Goal: Task Accomplishment & Management: Use online tool/utility

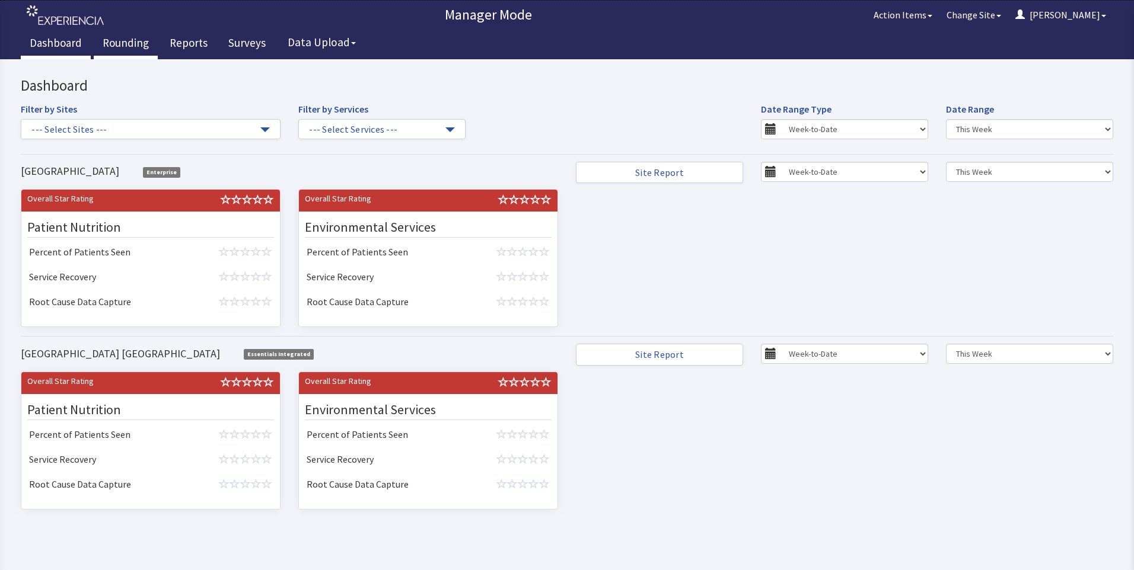
click at [111, 41] on link "Rounding" at bounding box center [126, 45] width 64 height 30
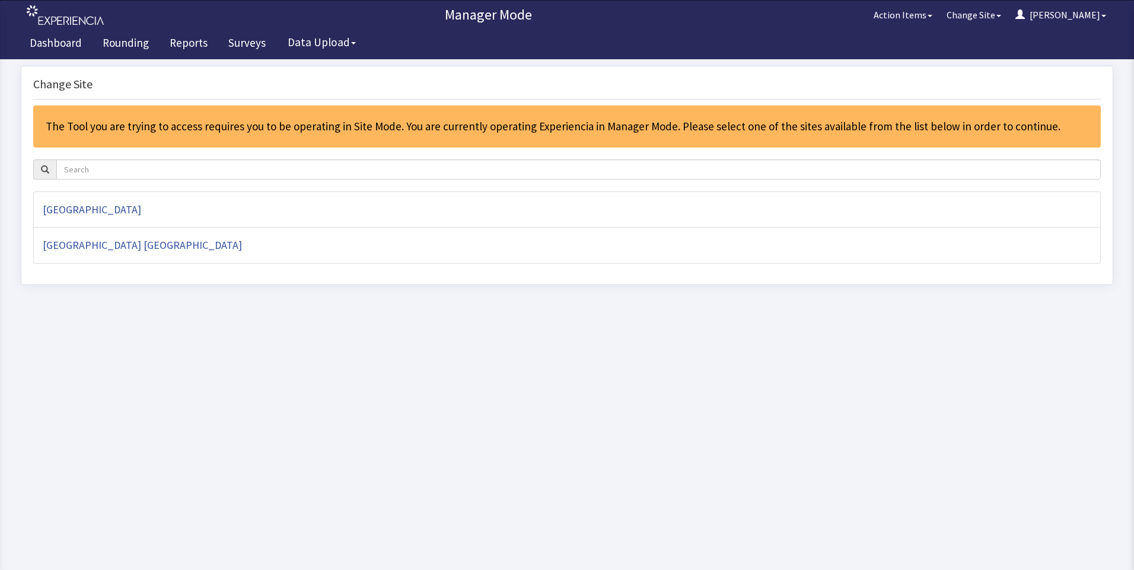
click at [256, 132] on div "The Tool you are trying to access requires you to be operating in Site Mode. Yo…" at bounding box center [566, 127] width 1067 height 42
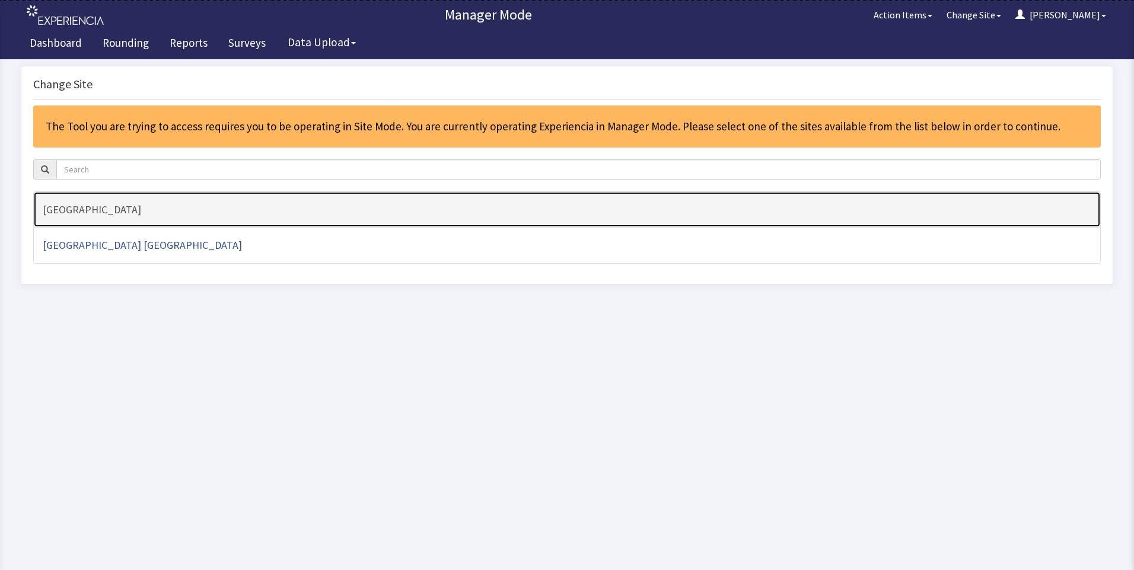
click at [121, 211] on h4 "[GEOGRAPHIC_DATA]" at bounding box center [567, 210] width 1048 height 12
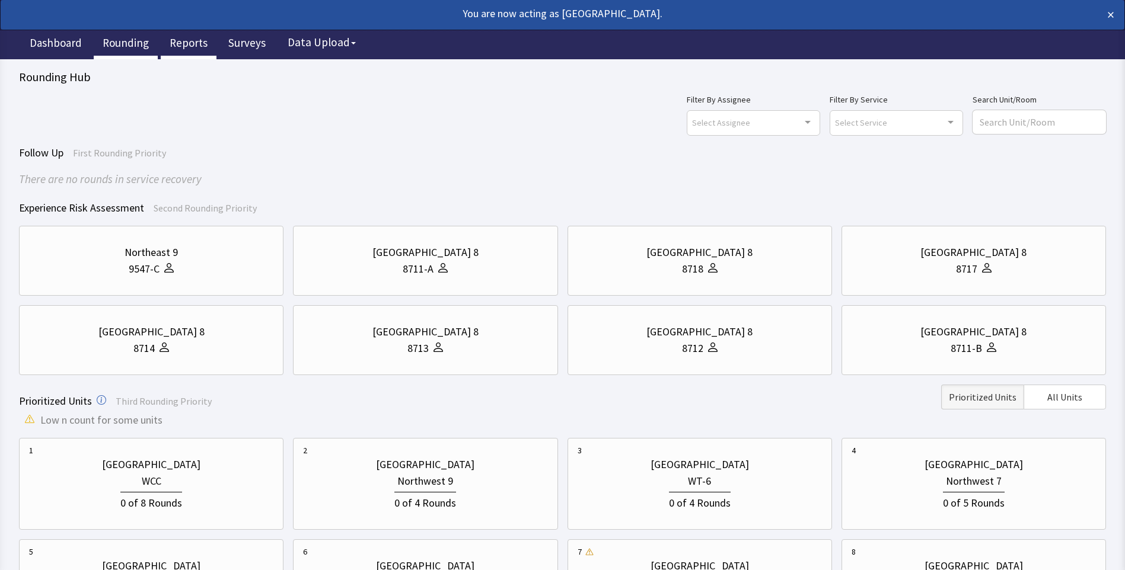
click at [183, 41] on link "Reports" at bounding box center [189, 45] width 56 height 30
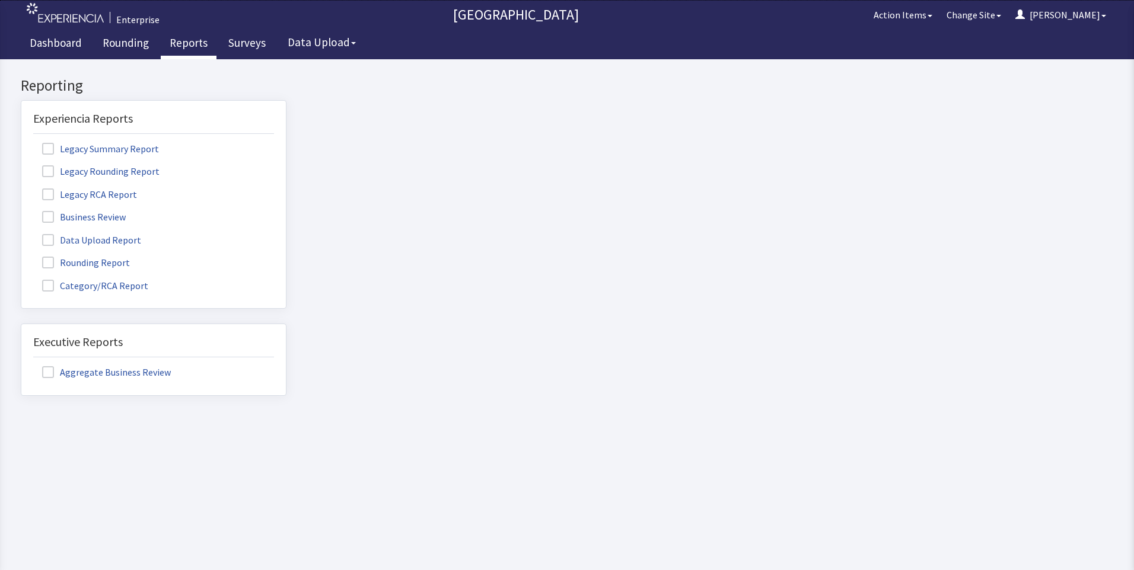
click at [106, 264] on label "Rounding Report" at bounding box center [87, 261] width 109 height 15
click at [21, 256] on input "Rounding Report" at bounding box center [21, 256] width 0 height 0
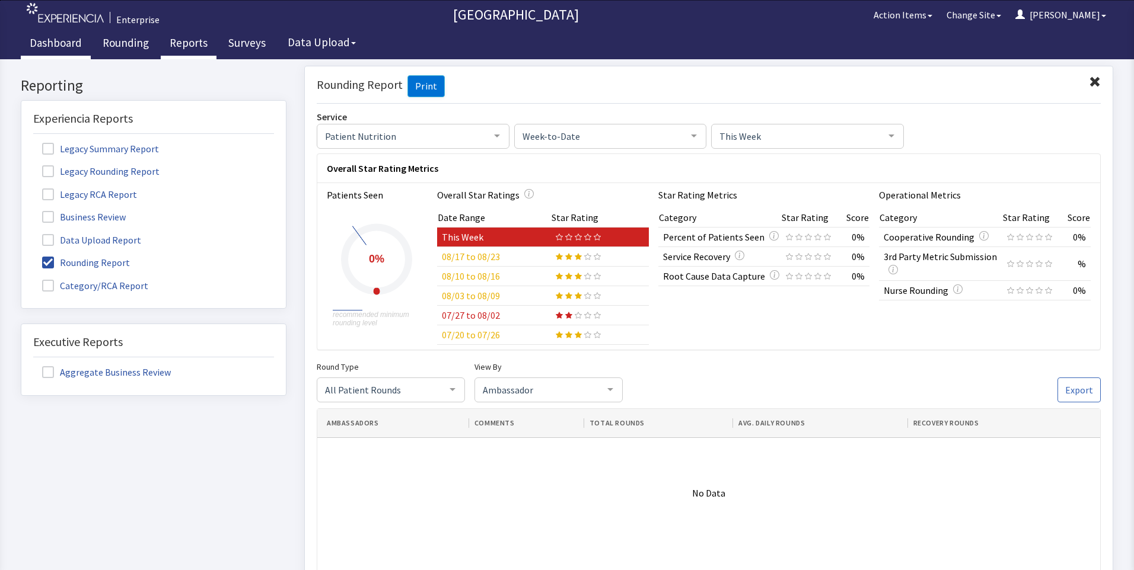
click at [64, 40] on link "Dashboard" at bounding box center [56, 45] width 70 height 30
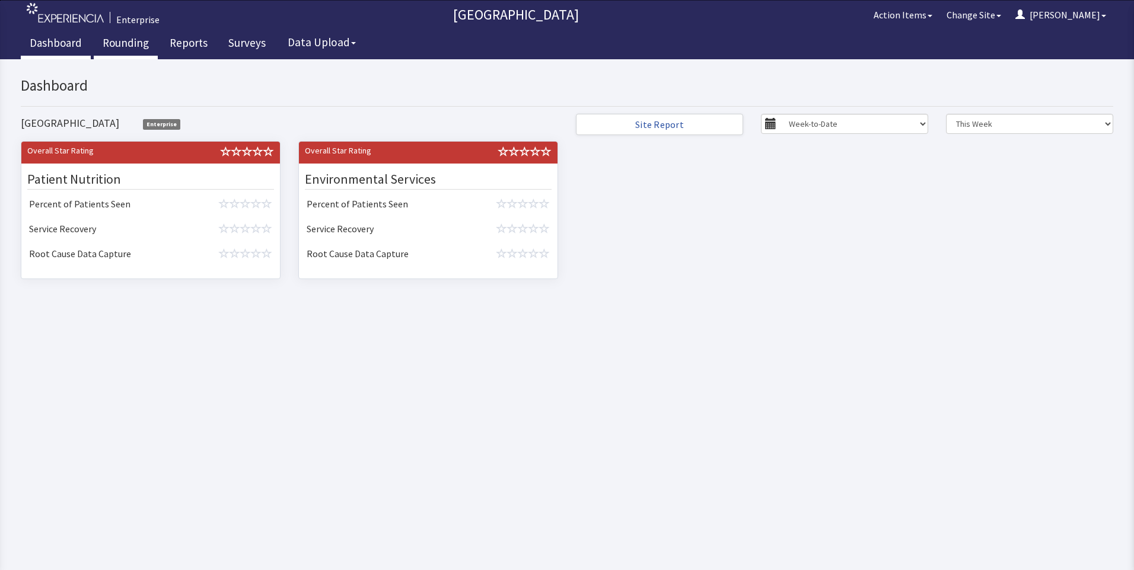
click at [123, 45] on link "Rounding" at bounding box center [126, 45] width 64 height 30
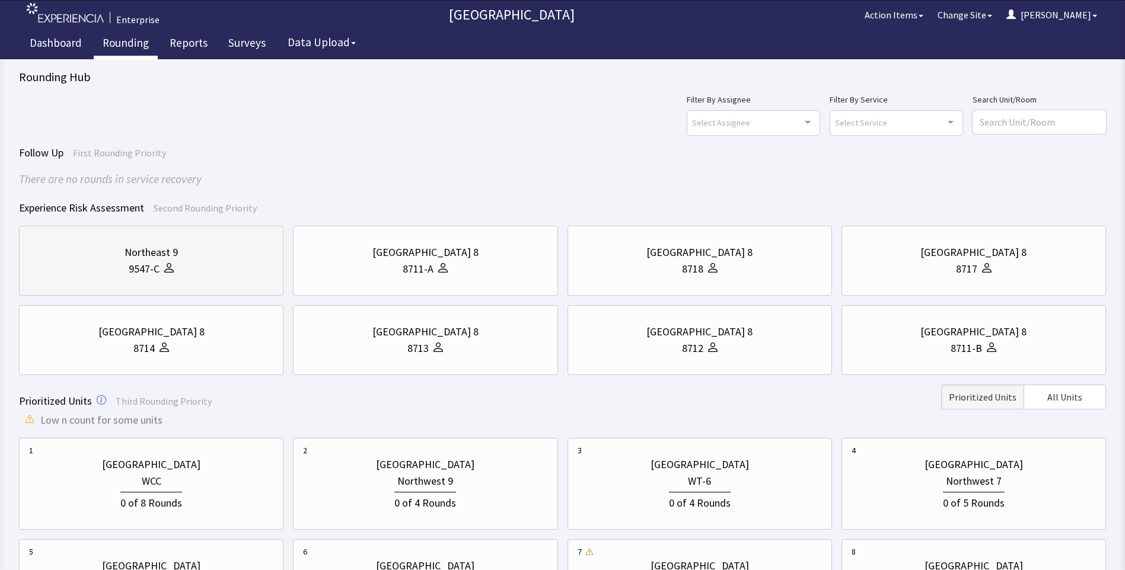
scroll to position [237, 0]
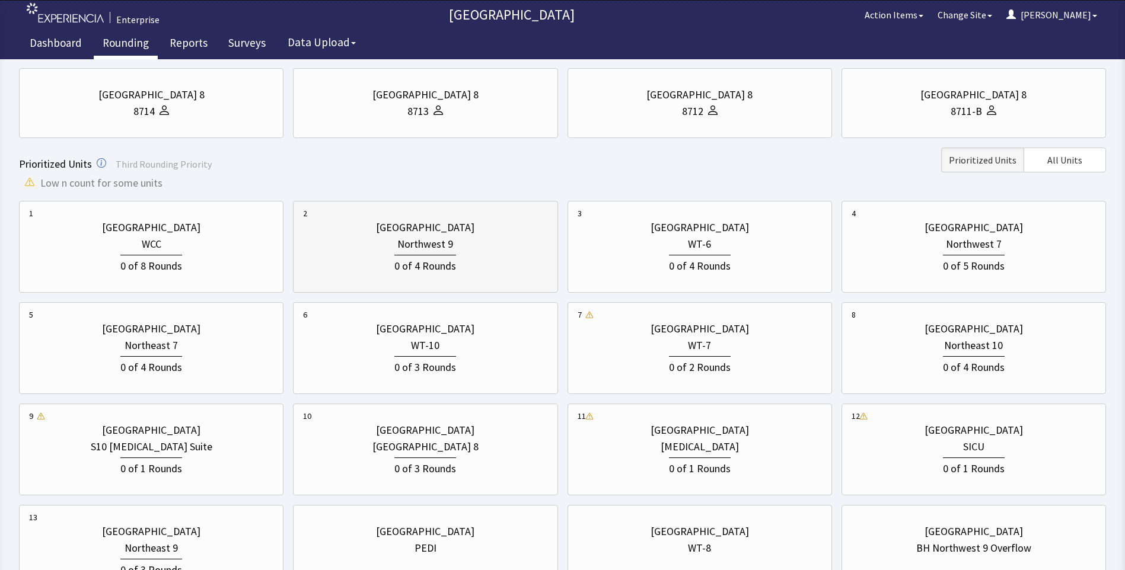
click at [436, 246] on div "Northwest 9" at bounding box center [425, 244] width 56 height 17
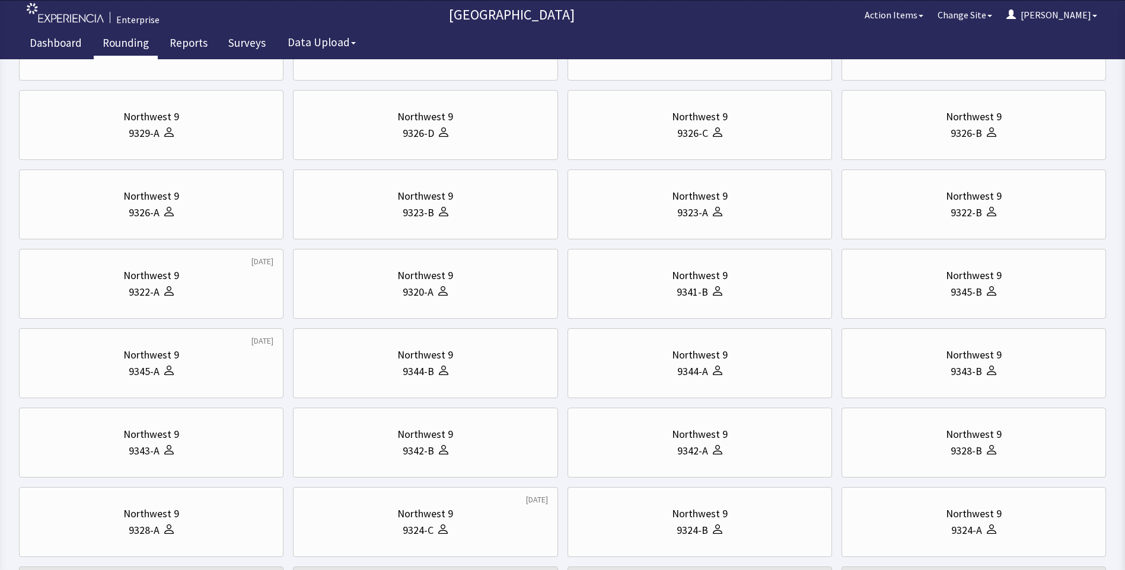
scroll to position [0, 0]
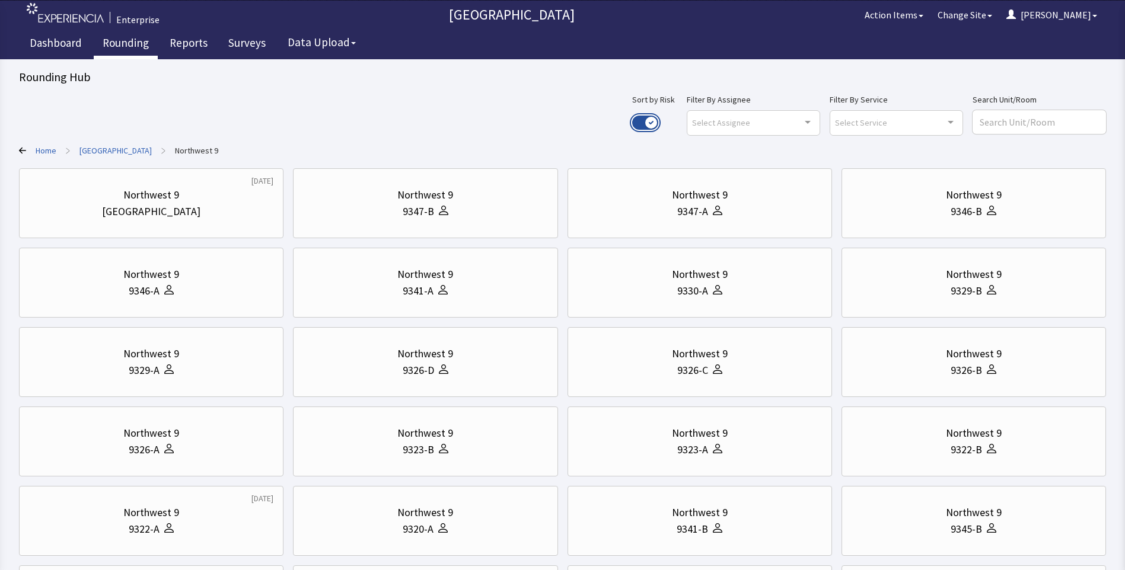
click at [658, 122] on button "Use setting" at bounding box center [645, 123] width 26 height 14
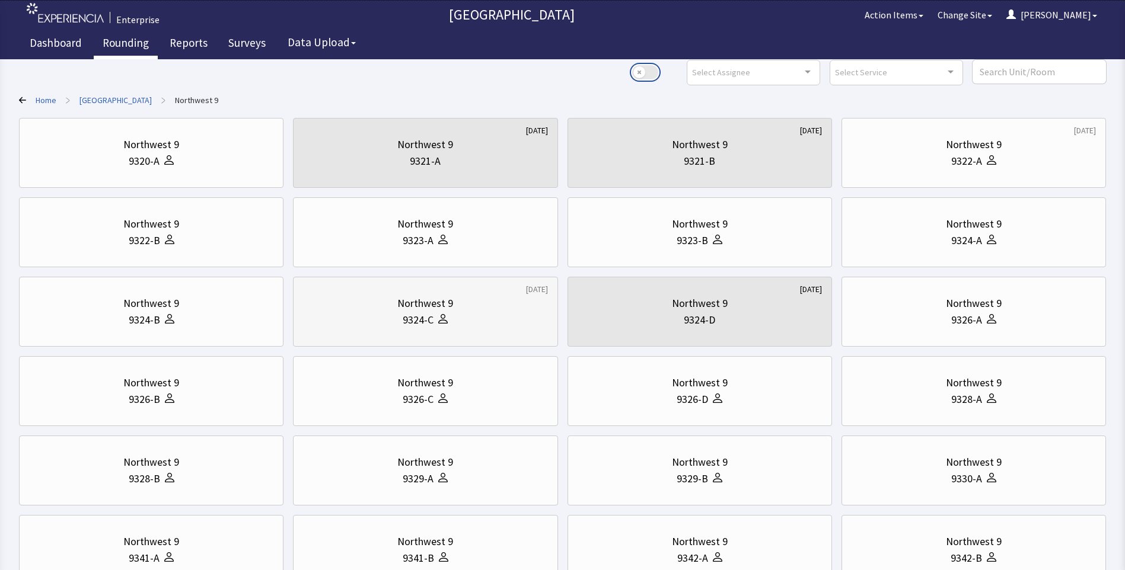
scroll to position [119, 0]
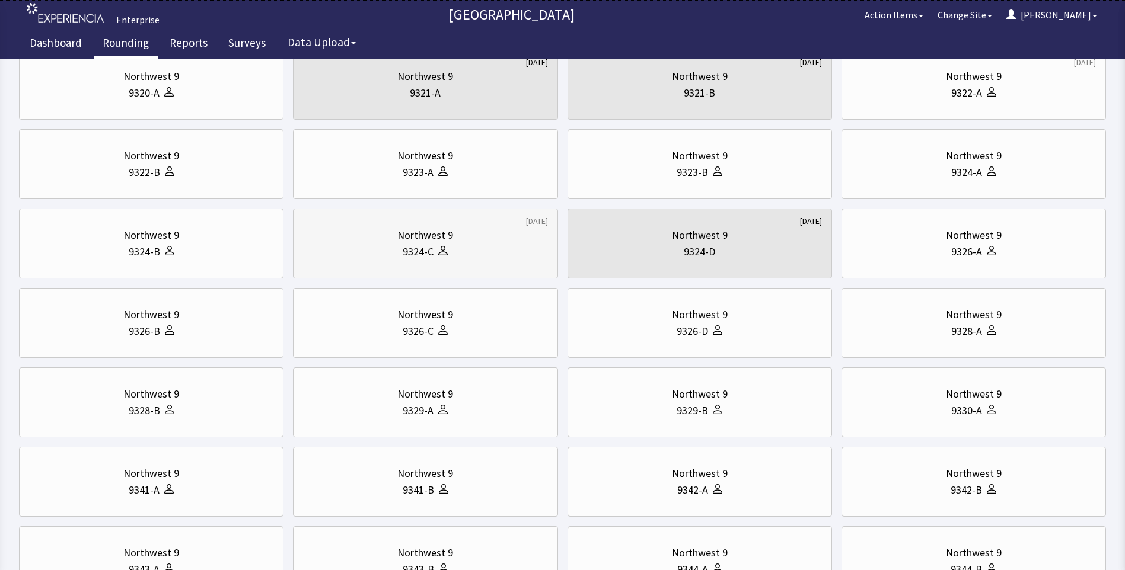
click at [344, 245] on div "9324-C" at bounding box center [425, 252] width 244 height 17
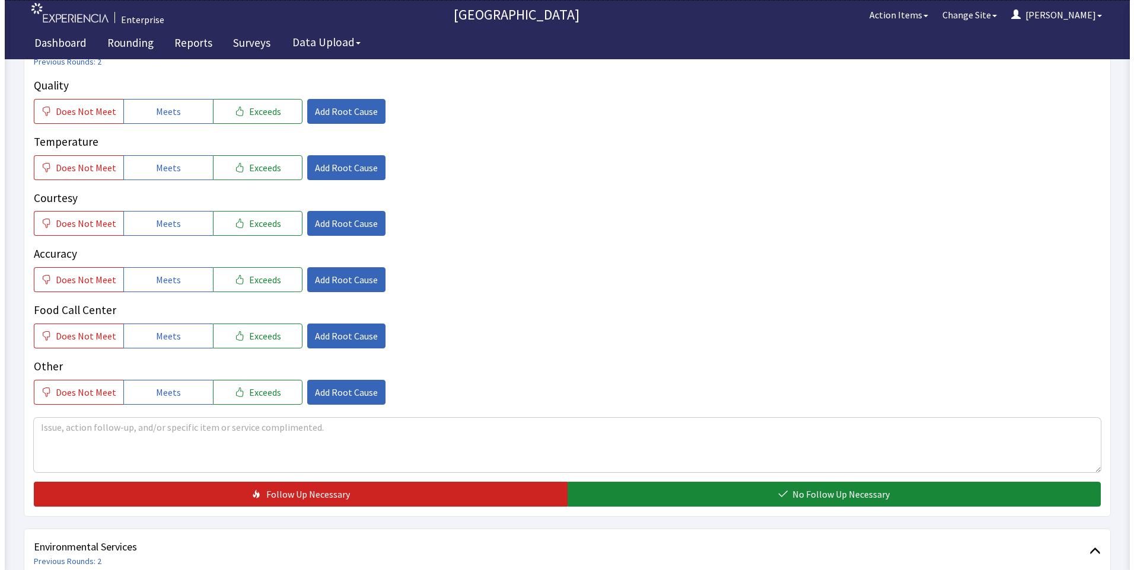
scroll to position [119, 0]
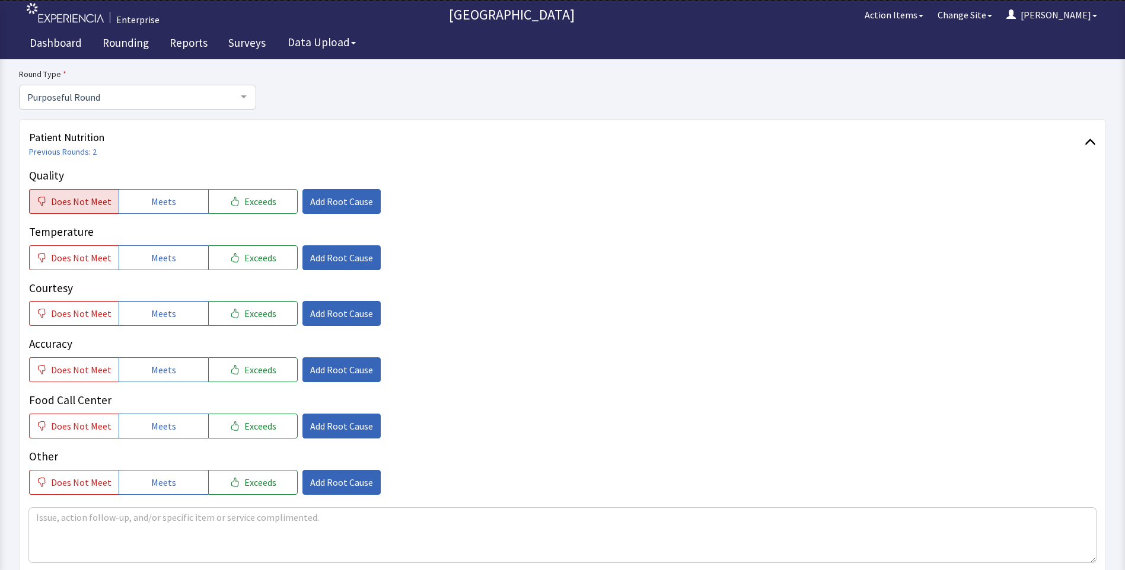
click at [96, 206] on span "Does Not Meet" at bounding box center [81, 202] width 60 height 14
click at [79, 254] on span "Does Not Meet" at bounding box center [81, 258] width 60 height 14
drag, startPoint x: 148, startPoint y: 309, endPoint x: 152, endPoint y: 354, distance: 45.3
click at [151, 311] on span "Meets" at bounding box center [163, 314] width 25 height 14
drag, startPoint x: 155, startPoint y: 373, endPoint x: 156, endPoint y: 387, distance: 14.2
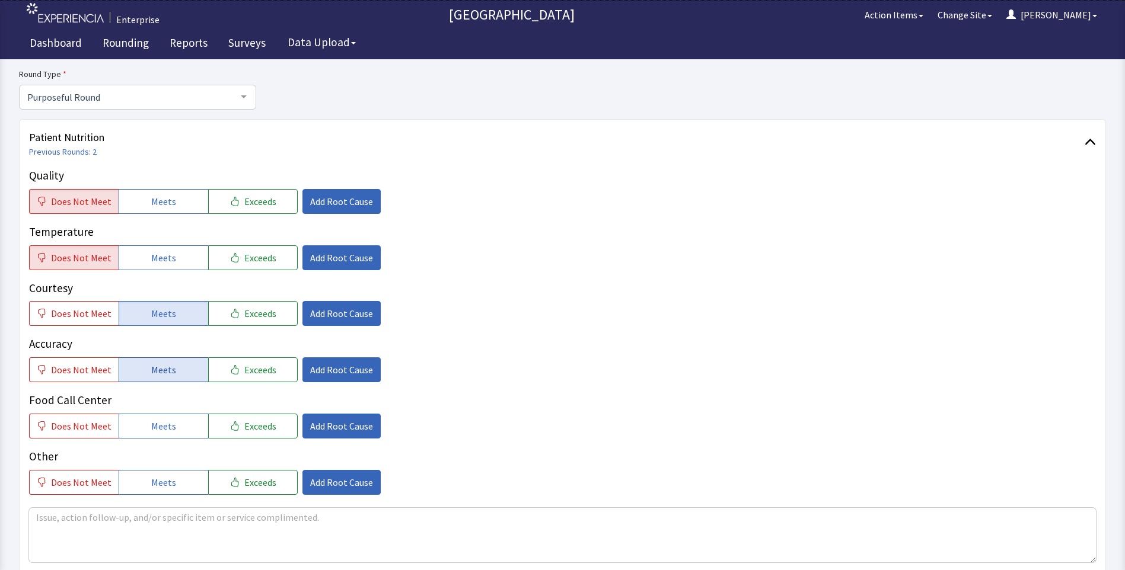
click at [156, 374] on span "Meets" at bounding box center [163, 370] width 25 height 14
click at [161, 428] on span "Meets" at bounding box center [163, 426] width 25 height 14
click at [311, 205] on span "Add Root Cause" at bounding box center [341, 202] width 63 height 14
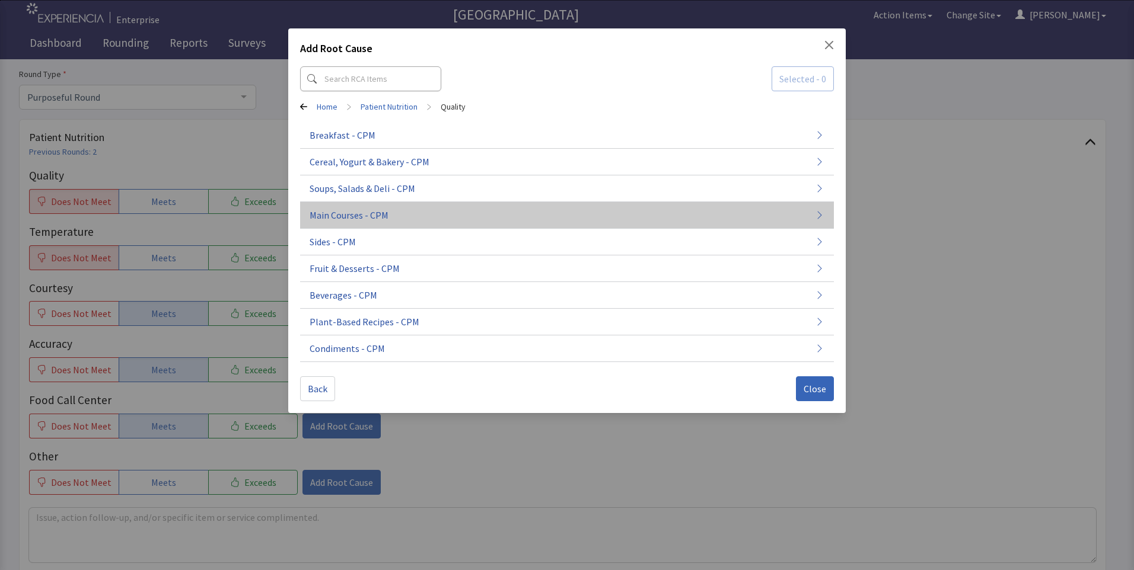
click at [338, 224] on button "Main Courses - CPM" at bounding box center [567, 215] width 534 height 27
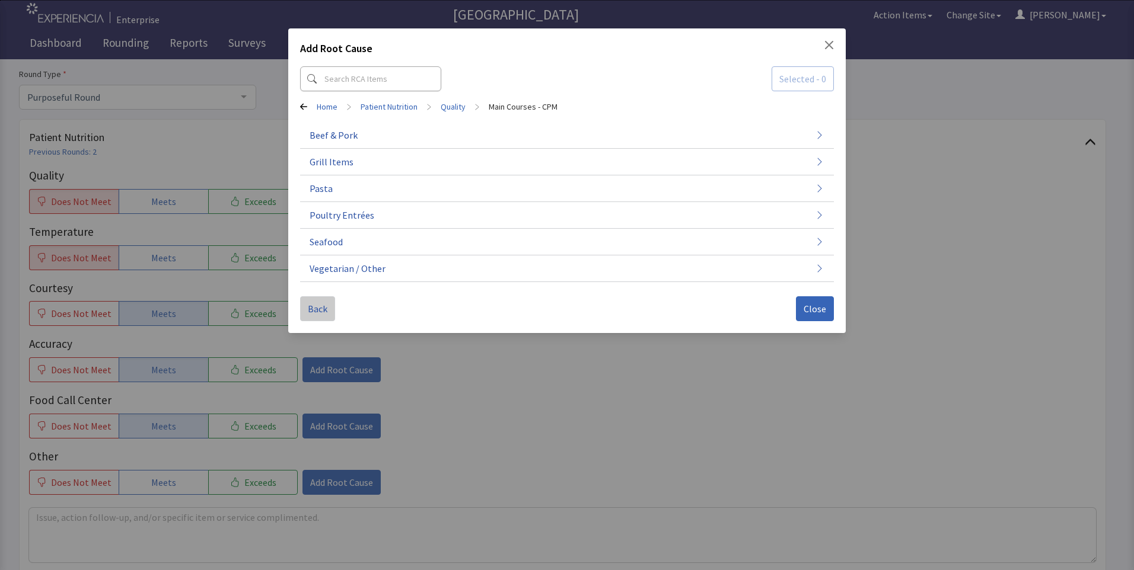
click at [316, 311] on span "Back" at bounding box center [318, 309] width 20 height 14
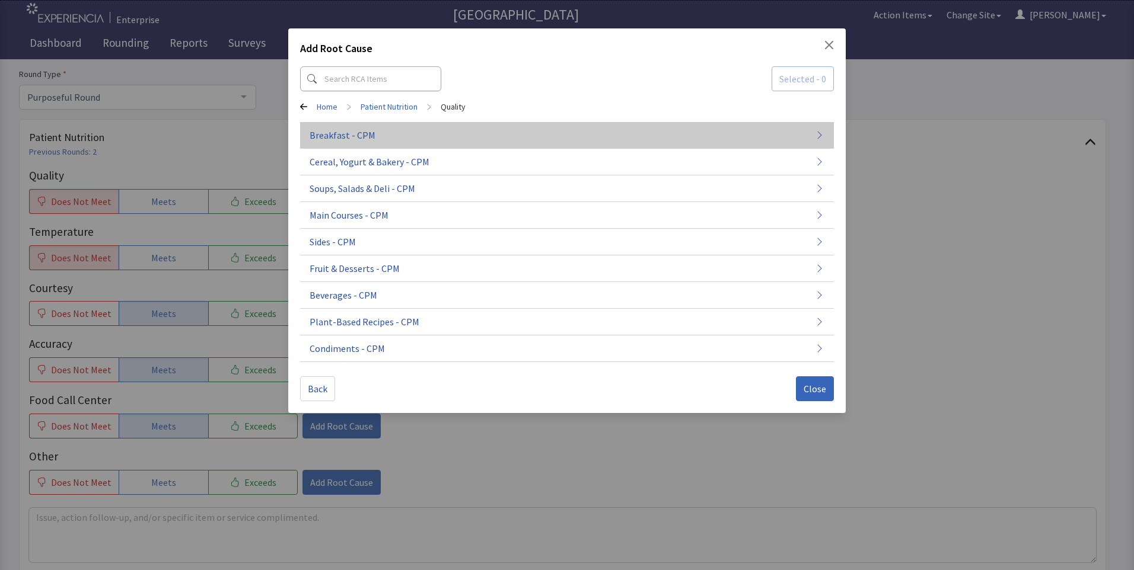
click at [376, 133] on button "Breakfast - CPM" at bounding box center [567, 135] width 534 height 27
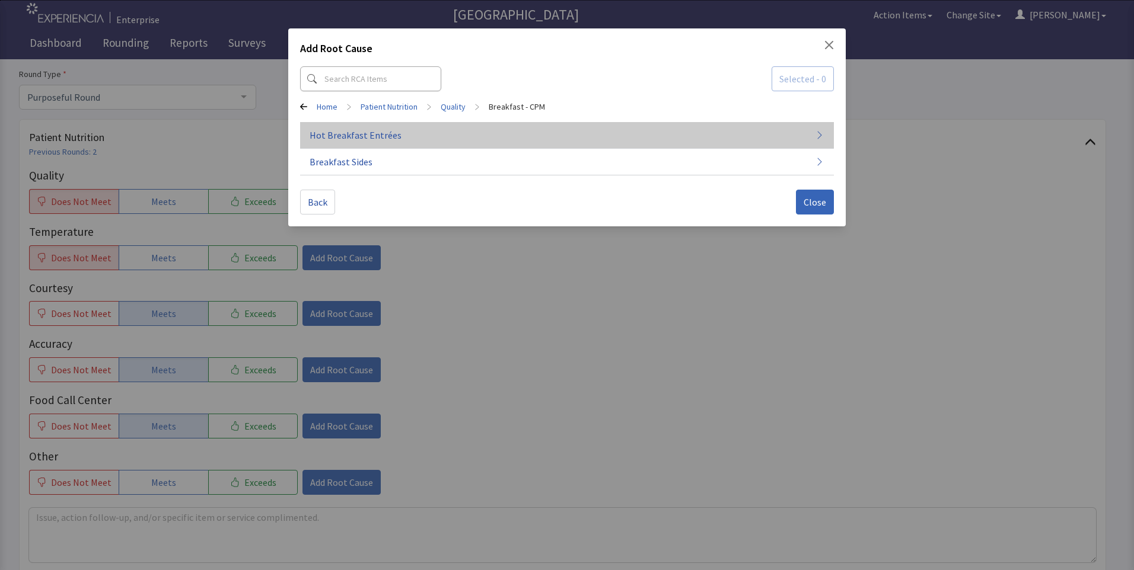
click at [382, 147] on button "Hot Breakfast Entrées" at bounding box center [567, 135] width 534 height 27
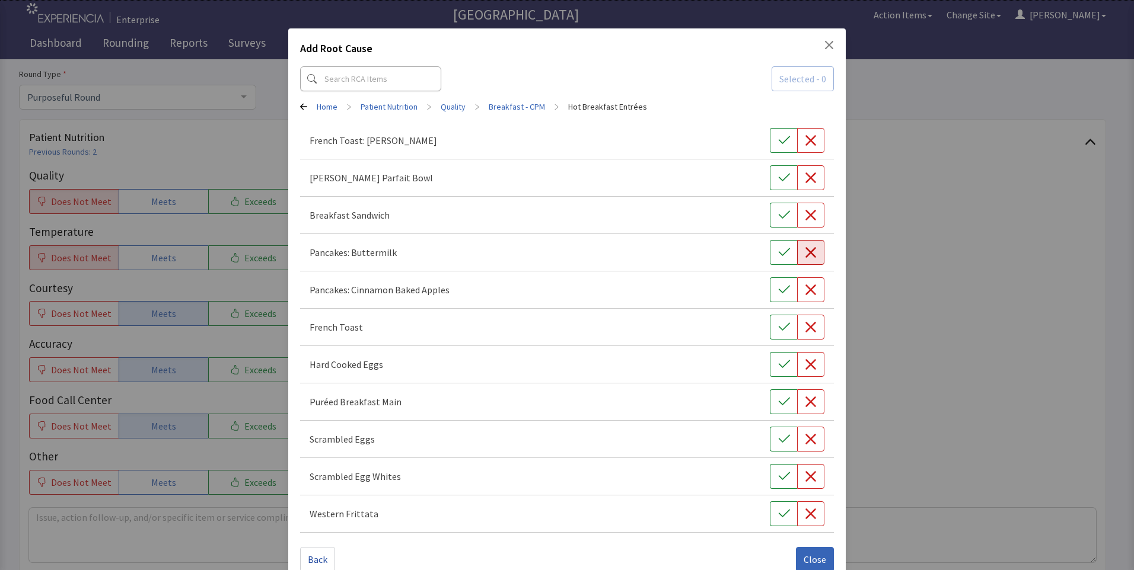
click at [807, 256] on icon "button" at bounding box center [810, 252] width 11 height 11
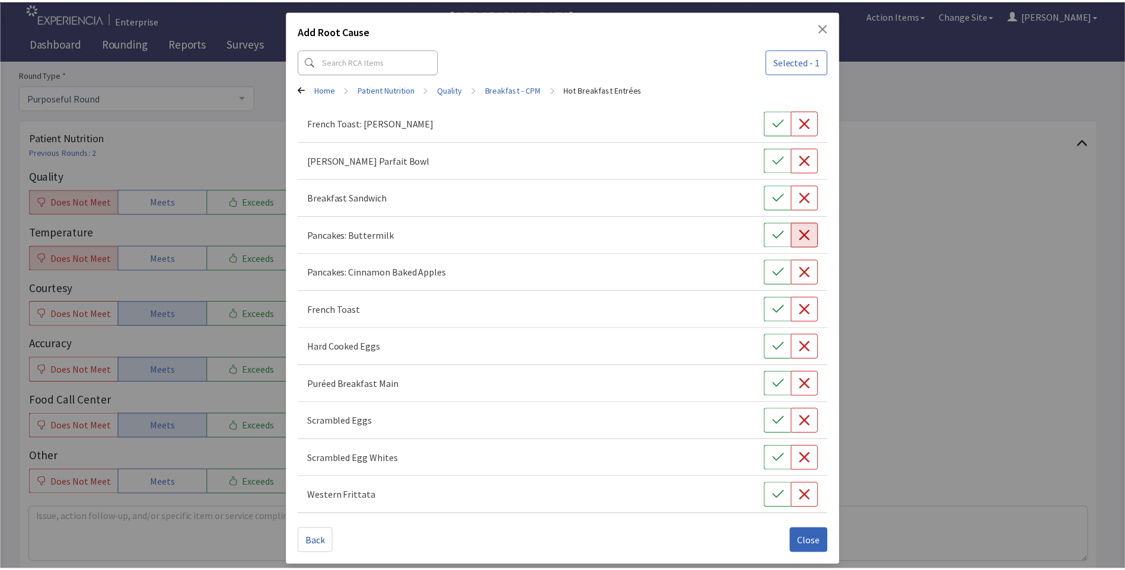
scroll to position [23, 0]
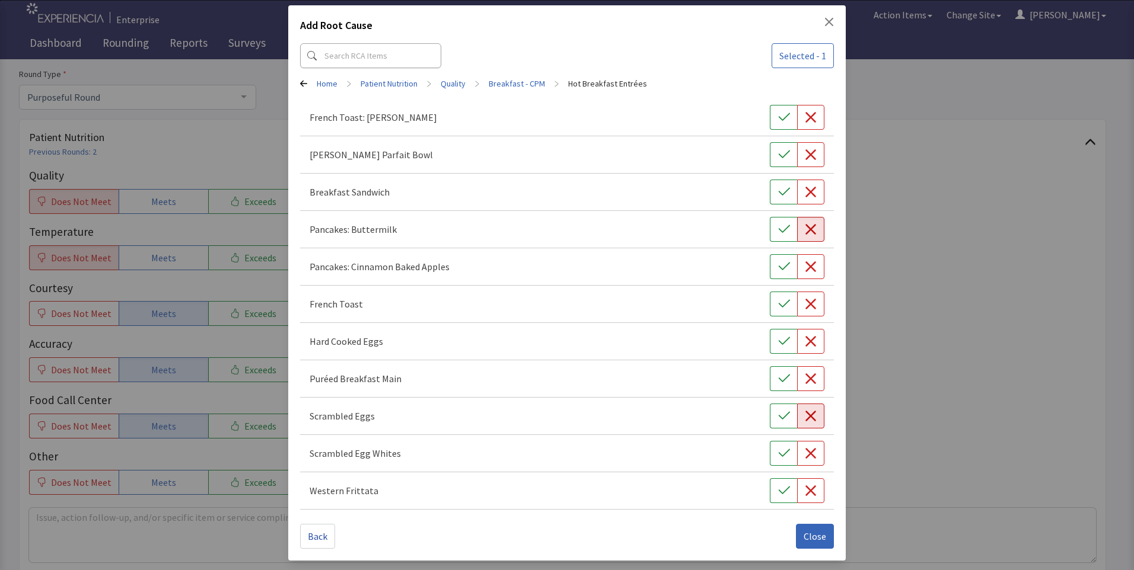
click at [805, 419] on icon "button" at bounding box center [810, 416] width 11 height 11
click at [815, 536] on span "Close" at bounding box center [815, 537] width 23 height 14
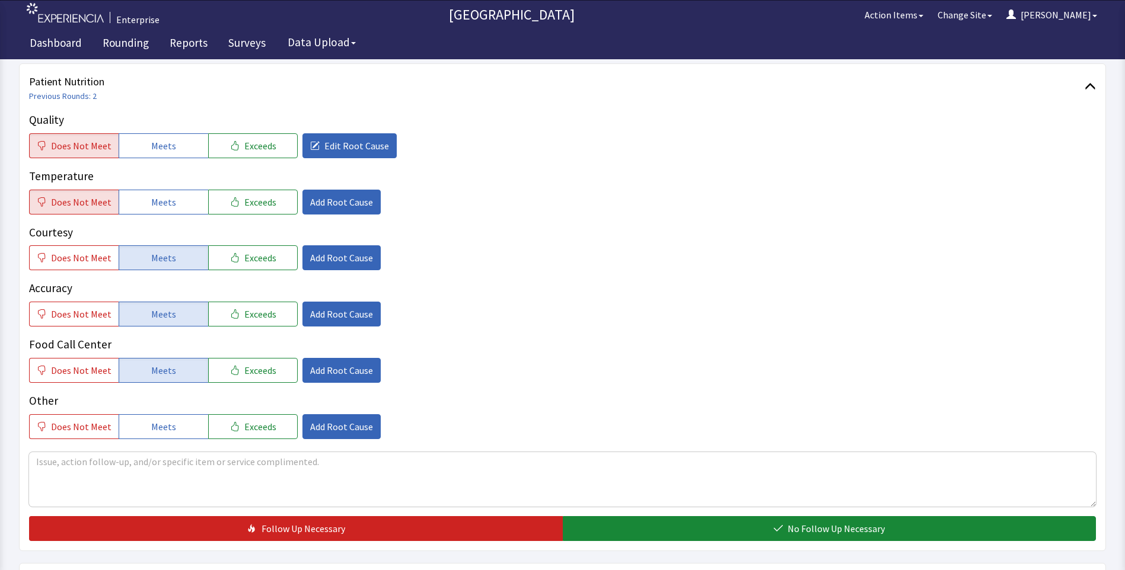
scroll to position [296, 0]
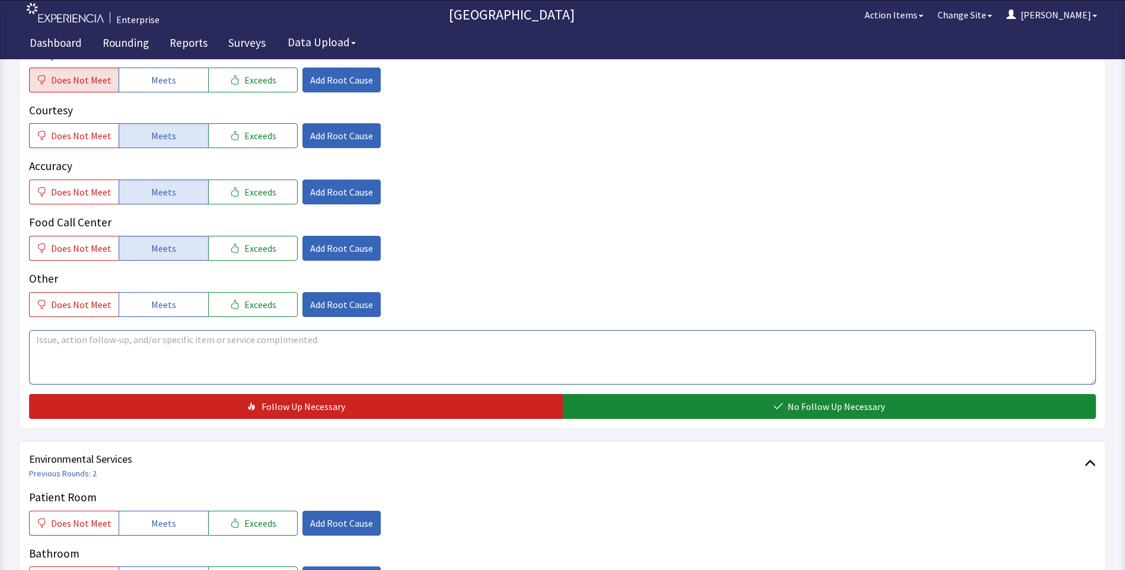
click at [46, 351] on textarea at bounding box center [562, 357] width 1067 height 55
drag, startPoint x: 34, startPoint y: 342, endPoint x: 217, endPoint y: 342, distance: 183.2
click at [217, 342] on textarea "breakfast cold over weekend" at bounding box center [562, 357] width 1067 height 55
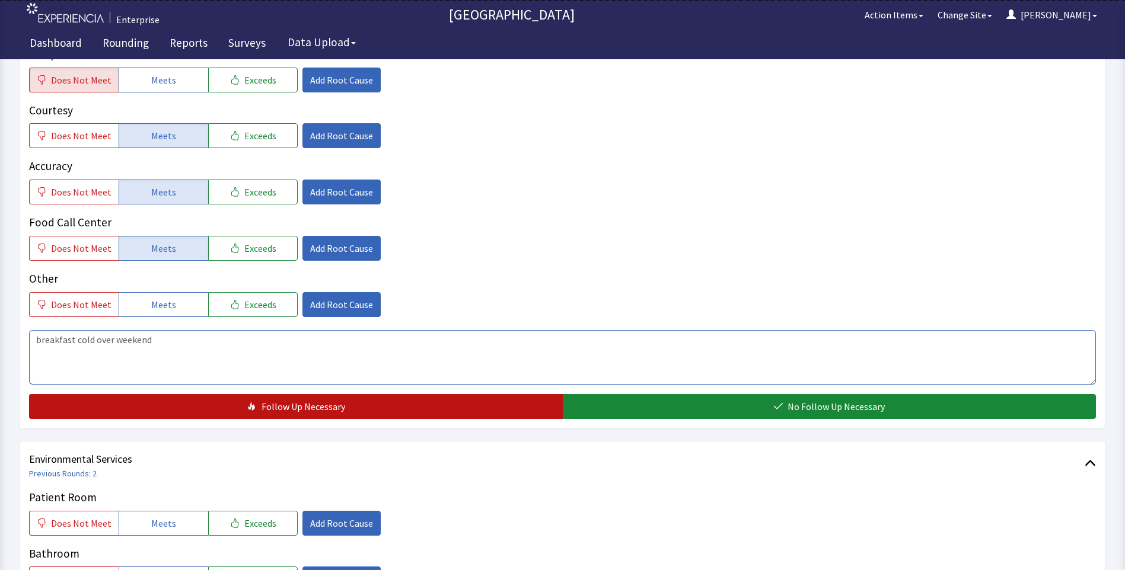
type textarea "breakfast cold over weekend"
click at [246, 408] on button "Follow Up Necessary" at bounding box center [296, 406] width 534 height 25
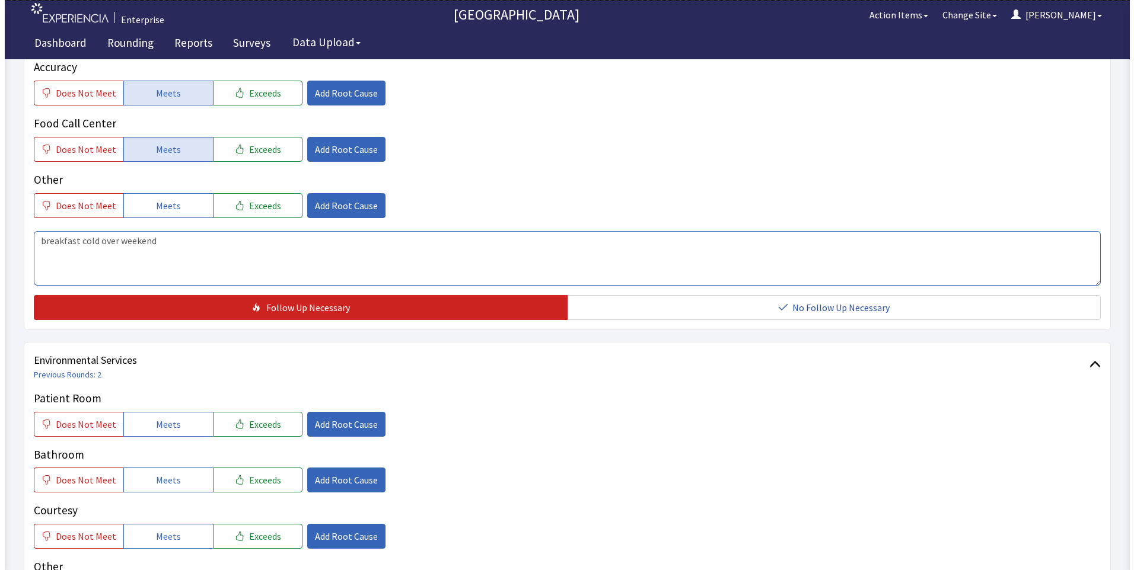
scroll to position [593, 0]
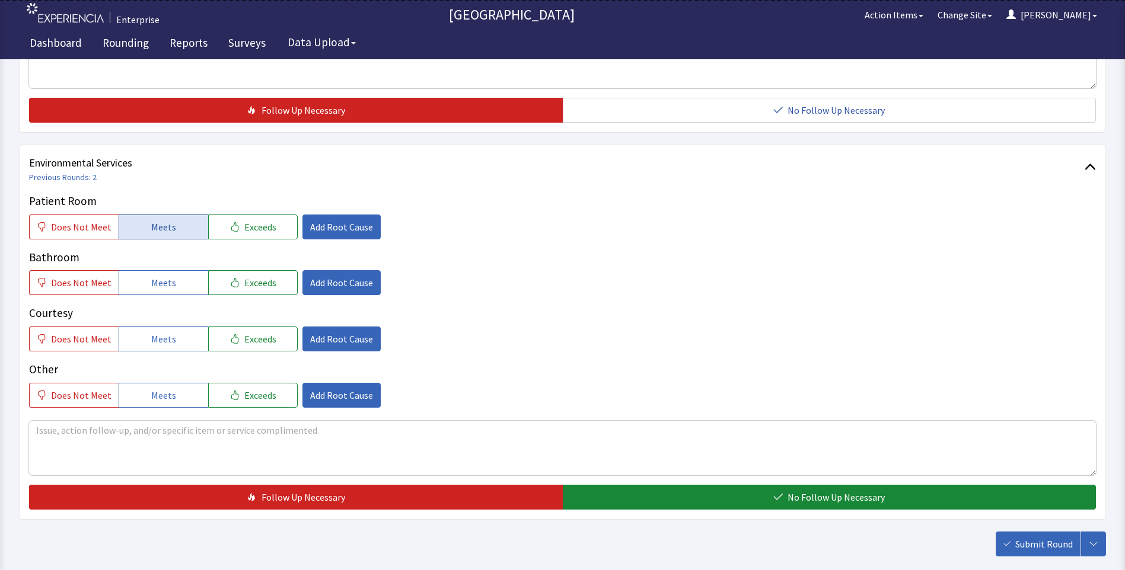
click at [151, 231] on span "Meets" at bounding box center [163, 227] width 25 height 14
drag, startPoint x: 160, startPoint y: 277, endPoint x: 158, endPoint y: 291, distance: 13.8
click at [160, 280] on span "Meets" at bounding box center [163, 283] width 25 height 14
drag, startPoint x: 151, startPoint y: 340, endPoint x: 304, endPoint y: 400, distance: 164.1
click at [151, 341] on span "Meets" at bounding box center [163, 339] width 25 height 14
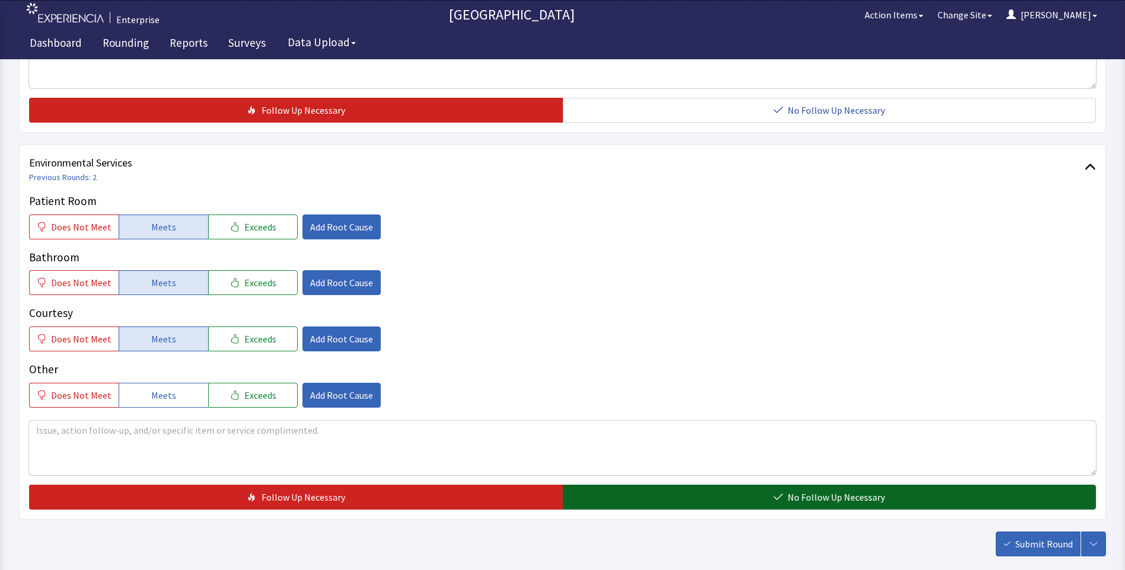
drag, startPoint x: 587, startPoint y: 503, endPoint x: 620, endPoint y: 511, distance: 34.0
click at [590, 503] on button "No Follow Up Necessary" at bounding box center [830, 497] width 534 height 25
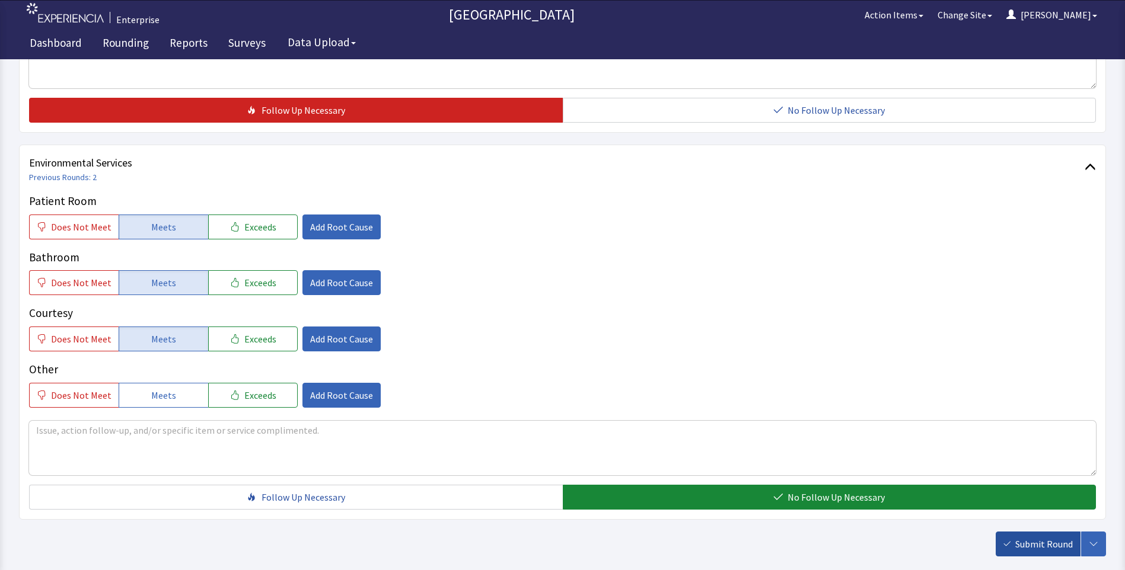
click at [1041, 547] on span "Submit Round" at bounding box center [1044, 544] width 58 height 14
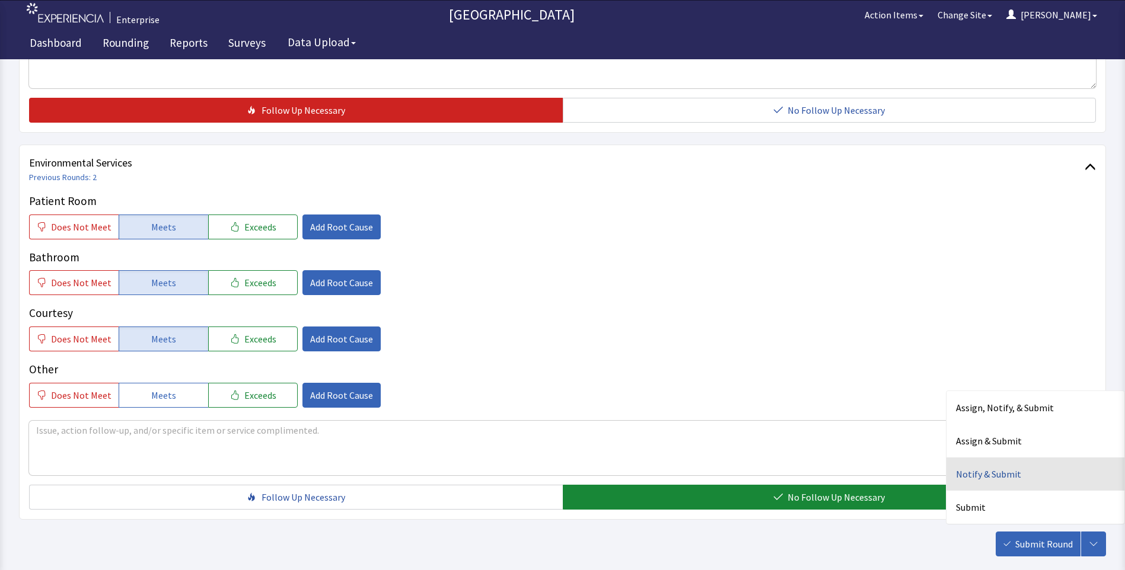
click at [1004, 471] on div "Notify & Submit" at bounding box center [1035, 474] width 178 height 33
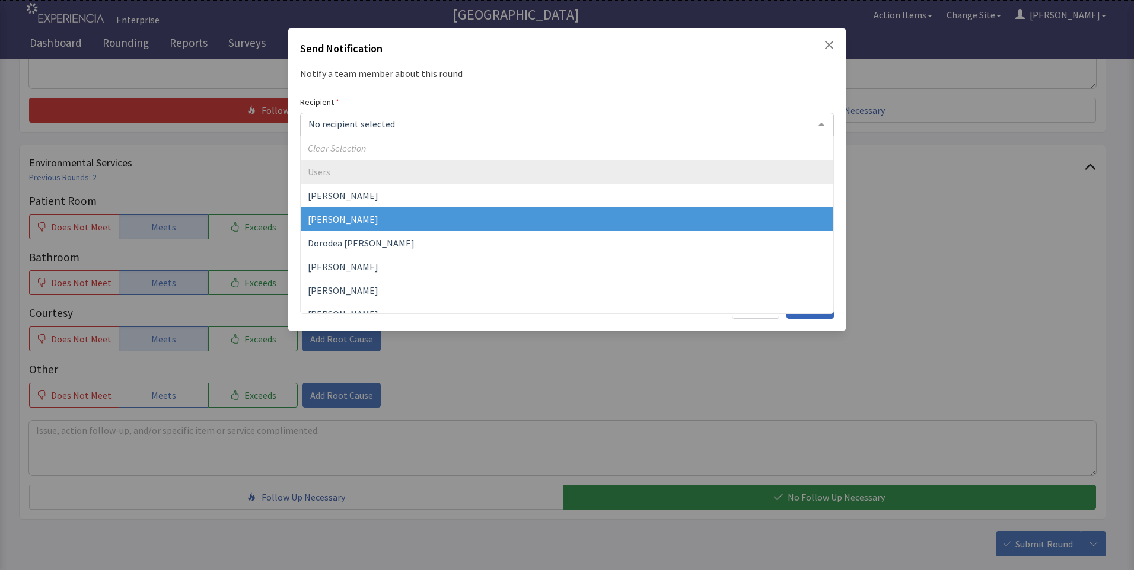
click at [355, 222] on span "[PERSON_NAME]" at bounding box center [343, 219] width 71 height 12
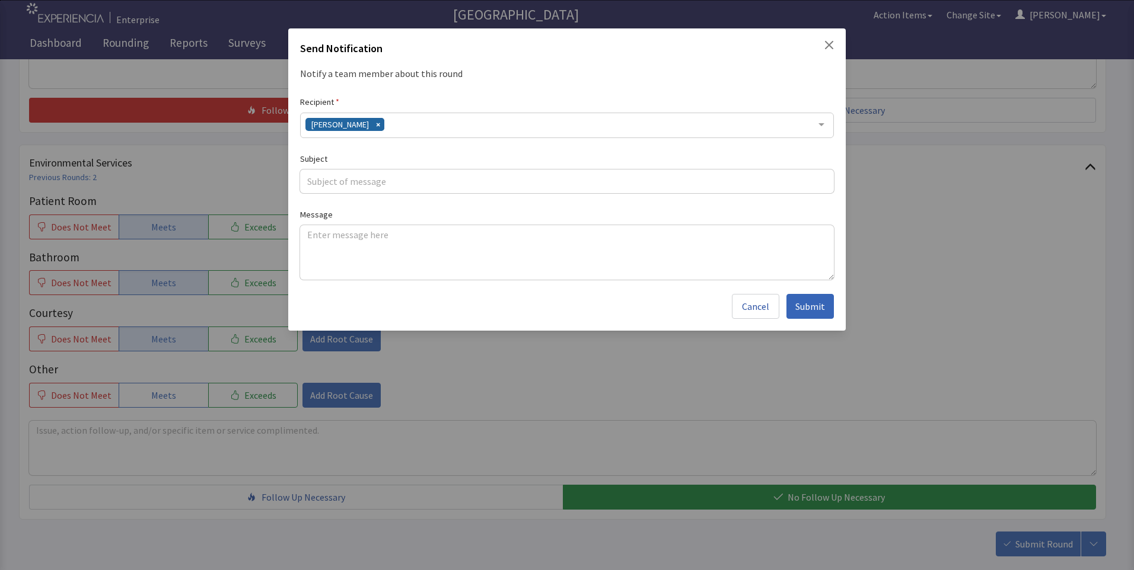
click at [398, 131] on div "David Garcia" at bounding box center [567, 125] width 534 height 25
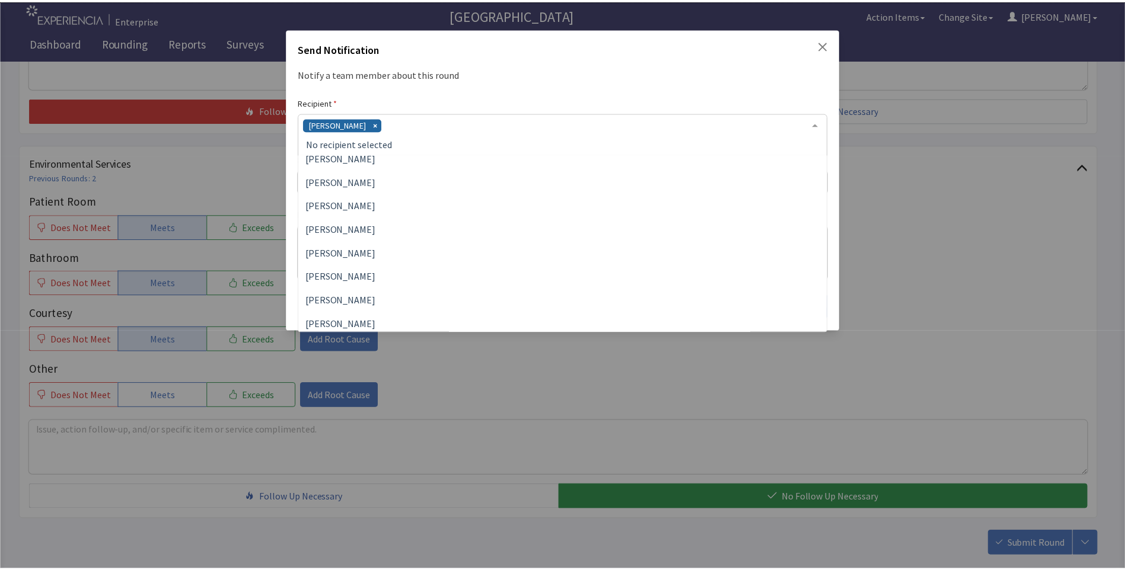
scroll to position [178, 0]
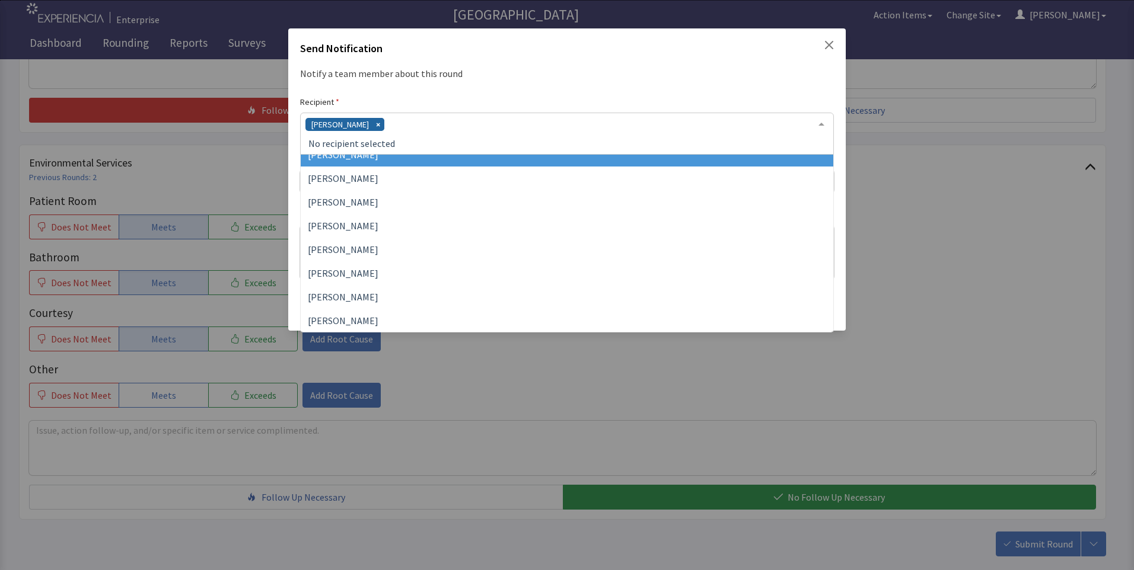
click at [370, 161] on span "Jacquelyn Bucci" at bounding box center [567, 155] width 533 height 24
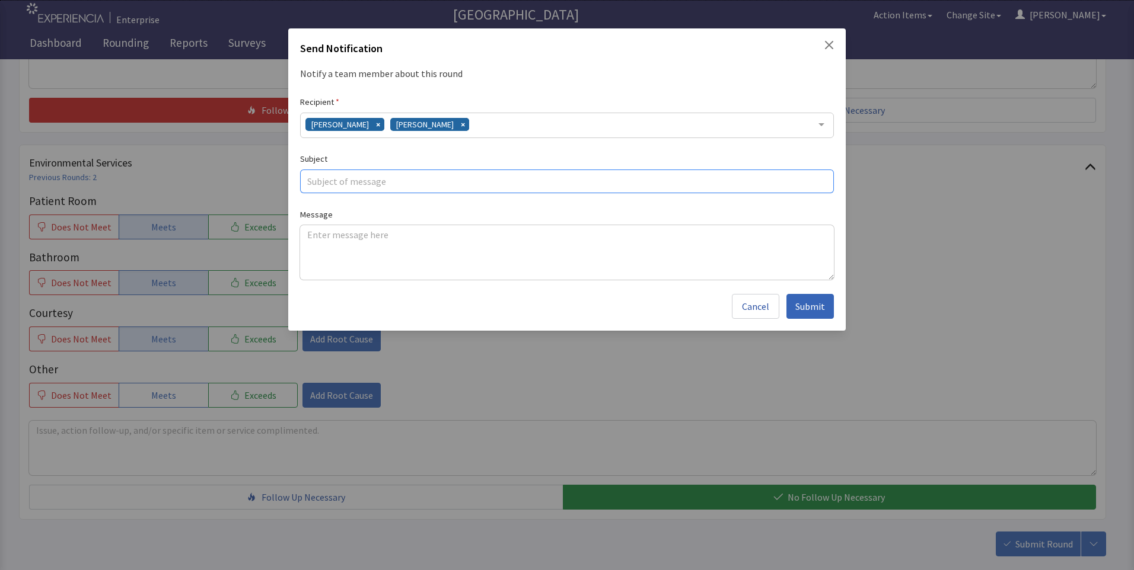
click at [331, 188] on input "text" at bounding box center [567, 182] width 534 height 24
type input "cold breakfast"
click at [313, 234] on textarea at bounding box center [567, 252] width 534 height 55
paste textarea "breakfast cold over weekend"
type textarea "breakfast cold over weekend"
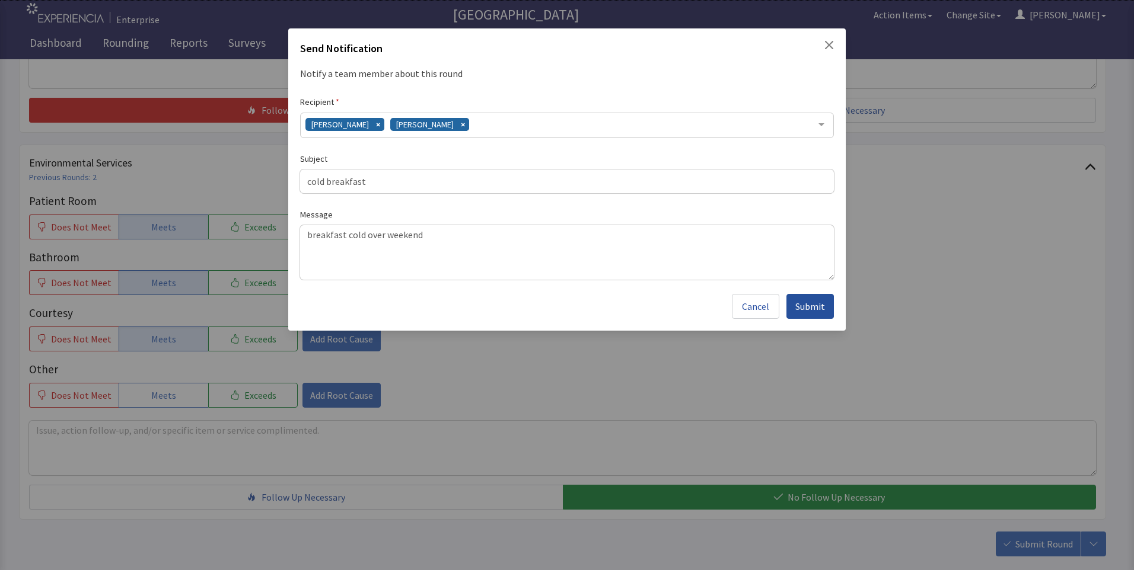
click at [805, 306] on span "Submit" at bounding box center [810, 306] width 30 height 14
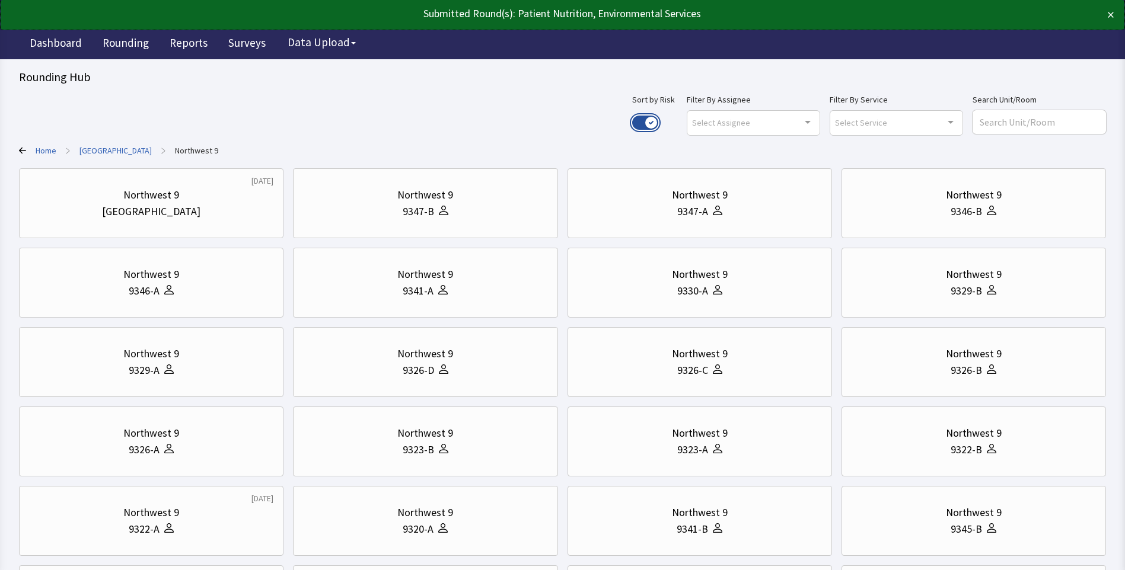
click at [658, 122] on button "Use setting" at bounding box center [645, 123] width 26 height 14
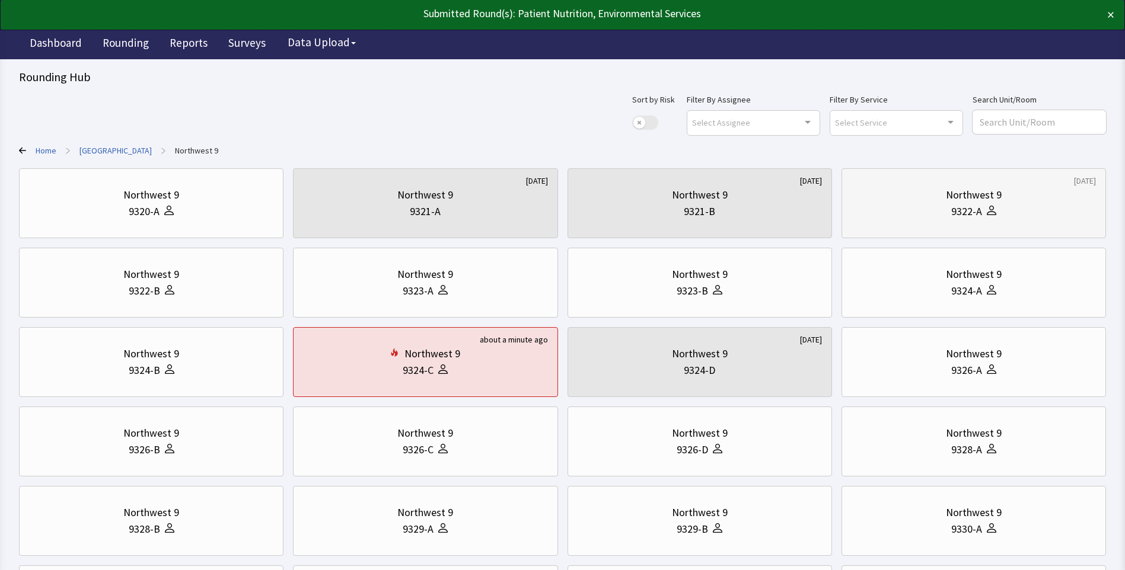
click at [923, 212] on div "9322-A" at bounding box center [974, 211] width 244 height 17
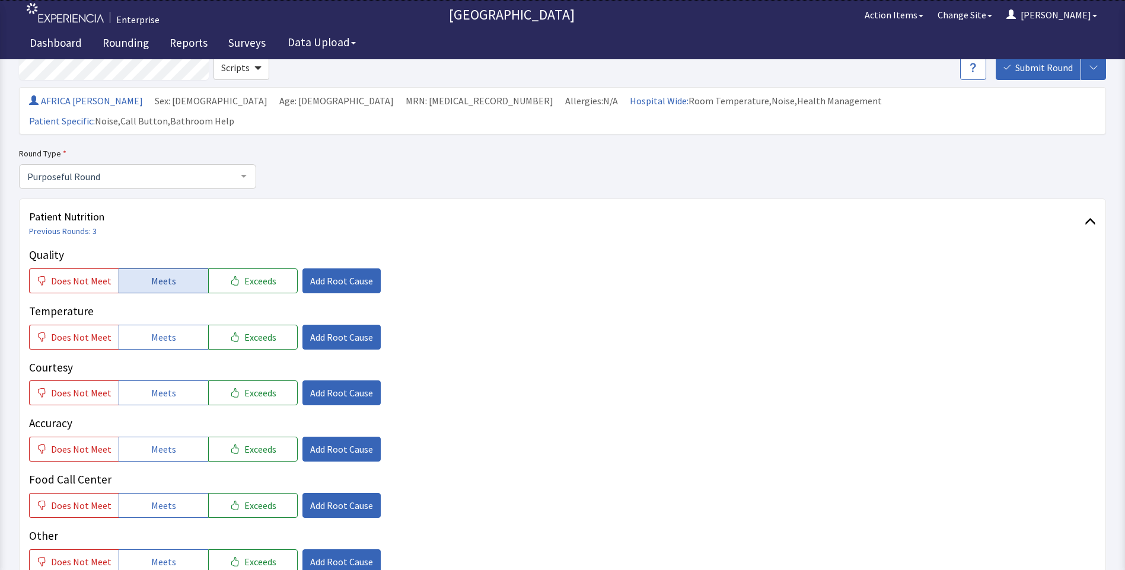
scroll to position [119, 0]
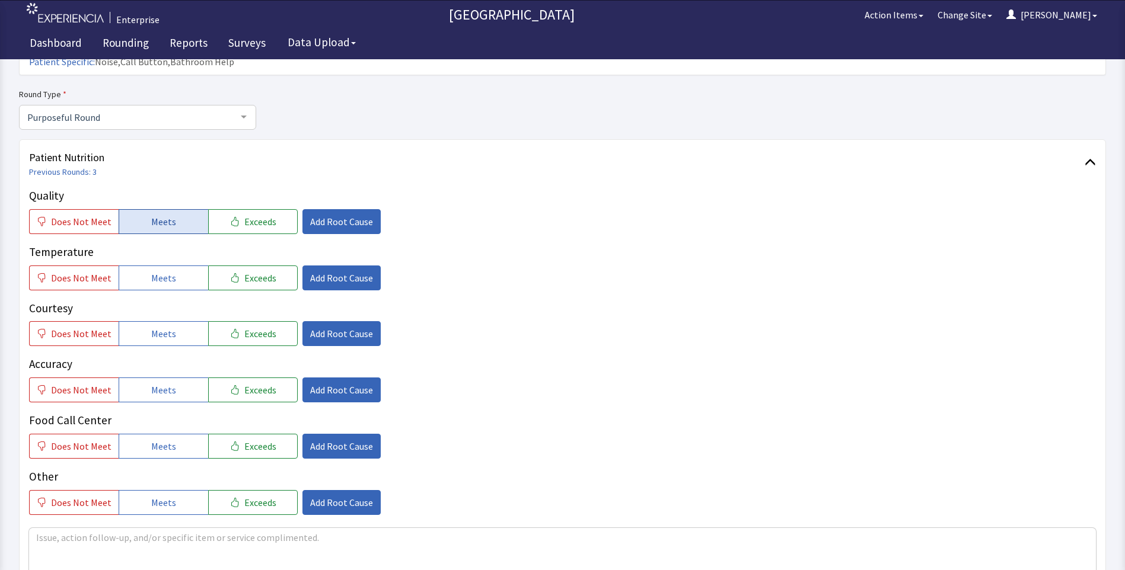
click at [151, 209] on button "Meets" at bounding box center [164, 221] width 90 height 25
drag, startPoint x: 151, startPoint y: 246, endPoint x: 152, endPoint y: 286, distance: 40.4
click at [151, 266] on button "Meets" at bounding box center [164, 278] width 90 height 25
click at [152, 327] on span "Meets" at bounding box center [163, 334] width 25 height 14
click at [164, 383] on span "Meets" at bounding box center [163, 390] width 25 height 14
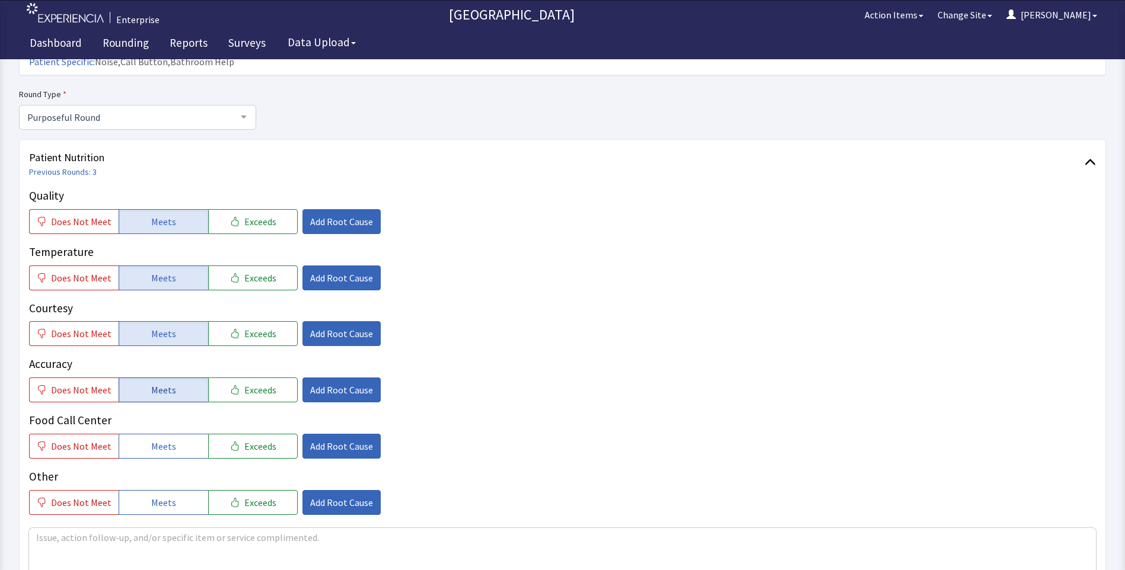
click at [161, 378] on button "Meets" at bounding box center [164, 390] width 90 height 25
drag, startPoint x: 176, startPoint y: 423, endPoint x: 192, endPoint y: 414, distance: 18.8
click at [176, 434] on button "Meets" at bounding box center [164, 446] width 90 height 25
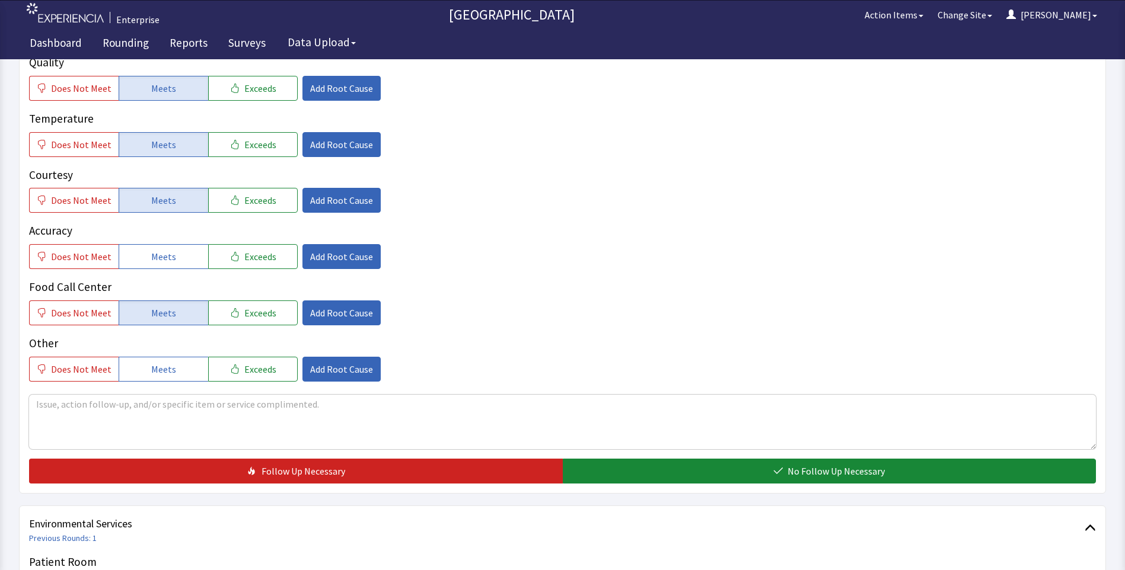
scroll to position [356, 0]
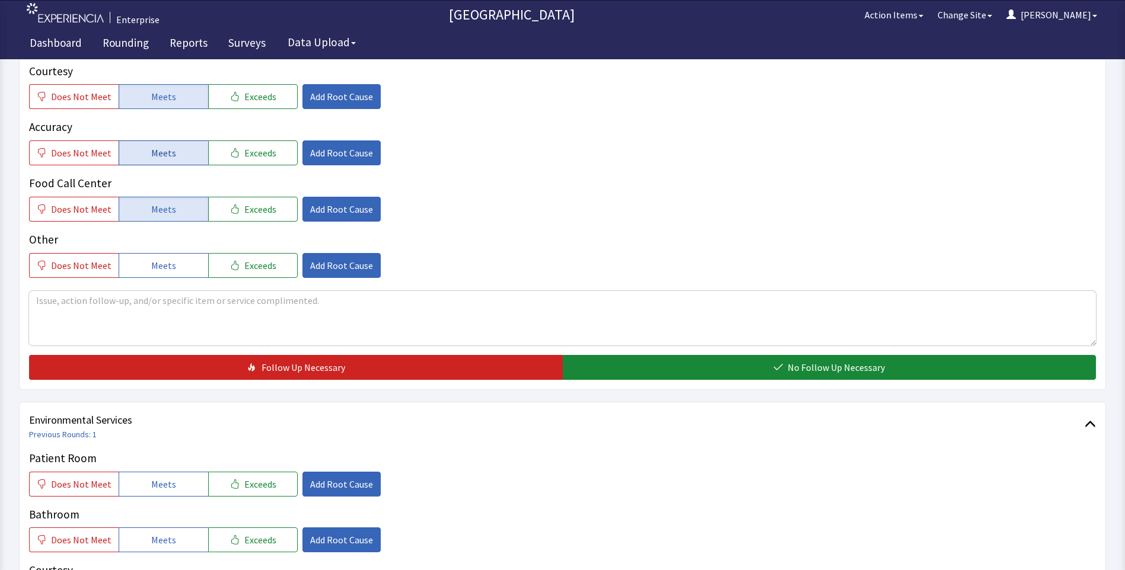
click at [164, 146] on span "Meets" at bounding box center [163, 153] width 25 height 14
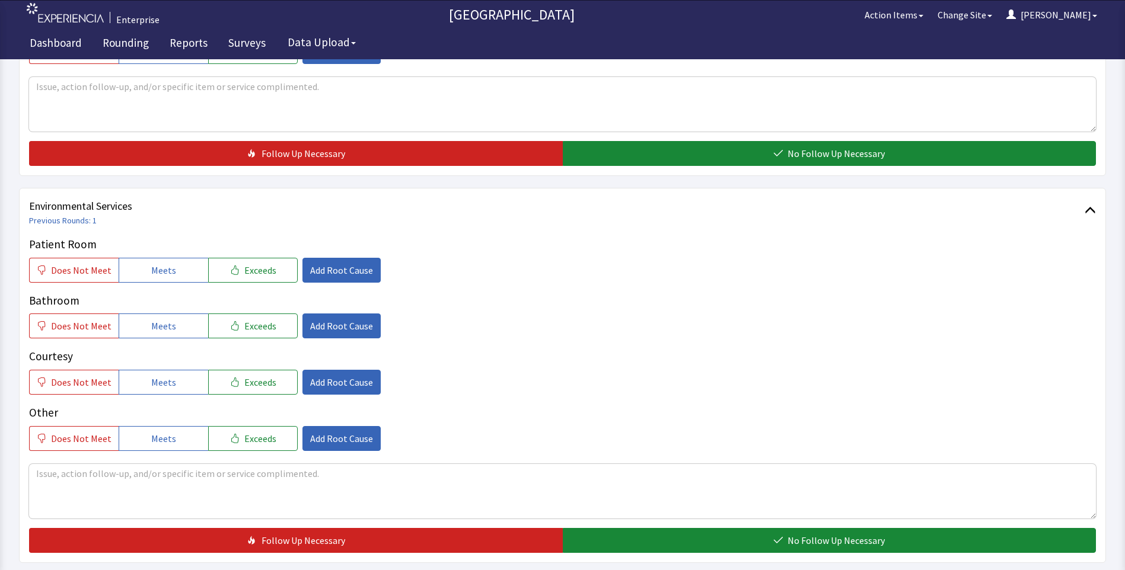
scroll to position [593, 0]
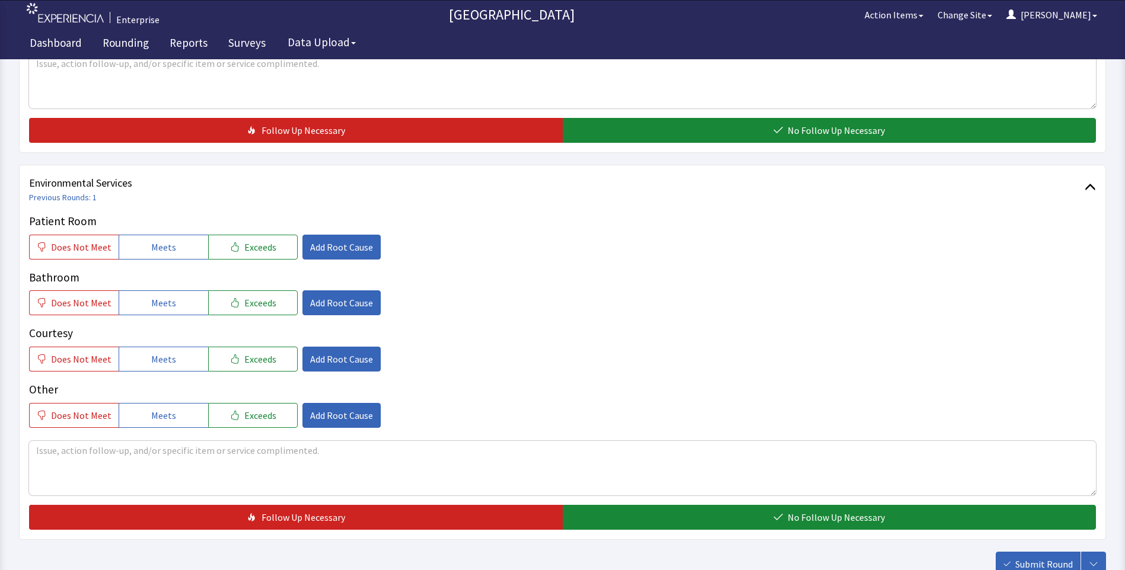
drag, startPoint x: 658, startPoint y: 113, endPoint x: 564, endPoint y: 144, distance: 98.6
click at [657, 118] on button "No Follow Up Necessary" at bounding box center [830, 130] width 534 height 25
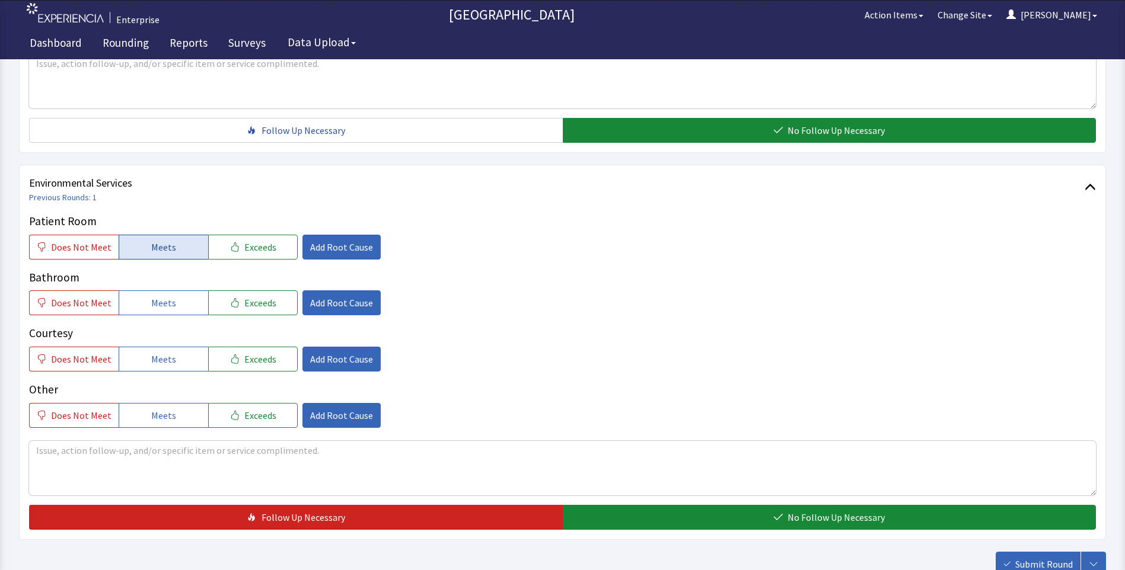
click at [175, 235] on button "Meets" at bounding box center [164, 247] width 90 height 25
drag, startPoint x: 157, startPoint y: 276, endPoint x: 168, endPoint y: 315, distance: 40.6
click at [158, 296] on span "Meets" at bounding box center [163, 303] width 25 height 14
click at [170, 352] on span "Meets" at bounding box center [163, 359] width 25 height 14
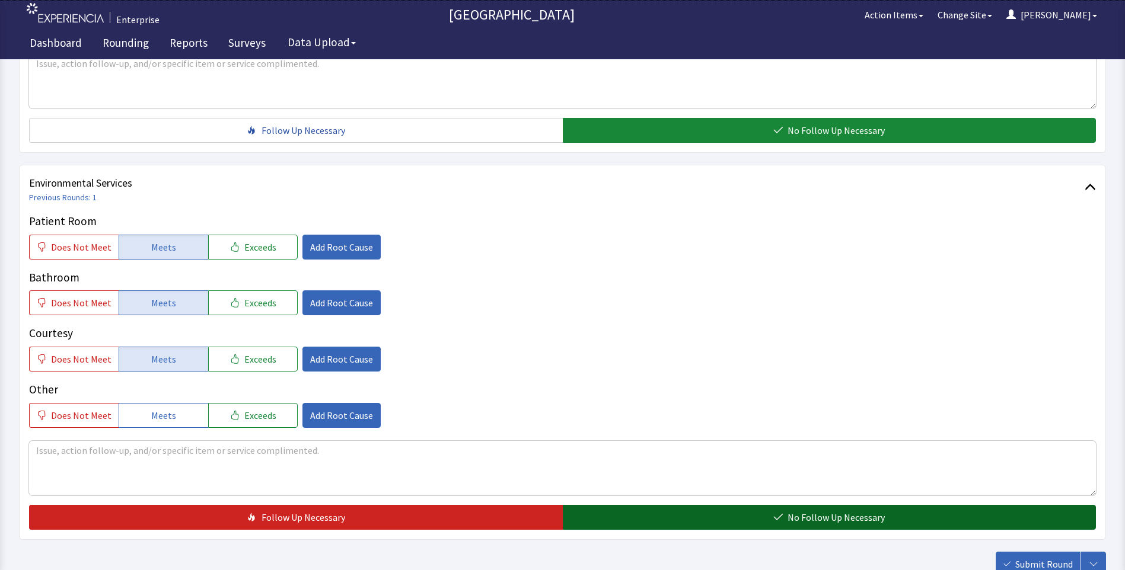
click at [591, 505] on button "No Follow Up Necessary" at bounding box center [830, 517] width 534 height 25
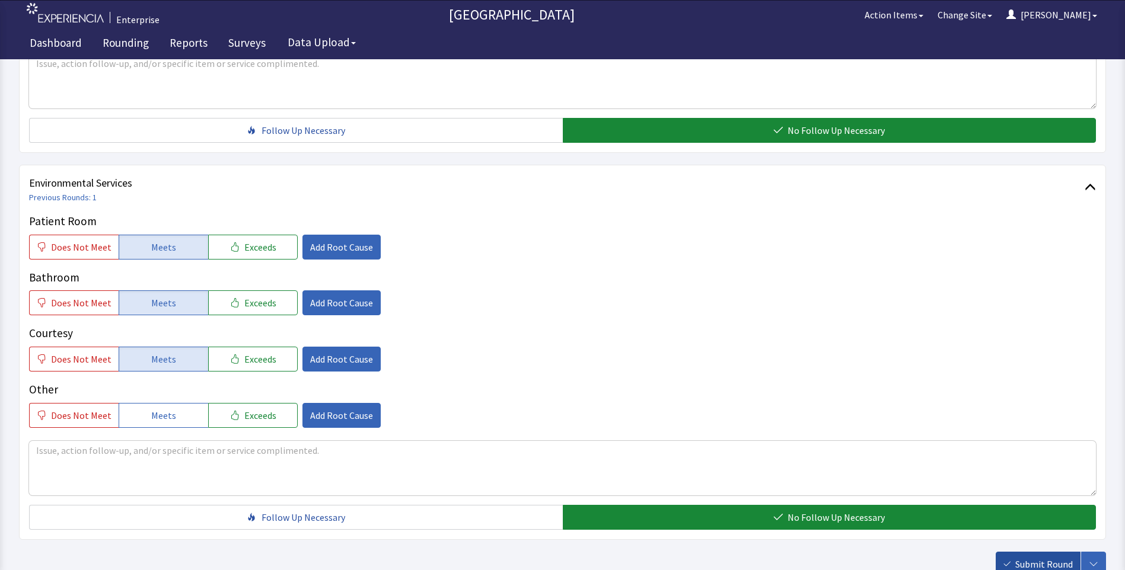
click at [1031, 557] on span "Submit Round" at bounding box center [1044, 564] width 58 height 14
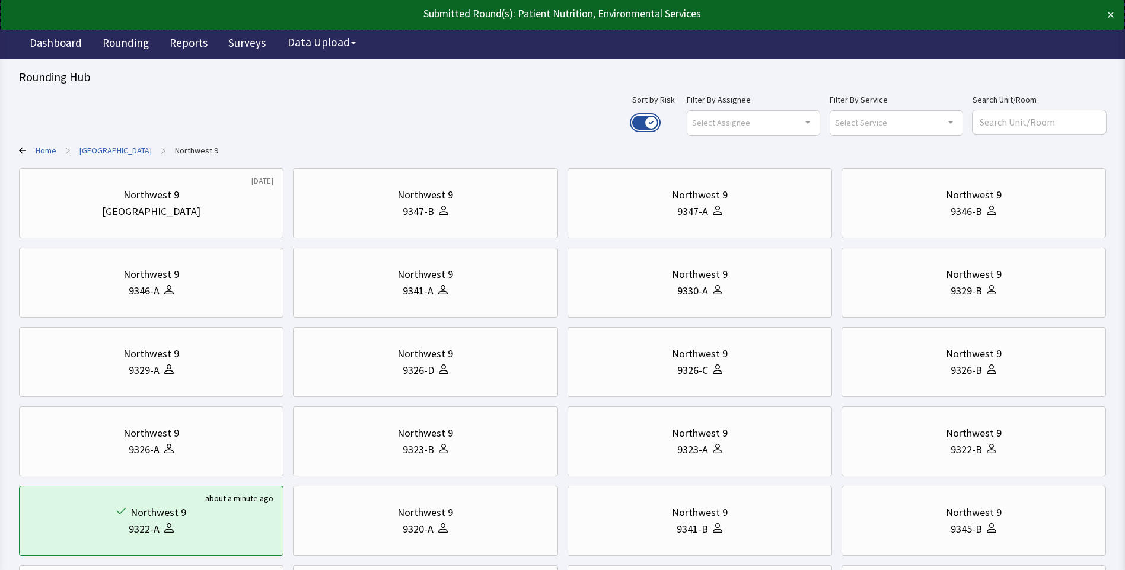
click at [658, 122] on button "Use setting" at bounding box center [645, 123] width 26 height 14
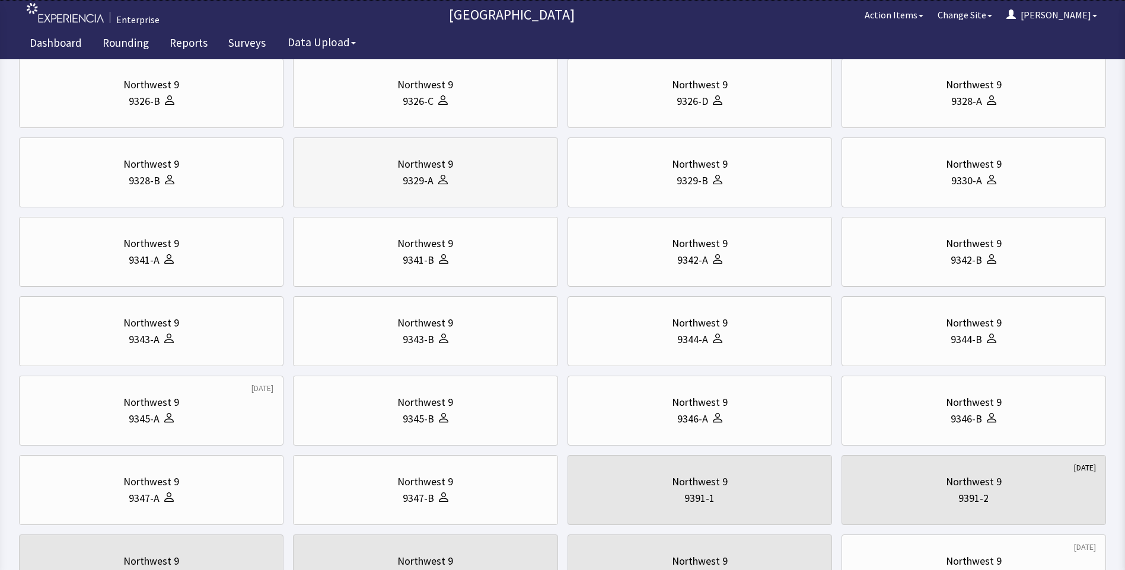
scroll to position [356, 0]
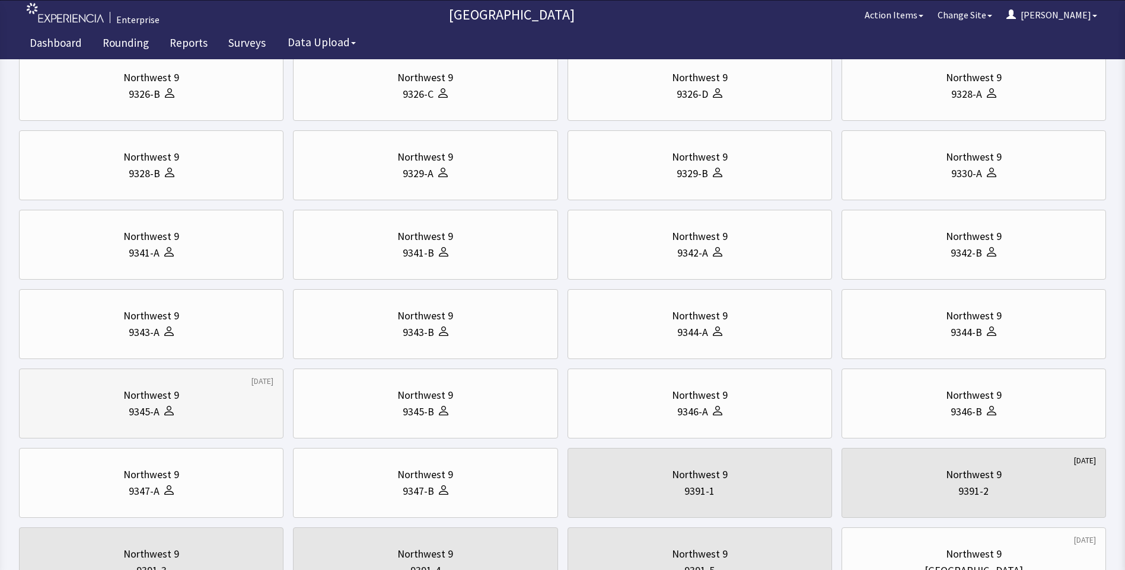
click at [159, 388] on div "Northwest 9" at bounding box center [151, 395] width 56 height 17
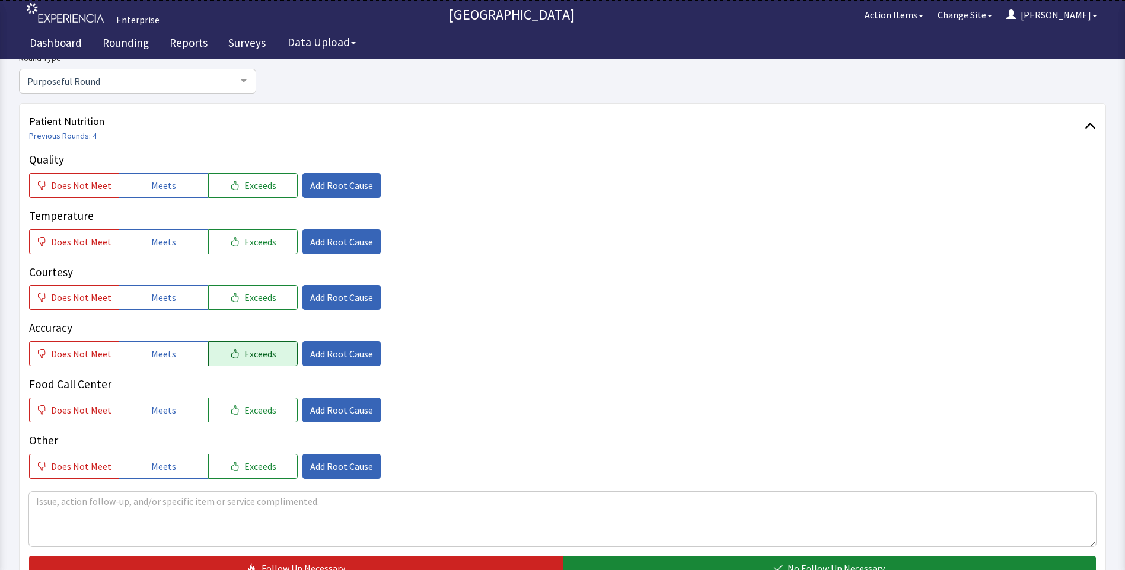
scroll to position [178, 0]
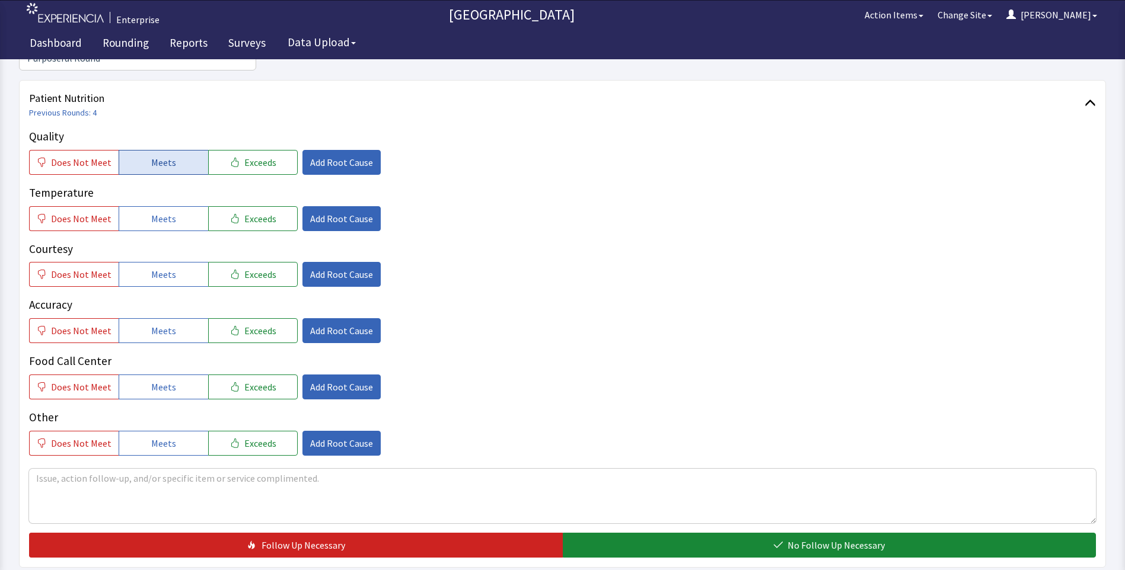
click at [151, 155] on span "Meets" at bounding box center [163, 162] width 25 height 14
click at [141, 209] on button "Meets" at bounding box center [164, 218] width 90 height 25
click at [141, 262] on button "Meets" at bounding box center [164, 274] width 90 height 25
click at [153, 324] on span "Meets" at bounding box center [163, 331] width 25 height 14
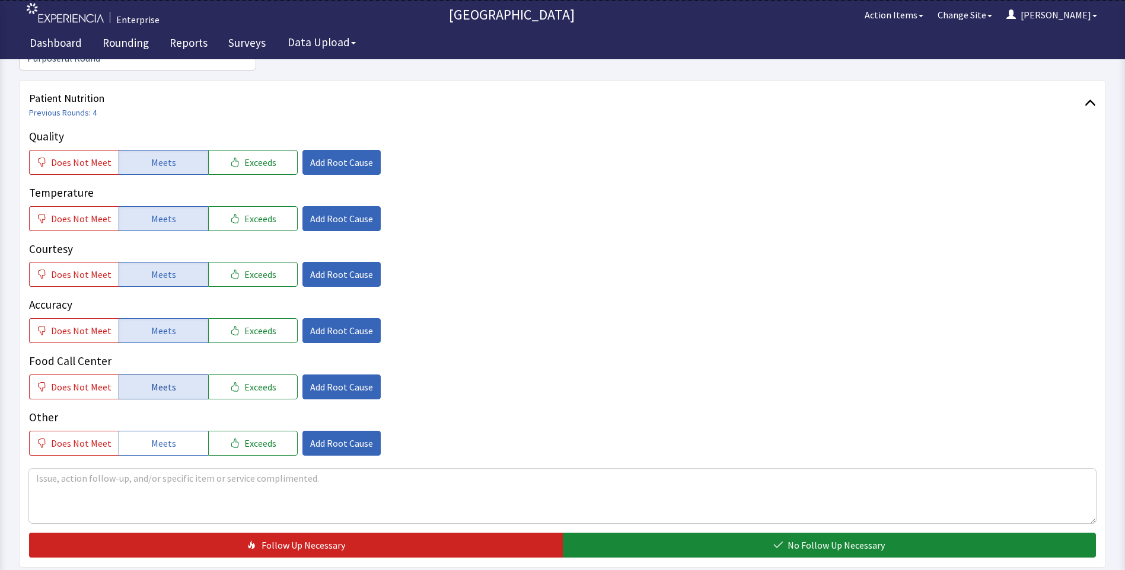
click at [149, 375] on button "Meets" at bounding box center [164, 387] width 90 height 25
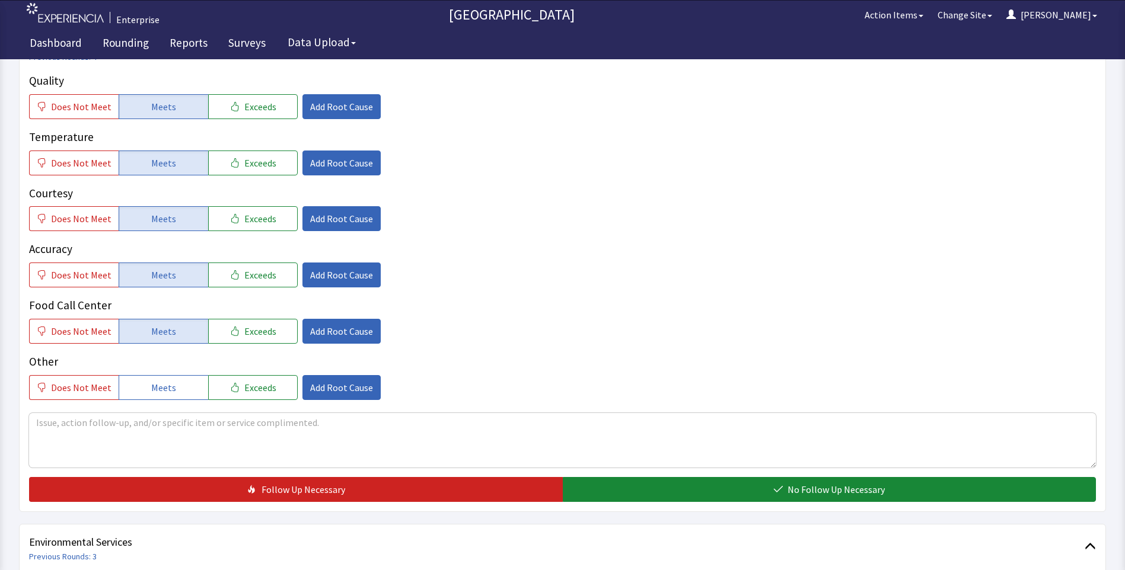
scroll to position [356, 0]
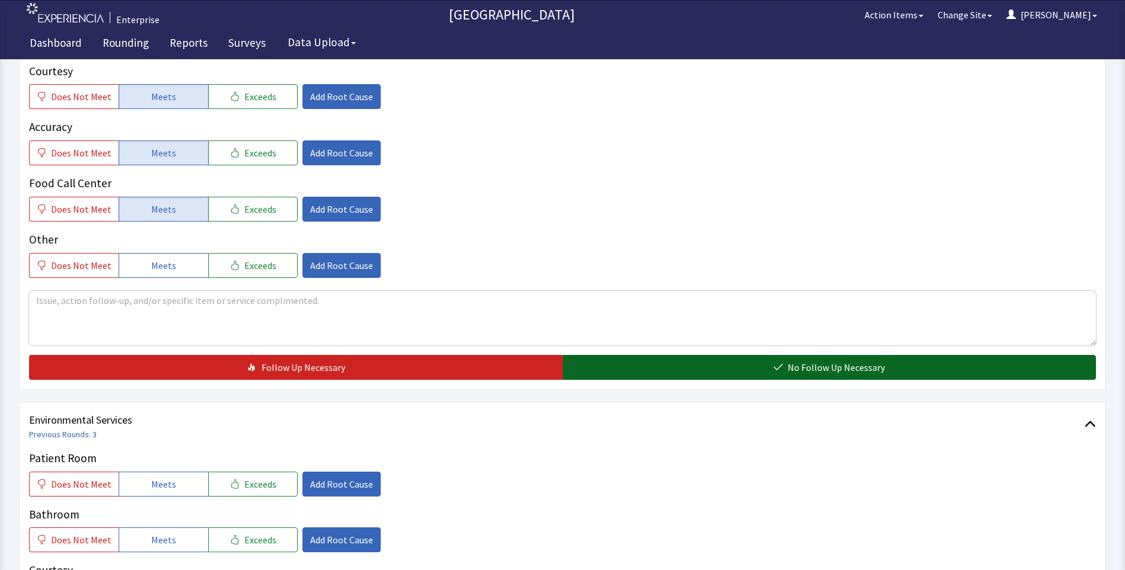
click at [594, 355] on button "No Follow Up Necessary" at bounding box center [830, 367] width 534 height 25
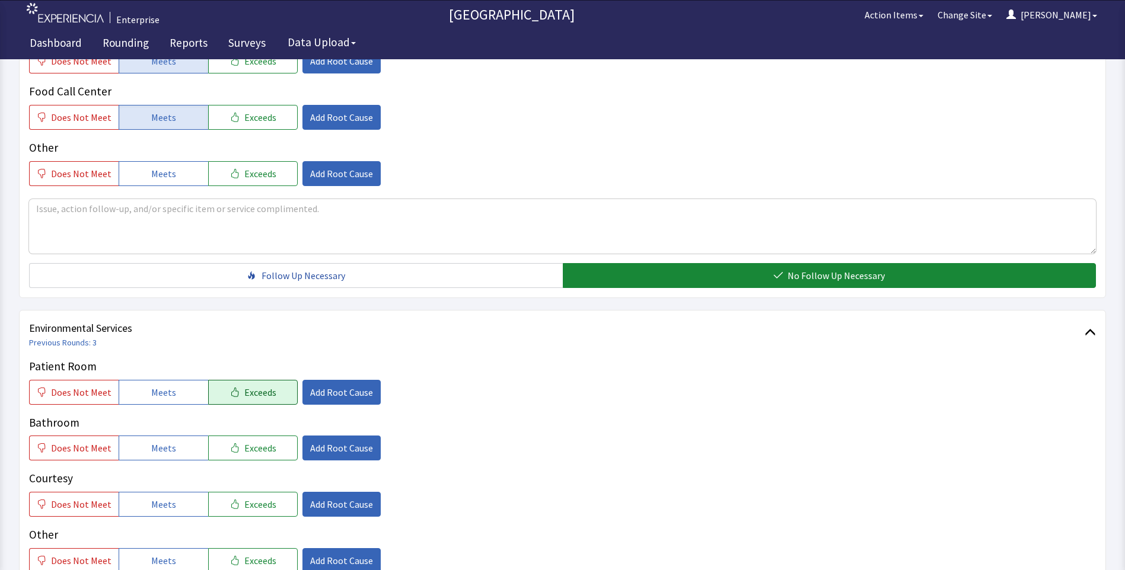
scroll to position [534, 0]
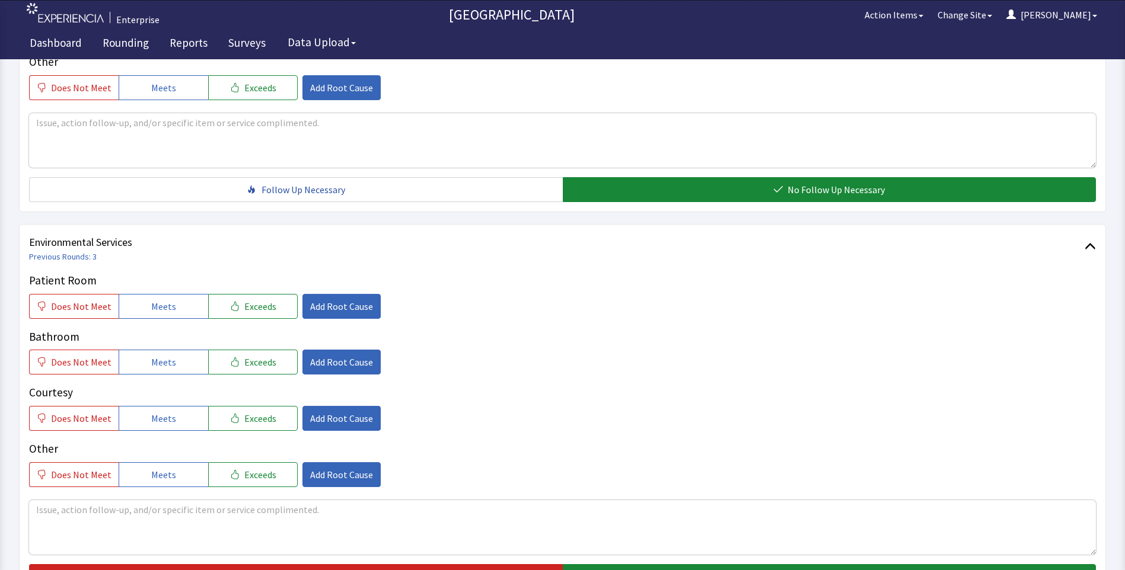
drag, startPoint x: 155, startPoint y: 285, endPoint x: 154, endPoint y: 329, distance: 43.9
click at [154, 299] on span "Meets" at bounding box center [163, 306] width 25 height 14
drag, startPoint x: 150, startPoint y: 336, endPoint x: 151, endPoint y: 343, distance: 7.1
click at [151, 355] on span "Meets" at bounding box center [163, 362] width 25 height 14
click at [155, 412] on span "Meets" at bounding box center [163, 419] width 25 height 14
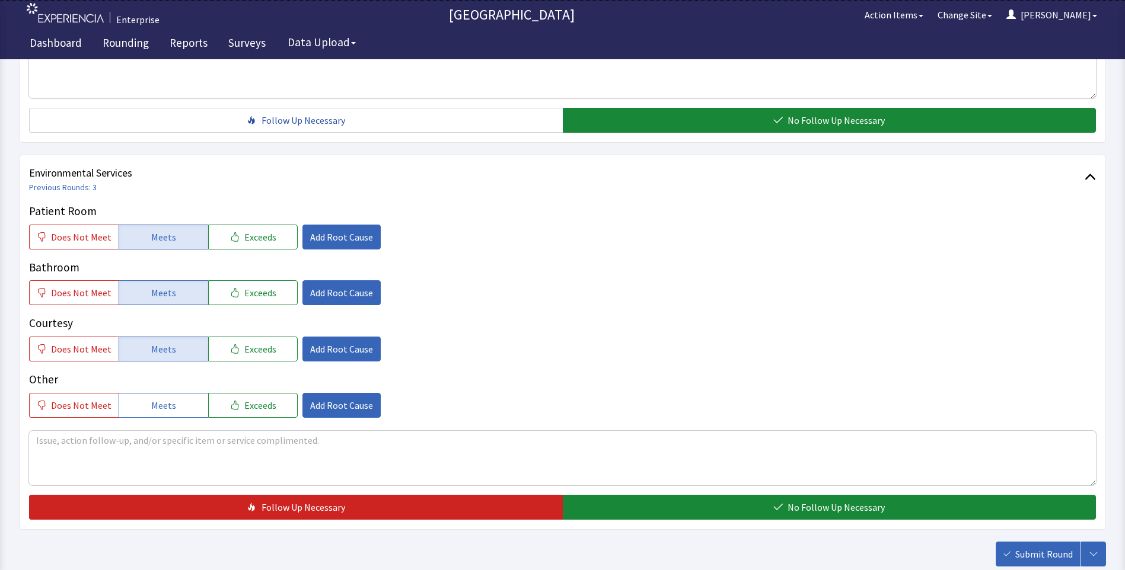
scroll to position [658, 0]
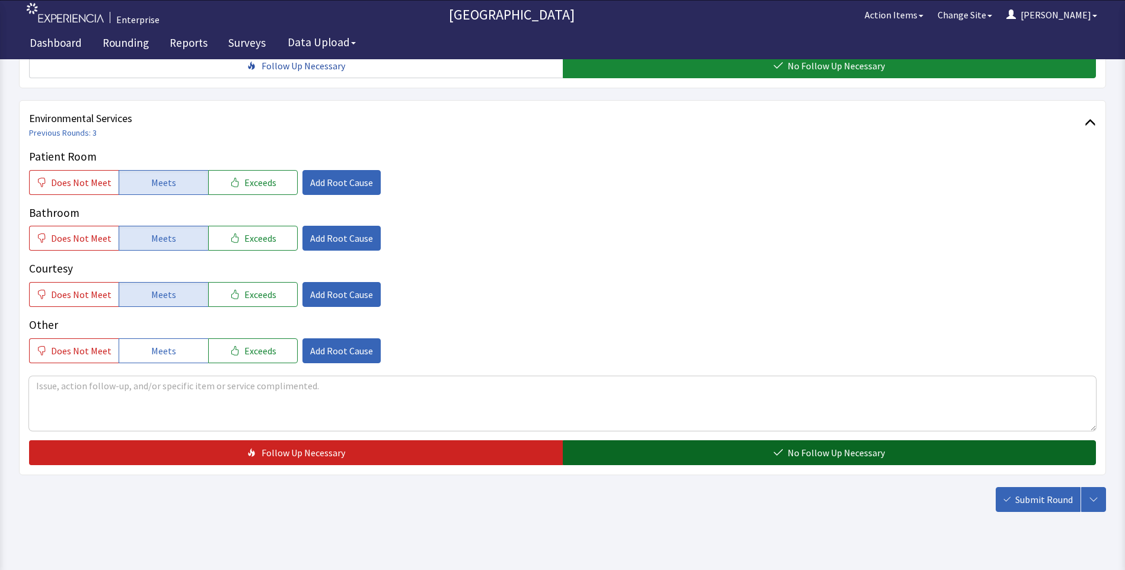
click at [655, 441] on button "No Follow Up Necessary" at bounding box center [830, 453] width 534 height 25
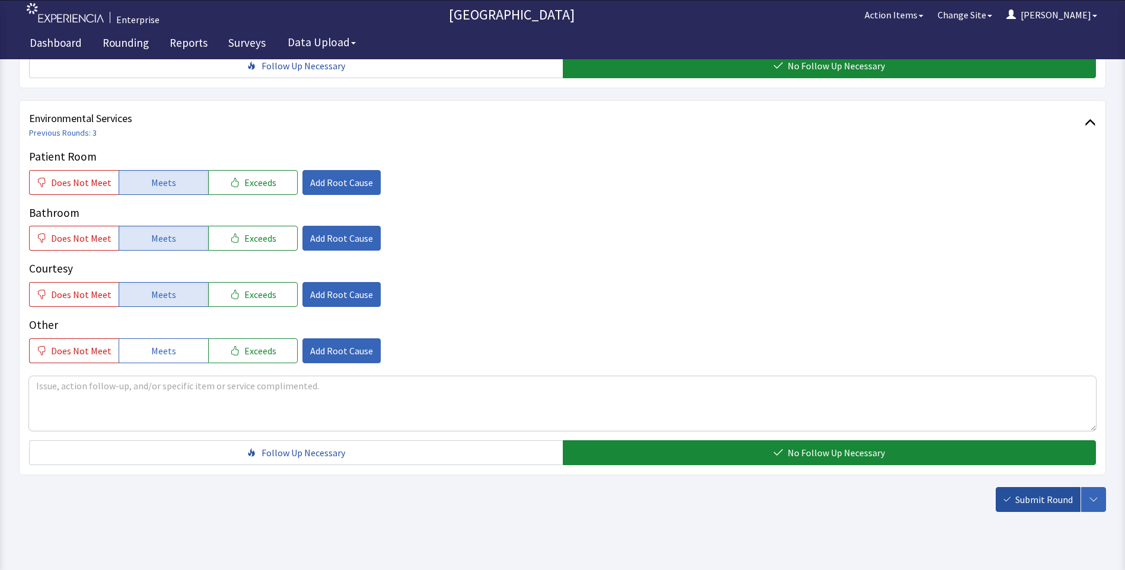
click at [1054, 493] on span "Submit Round" at bounding box center [1044, 500] width 58 height 14
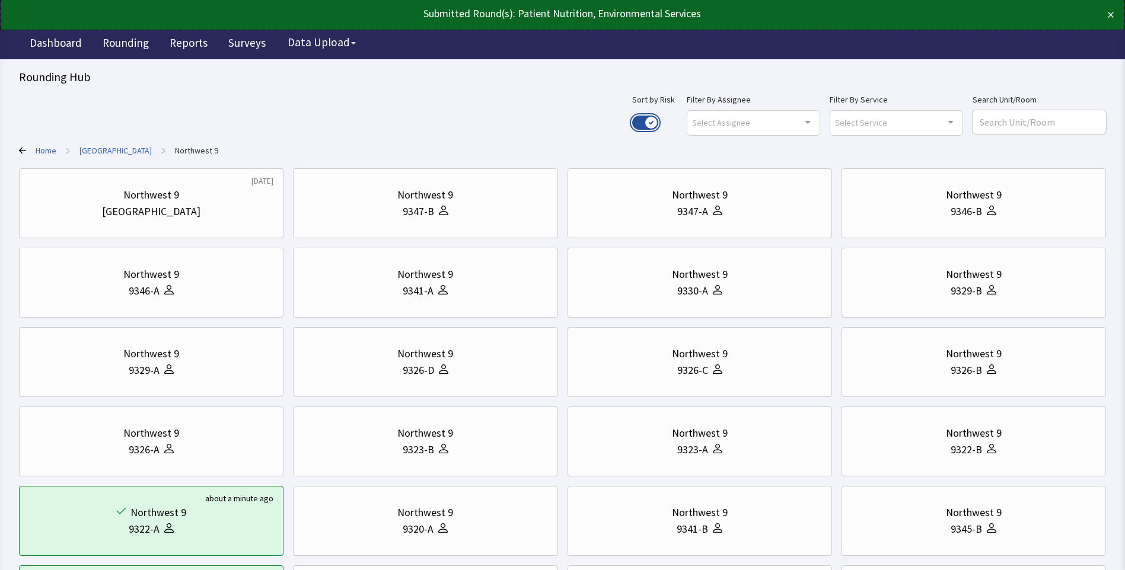
click at [658, 121] on button "Use setting" at bounding box center [645, 123] width 26 height 14
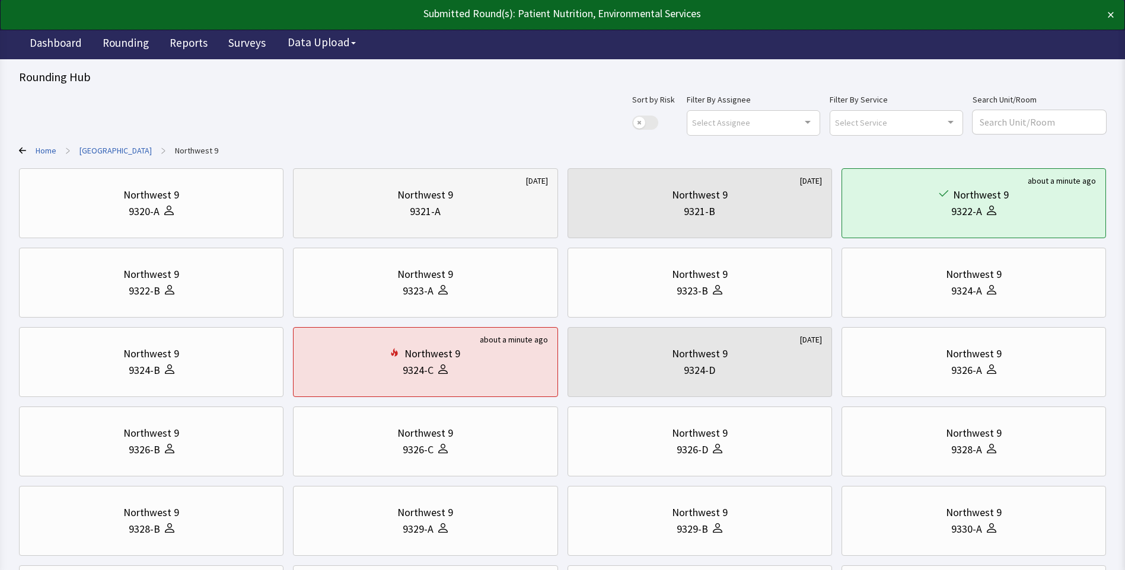
click at [393, 209] on div "9321-A" at bounding box center [425, 211] width 244 height 17
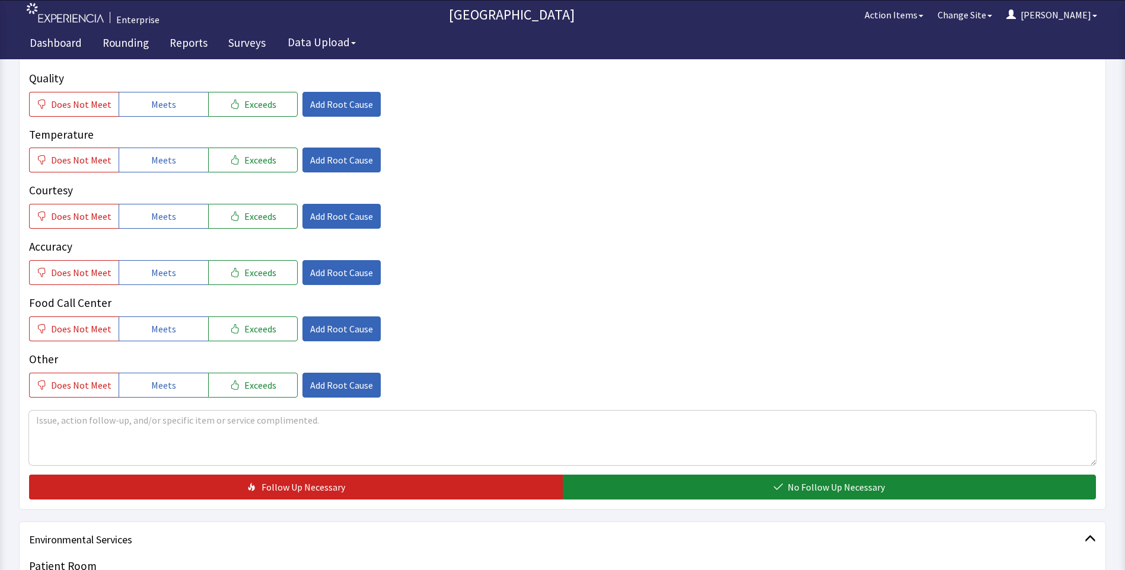
scroll to position [178, 0]
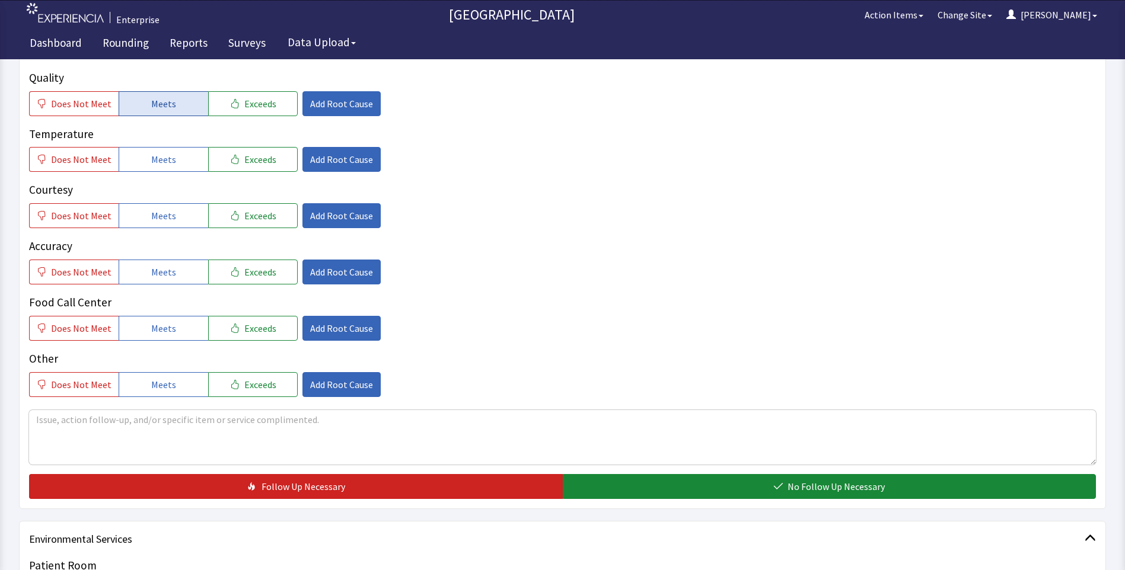
click at [126, 111] on button "Meets" at bounding box center [164, 103] width 90 height 25
drag, startPoint x: 130, startPoint y: 152, endPoint x: 145, endPoint y: 203, distance: 52.5
click at [130, 153] on button "Meets" at bounding box center [164, 159] width 90 height 25
click at [145, 222] on button "Meets" at bounding box center [164, 215] width 90 height 25
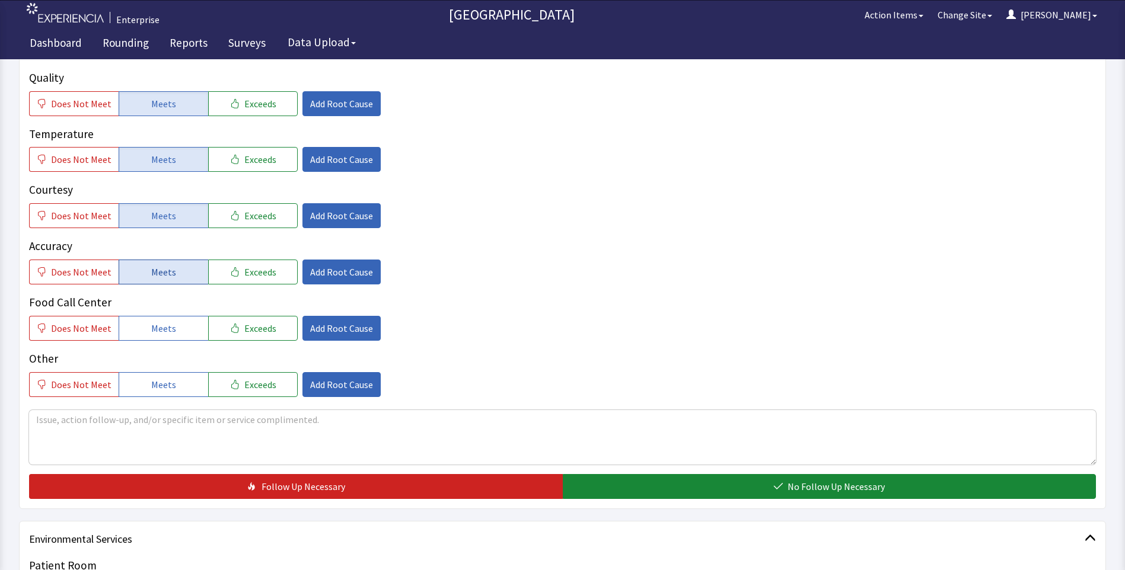
click at [145, 269] on button "Meets" at bounding box center [164, 272] width 90 height 25
drag, startPoint x: 147, startPoint y: 318, endPoint x: 188, endPoint y: 306, distance: 42.6
click at [155, 321] on button "Meets" at bounding box center [164, 328] width 90 height 25
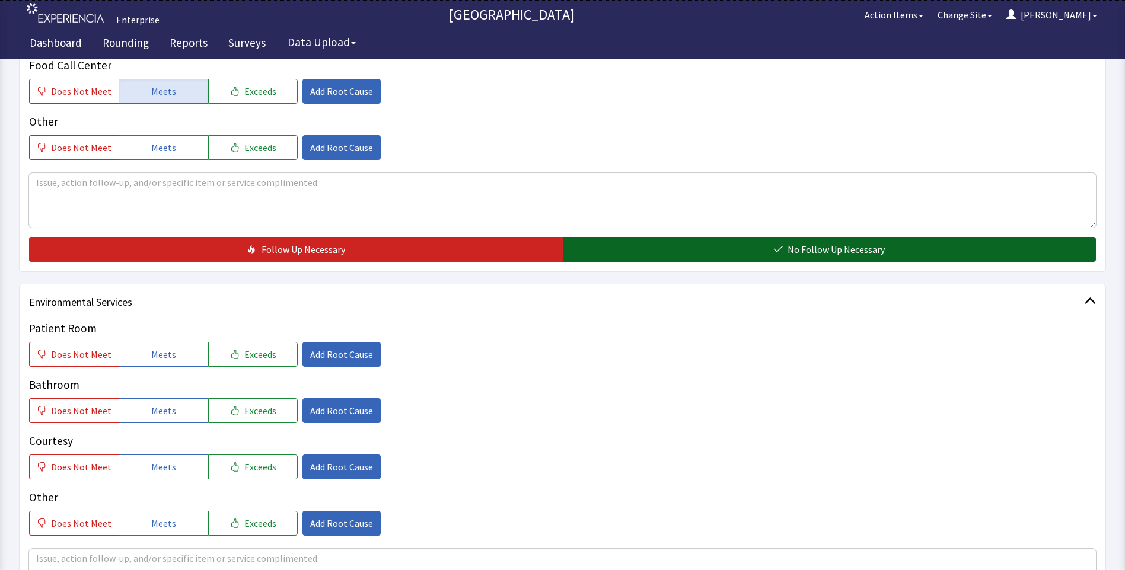
click at [626, 250] on button "No Follow Up Necessary" at bounding box center [830, 249] width 534 height 25
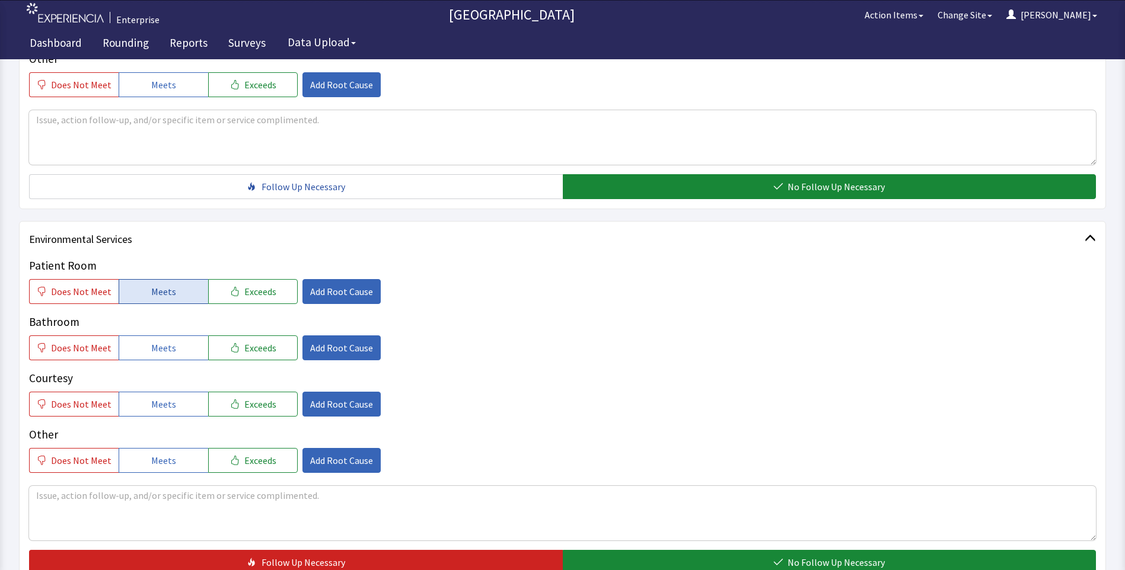
scroll to position [534, 0]
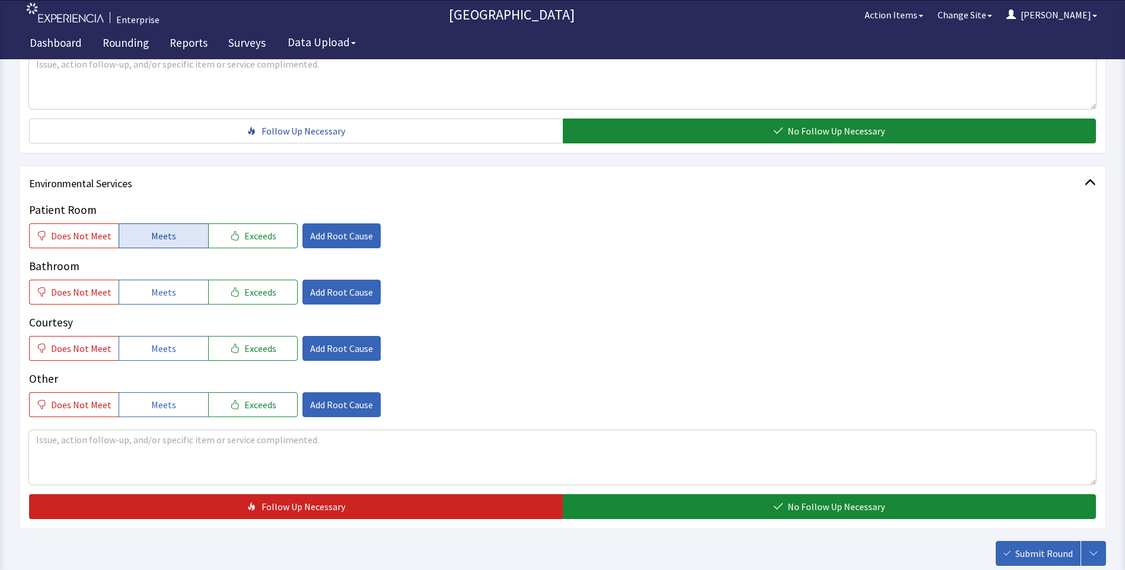
drag, startPoint x: 152, startPoint y: 229, endPoint x: 146, endPoint y: 254, distance: 25.6
click at [151, 230] on span "Meets" at bounding box center [163, 236] width 25 height 14
drag, startPoint x: 145, startPoint y: 292, endPoint x: 157, endPoint y: 331, distance: 40.3
click at [145, 296] on button "Meets" at bounding box center [164, 292] width 90 height 25
click at [155, 355] on span "Meets" at bounding box center [163, 349] width 25 height 14
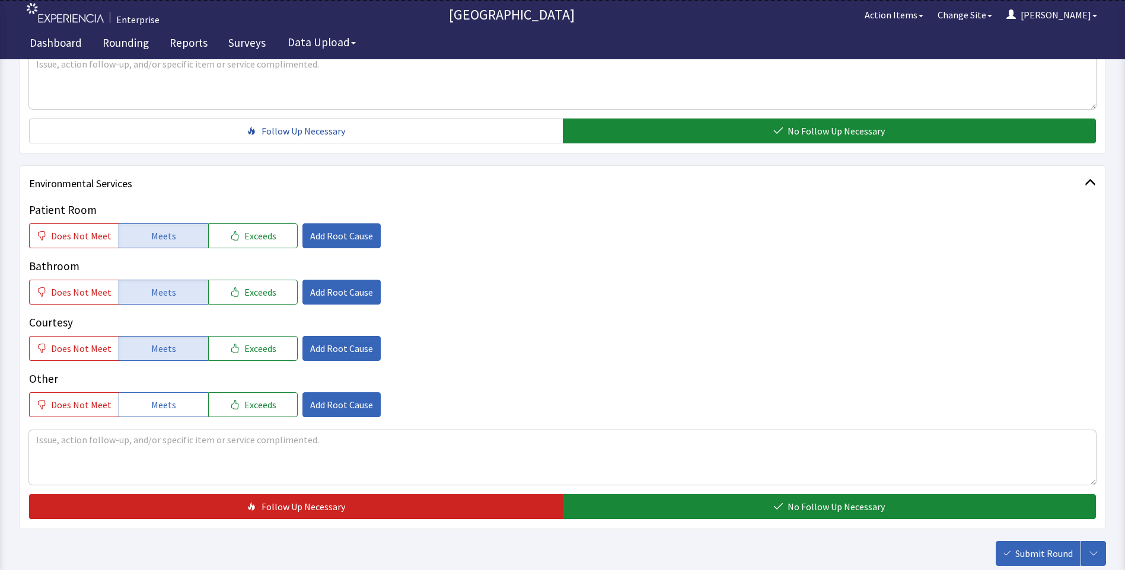
drag, startPoint x: 640, startPoint y: 522, endPoint x: 676, endPoint y: 527, distance: 35.9
click at [642, 523] on div "Environmental Services Patient Room Does Not Meet Meets Exceeds Add Root Cause …" at bounding box center [562, 347] width 1087 height 364
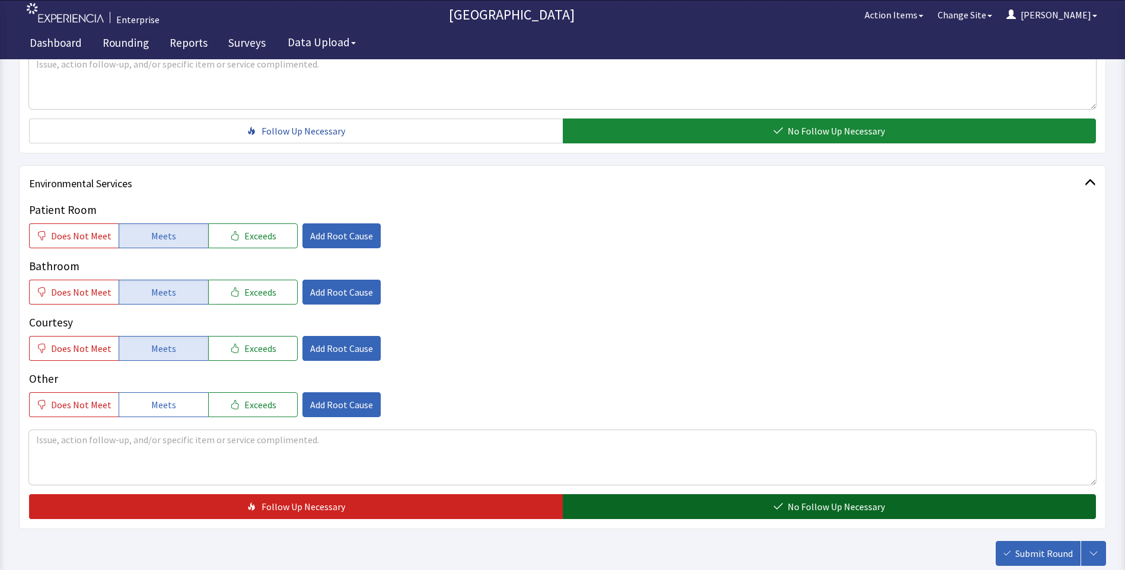
click at [677, 502] on button "No Follow Up Necessary" at bounding box center [830, 507] width 534 height 25
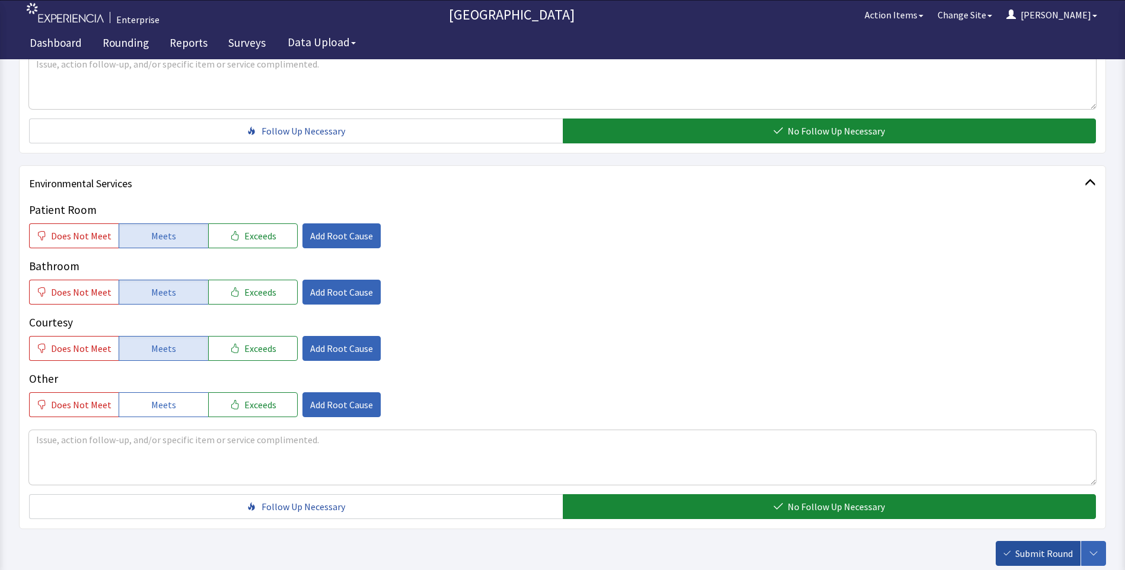
click at [1034, 551] on span "Submit Round" at bounding box center [1044, 554] width 58 height 14
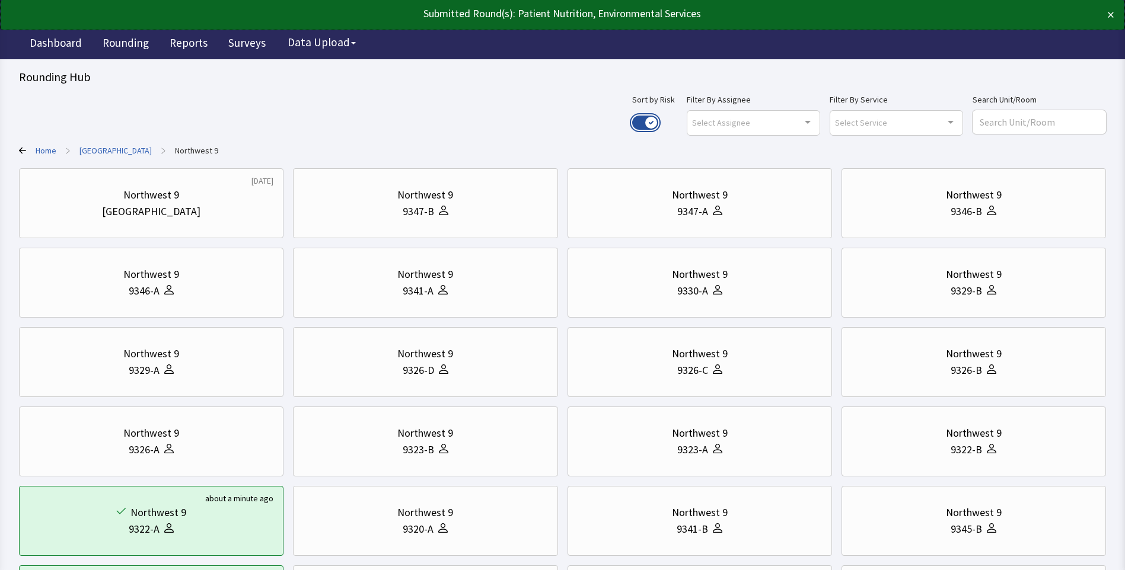
click at [658, 122] on button "Use setting" at bounding box center [645, 123] width 26 height 14
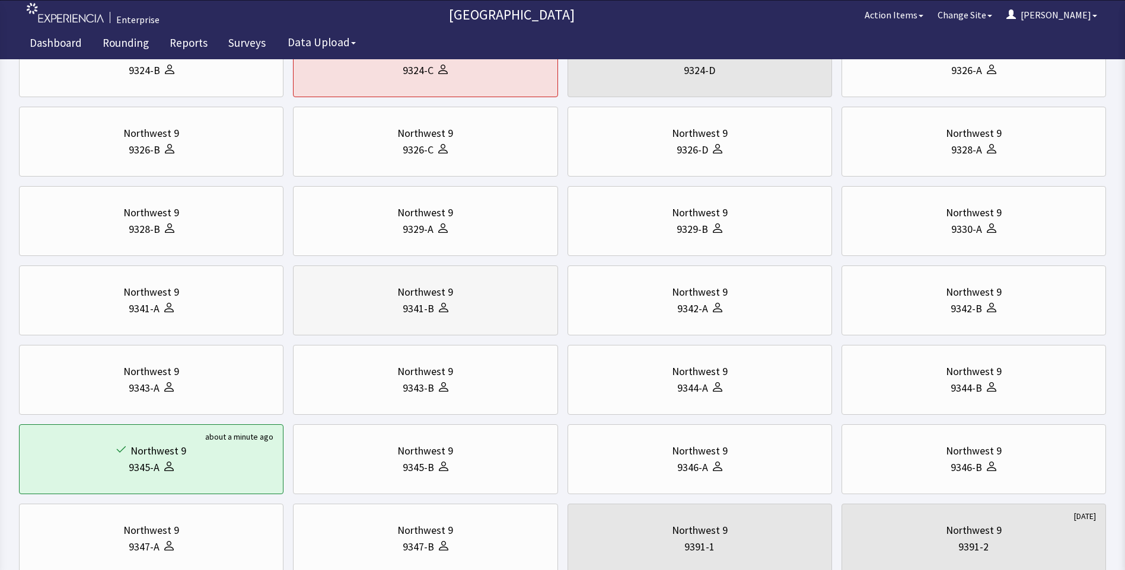
scroll to position [415, 0]
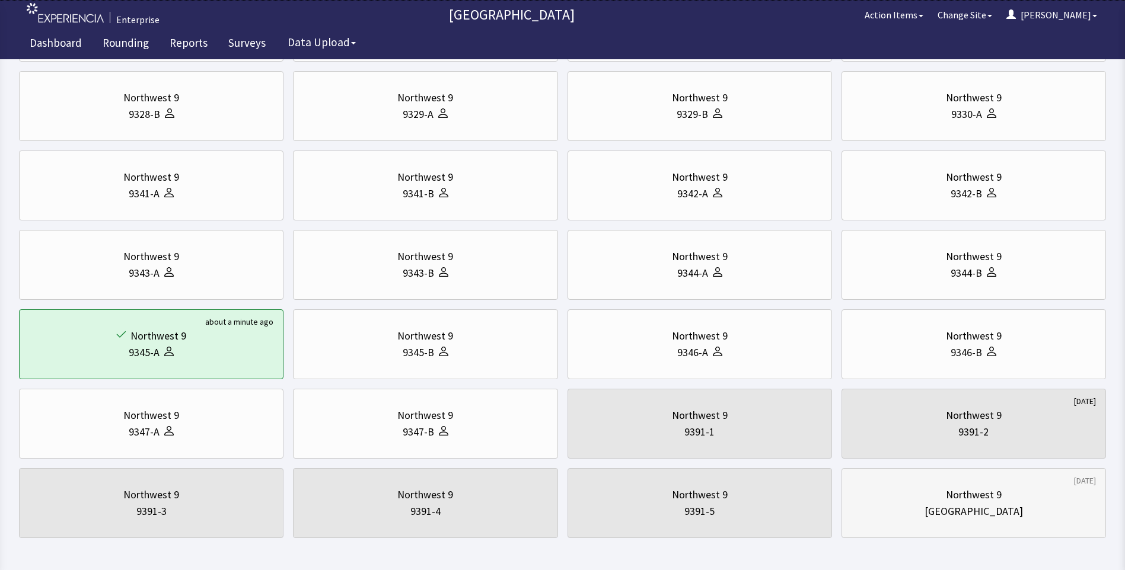
drag, startPoint x: 960, startPoint y: 519, endPoint x: 951, endPoint y: 518, distance: 9.0
click at [959, 519] on div "[GEOGRAPHIC_DATA]" at bounding box center [973, 511] width 98 height 17
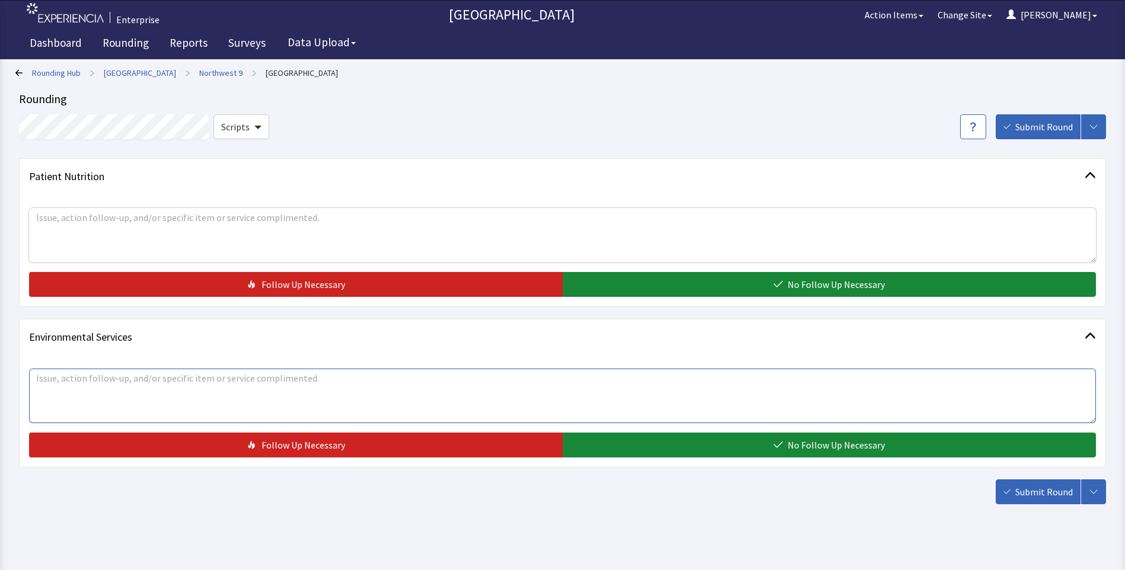
click at [50, 376] on textarea at bounding box center [562, 396] width 1067 height 55
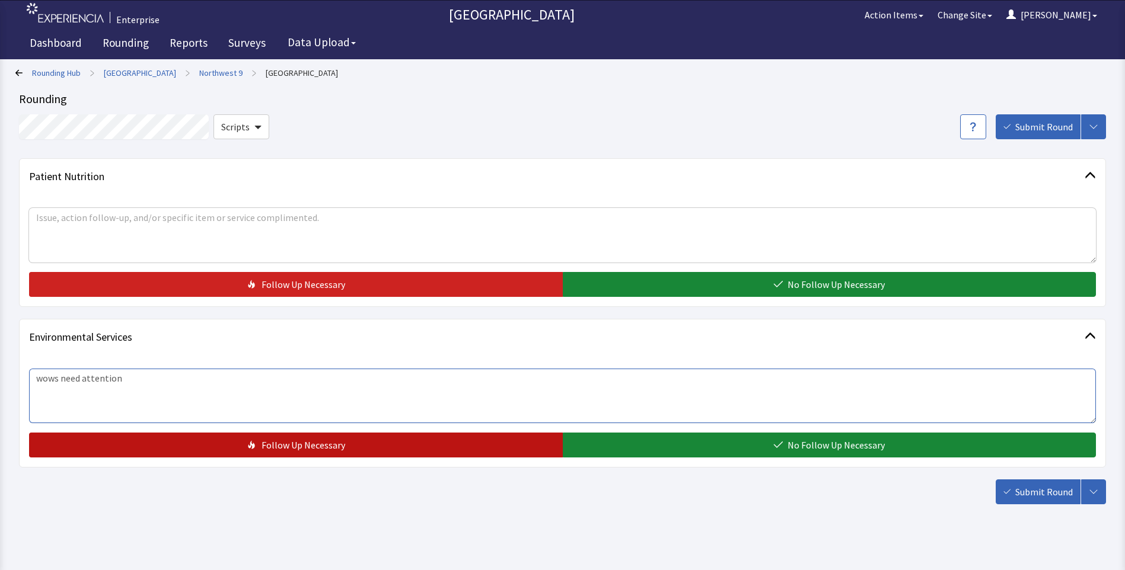
type textarea "wows need attention"
click at [484, 448] on button "Follow Up Necessary" at bounding box center [296, 445] width 534 height 25
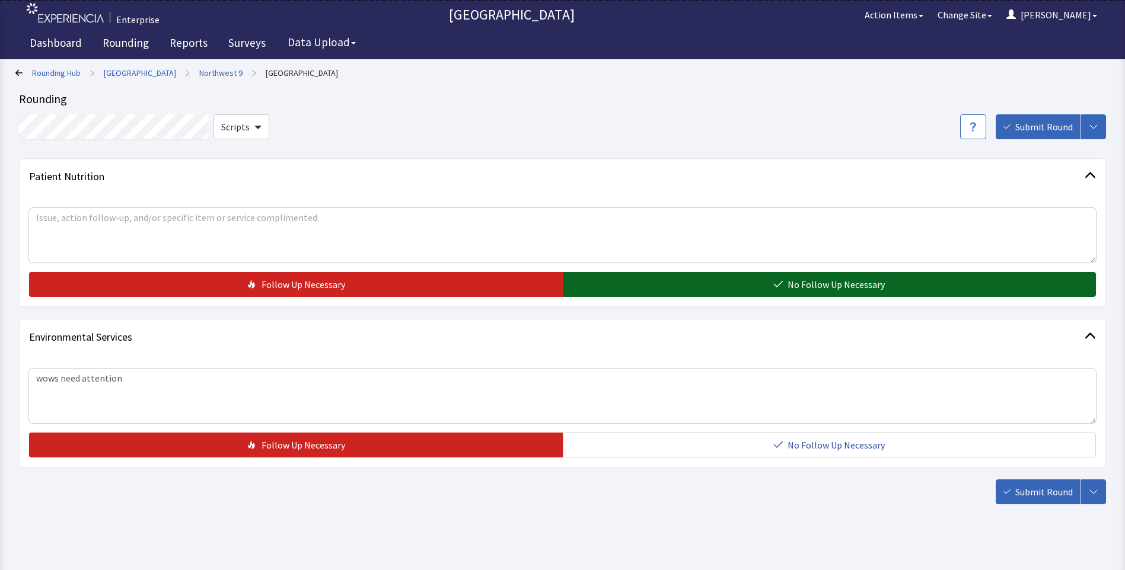
click at [627, 291] on button "No Follow Up Necessary" at bounding box center [830, 284] width 534 height 25
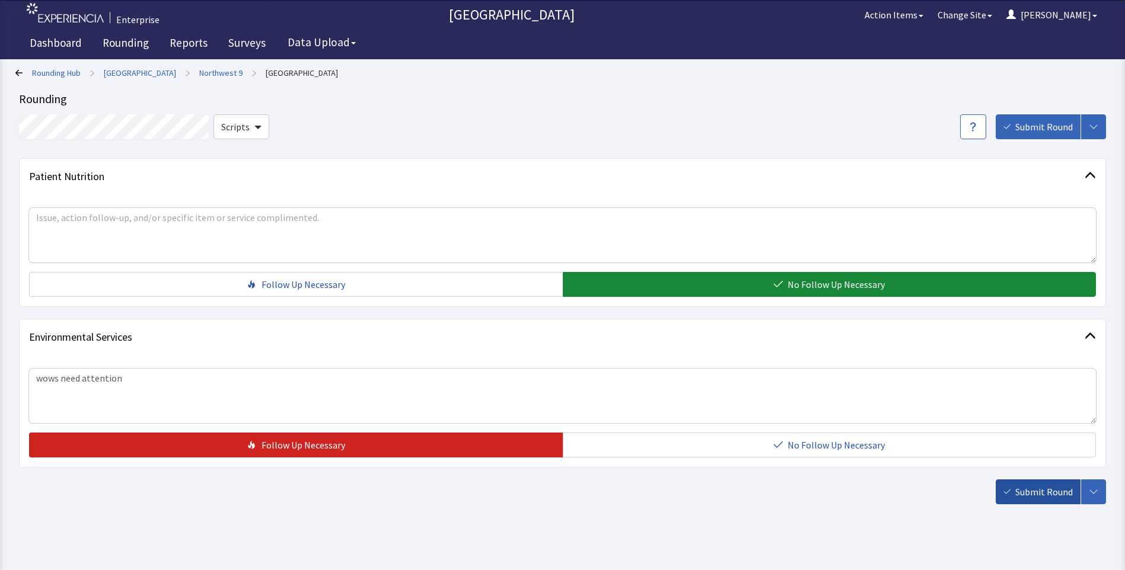
click at [1051, 498] on span "Submit Round" at bounding box center [1044, 492] width 58 height 14
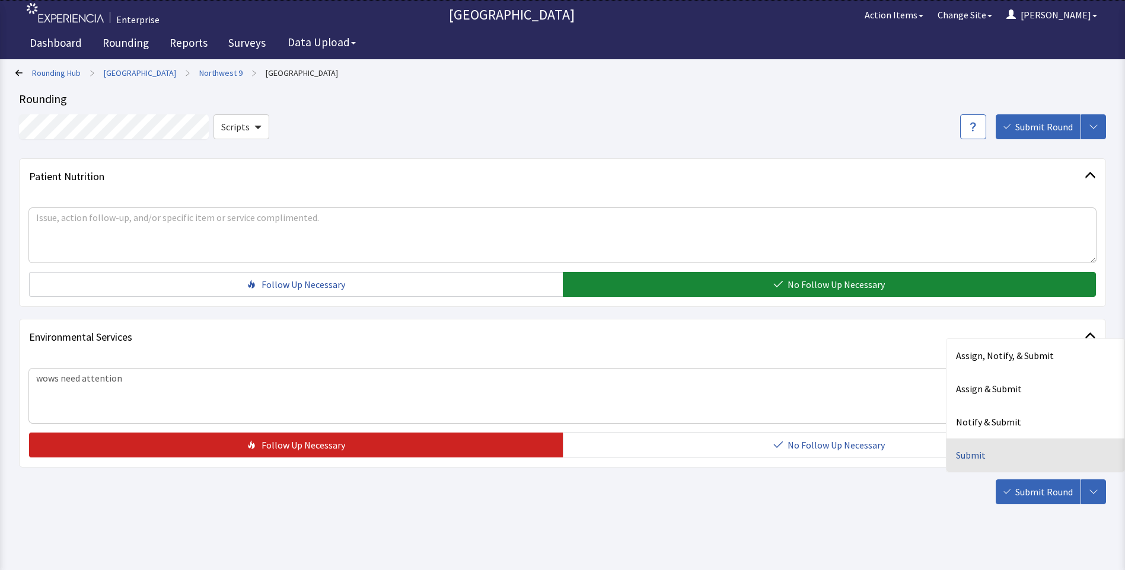
click at [970, 455] on div "Submit" at bounding box center [1035, 455] width 178 height 33
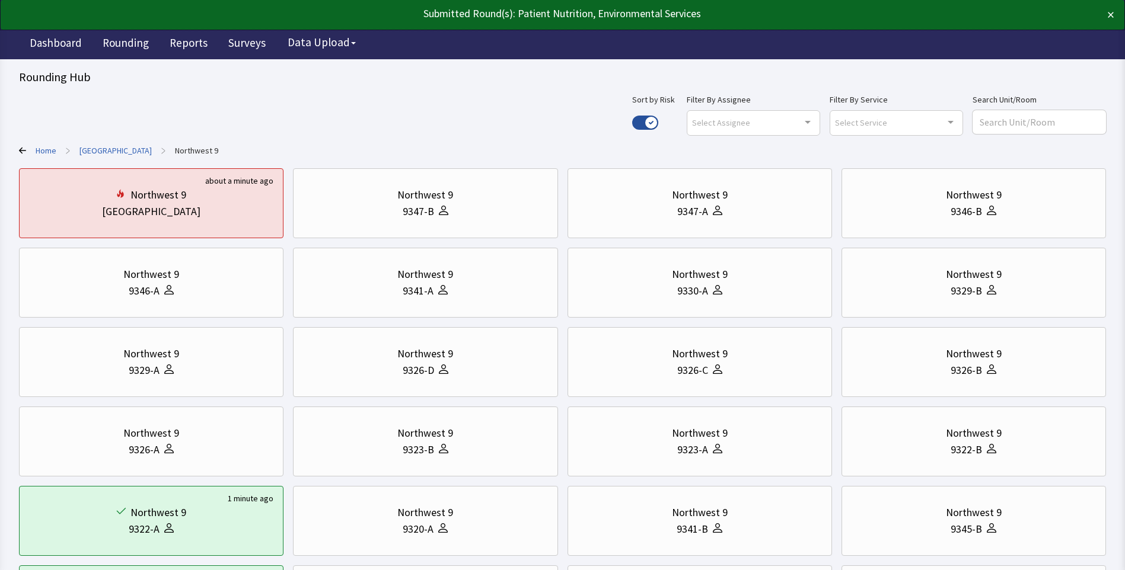
click at [131, 152] on link "[GEOGRAPHIC_DATA]" at bounding box center [115, 151] width 72 height 12
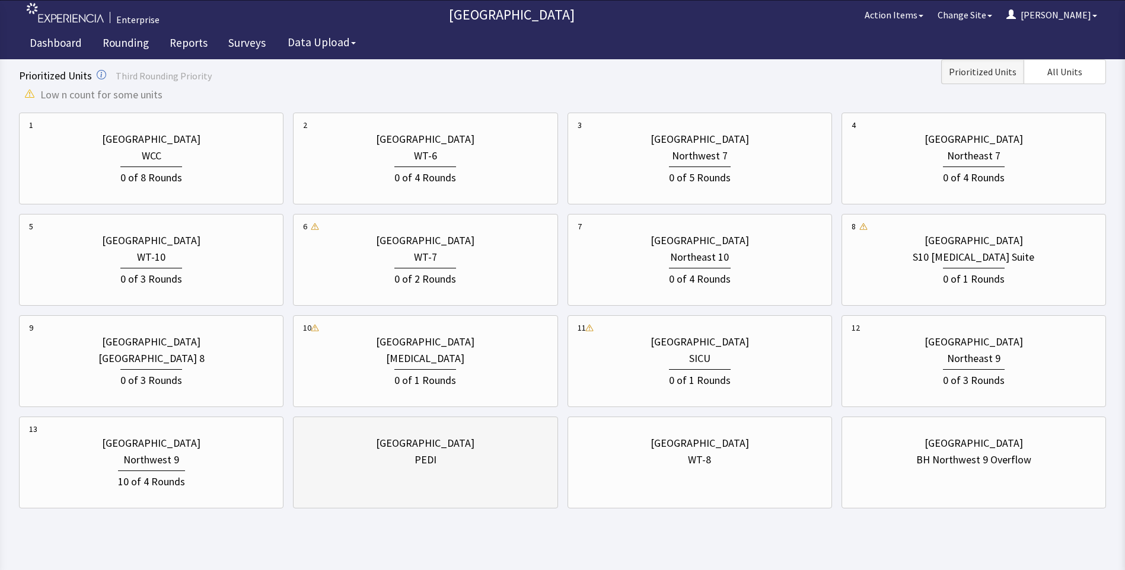
scroll to position [356, 0]
click at [158, 257] on div "WT-10" at bounding box center [151, 256] width 28 height 17
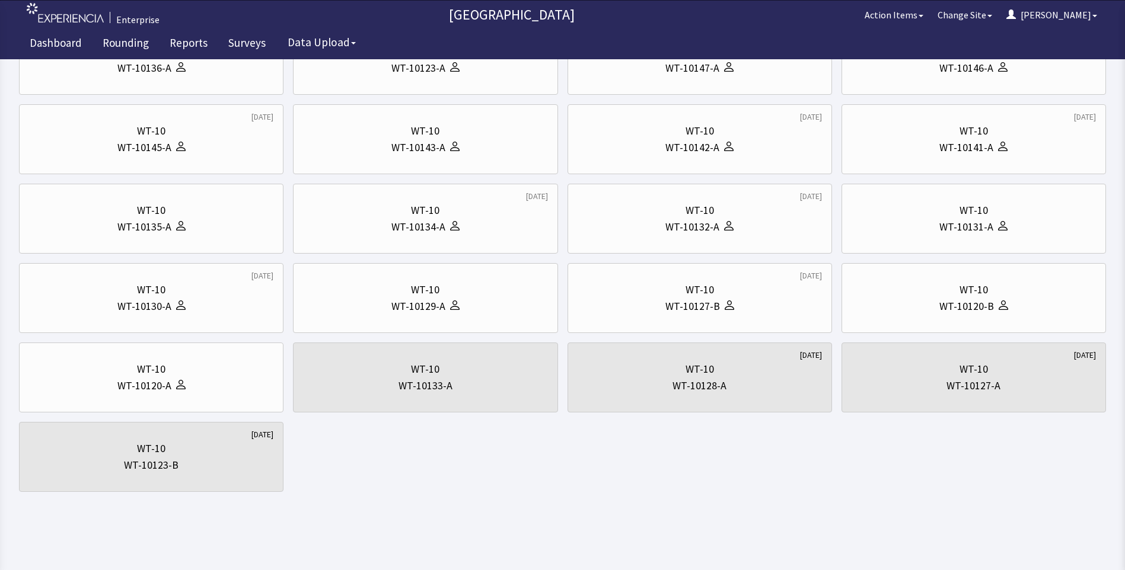
scroll to position [0, 0]
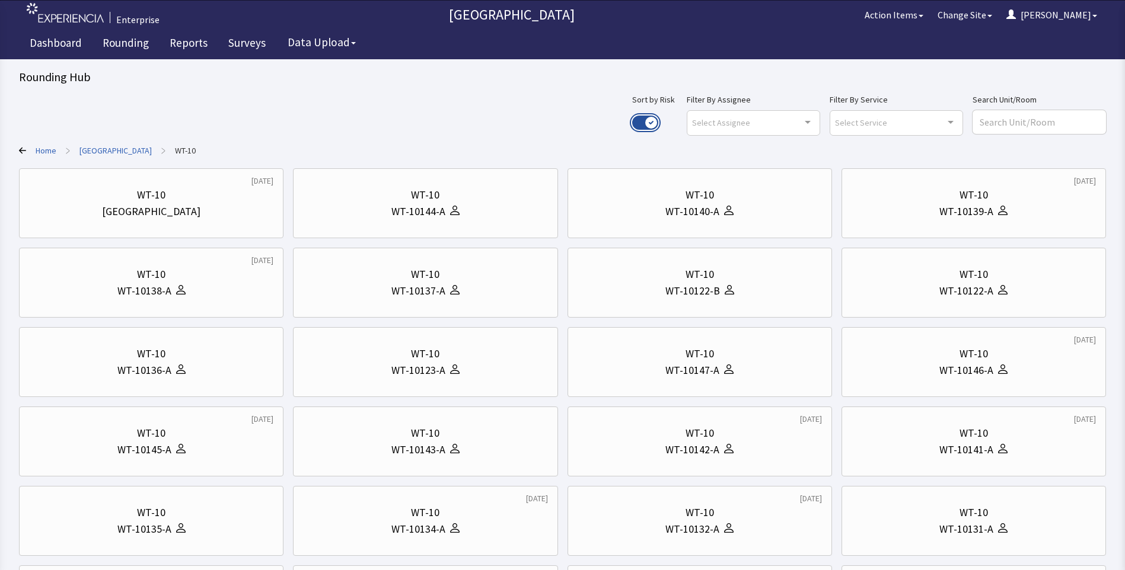
click at [658, 119] on button "Use setting" at bounding box center [645, 123] width 26 height 14
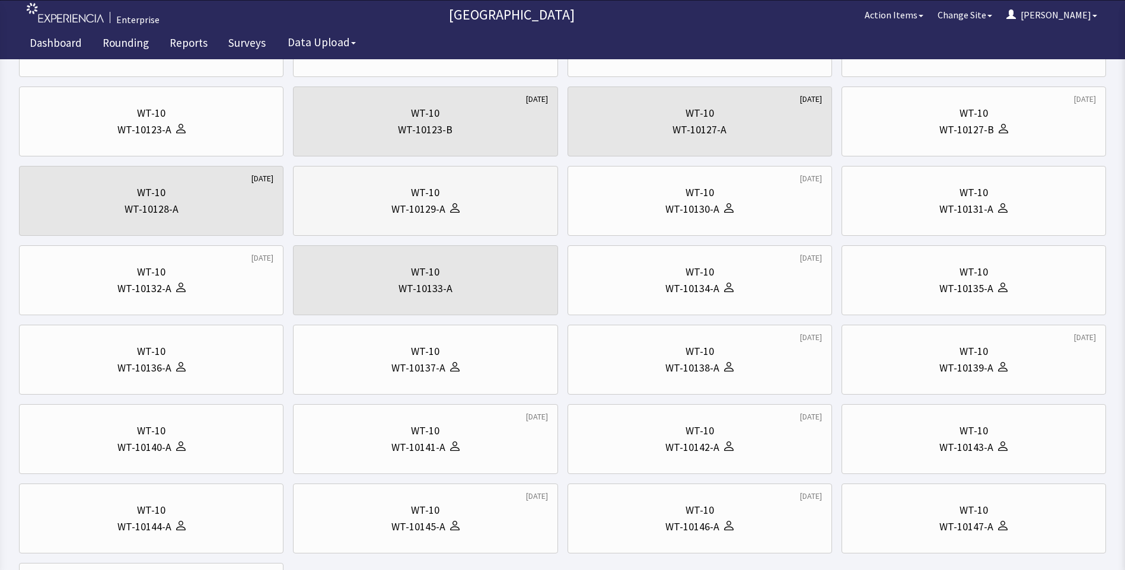
scroll to position [178, 0]
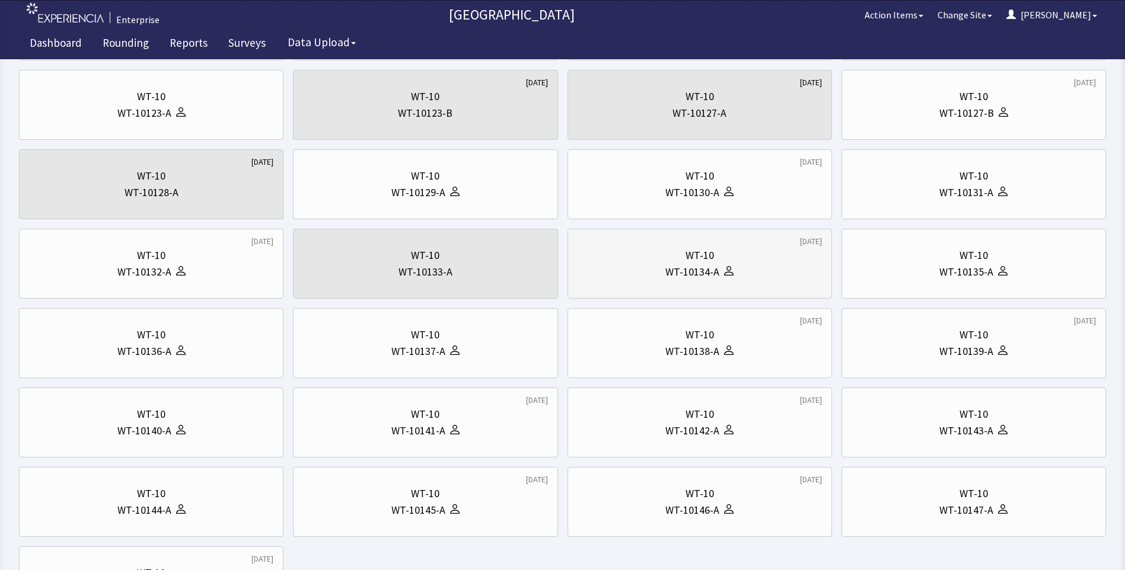
click at [780, 267] on div "WT-10134-A" at bounding box center [700, 272] width 244 height 17
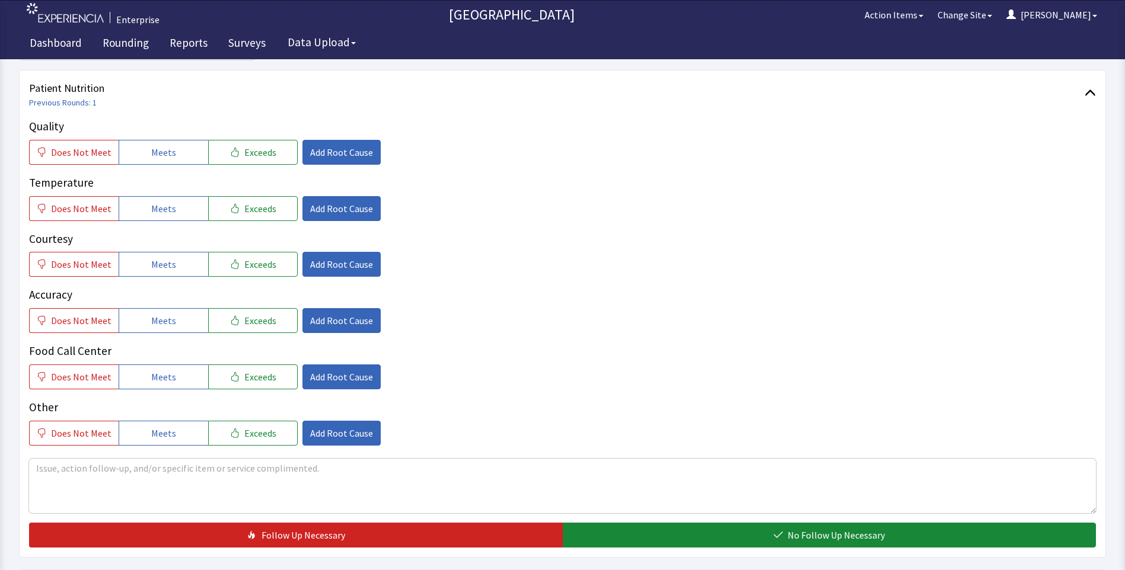
scroll to position [178, 0]
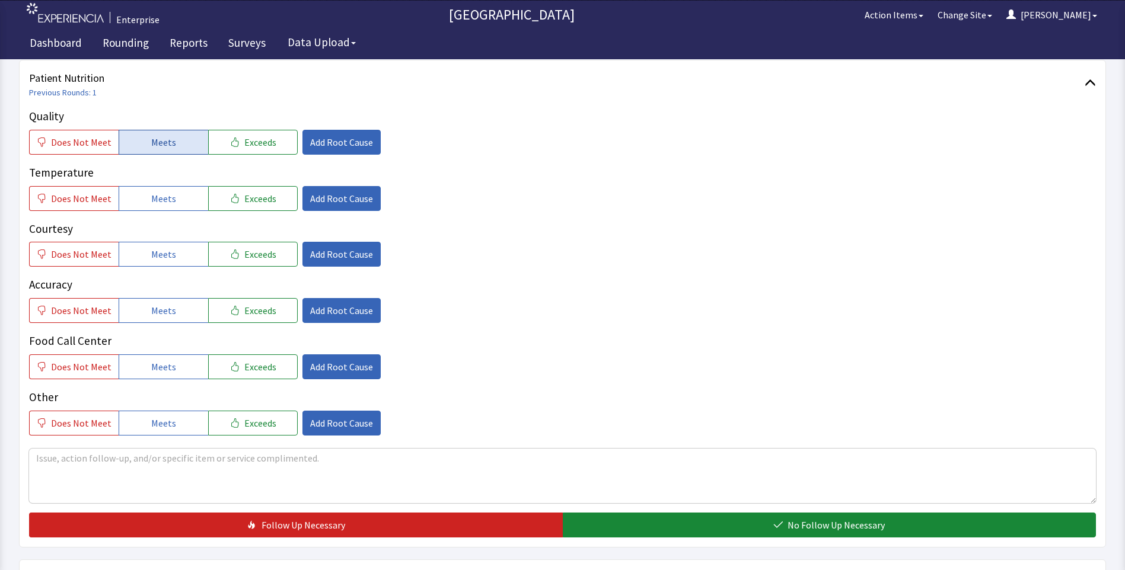
click at [174, 142] on button "Meets" at bounding box center [164, 142] width 90 height 25
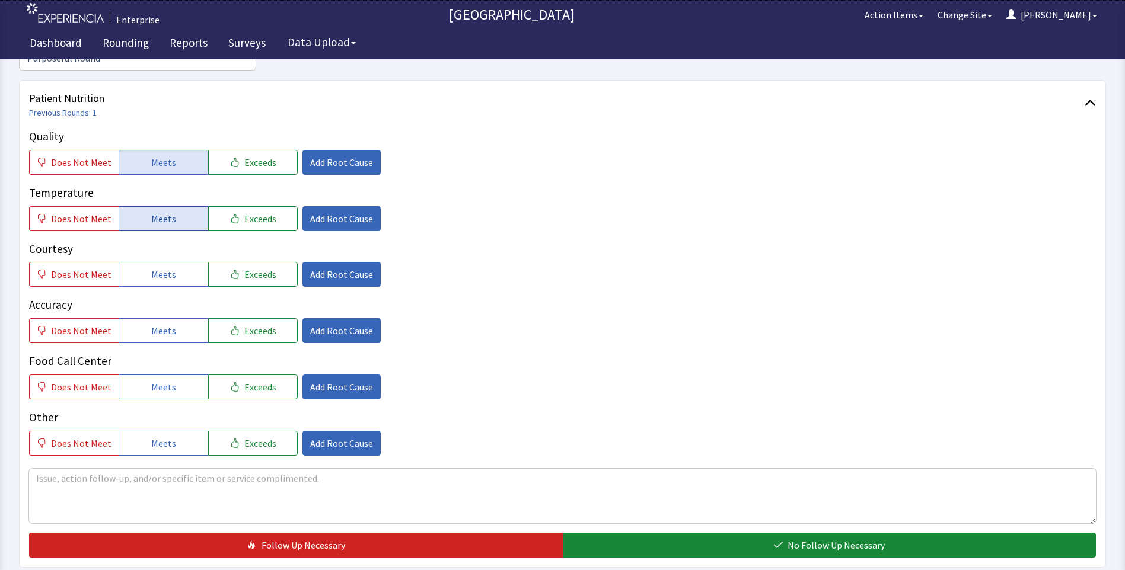
drag, startPoint x: 165, startPoint y: 199, endPoint x: 165, endPoint y: 211, distance: 12.5
click at [165, 212] on span "Meets" at bounding box center [163, 219] width 25 height 14
drag, startPoint x: 165, startPoint y: 257, endPoint x: 167, endPoint y: 283, distance: 26.7
click at [165, 267] on span "Meets" at bounding box center [163, 274] width 25 height 14
drag, startPoint x: 162, startPoint y: 311, endPoint x: 165, endPoint y: 349, distance: 38.1
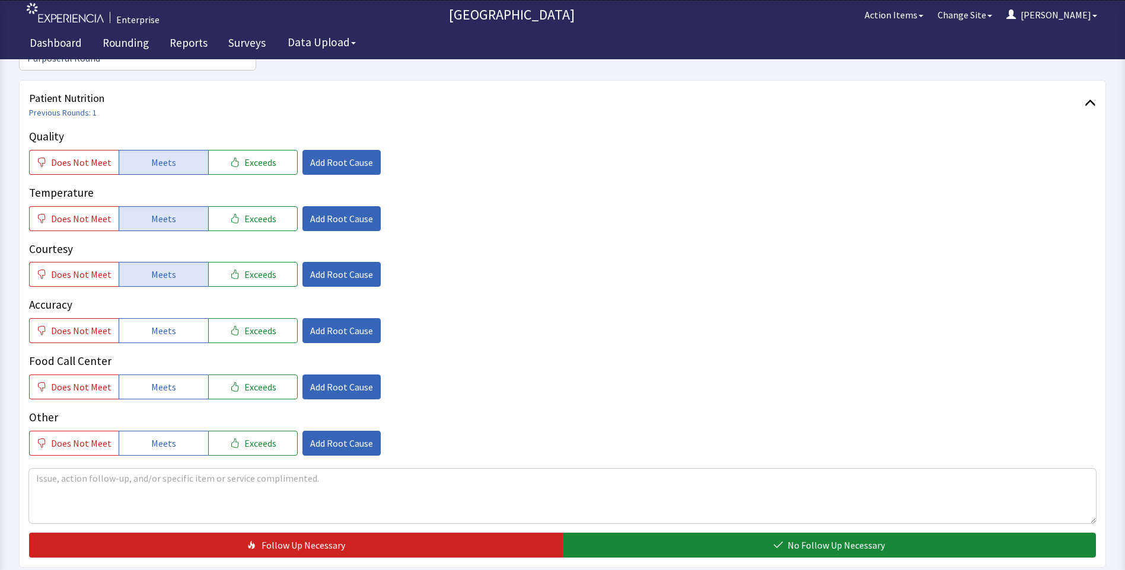
click at [162, 321] on button "Meets" at bounding box center [164, 330] width 90 height 25
click at [165, 375] on button "Meets" at bounding box center [164, 387] width 90 height 25
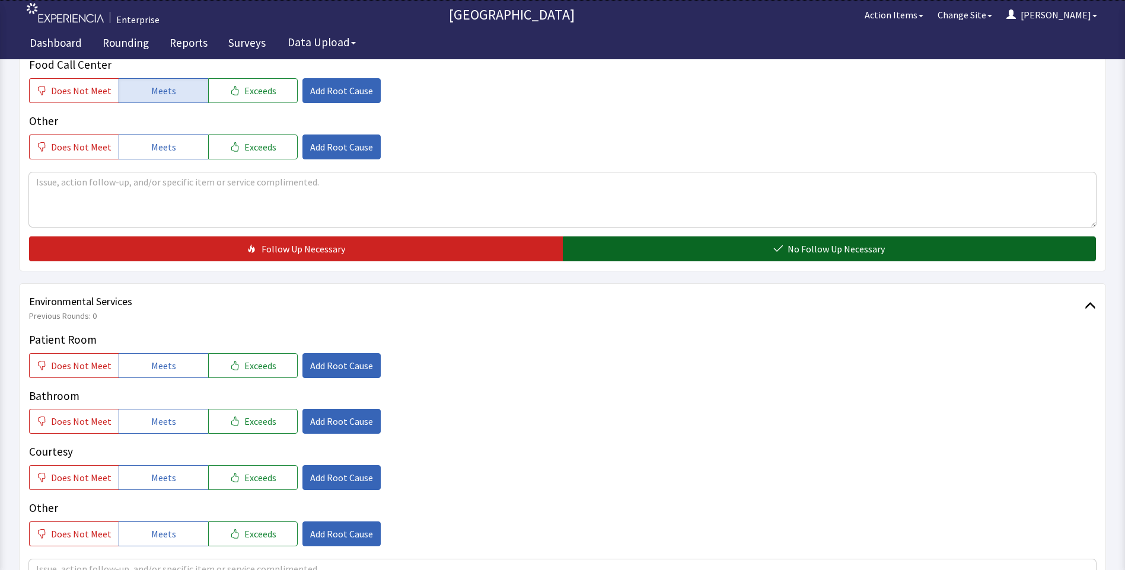
click at [656, 237] on button "No Follow Up Necessary" at bounding box center [830, 249] width 534 height 25
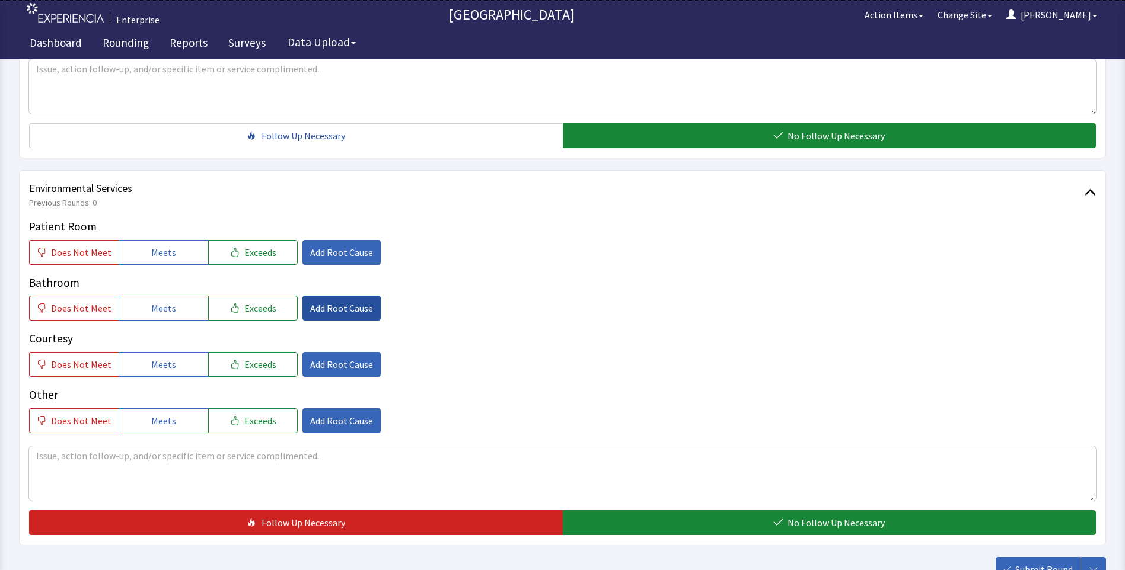
scroll to position [652, 0]
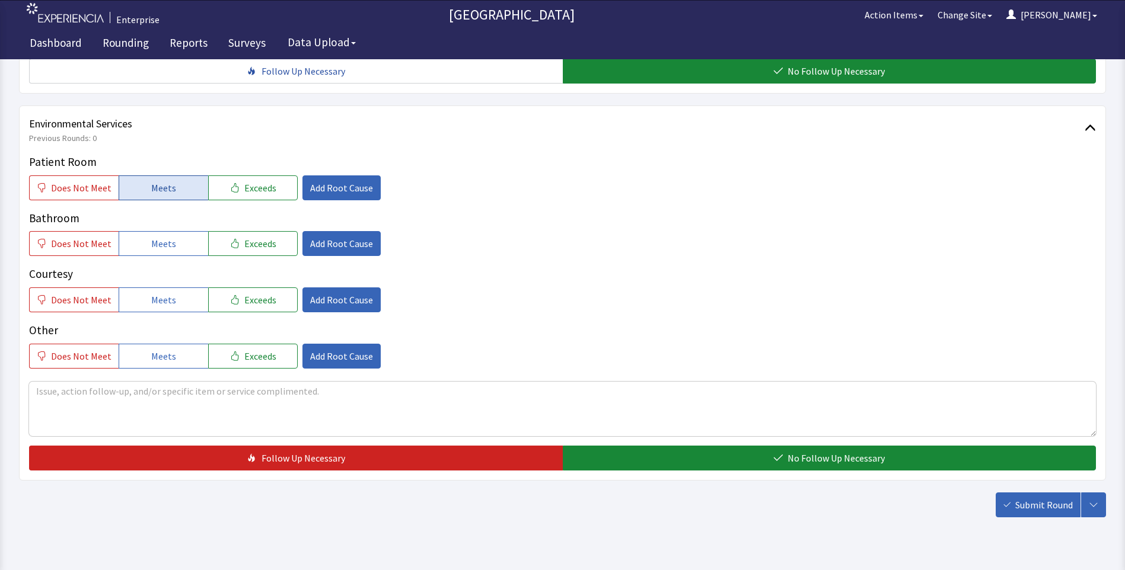
drag, startPoint x: 178, startPoint y: 168, endPoint x: 166, endPoint y: 203, distance: 36.4
click at [177, 176] on button "Meets" at bounding box center [164, 188] width 90 height 25
drag, startPoint x: 159, startPoint y: 219, endPoint x: 159, endPoint y: 229, distance: 10.1
click at [159, 237] on span "Meets" at bounding box center [163, 244] width 25 height 14
drag, startPoint x: 162, startPoint y: 272, endPoint x: 178, endPoint y: 296, distance: 29.6
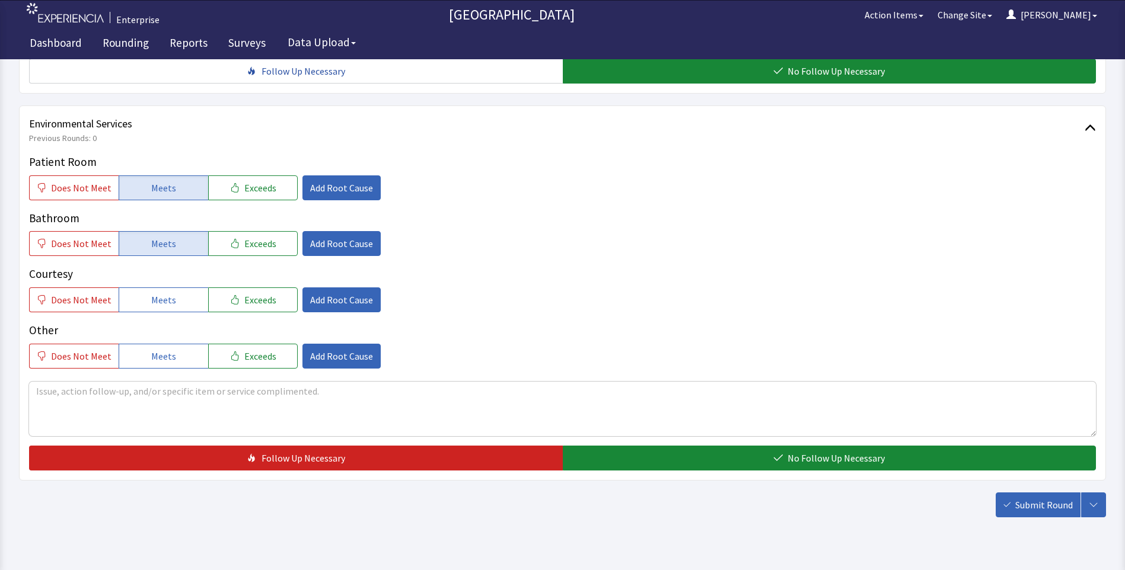
click at [164, 288] on button "Meets" at bounding box center [164, 300] width 90 height 25
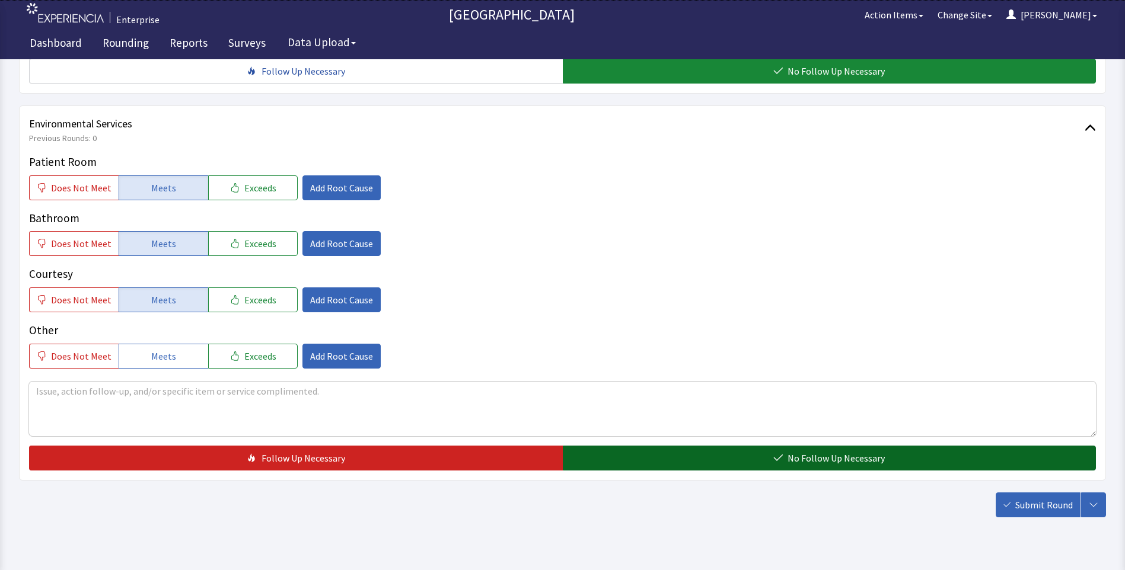
click at [576, 446] on button "No Follow Up Necessary" at bounding box center [830, 458] width 534 height 25
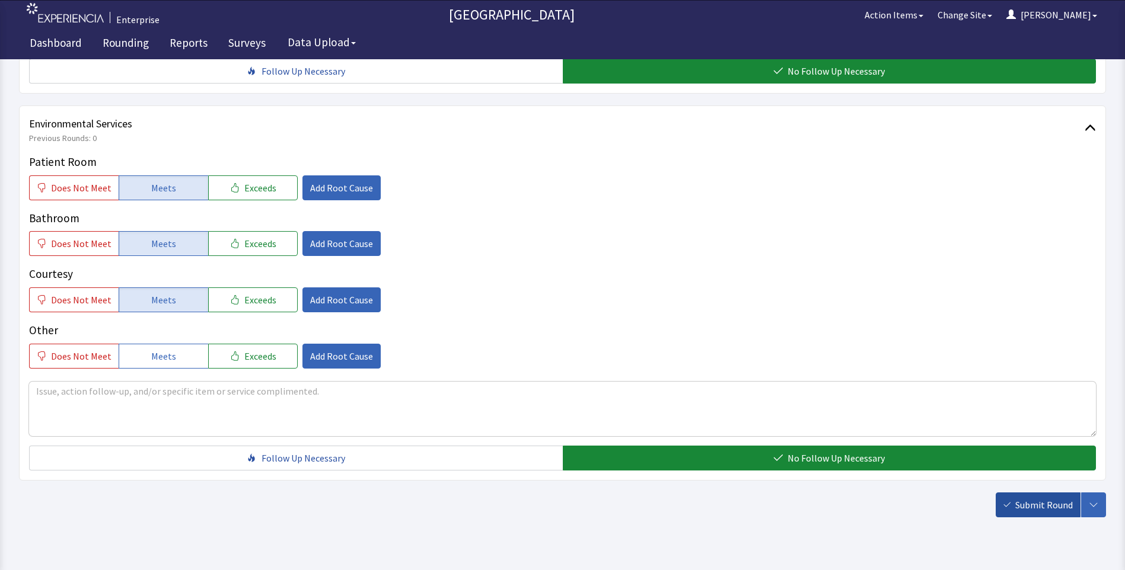
click at [1032, 498] on span "Submit Round" at bounding box center [1044, 505] width 58 height 14
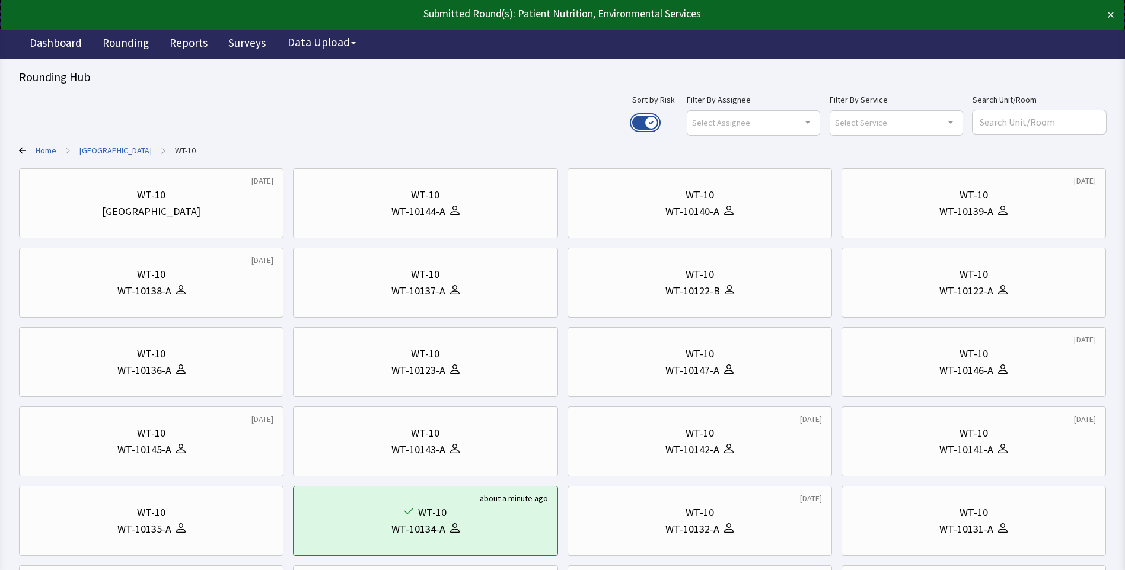
click at [658, 118] on button "Use setting" at bounding box center [645, 123] width 26 height 14
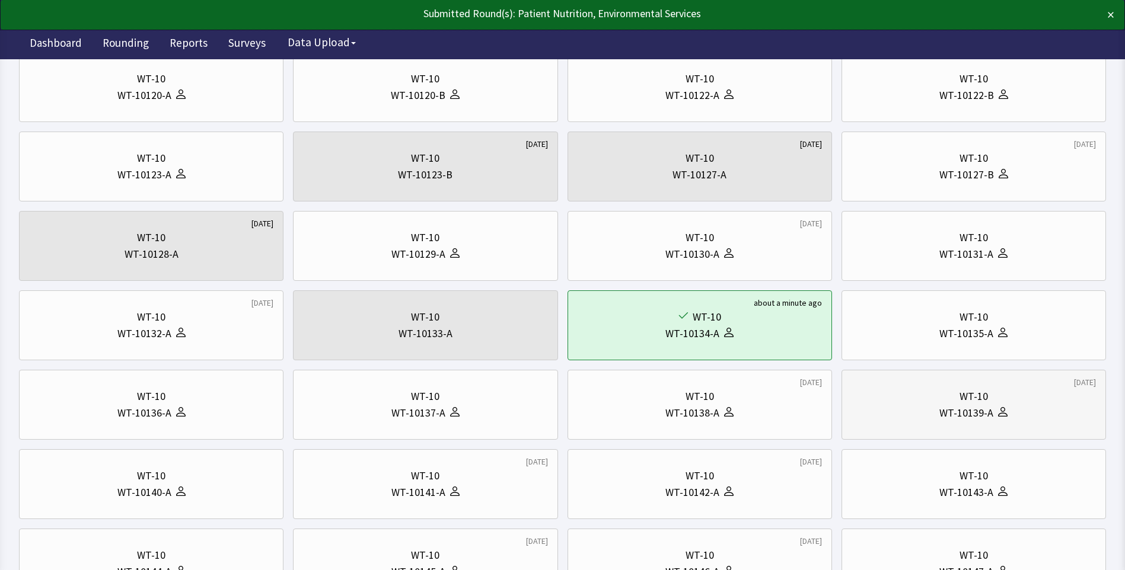
scroll to position [119, 0]
click at [989, 409] on div "WT-10139-A" at bounding box center [966, 411] width 54 height 17
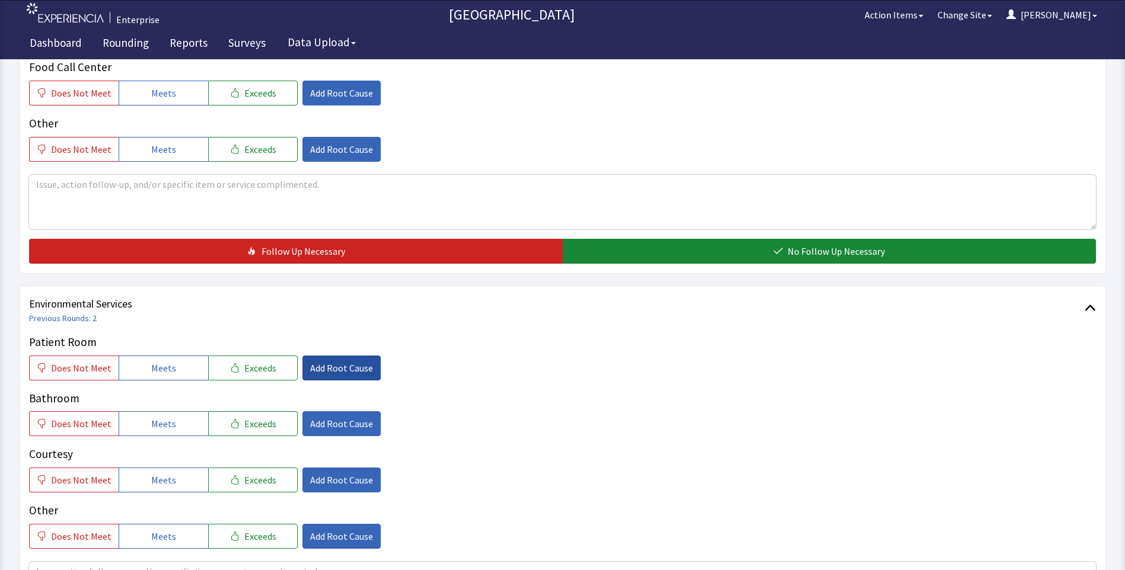
scroll to position [474, 0]
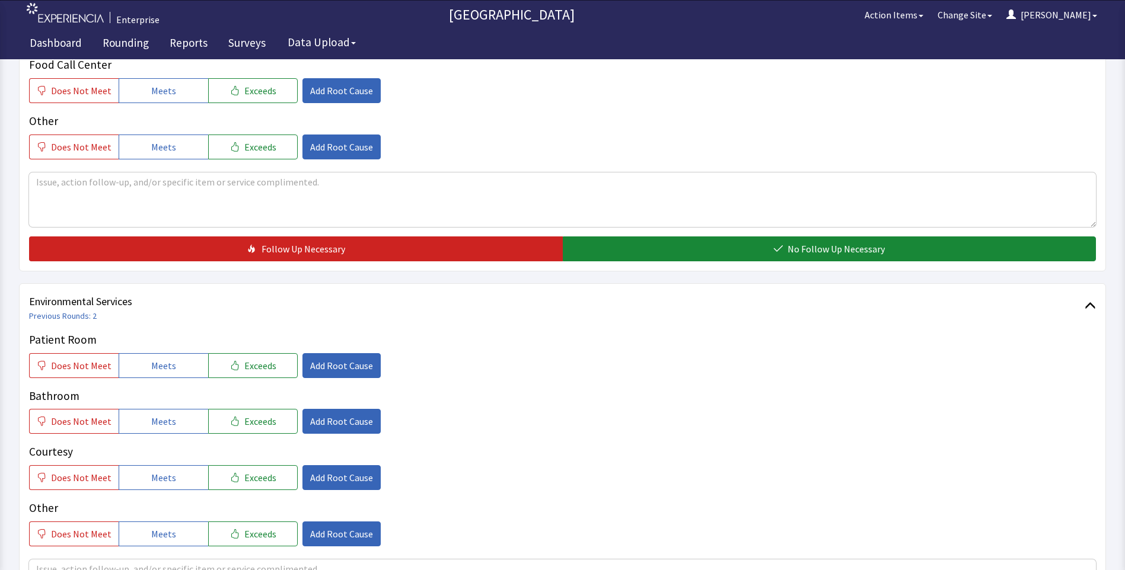
drag, startPoint x: 149, startPoint y: 347, endPoint x: 146, endPoint y: 388, distance: 41.0
click at [148, 357] on button "Meets" at bounding box center [164, 365] width 90 height 25
click at [145, 412] on button "Meets" at bounding box center [164, 421] width 90 height 25
drag, startPoint x: 162, startPoint y: 454, endPoint x: 254, endPoint y: 425, distance: 96.6
click at [164, 471] on span "Meets" at bounding box center [163, 478] width 25 height 14
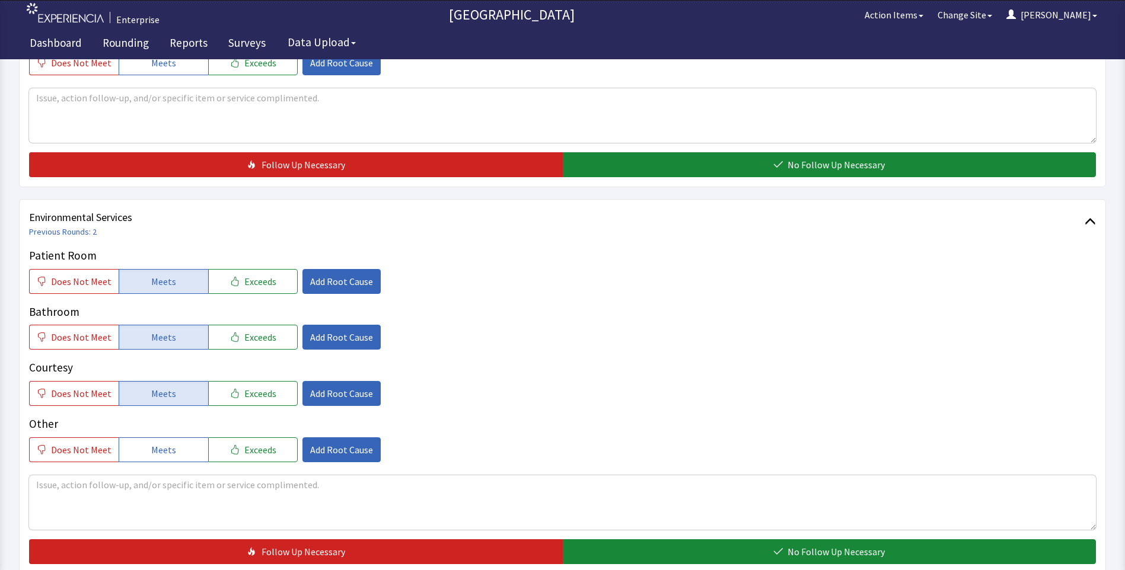
scroll to position [658, 0]
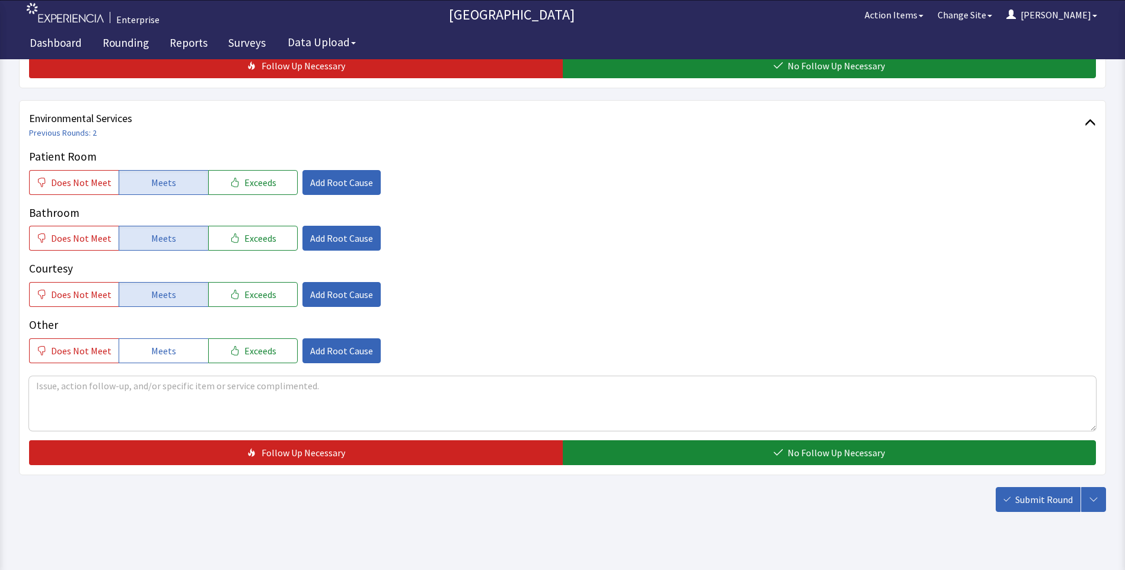
drag, startPoint x: 617, startPoint y: 467, endPoint x: 607, endPoint y: 449, distance: 19.6
click at [616, 487] on div "Submit Round Assign, Notify, & Submit Assign & Submit Notify & Submit Submit" at bounding box center [562, 499] width 1087 height 25
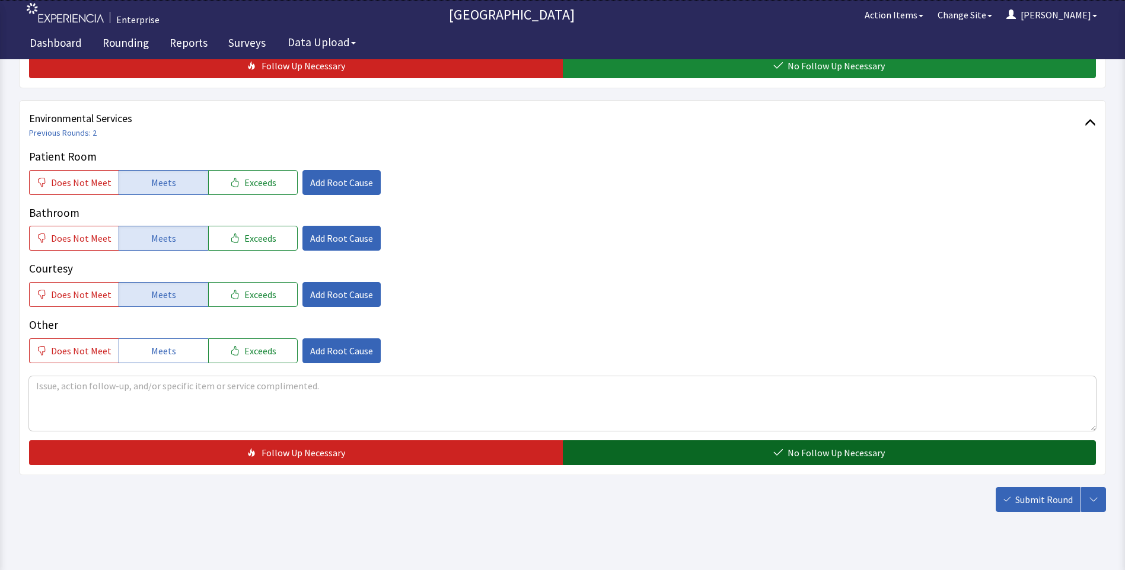
click at [607, 445] on button "No Follow Up Necessary" at bounding box center [830, 453] width 534 height 25
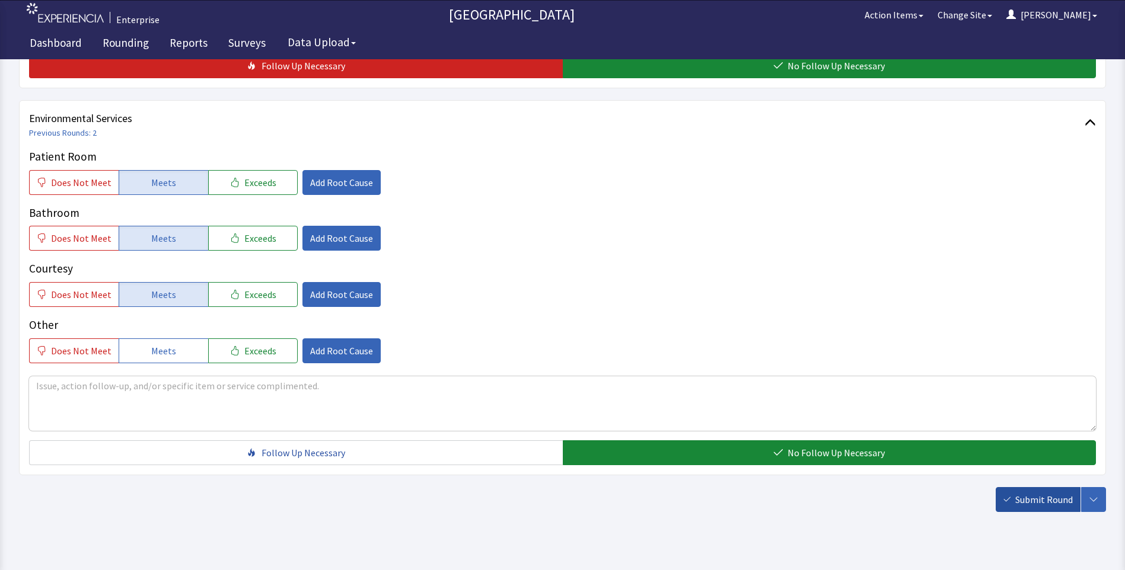
click at [1061, 493] on span "Submit Round" at bounding box center [1044, 500] width 58 height 14
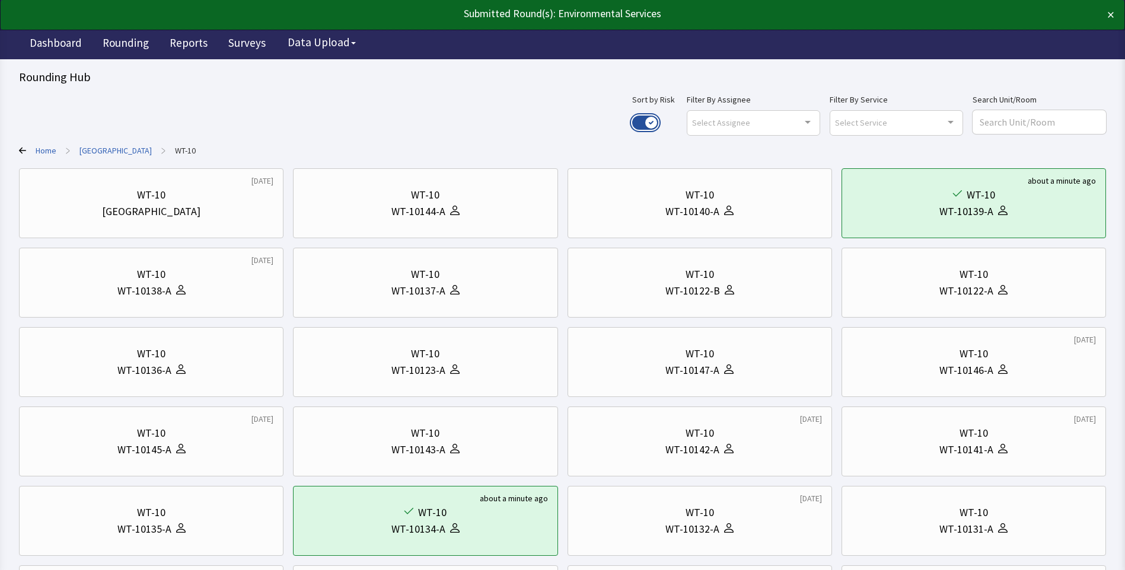
click at [658, 120] on button "Use setting" at bounding box center [645, 123] width 26 height 14
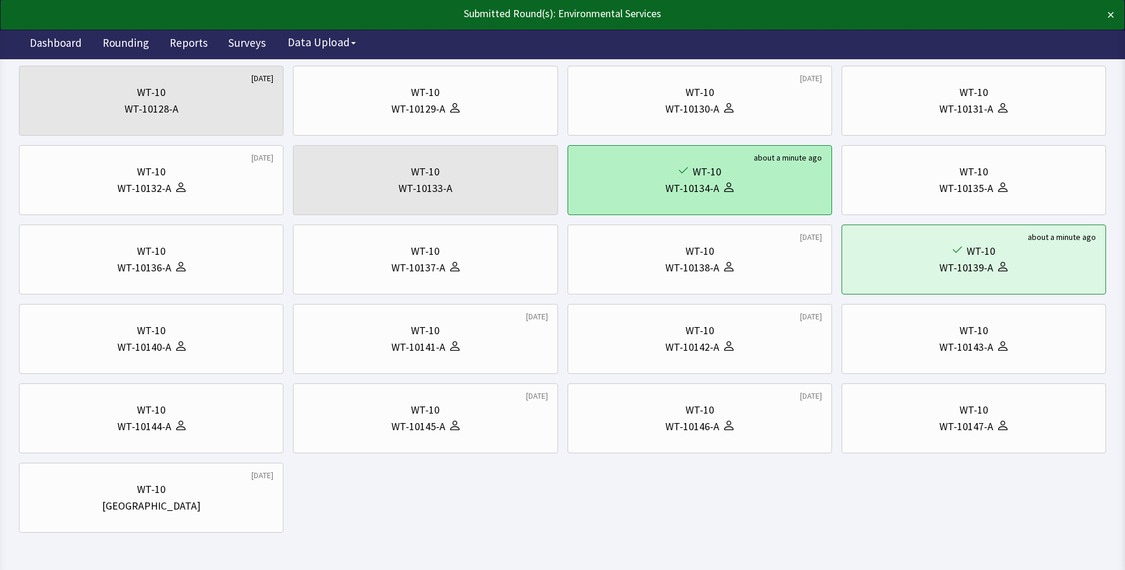
scroll to position [296, 0]
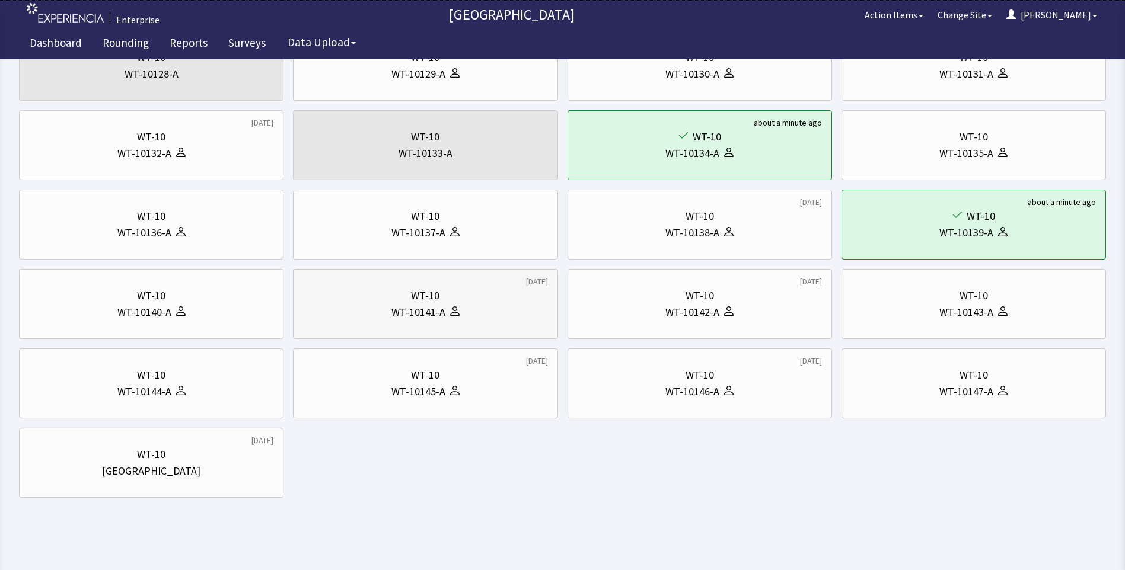
click at [375, 293] on div "WT-10" at bounding box center [425, 296] width 244 height 17
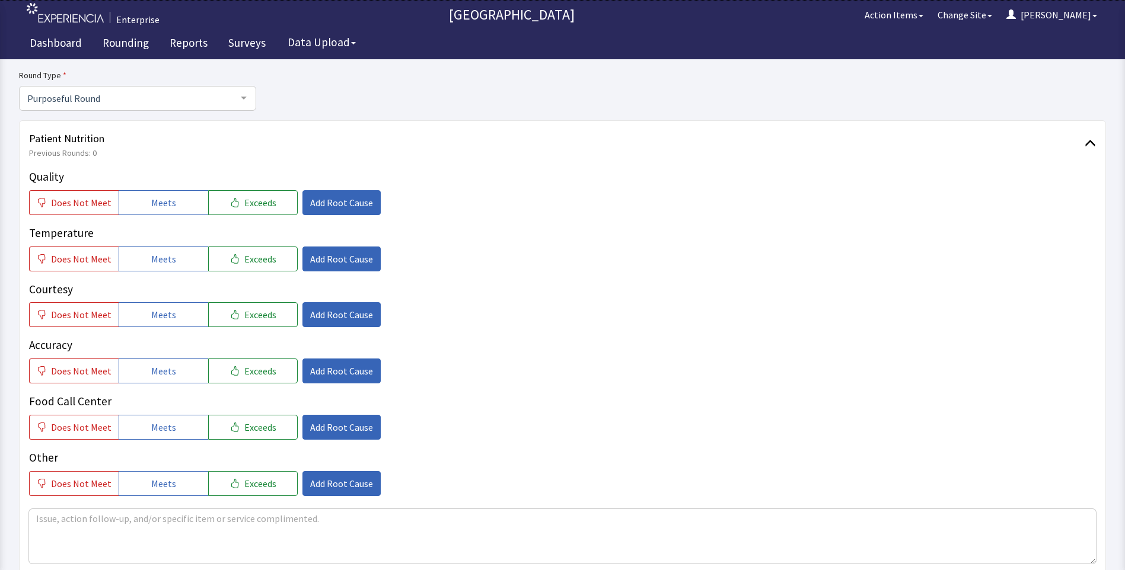
scroll to position [119, 0]
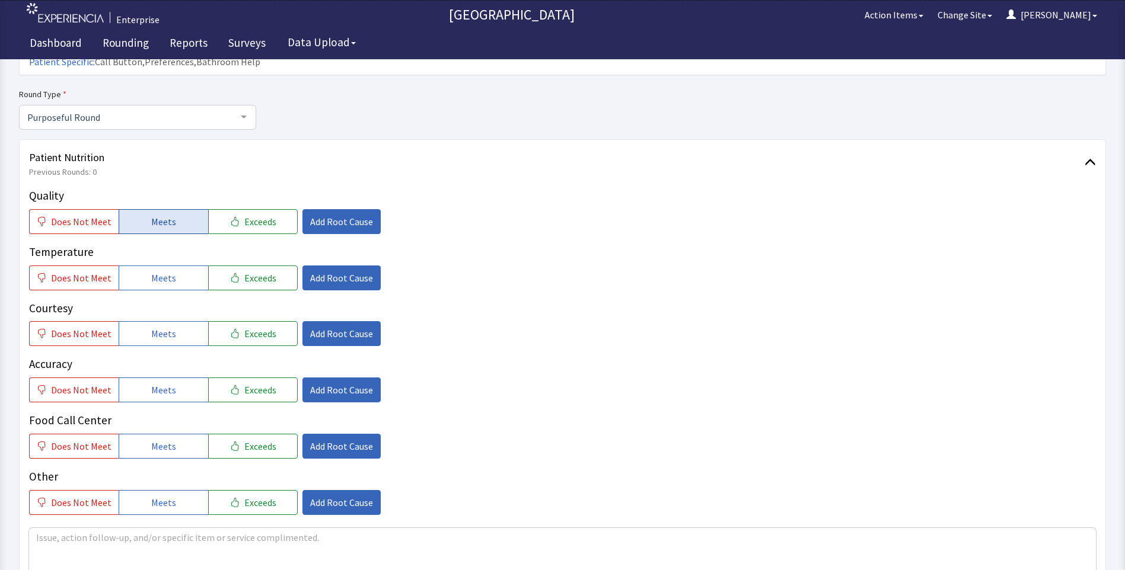
click at [164, 215] on span "Meets" at bounding box center [163, 222] width 25 height 14
click at [152, 267] on button "Meets" at bounding box center [164, 278] width 90 height 25
click at [151, 327] on span "Meets" at bounding box center [163, 334] width 25 height 14
click at [157, 378] on button "Meets" at bounding box center [164, 390] width 90 height 25
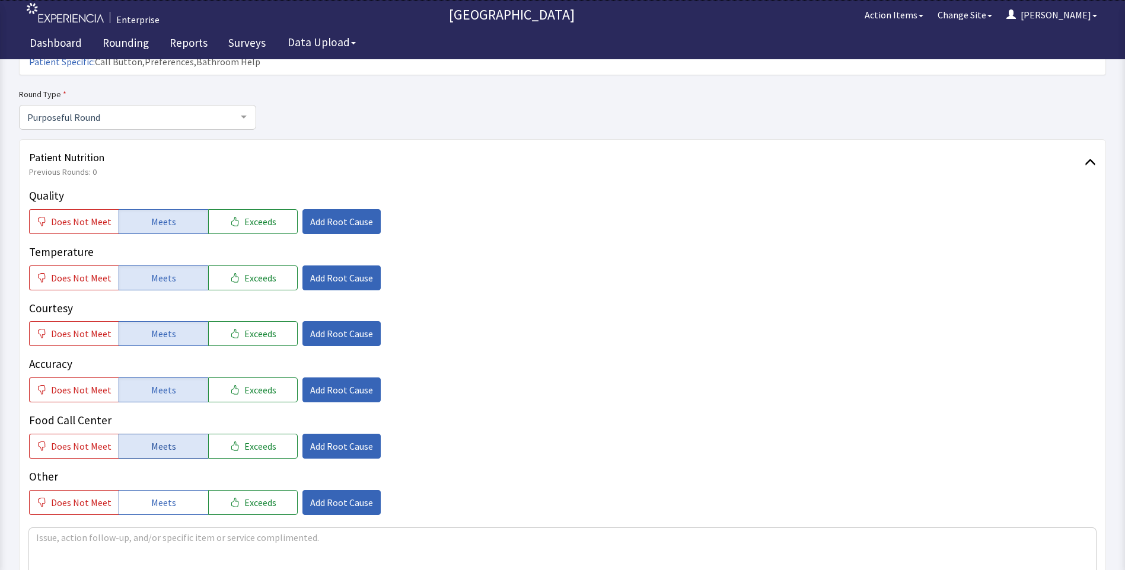
click at [159, 439] on span "Meets" at bounding box center [163, 446] width 25 height 14
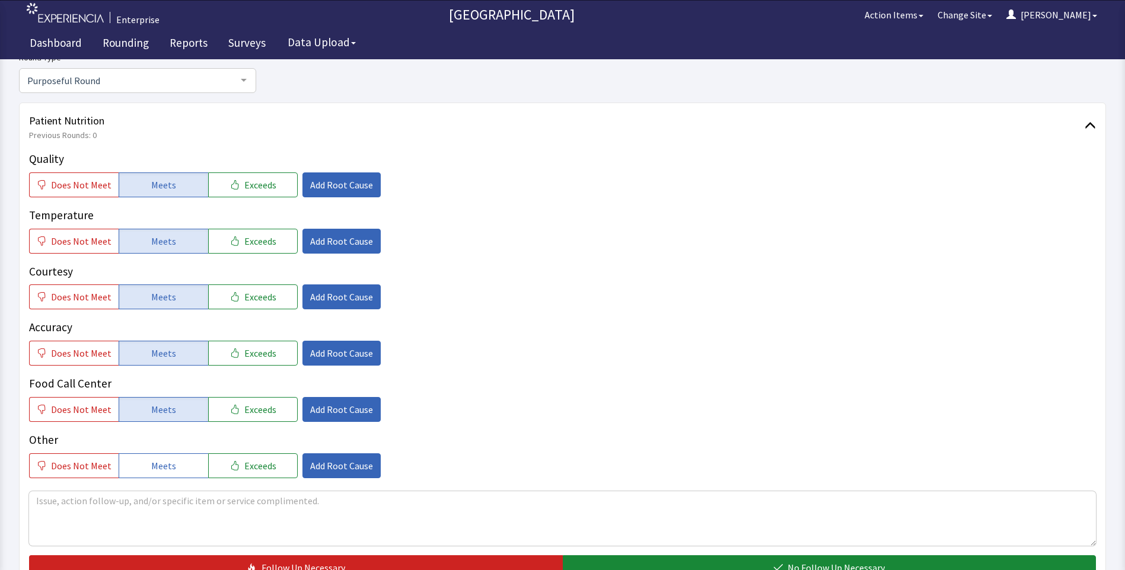
scroll to position [296, 0]
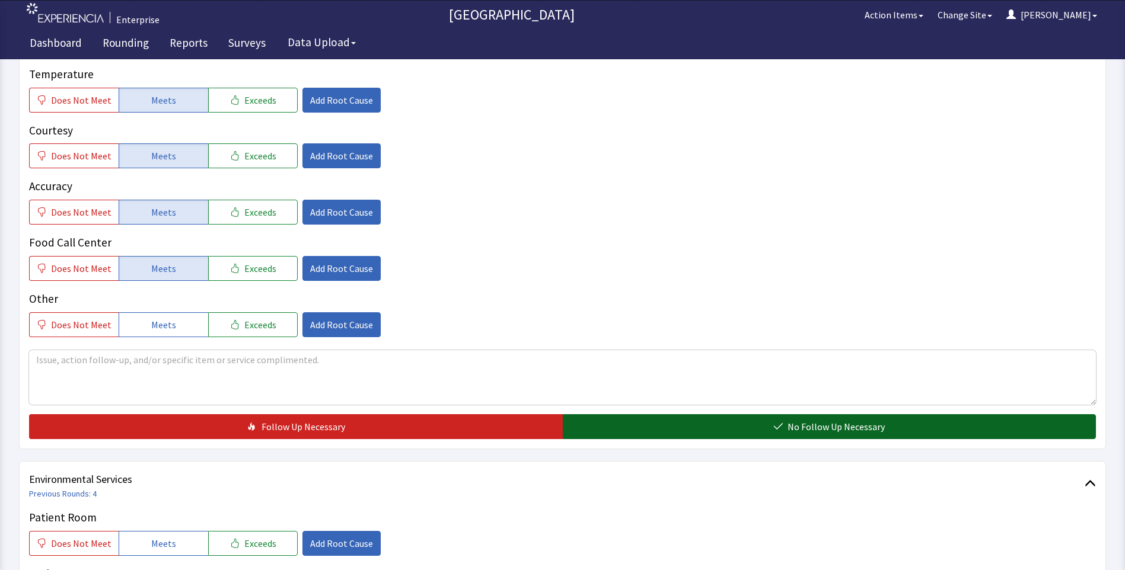
click at [611, 415] on button "No Follow Up Necessary" at bounding box center [830, 427] width 534 height 25
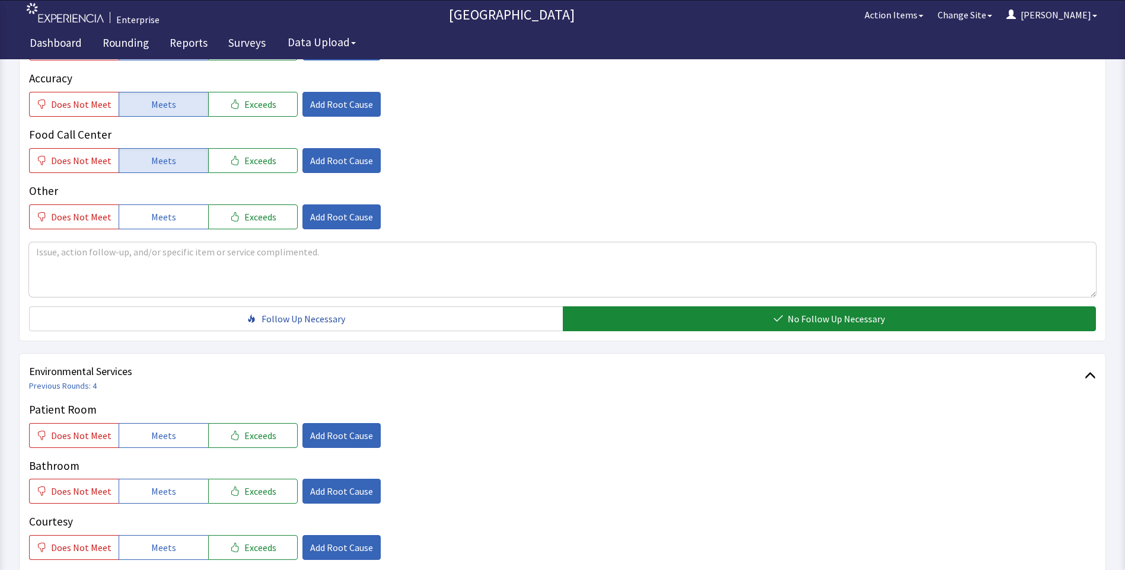
scroll to position [534, 0]
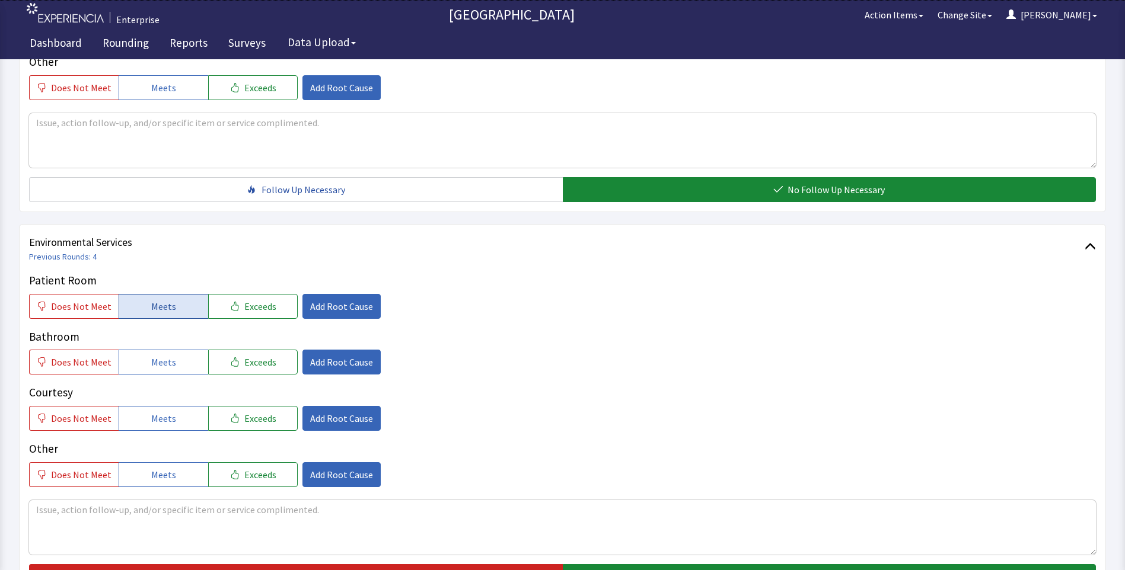
click at [184, 294] on button "Meets" at bounding box center [164, 306] width 90 height 25
drag, startPoint x: 178, startPoint y: 339, endPoint x: 184, endPoint y: 362, distance: 23.9
click at [178, 350] on button "Meets" at bounding box center [164, 362] width 90 height 25
drag, startPoint x: 183, startPoint y: 391, endPoint x: 208, endPoint y: 370, distance: 32.8
click at [185, 406] on button "Meets" at bounding box center [164, 418] width 90 height 25
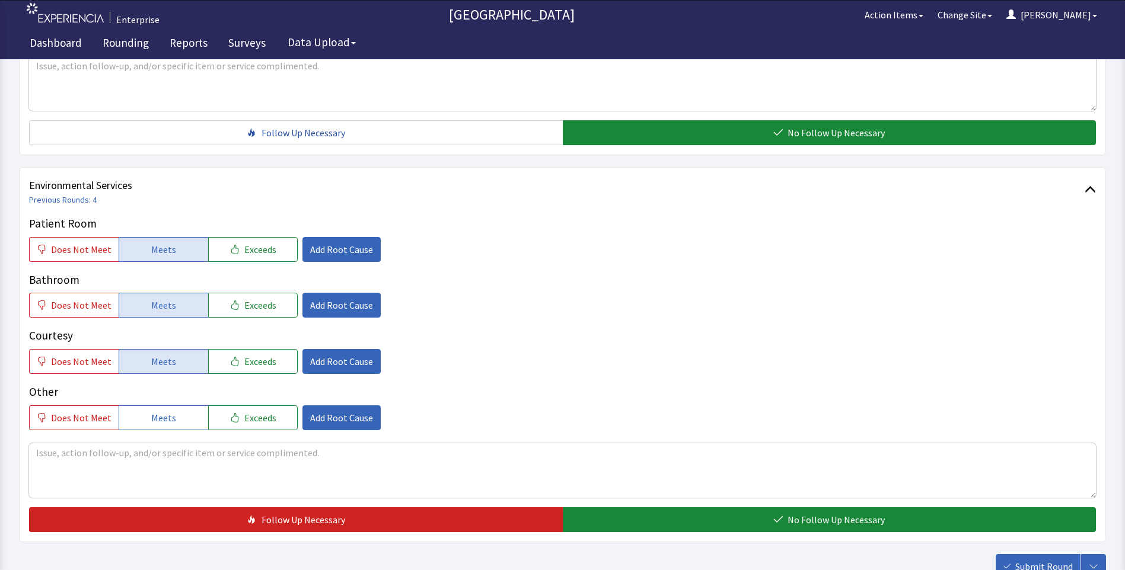
scroll to position [658, 0]
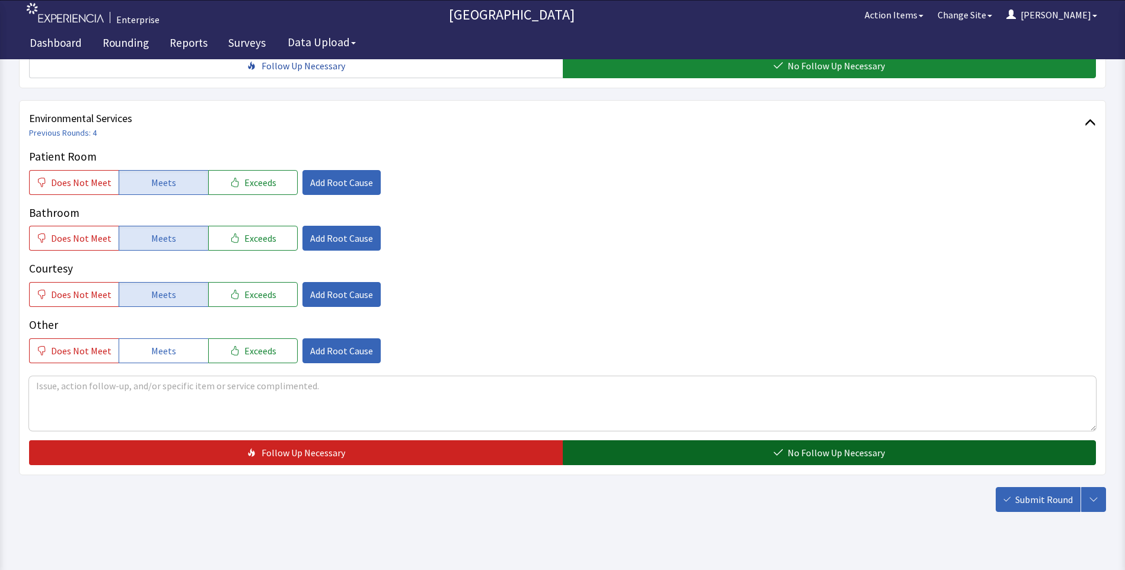
drag, startPoint x: 605, startPoint y: 435, endPoint x: 613, endPoint y: 438, distance: 8.8
click at [608, 441] on button "No Follow Up Necessary" at bounding box center [830, 453] width 534 height 25
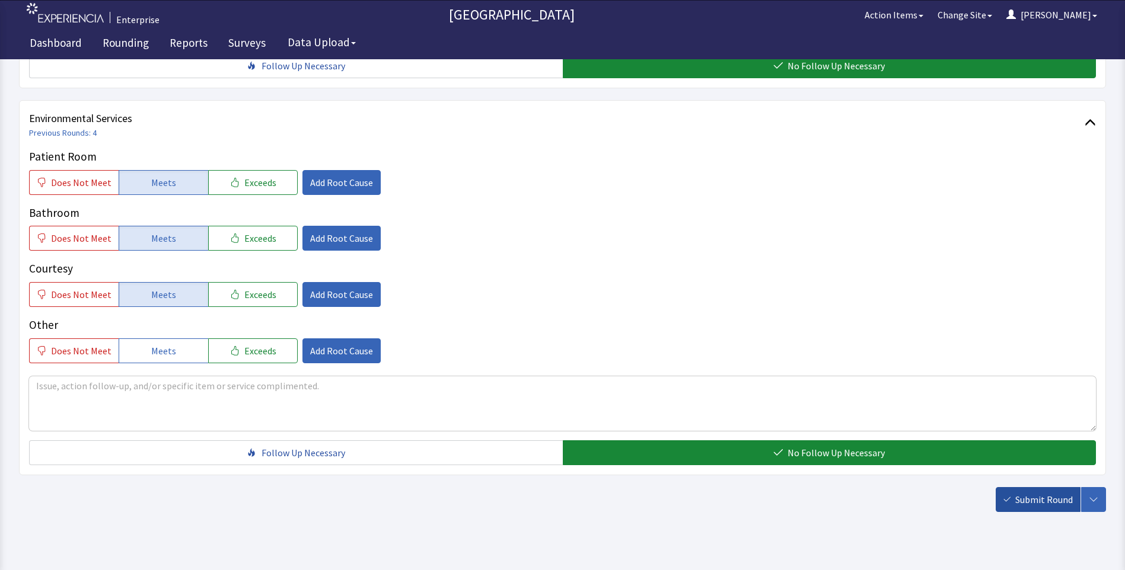
click at [1031, 493] on span "Submit Round" at bounding box center [1044, 500] width 58 height 14
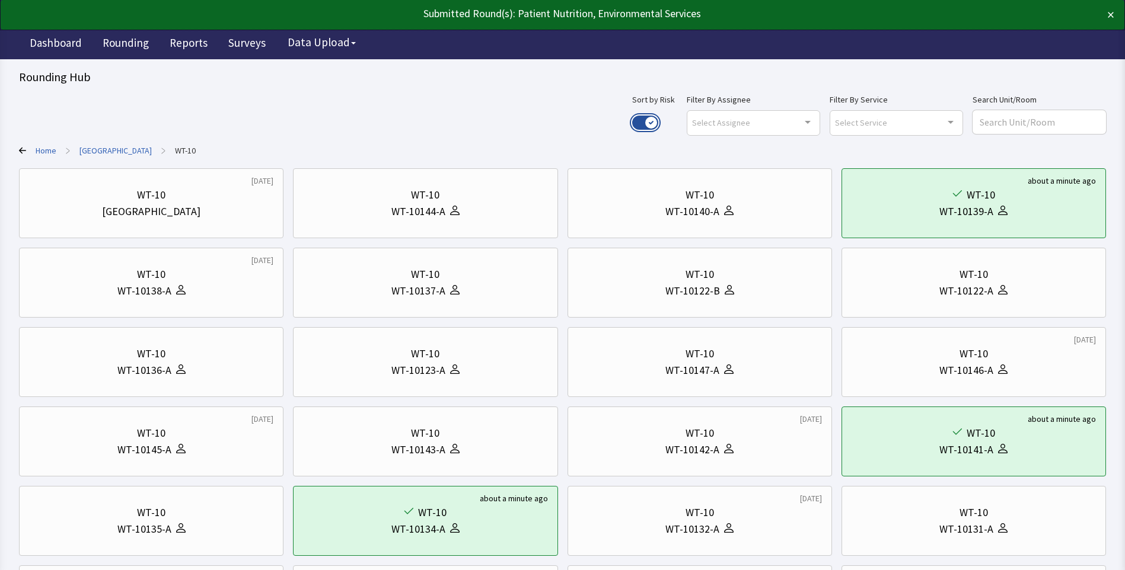
click at [658, 120] on button "Use setting" at bounding box center [645, 123] width 26 height 14
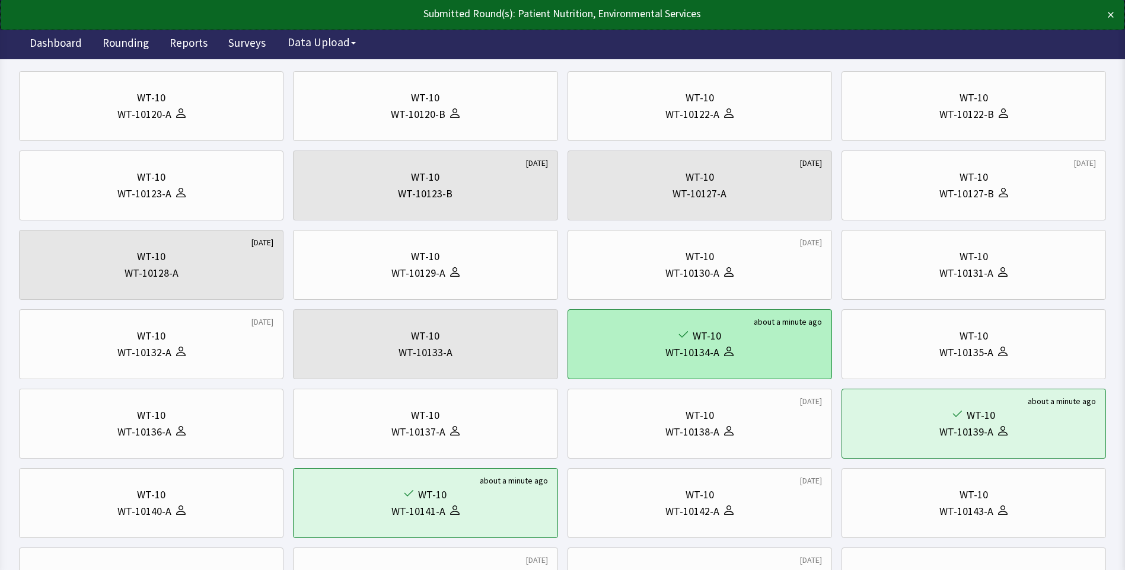
scroll to position [296, 0]
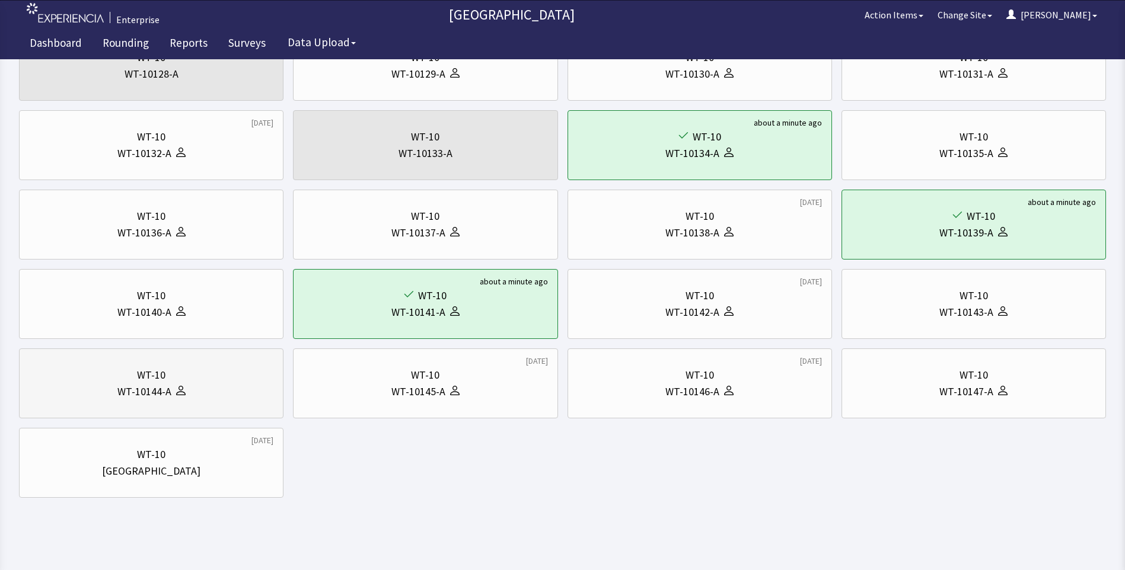
click at [90, 394] on div "WT-10144-A" at bounding box center [151, 392] width 244 height 17
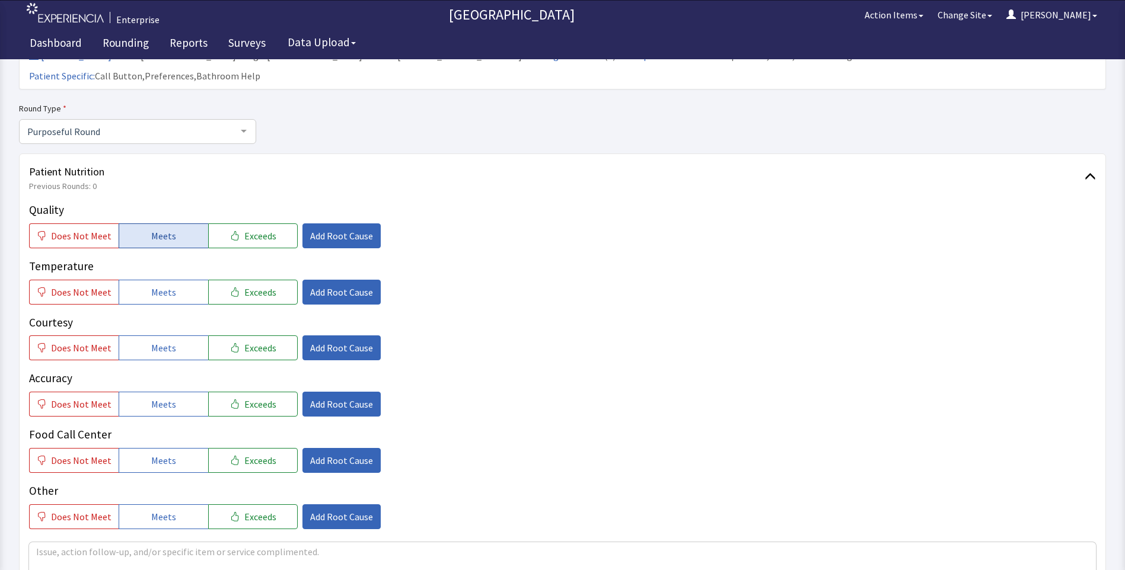
scroll to position [119, 0]
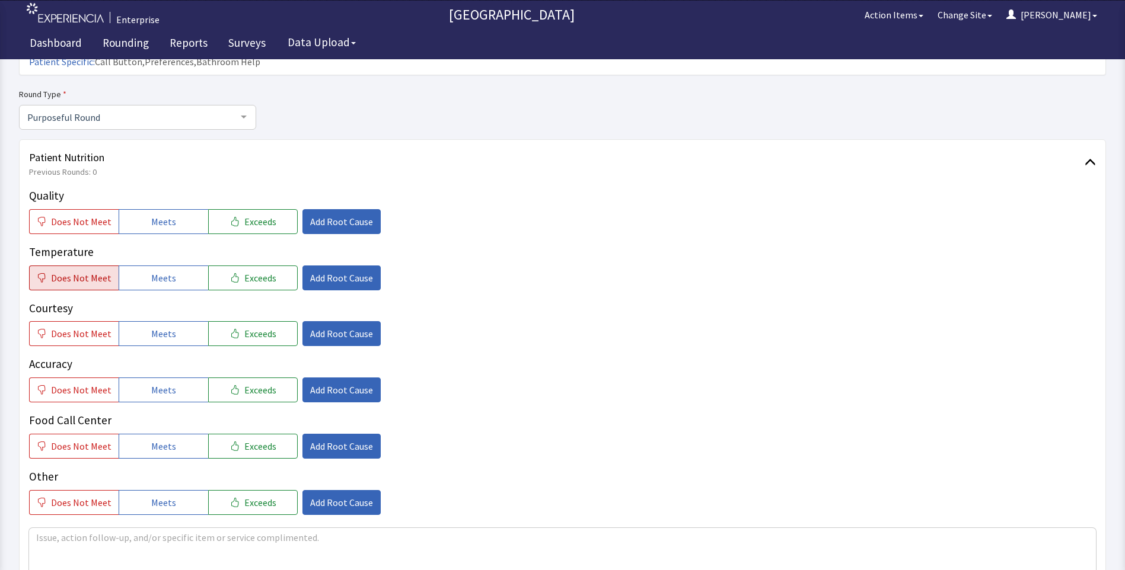
drag, startPoint x: 59, startPoint y: 260, endPoint x: 88, endPoint y: 257, distance: 29.8
click at [59, 271] on span "Does Not Meet" at bounding box center [81, 278] width 60 height 14
click at [314, 271] on span "Add Root Cause" at bounding box center [341, 278] width 63 height 14
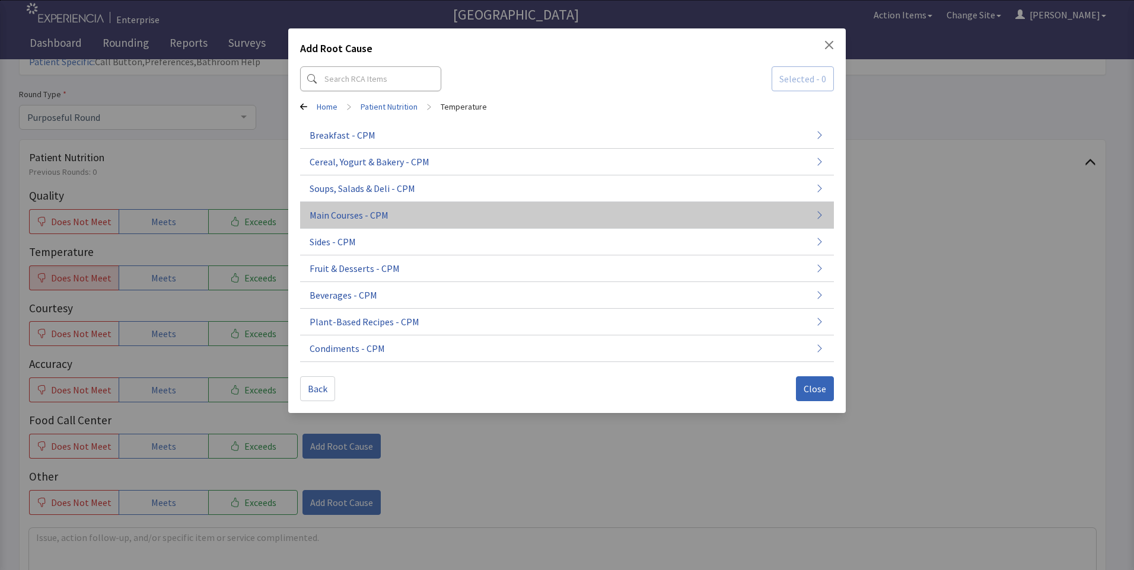
click at [365, 211] on span "Main Courses - CPM" at bounding box center [349, 215] width 79 height 14
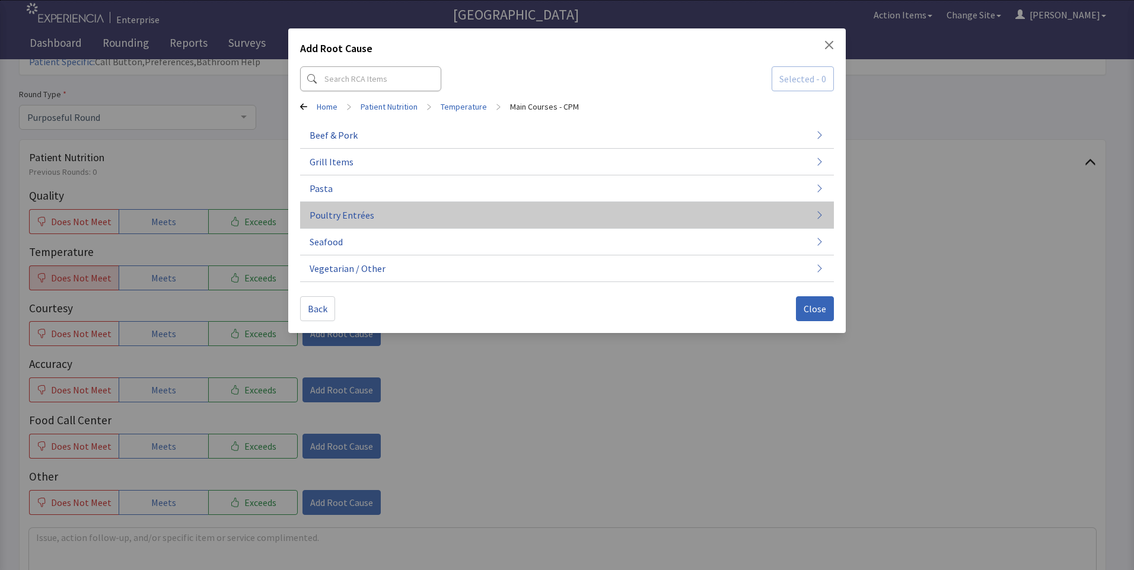
click at [372, 221] on button "Poultry Entrées" at bounding box center [567, 215] width 534 height 27
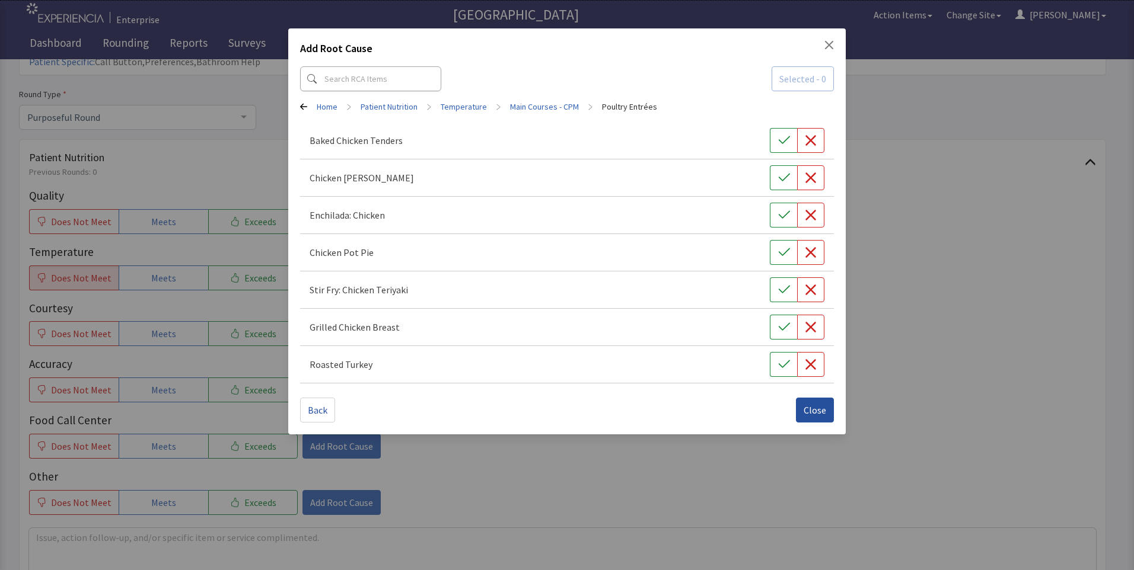
click at [811, 412] on span "Close" at bounding box center [815, 410] width 23 height 14
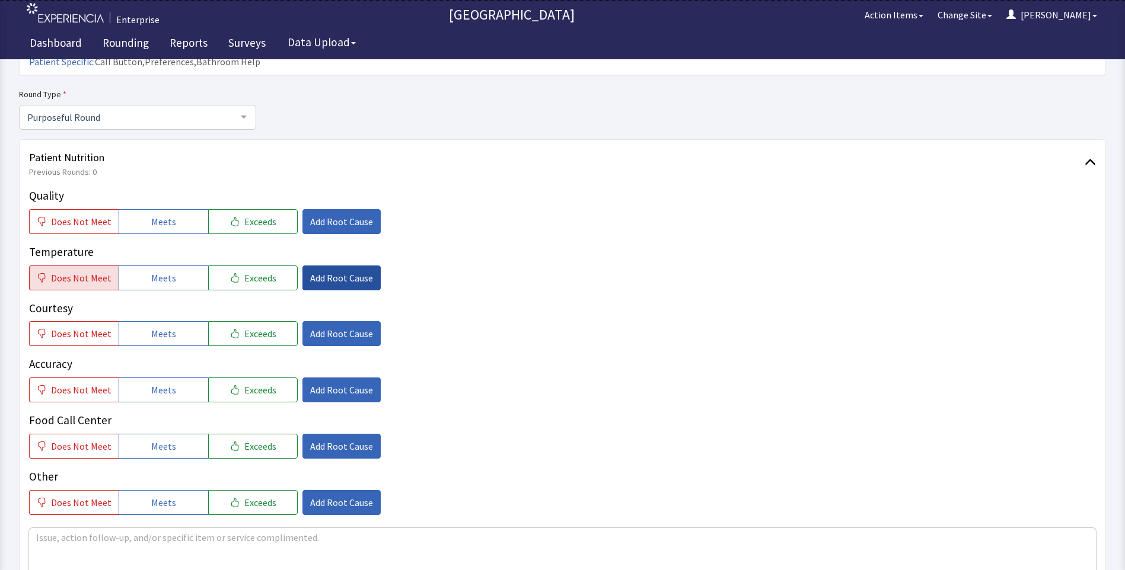
click at [337, 271] on span "Add Root Cause" at bounding box center [341, 278] width 63 height 14
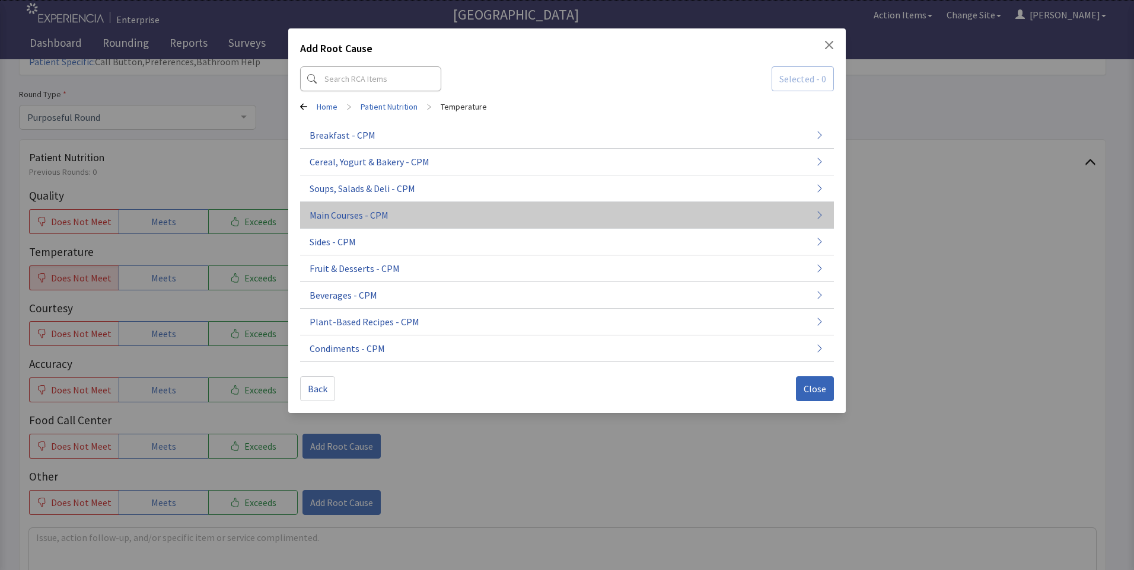
click at [525, 215] on button "Main Courses - CPM" at bounding box center [567, 215] width 534 height 27
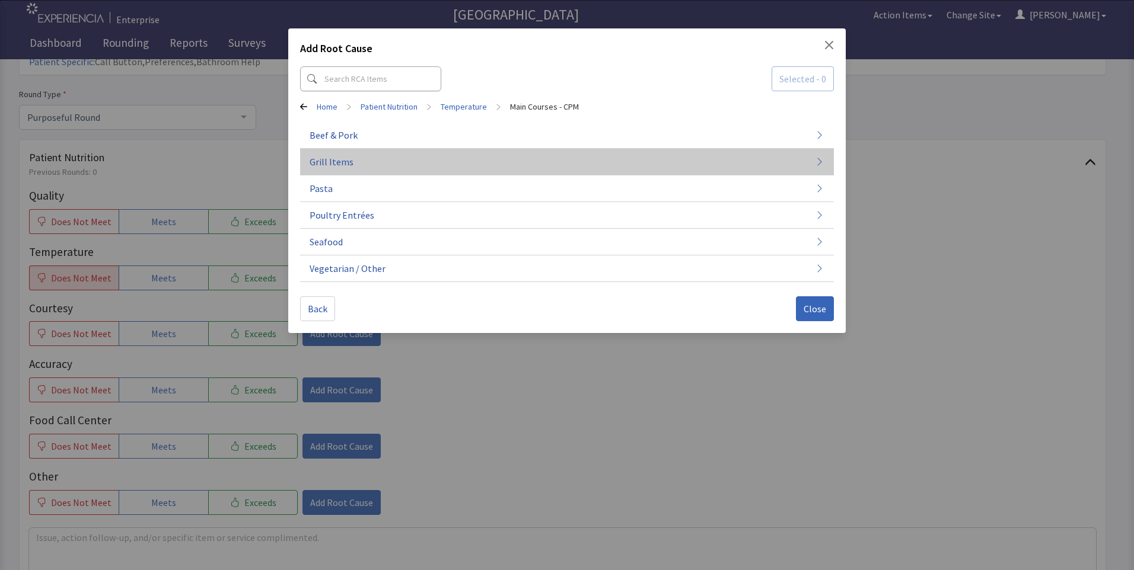
click at [596, 173] on button "Grill Items" at bounding box center [567, 162] width 534 height 27
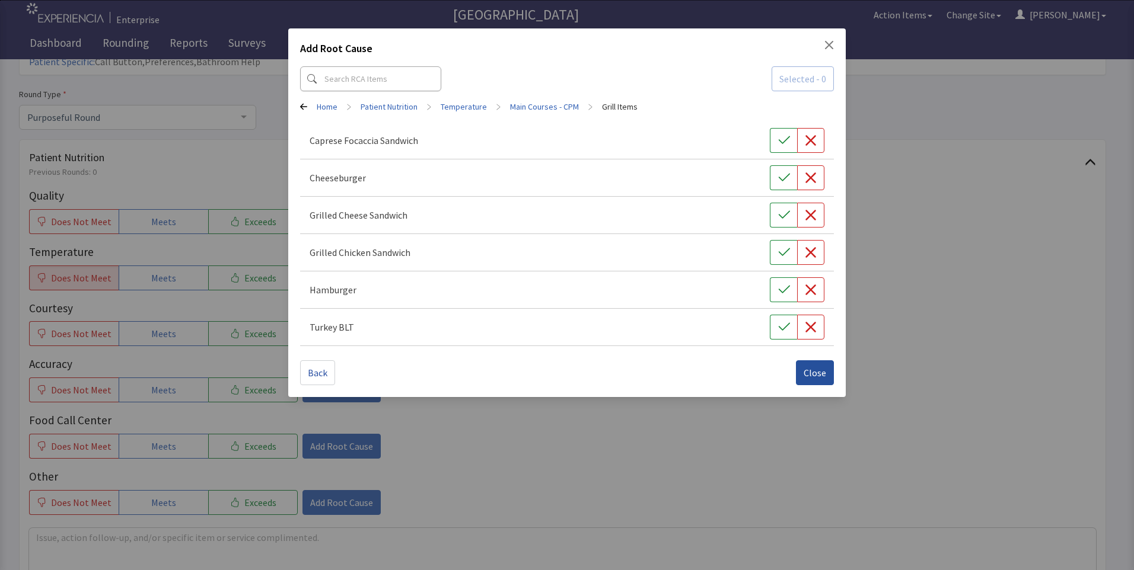
click at [814, 376] on span "Close" at bounding box center [815, 373] width 23 height 14
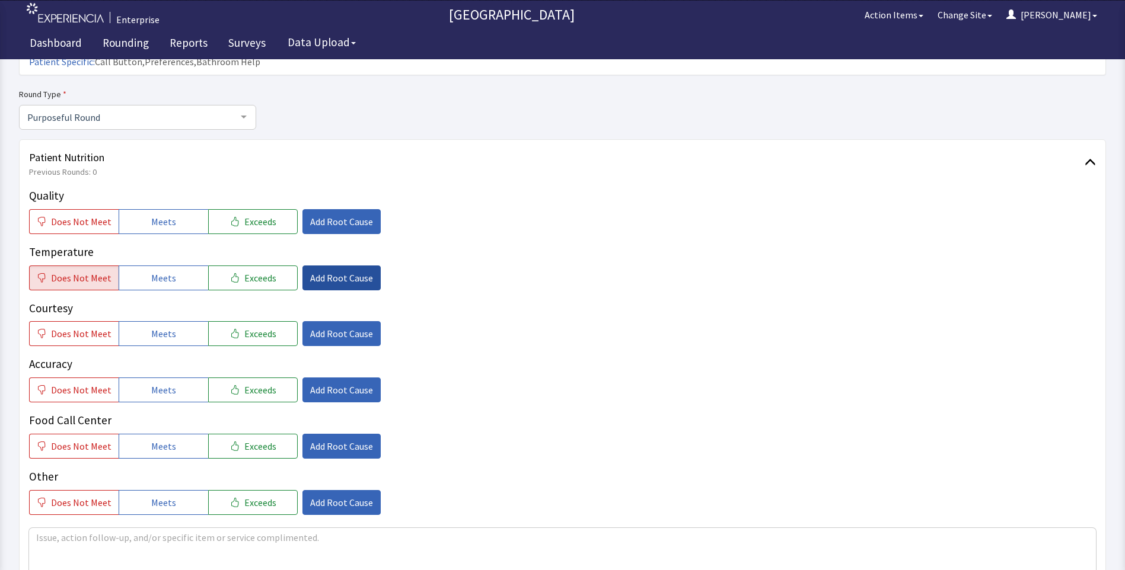
click at [346, 271] on span "Add Root Cause" at bounding box center [341, 278] width 63 height 14
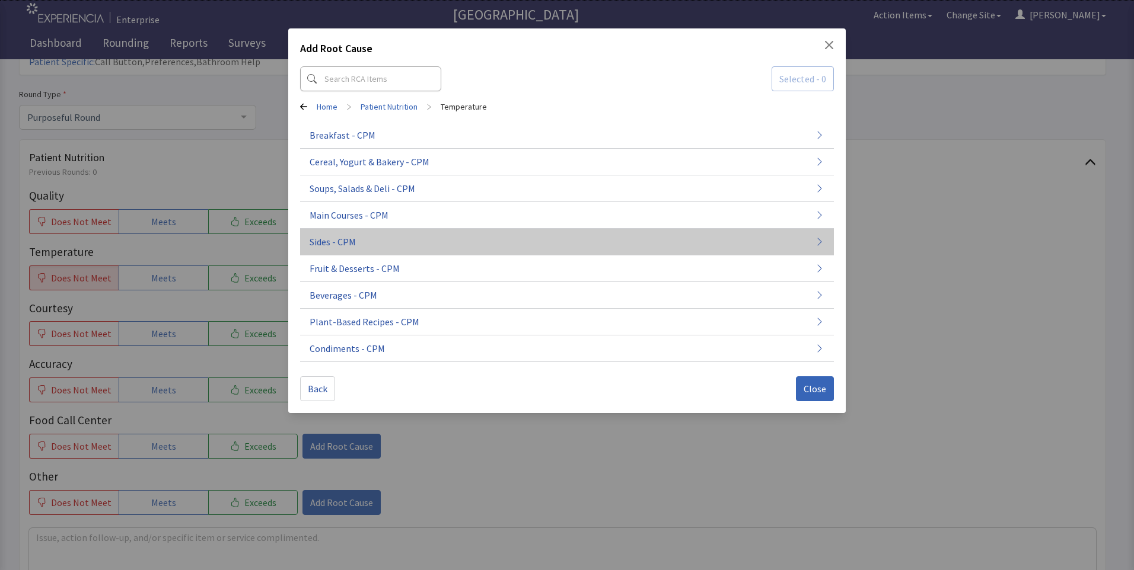
click at [360, 250] on button "Sides - CPM" at bounding box center [567, 242] width 534 height 27
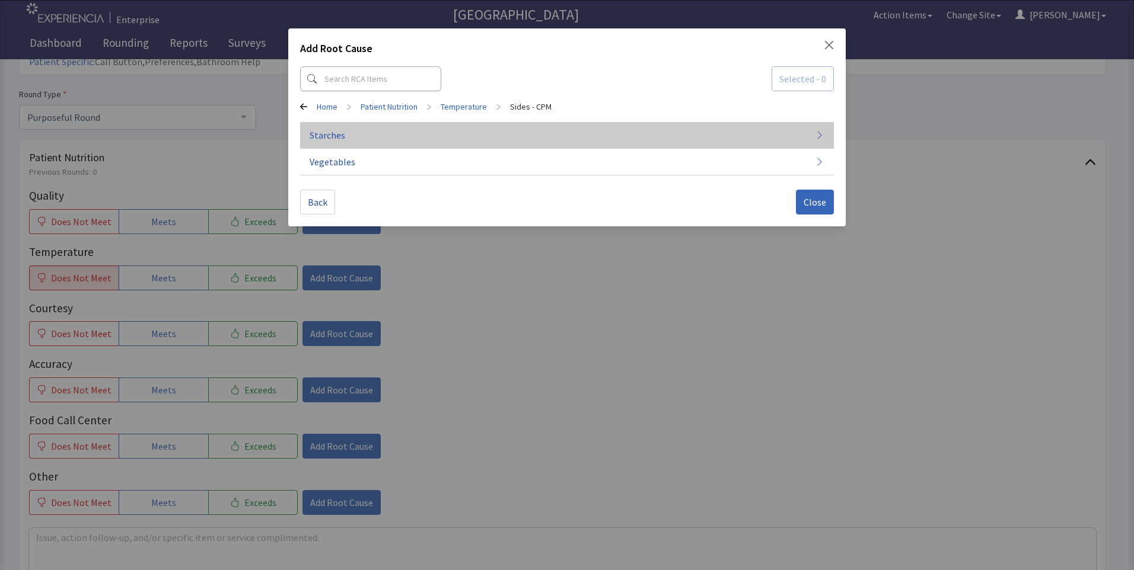
click at [407, 142] on button "Starches" at bounding box center [567, 135] width 534 height 27
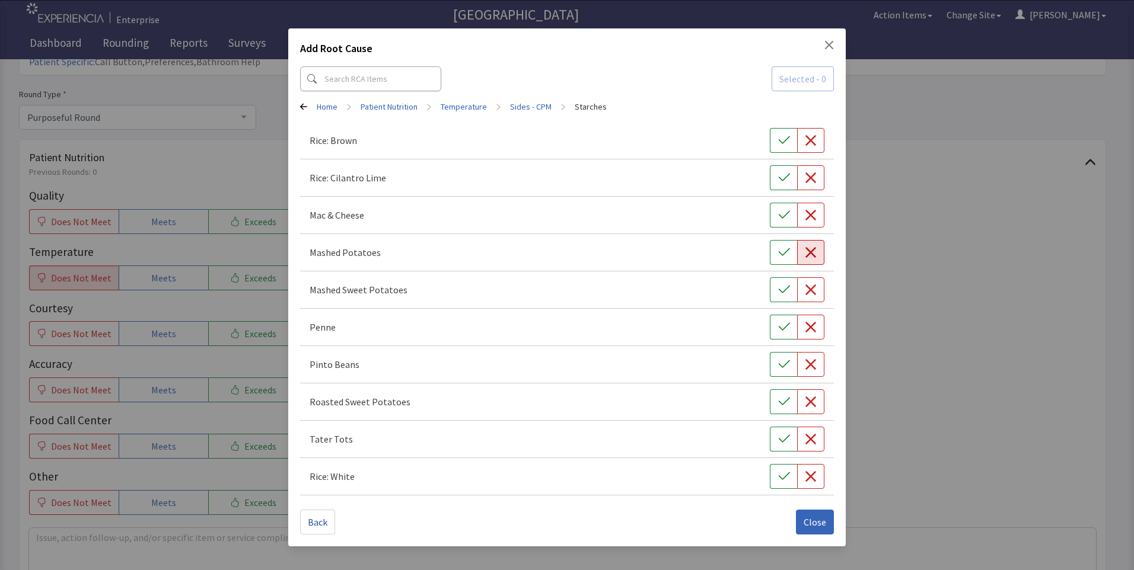
click at [811, 253] on icon "button" at bounding box center [810, 252] width 11 height 11
drag, startPoint x: 817, startPoint y: 525, endPoint x: 802, endPoint y: 515, distance: 17.4
click at [817, 524] on span "Close" at bounding box center [815, 522] width 23 height 14
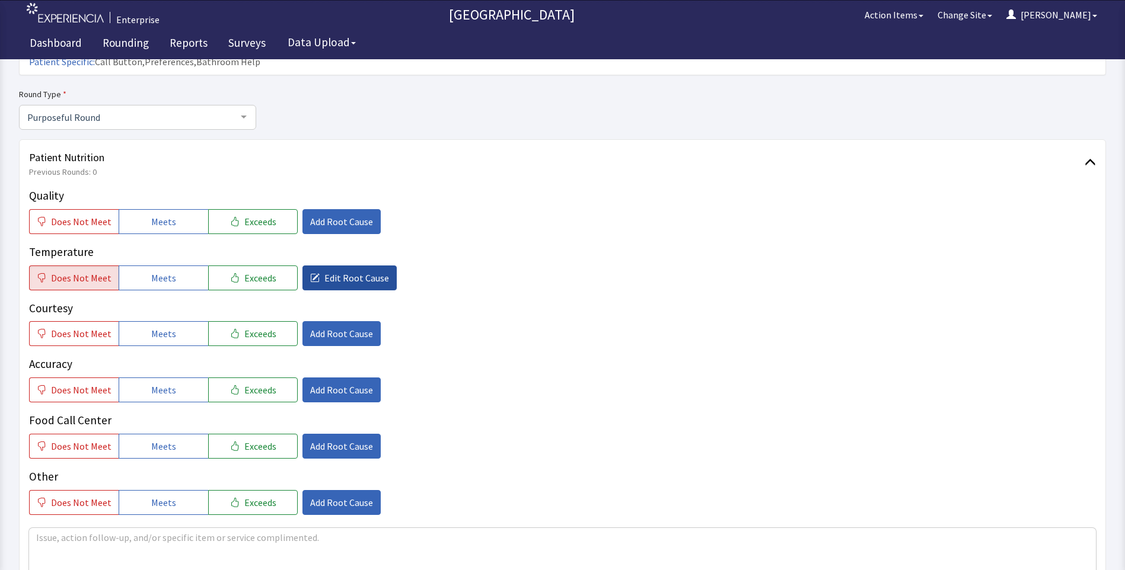
click at [324, 271] on span "Edit Root Cause" at bounding box center [356, 278] width 65 height 14
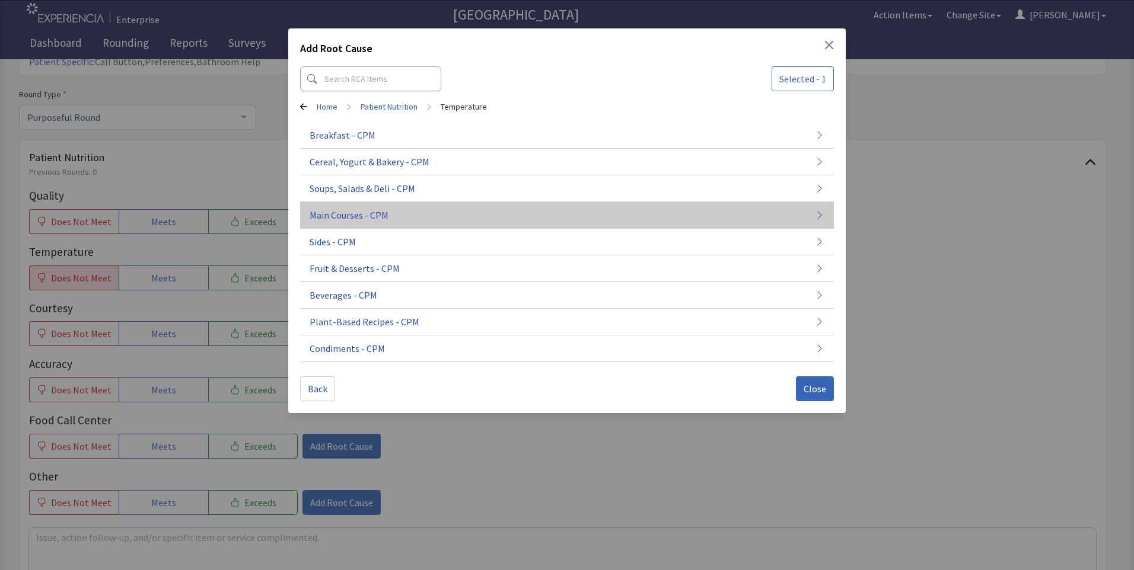
click at [369, 211] on span "Main Courses - CPM" at bounding box center [349, 215] width 79 height 14
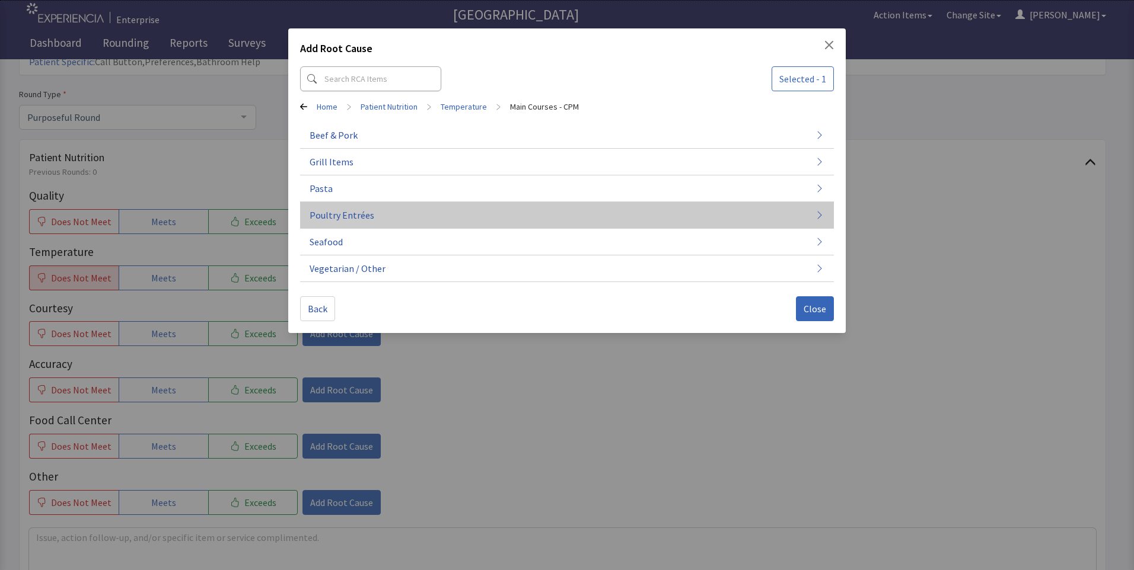
click at [397, 215] on button "Poultry Entrées" at bounding box center [567, 215] width 534 height 27
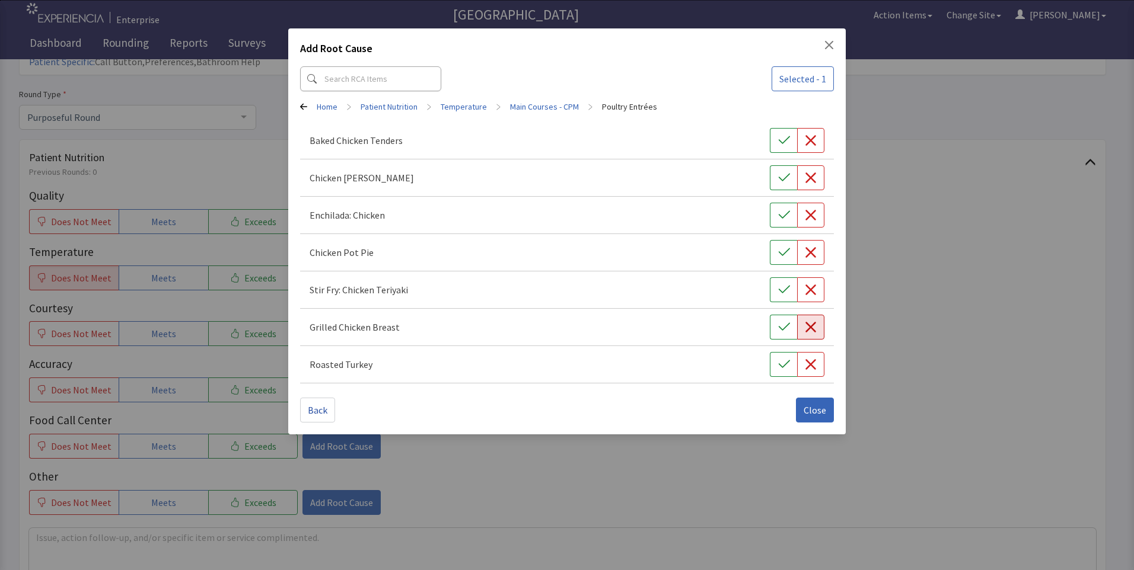
click at [812, 327] on icon "button" at bounding box center [811, 327] width 12 height 12
click at [821, 413] on span "Close" at bounding box center [815, 410] width 23 height 14
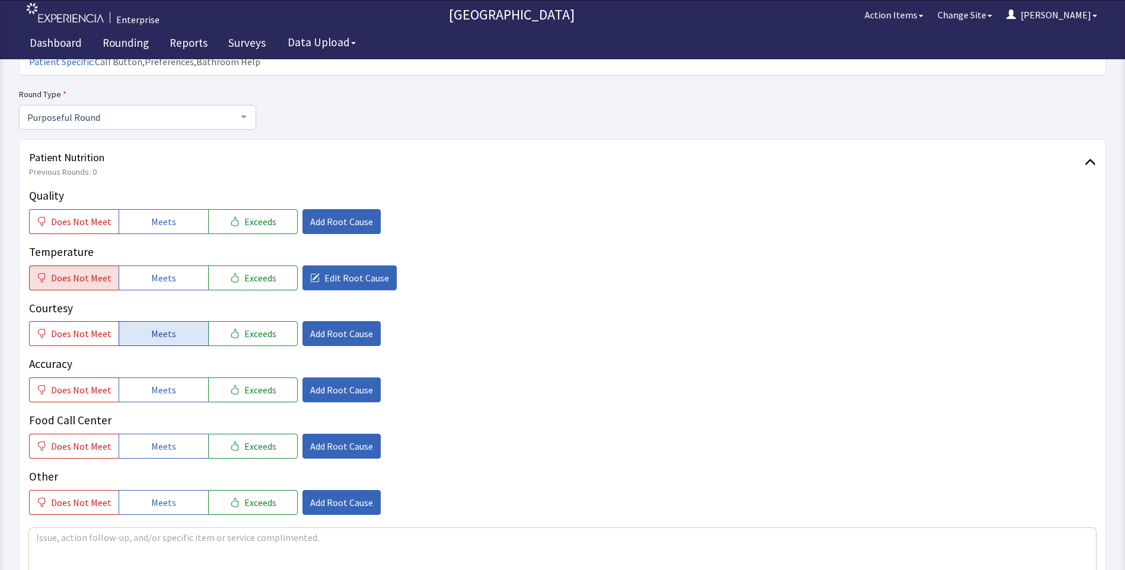
click at [128, 321] on button "Meets" at bounding box center [164, 333] width 90 height 25
drag, startPoint x: 144, startPoint y: 369, endPoint x: 146, endPoint y: 389, distance: 20.3
click at [144, 378] on button "Meets" at bounding box center [164, 390] width 90 height 25
drag, startPoint x: 152, startPoint y: 423, endPoint x: 158, endPoint y: 395, distance: 28.4
click at [154, 439] on span "Meets" at bounding box center [163, 446] width 25 height 14
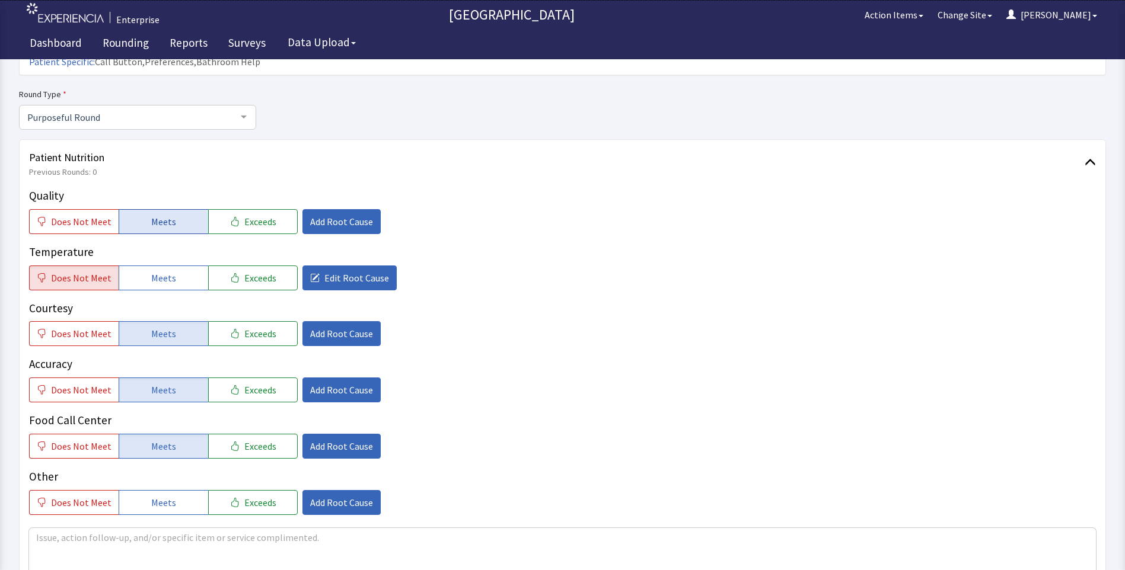
click at [176, 209] on button "Meets" at bounding box center [164, 221] width 90 height 25
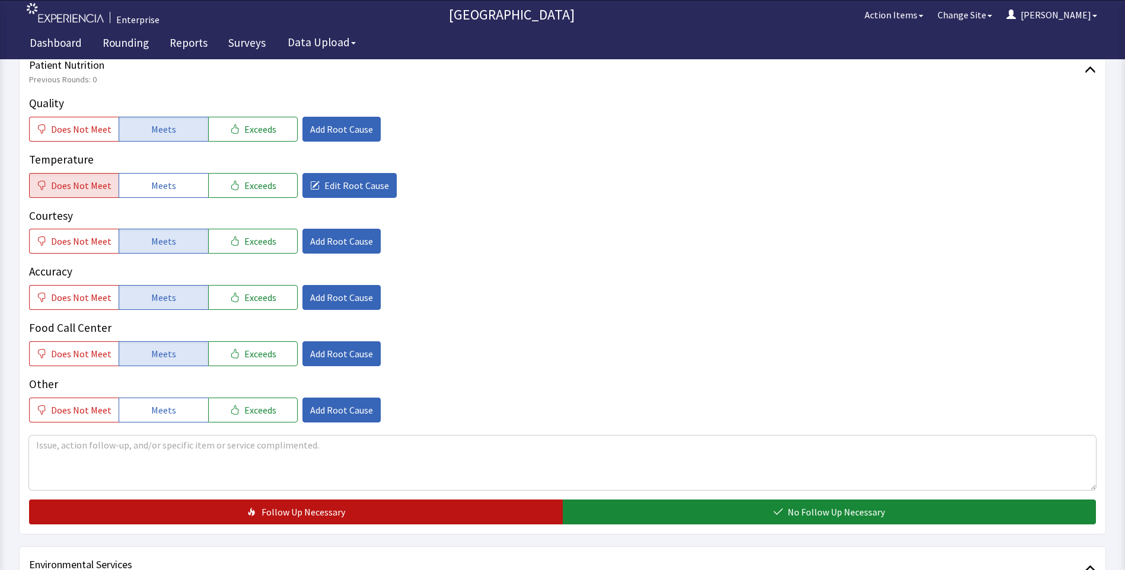
scroll to position [415, 0]
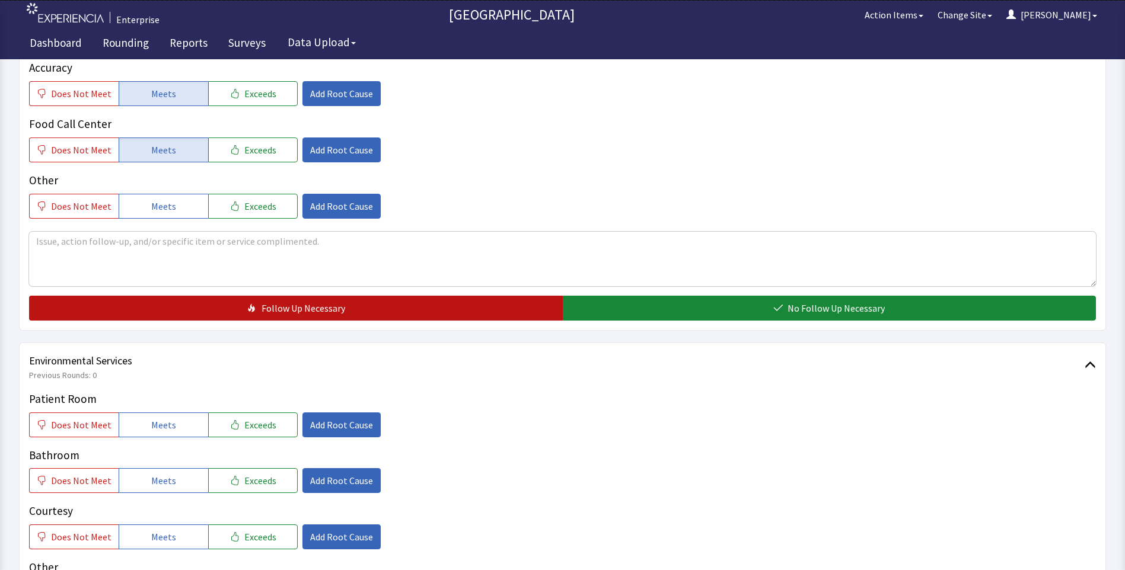
click at [230, 296] on button "Follow Up Necessary" at bounding box center [296, 308] width 534 height 25
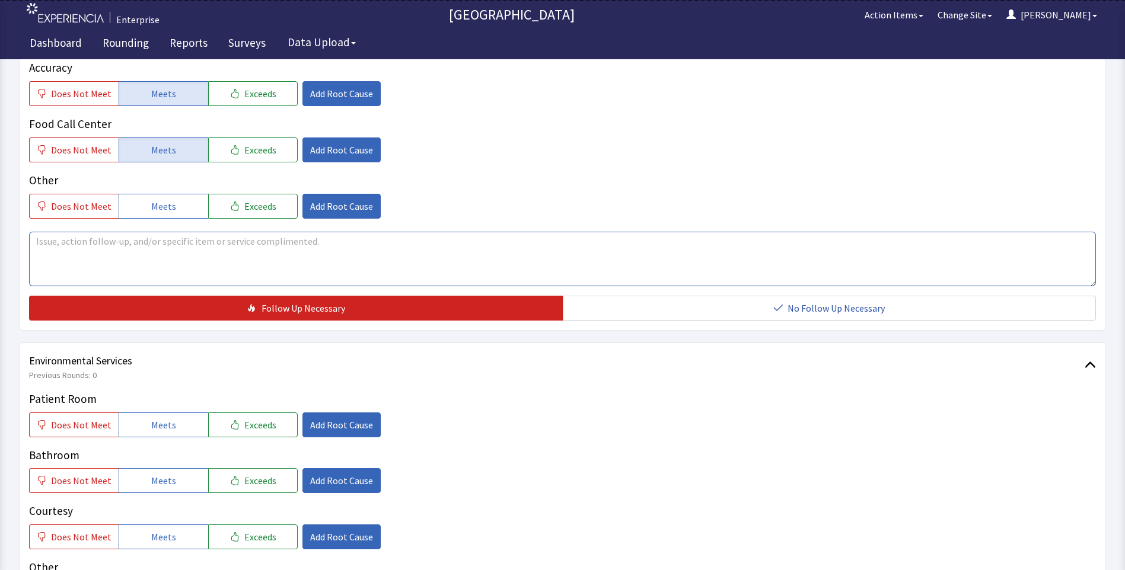
click at [81, 232] on textarea at bounding box center [562, 259] width 1067 height 55
drag, startPoint x: 33, startPoint y: 222, endPoint x: 237, endPoint y: 222, distance: 203.4
click at [237, 232] on textarea "cold mash and chicken dry" at bounding box center [562, 259] width 1067 height 55
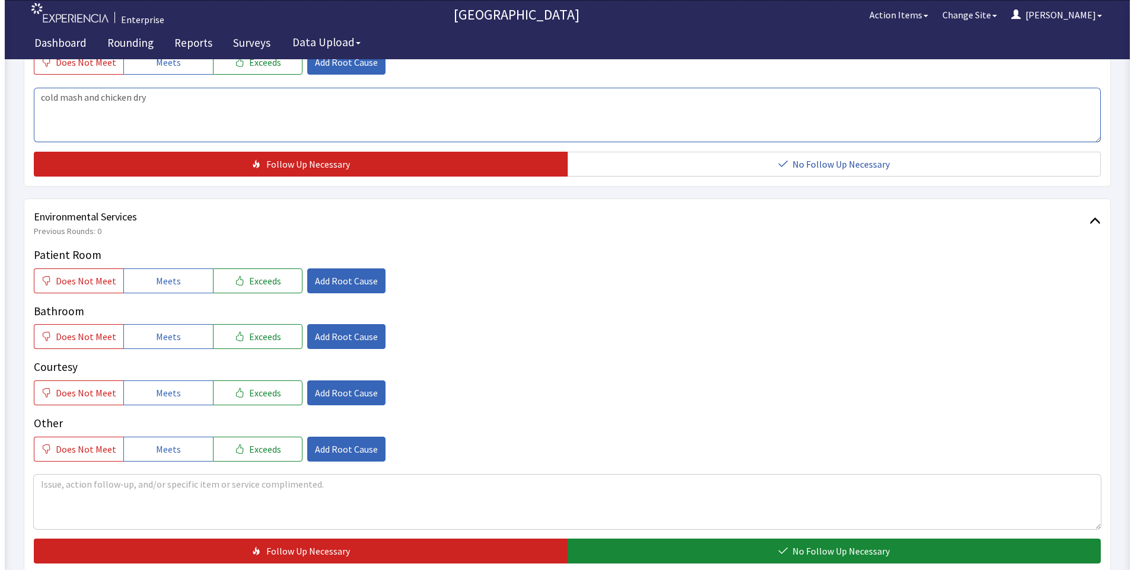
scroll to position [658, 0]
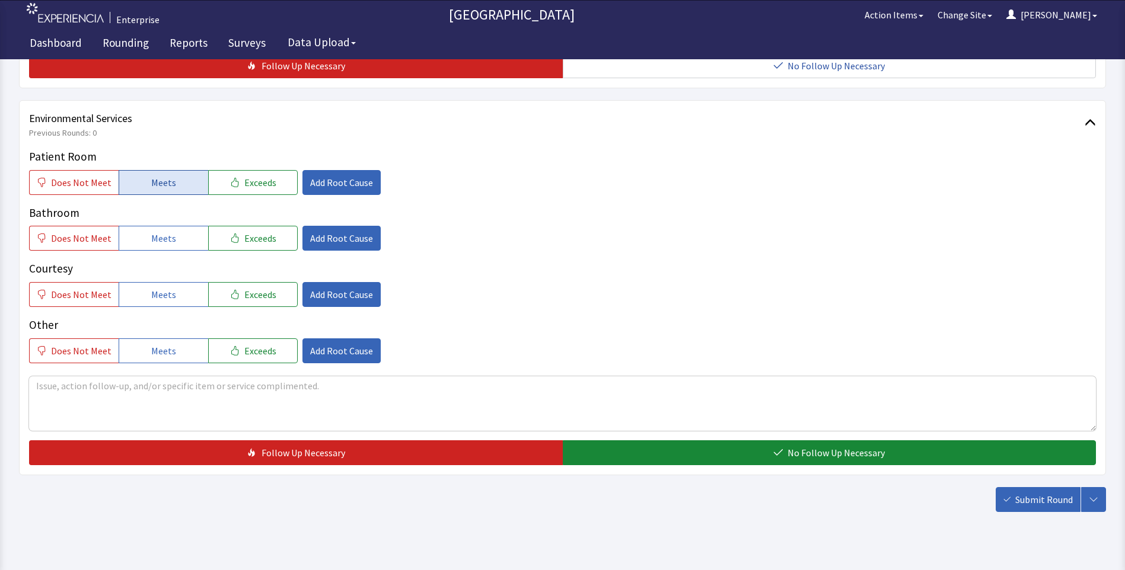
type textarea "cold mash and chicken dry"
click at [169, 176] on span "Meets" at bounding box center [163, 183] width 25 height 14
drag, startPoint x: 178, startPoint y: 221, endPoint x: 178, endPoint y: 246, distance: 24.9
click at [178, 226] on button "Meets" at bounding box center [164, 238] width 90 height 25
click at [174, 282] on button "Meets" at bounding box center [164, 294] width 90 height 25
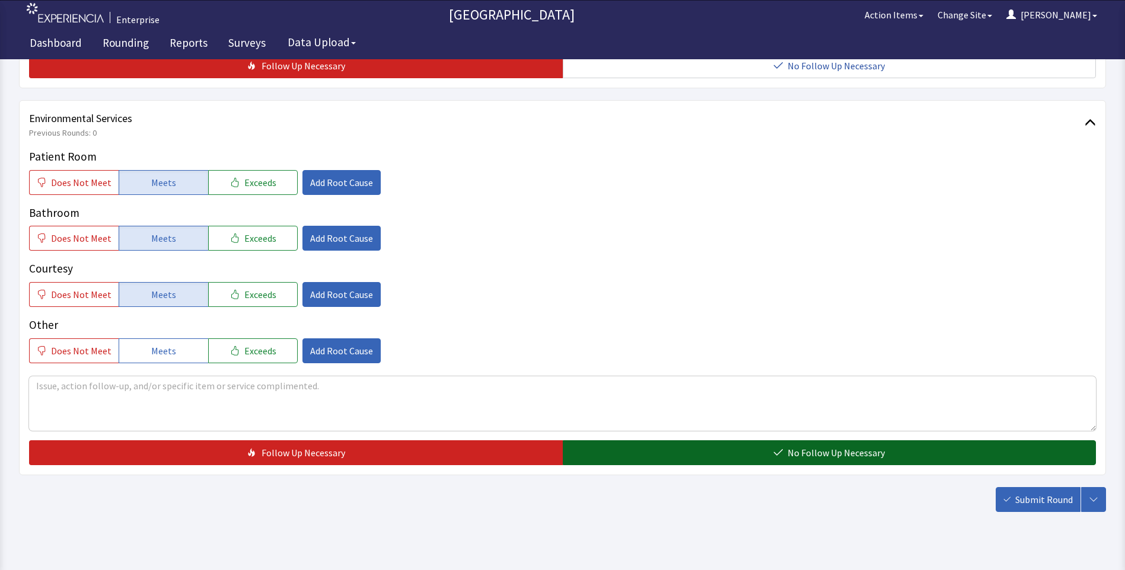
drag, startPoint x: 591, startPoint y: 435, endPoint x: 651, endPoint y: 447, distance: 60.5
click at [592, 441] on button "No Follow Up Necessary" at bounding box center [830, 453] width 534 height 25
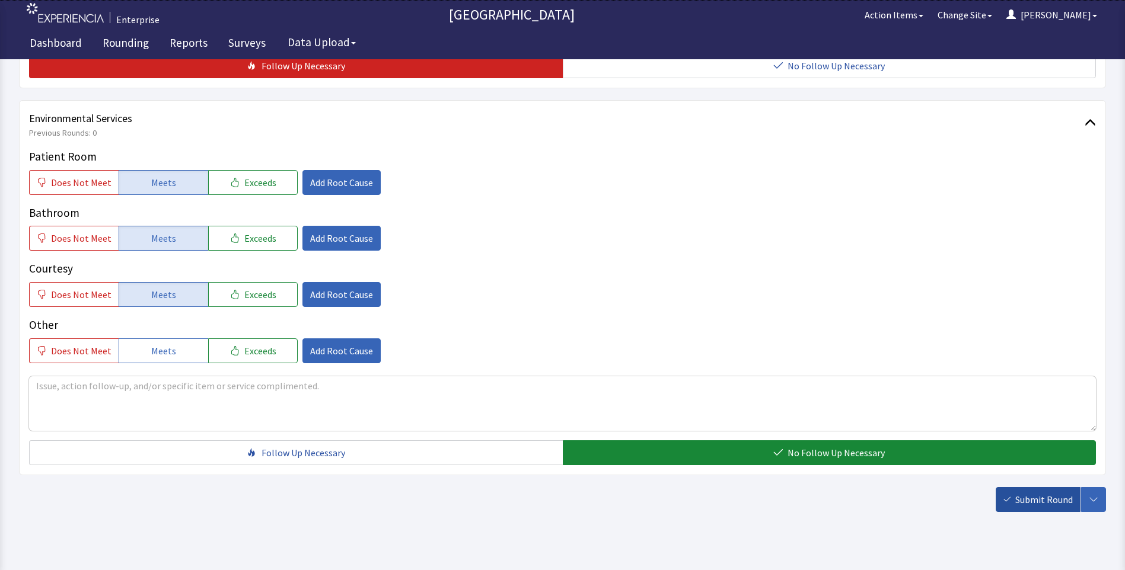
click at [1009, 487] on button "Submit Round" at bounding box center [1038, 499] width 85 height 25
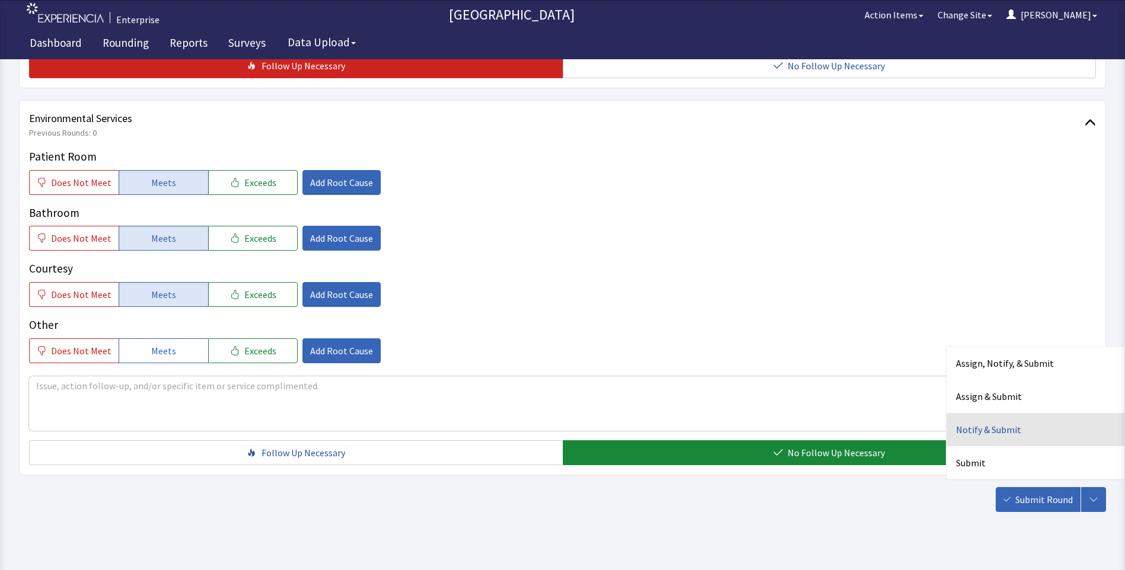
click at [973, 414] on div "Notify & Submit" at bounding box center [1035, 429] width 178 height 33
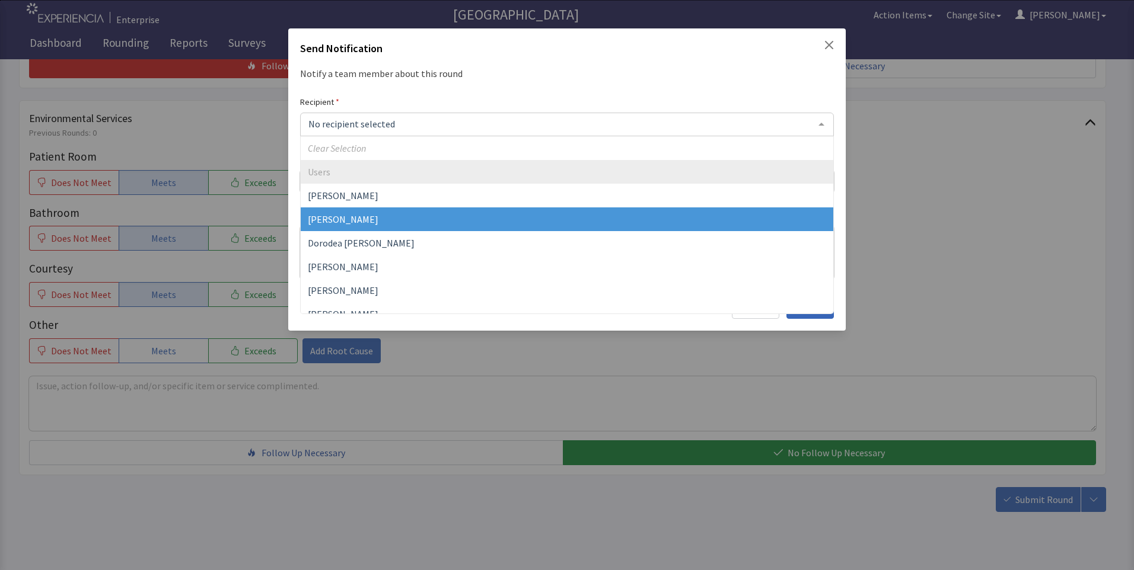
click at [351, 218] on span "[PERSON_NAME]" at bounding box center [343, 219] width 71 height 12
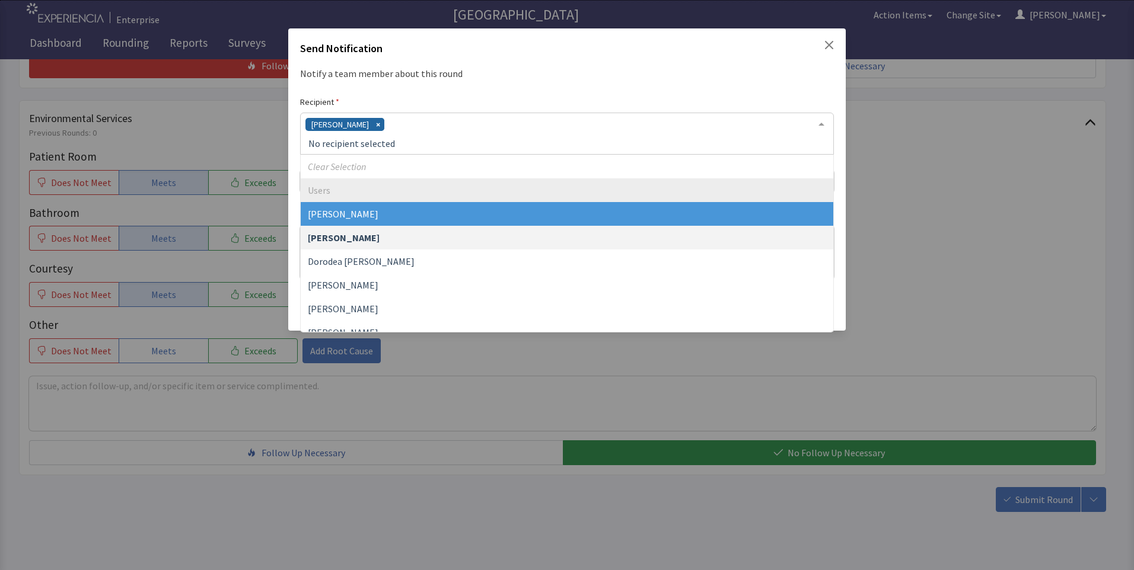
click at [397, 123] on div "[PERSON_NAME]" at bounding box center [567, 134] width 534 height 42
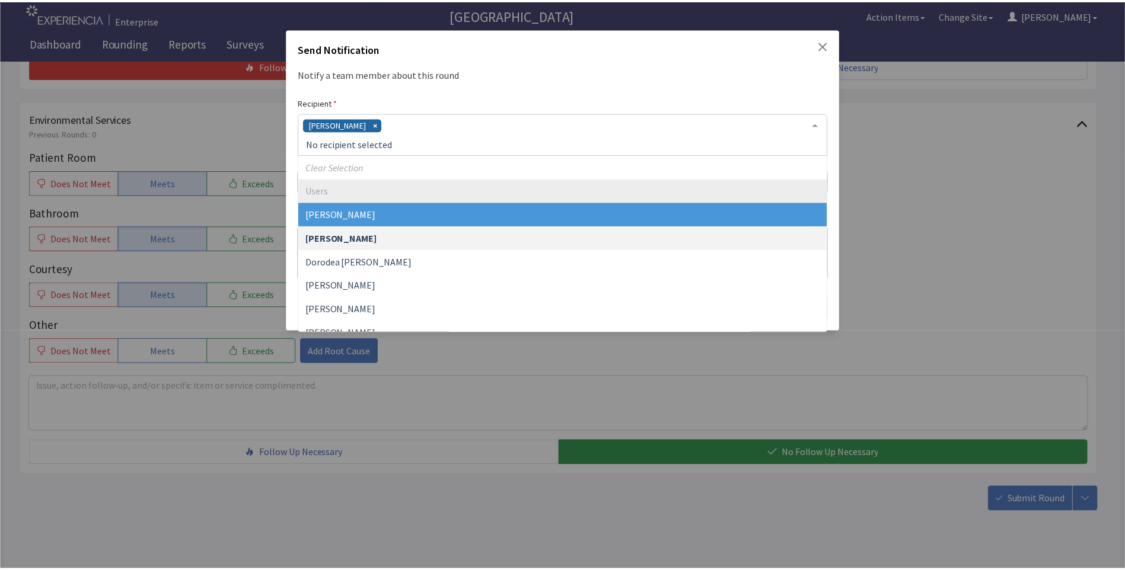
scroll to position [59, 0]
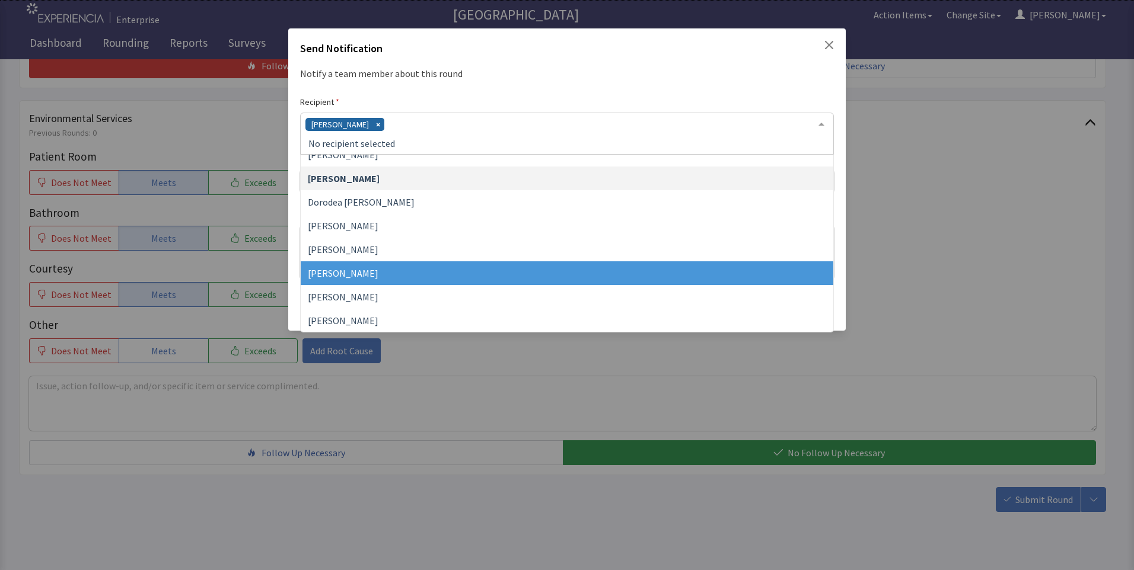
click at [356, 271] on span "[PERSON_NAME]" at bounding box center [343, 273] width 71 height 12
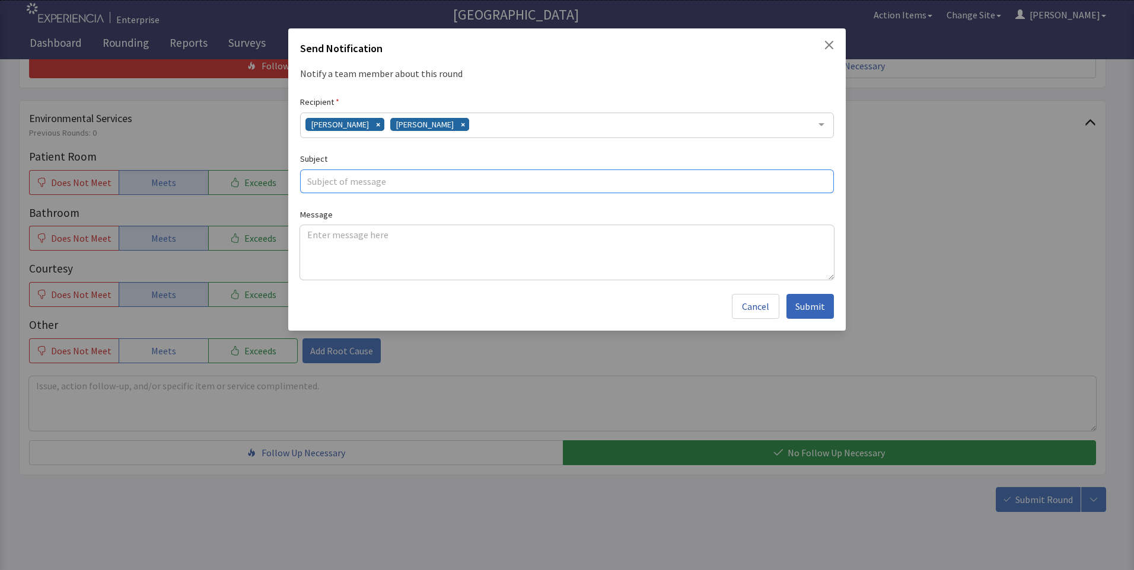
click at [343, 180] on input "text" at bounding box center [567, 182] width 534 height 24
click at [321, 234] on textarea at bounding box center [567, 252] width 534 height 55
click at [336, 183] on input "cold msh /dry chicken" at bounding box center [567, 182] width 534 height 24
click at [334, 185] on input "cold msh /dry chicken" at bounding box center [567, 182] width 534 height 24
type input "cold mash /dry chicken"
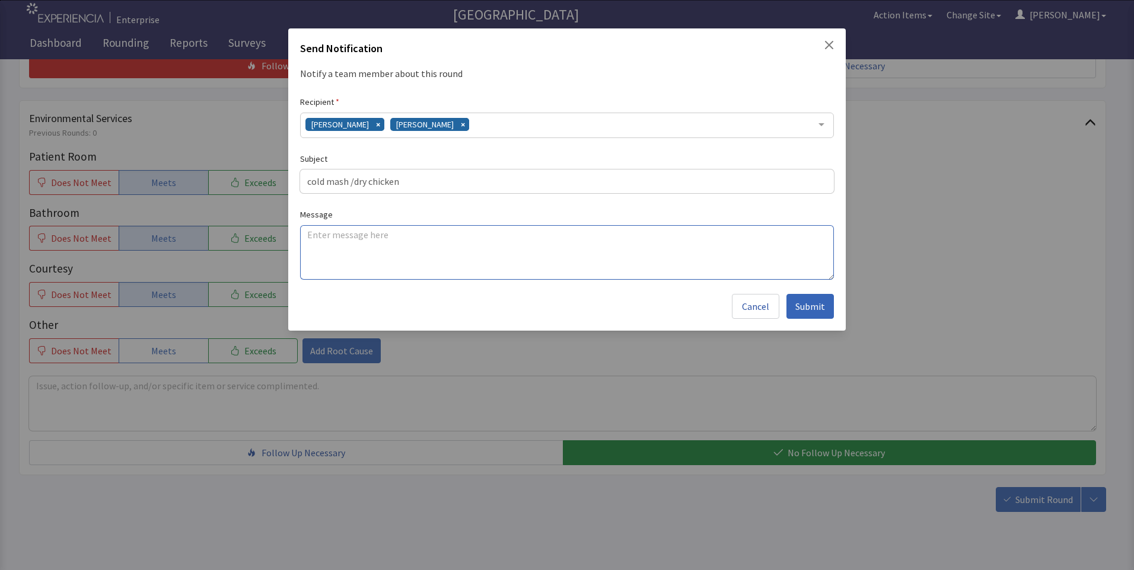
click at [312, 235] on textarea at bounding box center [567, 252] width 534 height 55
paste textarea "cold mash and chicken dry"
type textarea "cold mash and chicken dry"
click at [820, 304] on span "Submit" at bounding box center [810, 306] width 30 height 14
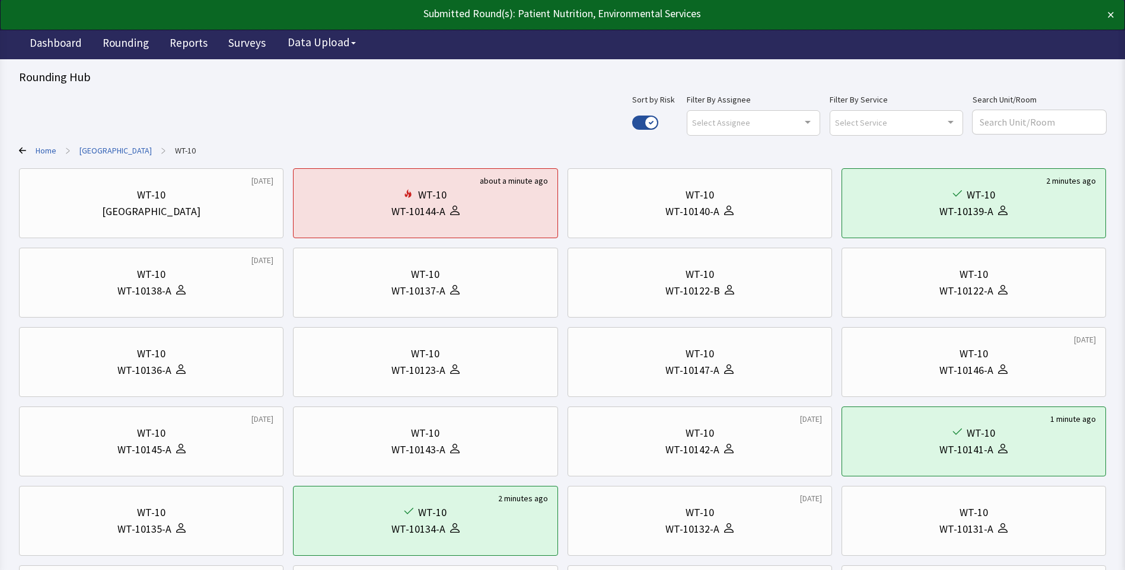
click at [111, 150] on link "[GEOGRAPHIC_DATA]" at bounding box center [115, 151] width 72 height 12
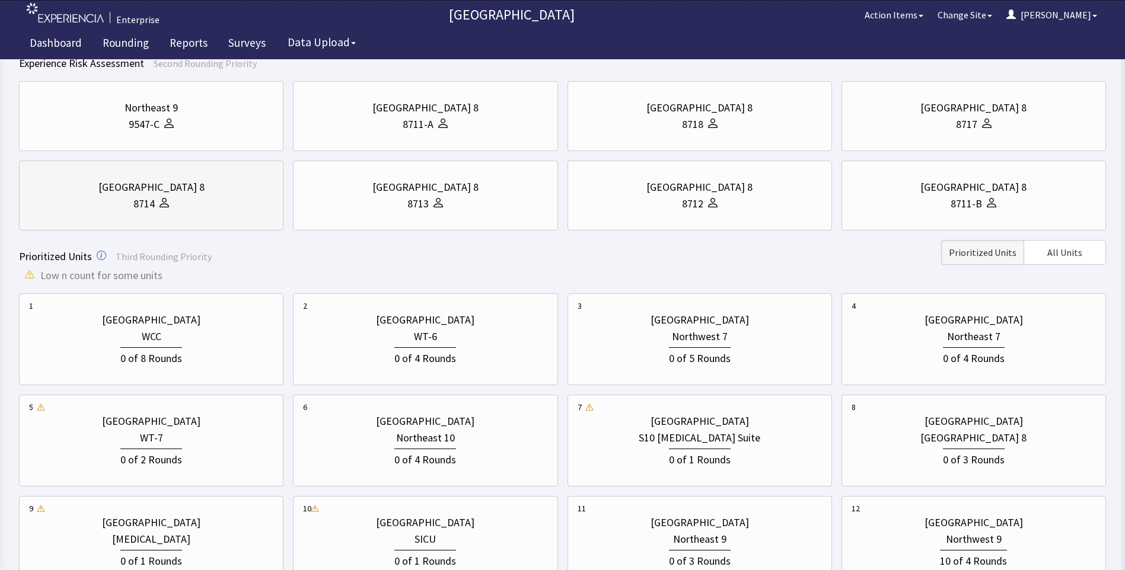
scroll to position [237, 0]
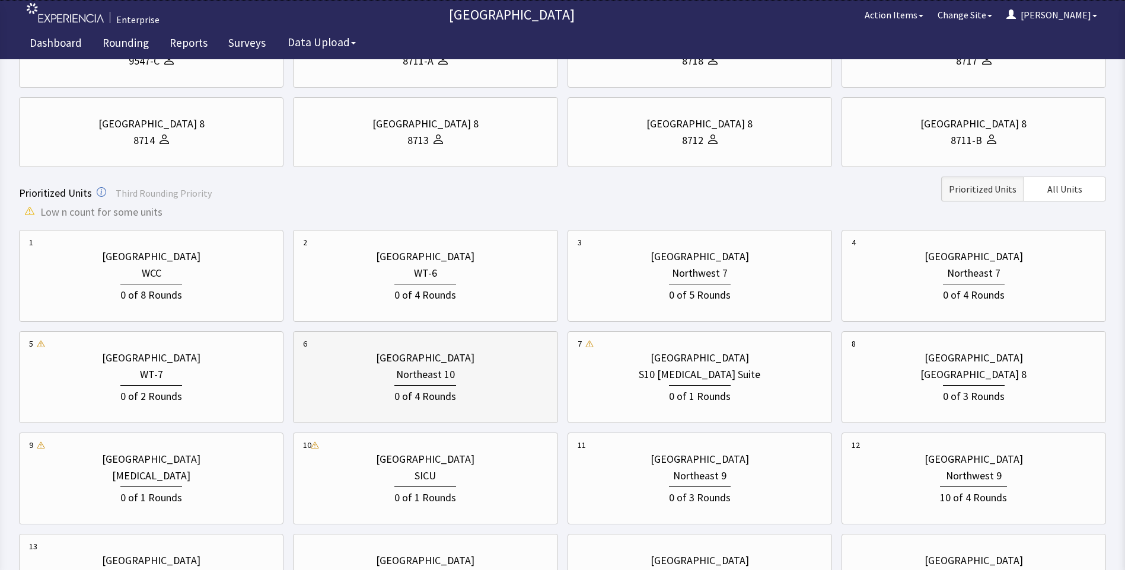
click at [404, 376] on div "Northeast 10" at bounding box center [425, 374] width 59 height 17
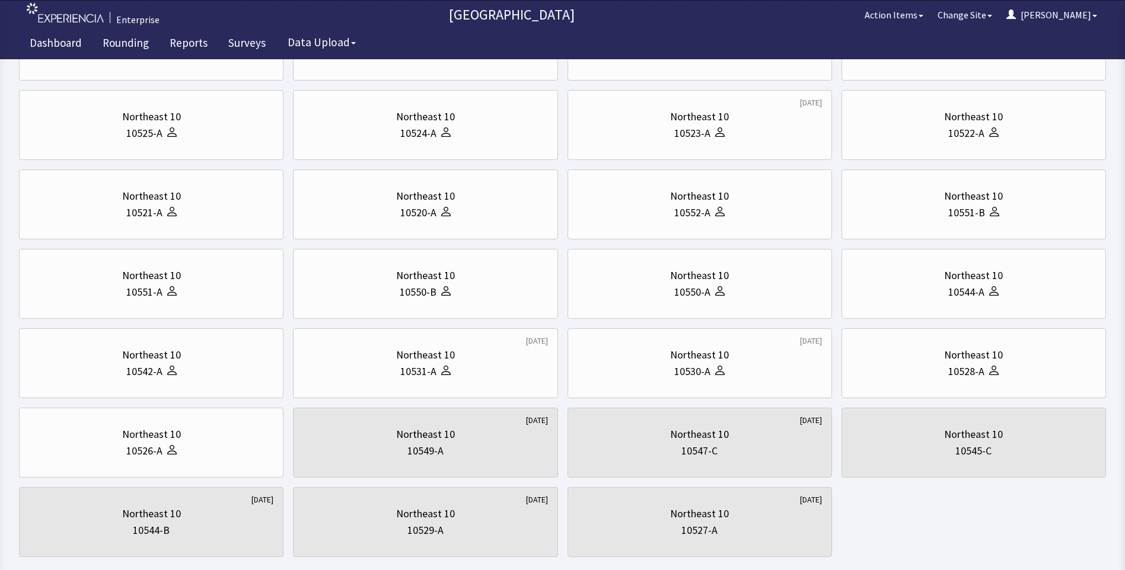
scroll to position [0, 0]
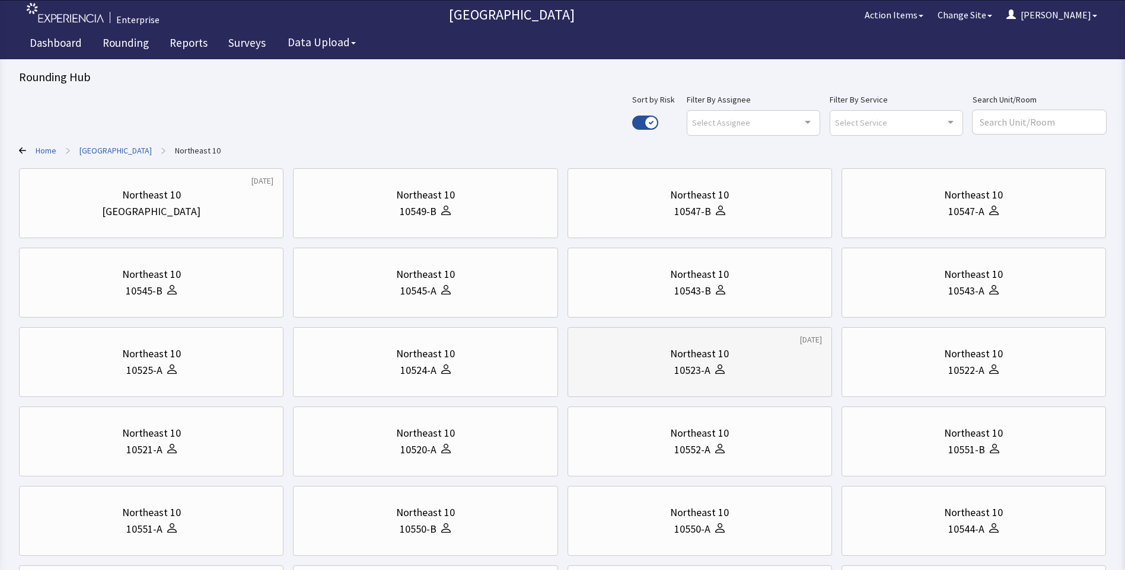
click at [769, 375] on div "10523-A" at bounding box center [700, 370] width 244 height 17
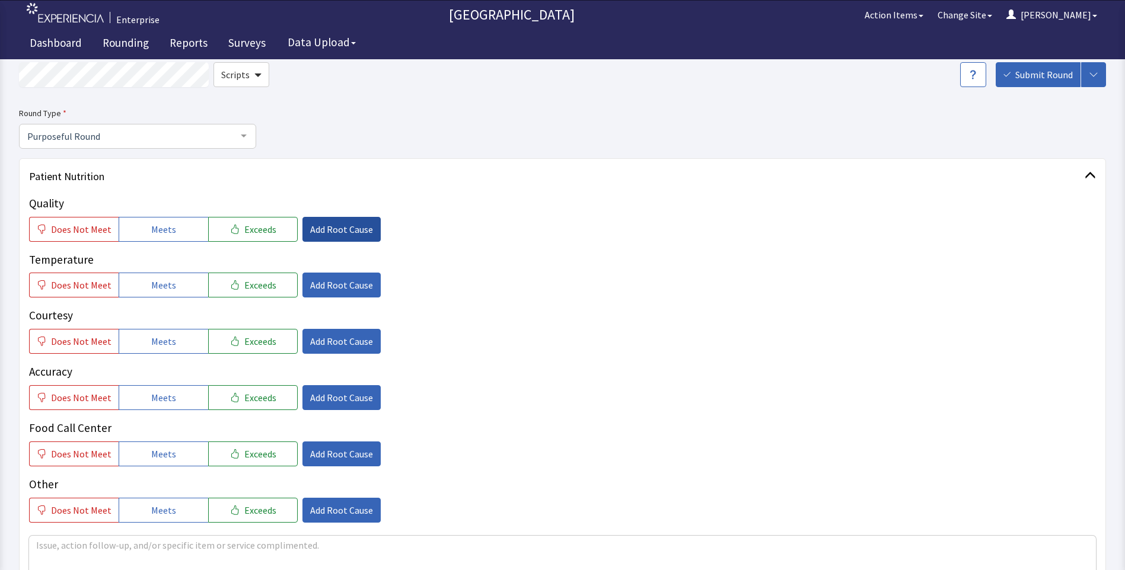
scroll to position [59, 0]
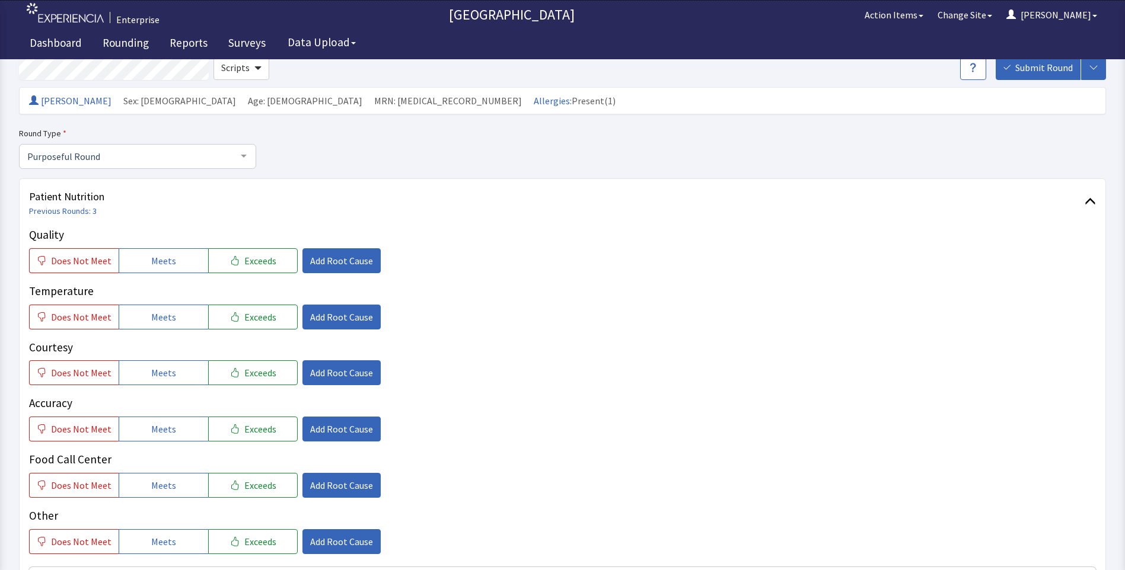
drag, startPoint x: 178, startPoint y: 266, endPoint x: 173, endPoint y: 298, distance: 32.4
click at [176, 269] on button "Meets" at bounding box center [164, 260] width 90 height 25
drag, startPoint x: 165, startPoint y: 324, endPoint x: 167, endPoint y: 341, distance: 16.7
click at [166, 331] on div "Quality Does Not Meet Meets Exceeds Add Root Cause Temperature Does Not Meet Me…" at bounding box center [562, 391] width 1067 height 328
drag, startPoint x: 163, startPoint y: 377, endPoint x: 165, endPoint y: 385, distance: 7.9
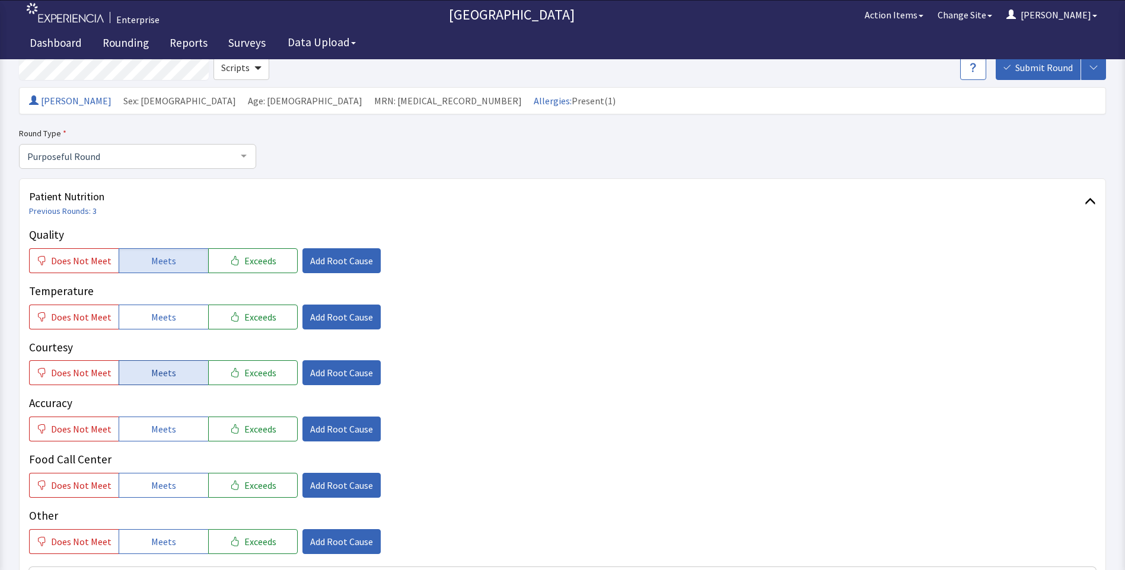
click at [164, 378] on span "Meets" at bounding box center [163, 373] width 25 height 14
click at [160, 420] on button "Meets" at bounding box center [164, 429] width 90 height 25
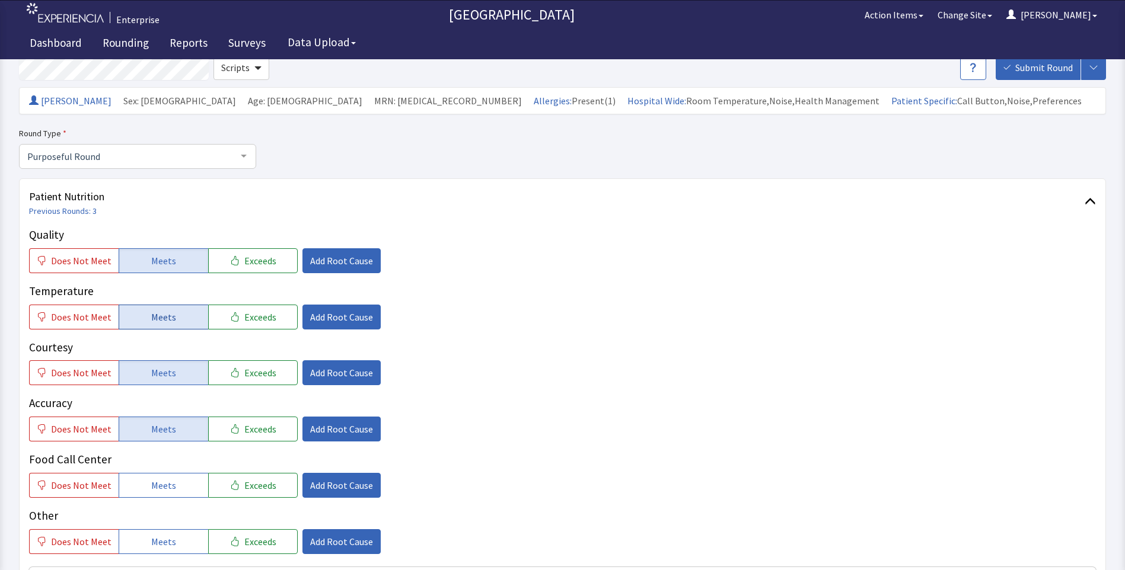
click at [169, 322] on span "Meets" at bounding box center [163, 317] width 25 height 14
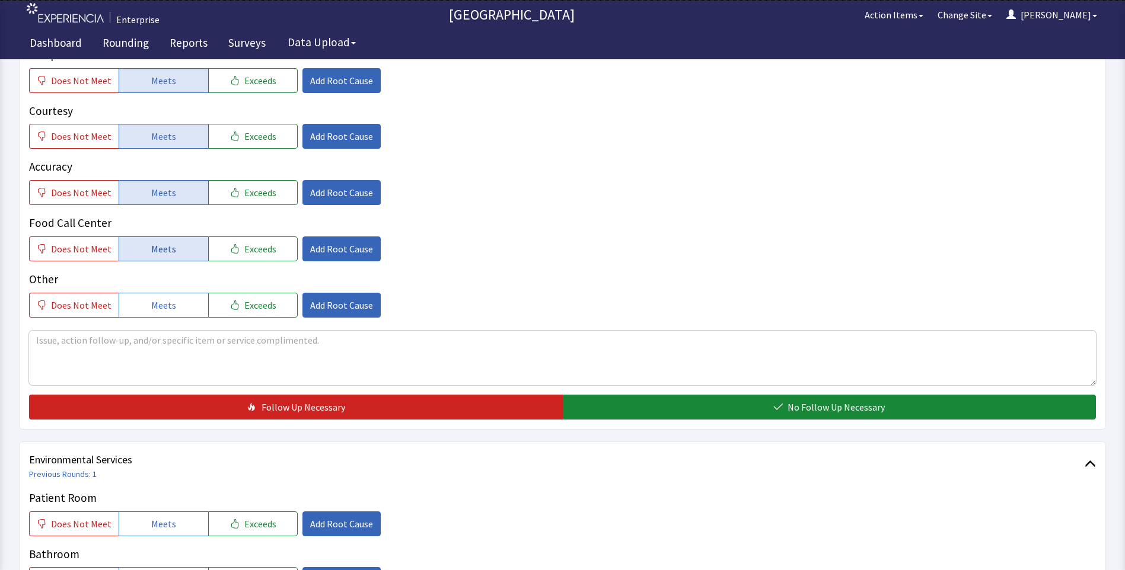
scroll to position [296, 0]
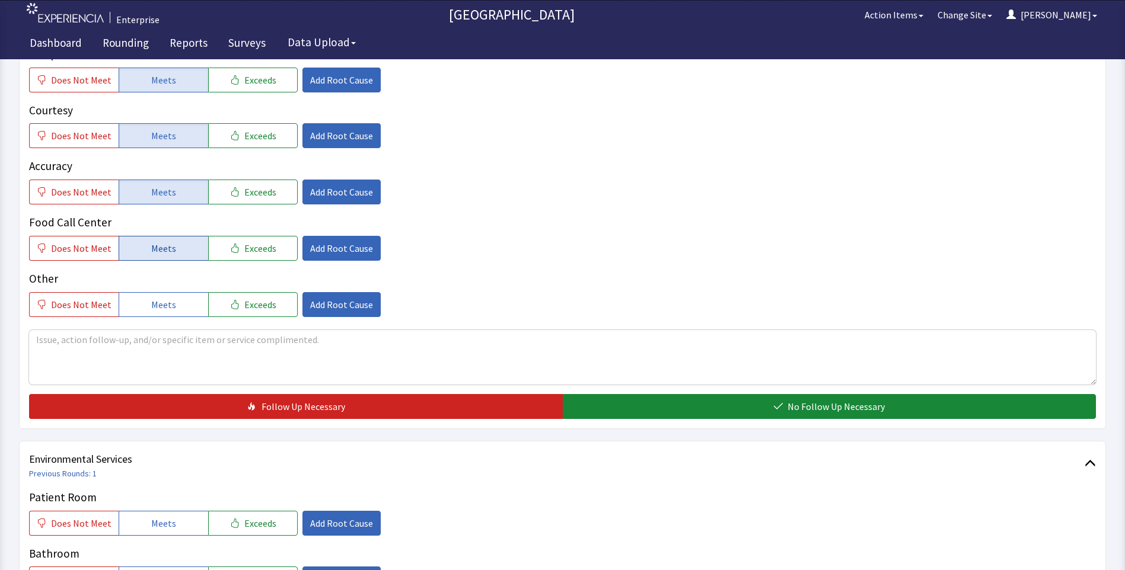
click at [151, 247] on span "Meets" at bounding box center [163, 248] width 25 height 14
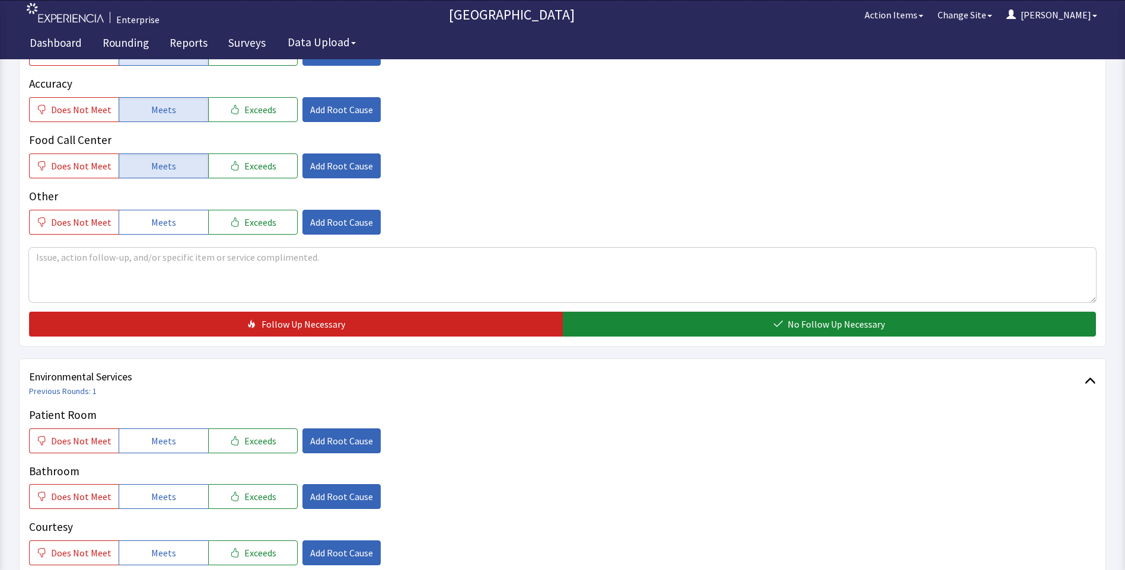
scroll to position [534, 0]
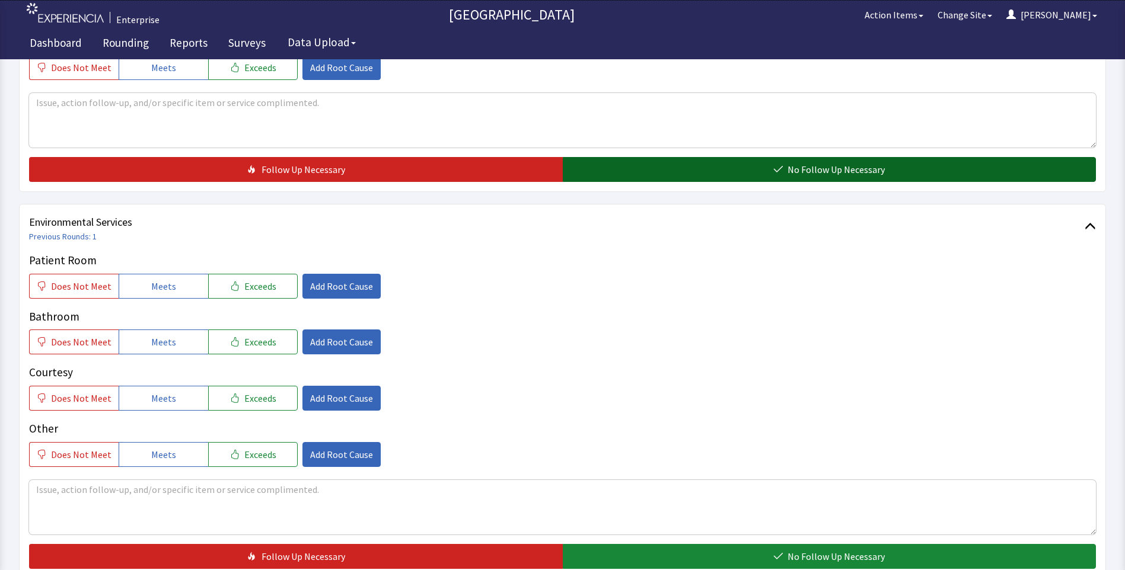
drag, startPoint x: 618, startPoint y: 173, endPoint x: 611, endPoint y: 177, distance: 8.6
click at [618, 173] on button "No Follow Up Necessary" at bounding box center [830, 169] width 534 height 25
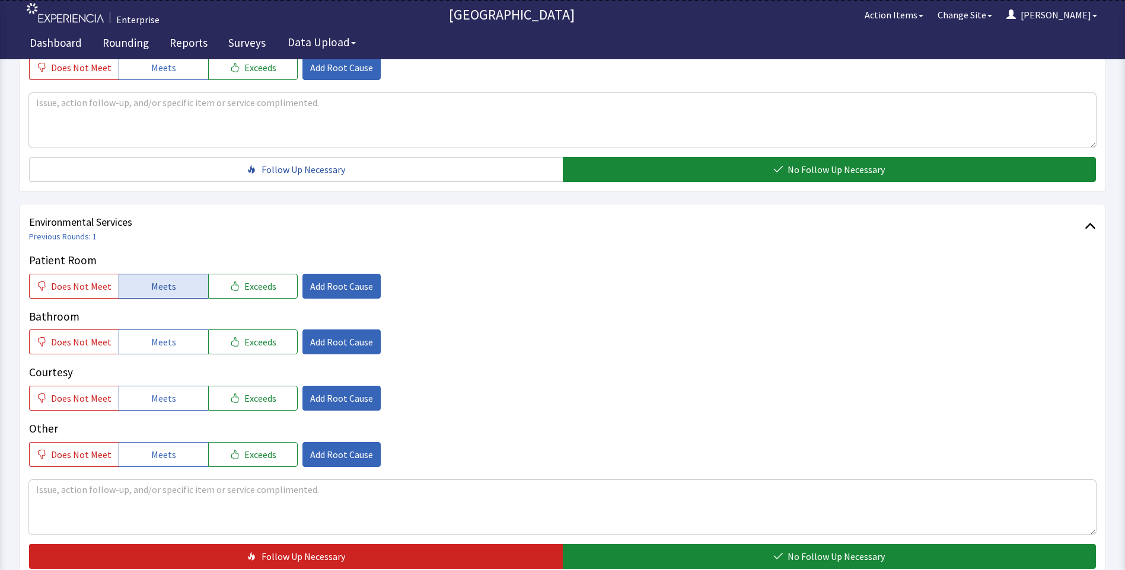
drag, startPoint x: 176, startPoint y: 295, endPoint x: 171, endPoint y: 302, distance: 8.1
click at [175, 295] on button "Meets" at bounding box center [164, 286] width 90 height 25
drag, startPoint x: 153, startPoint y: 345, endPoint x: 161, endPoint y: 384, distance: 40.5
click at [153, 347] on span "Meets" at bounding box center [163, 342] width 25 height 14
click at [161, 396] on span "Meets" at bounding box center [163, 398] width 25 height 14
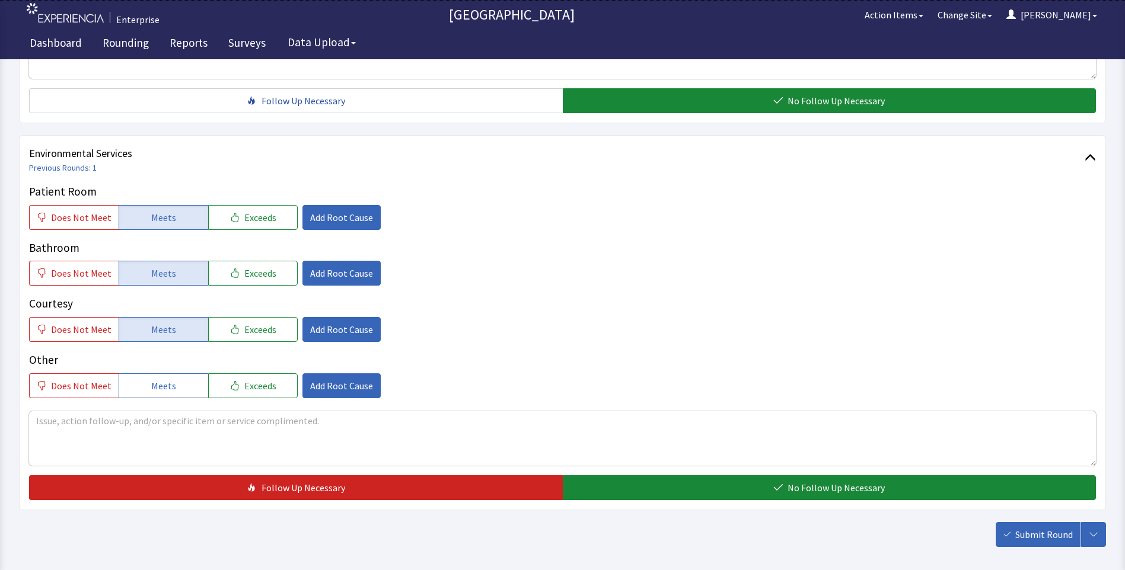
scroll to position [658, 0]
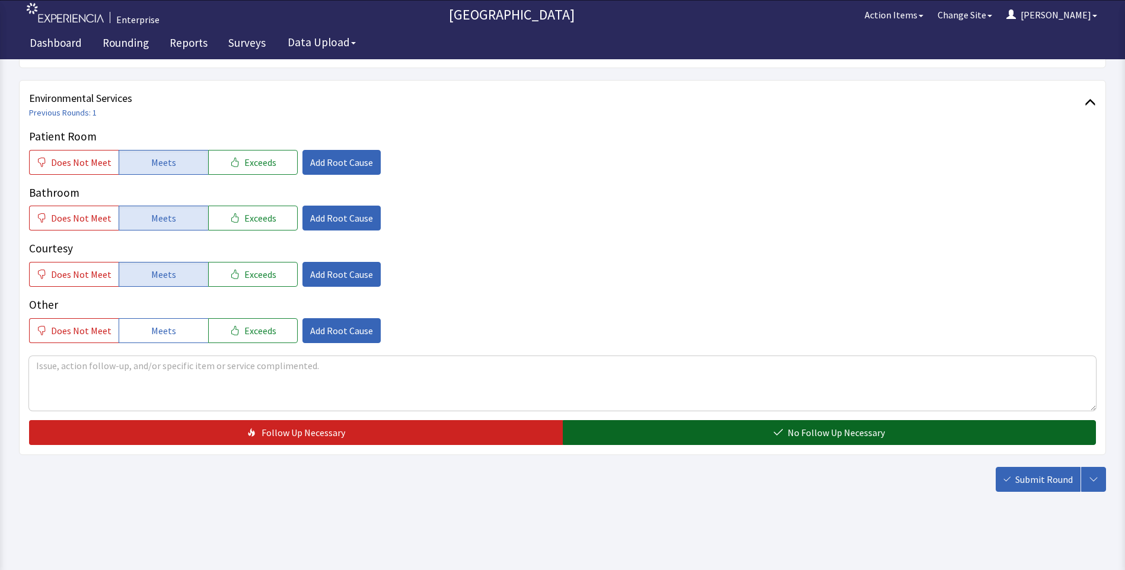
drag, startPoint x: 632, startPoint y: 426, endPoint x: 819, endPoint y: 443, distance: 187.6
click at [634, 426] on button "No Follow Up Necessary" at bounding box center [830, 432] width 534 height 25
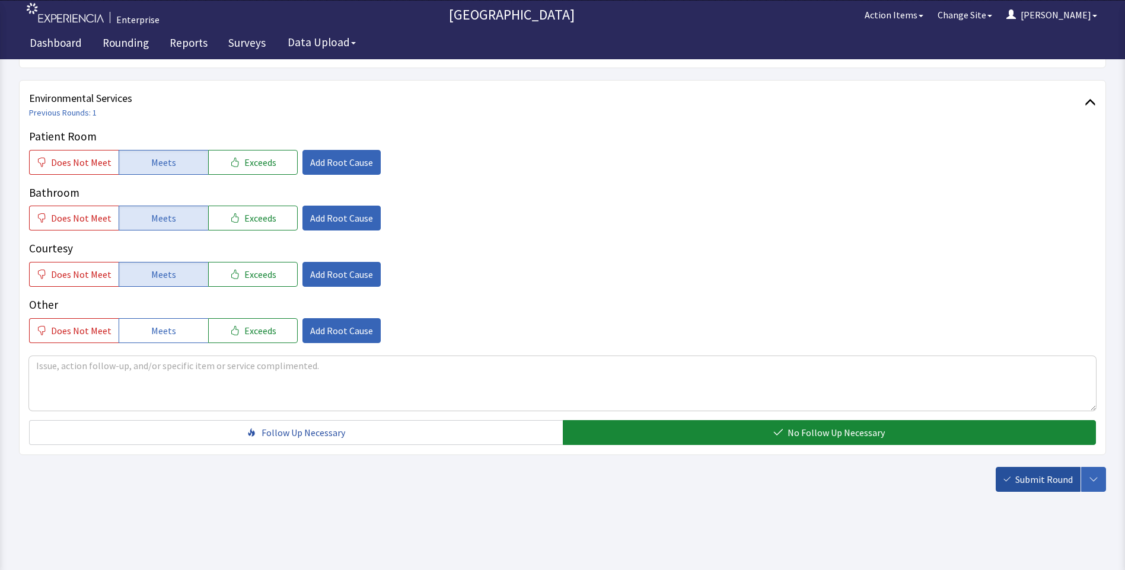
click at [1050, 479] on span "Submit Round" at bounding box center [1044, 480] width 58 height 14
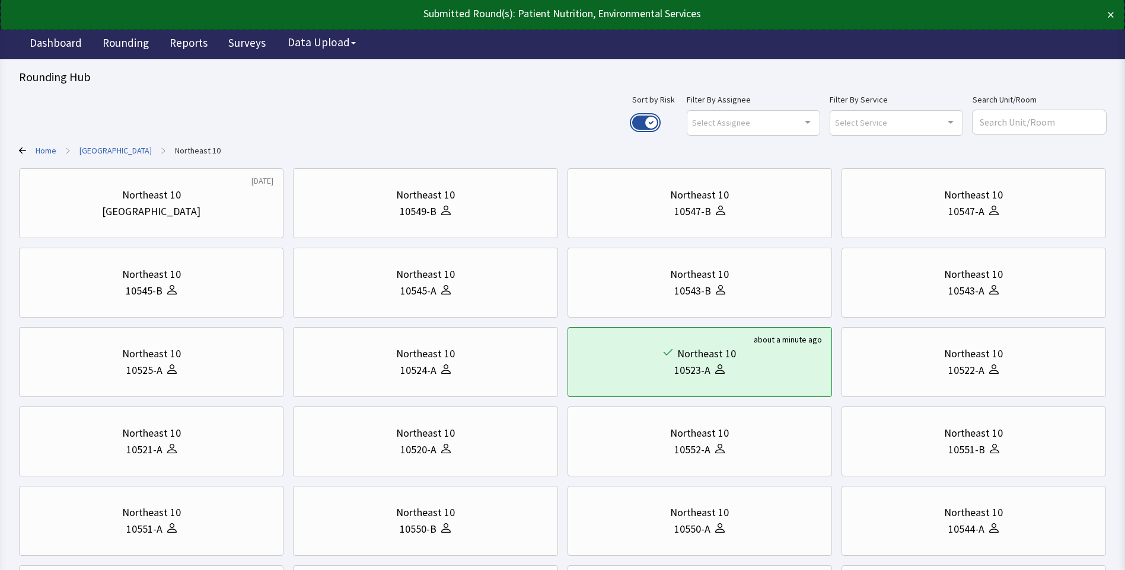
click at [658, 119] on button "Use setting" at bounding box center [645, 123] width 26 height 14
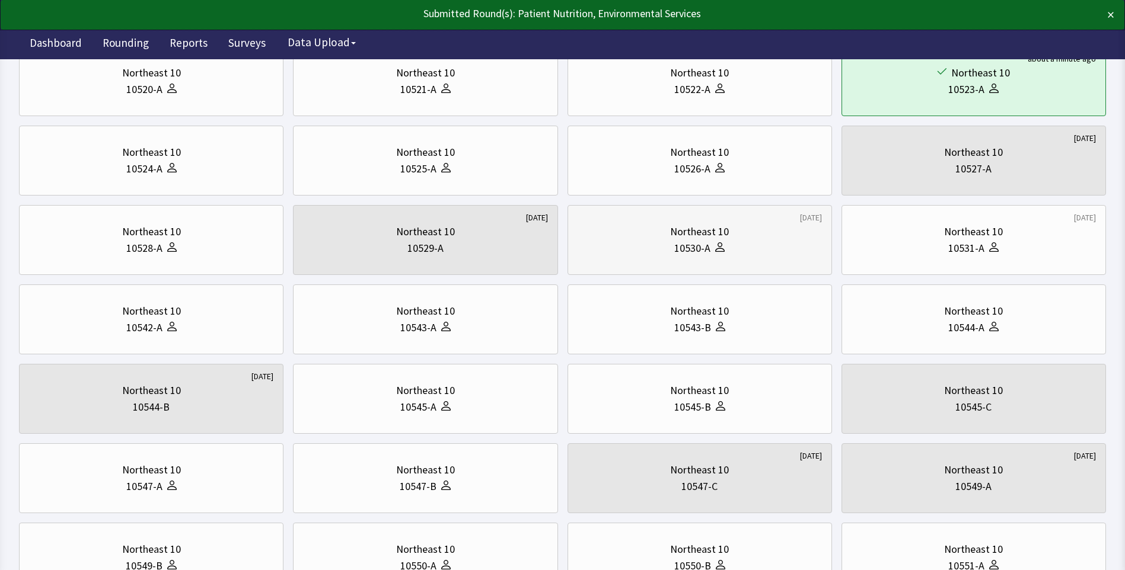
scroll to position [119, 0]
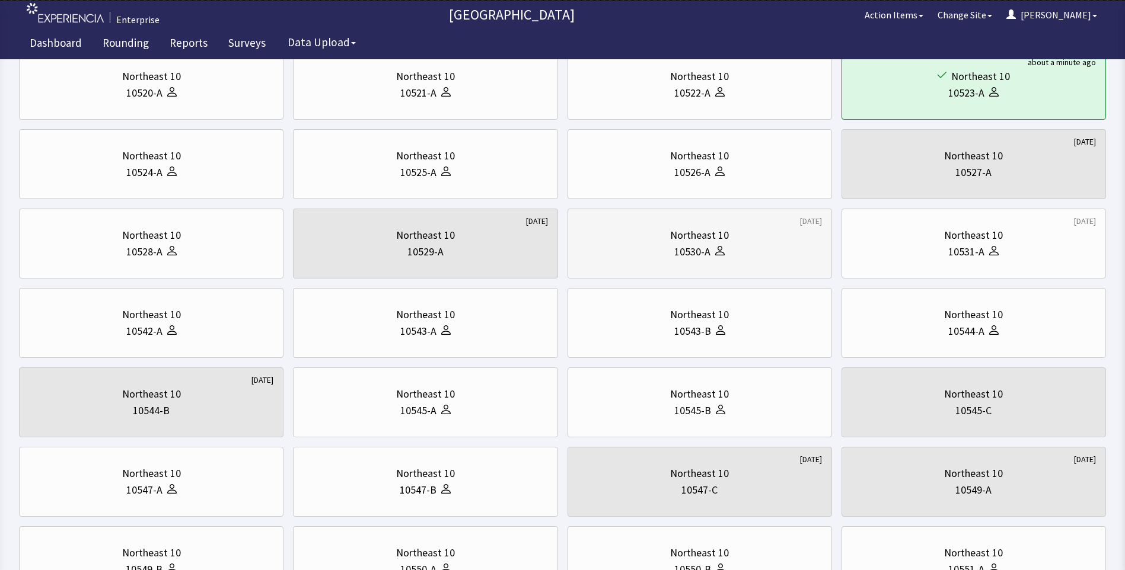
click at [750, 246] on div "10530-A" at bounding box center [700, 252] width 244 height 17
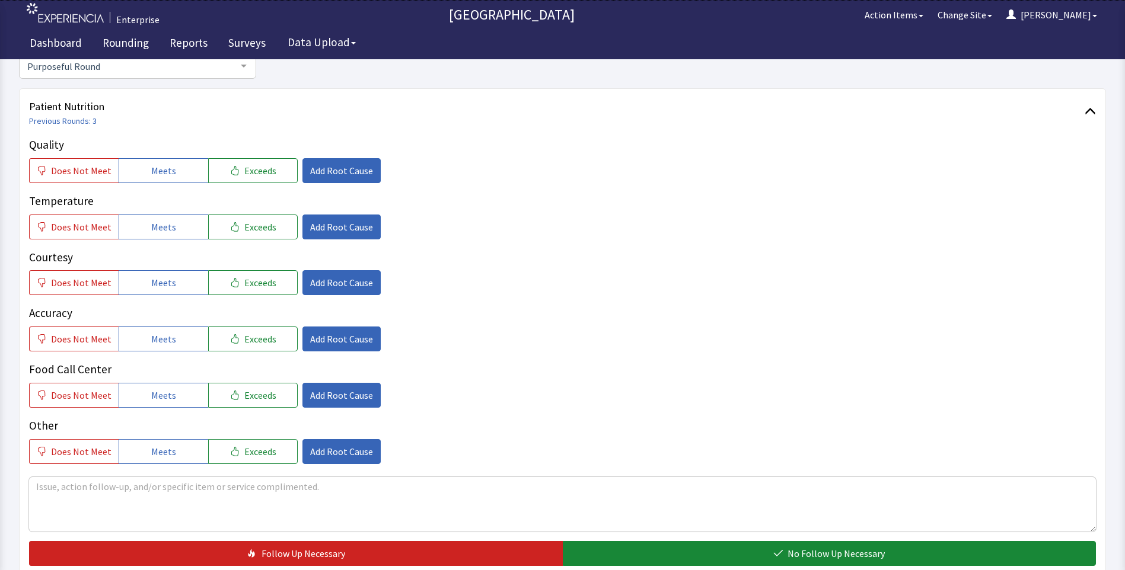
scroll to position [178, 0]
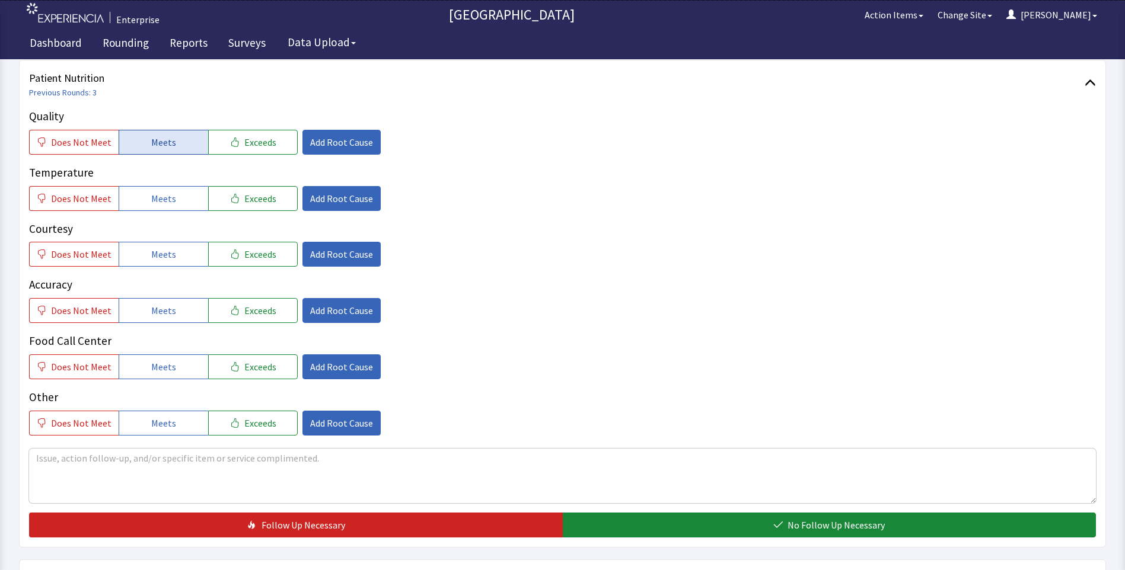
click at [151, 145] on span "Meets" at bounding box center [163, 142] width 25 height 14
click at [144, 197] on button "Meets" at bounding box center [164, 198] width 90 height 25
drag, startPoint x: 148, startPoint y: 258, endPoint x: 149, endPoint y: 288, distance: 29.7
click at [151, 260] on span "Meets" at bounding box center [163, 254] width 25 height 14
drag, startPoint x: 147, startPoint y: 310, endPoint x: 147, endPoint y: 345, distance: 35.6
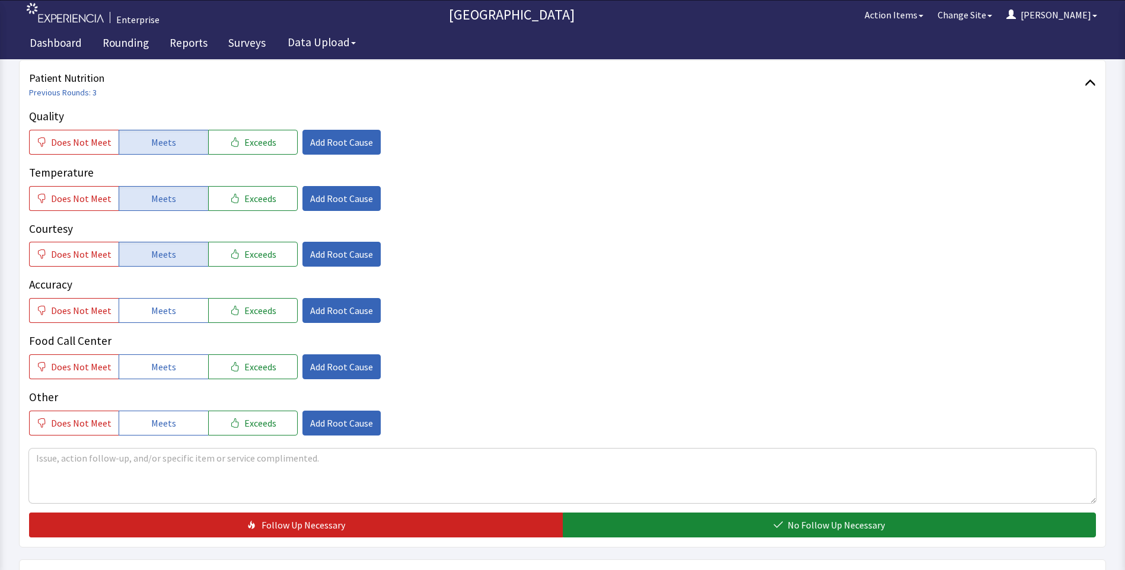
click at [151, 314] on span "Meets" at bounding box center [163, 311] width 25 height 14
click at [145, 361] on button "Meets" at bounding box center [164, 367] width 90 height 25
click at [49, 458] on textarea at bounding box center [562, 476] width 1067 height 55
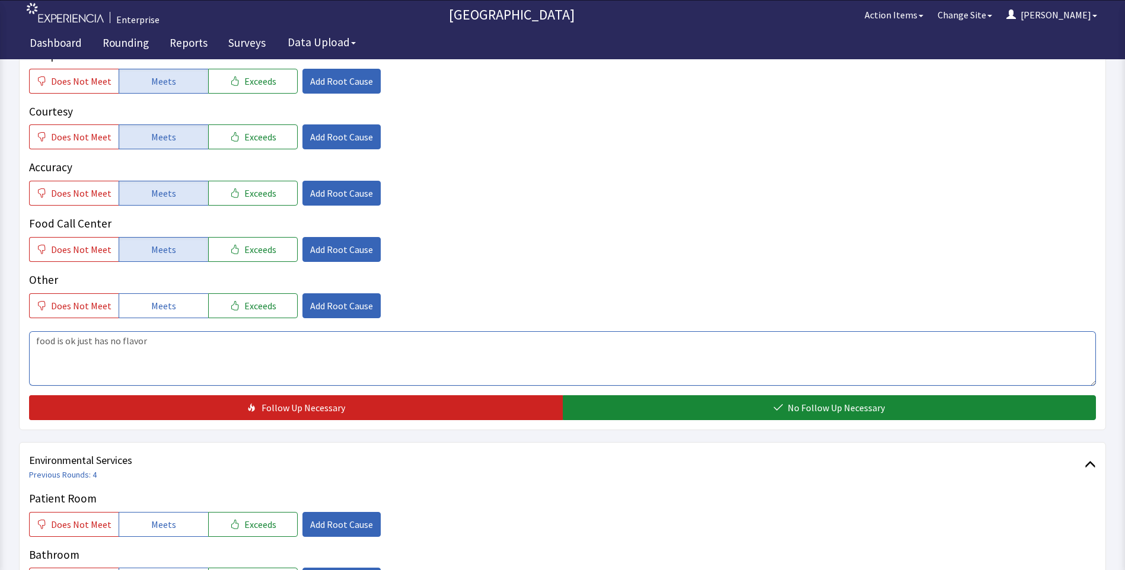
scroll to position [296, 0]
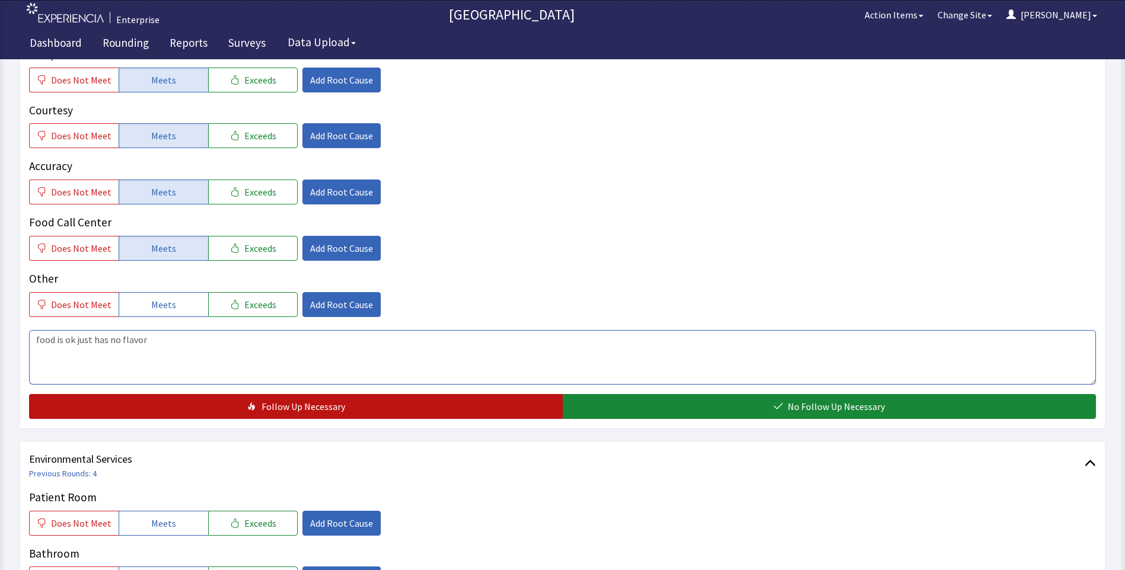
type textarea "food is ok just has no flavor"
click at [347, 415] on button "Follow Up Necessary" at bounding box center [296, 406] width 534 height 25
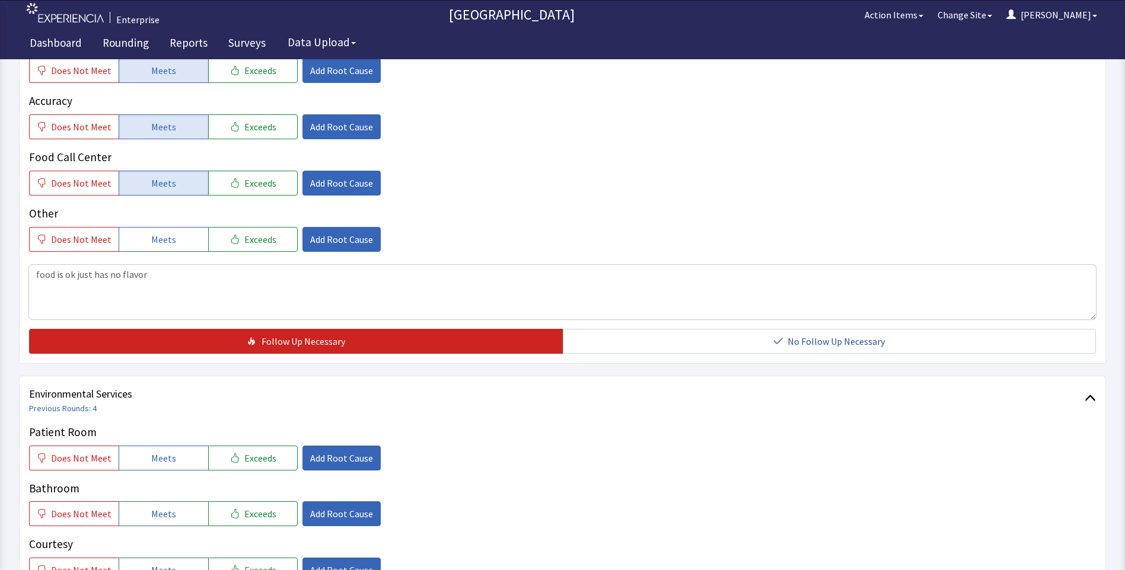
scroll to position [534, 0]
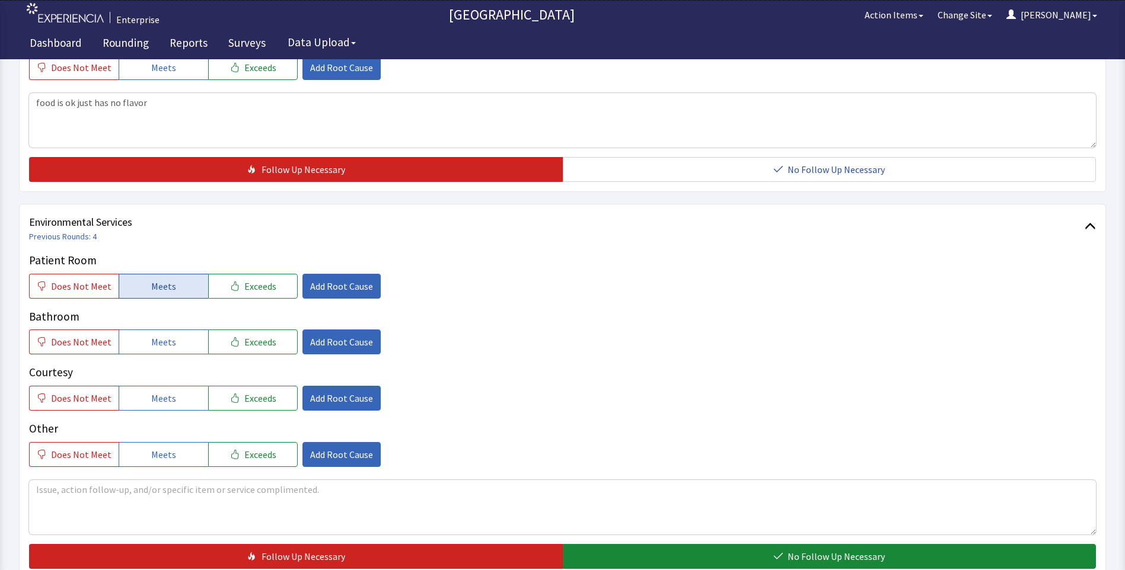
click at [142, 281] on button "Meets" at bounding box center [164, 286] width 90 height 25
click at [156, 340] on span "Meets" at bounding box center [163, 342] width 25 height 14
drag, startPoint x: 158, startPoint y: 397, endPoint x: 176, endPoint y: 399, distance: 17.9
click at [158, 398] on span "Meets" at bounding box center [163, 398] width 25 height 14
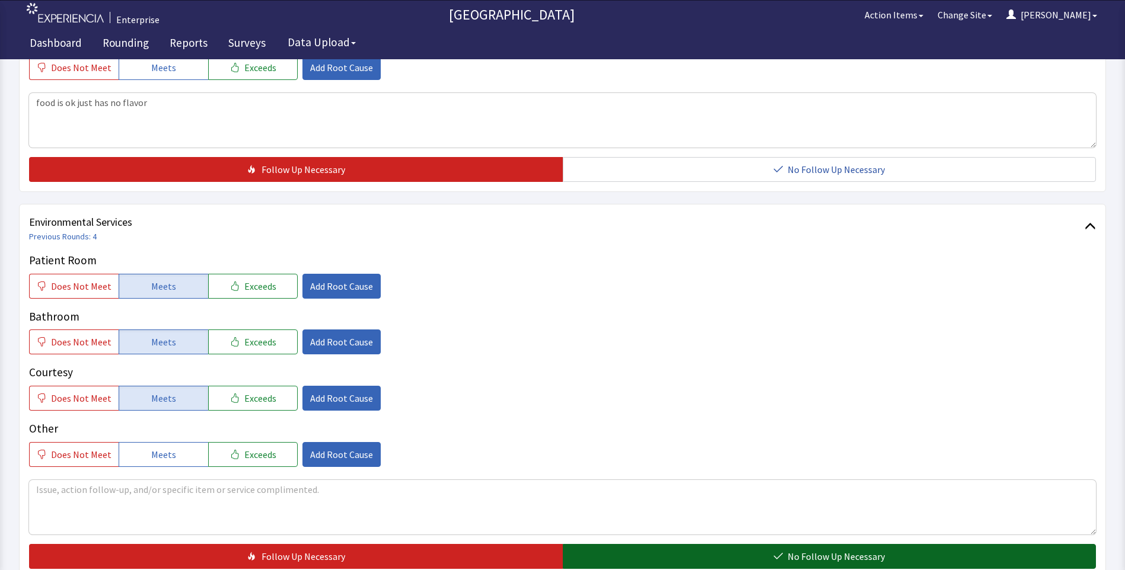
click at [627, 560] on button "No Follow Up Necessary" at bounding box center [830, 556] width 534 height 25
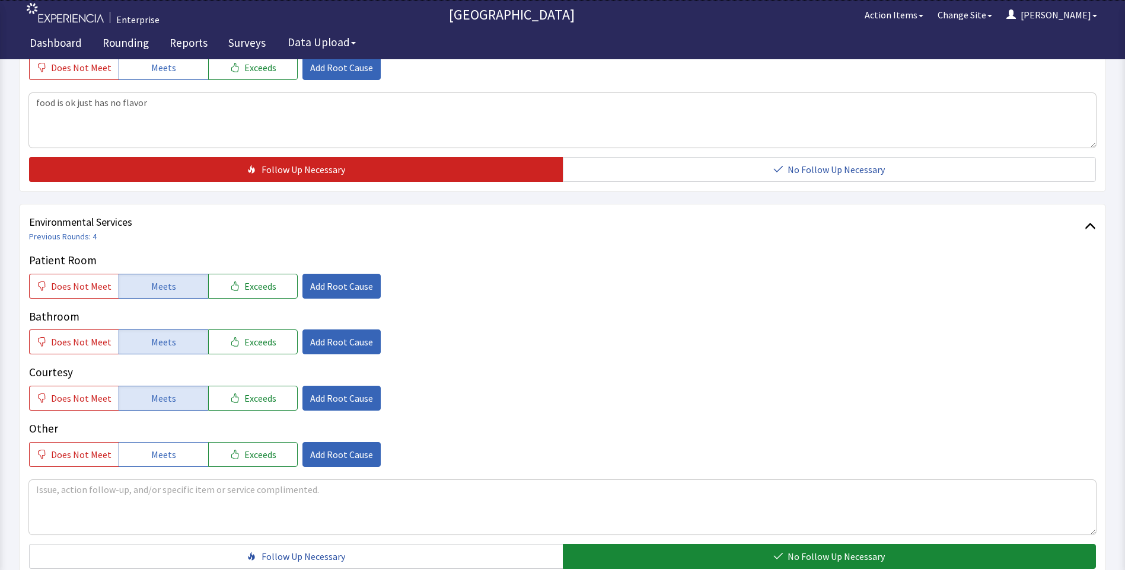
scroll to position [658, 0]
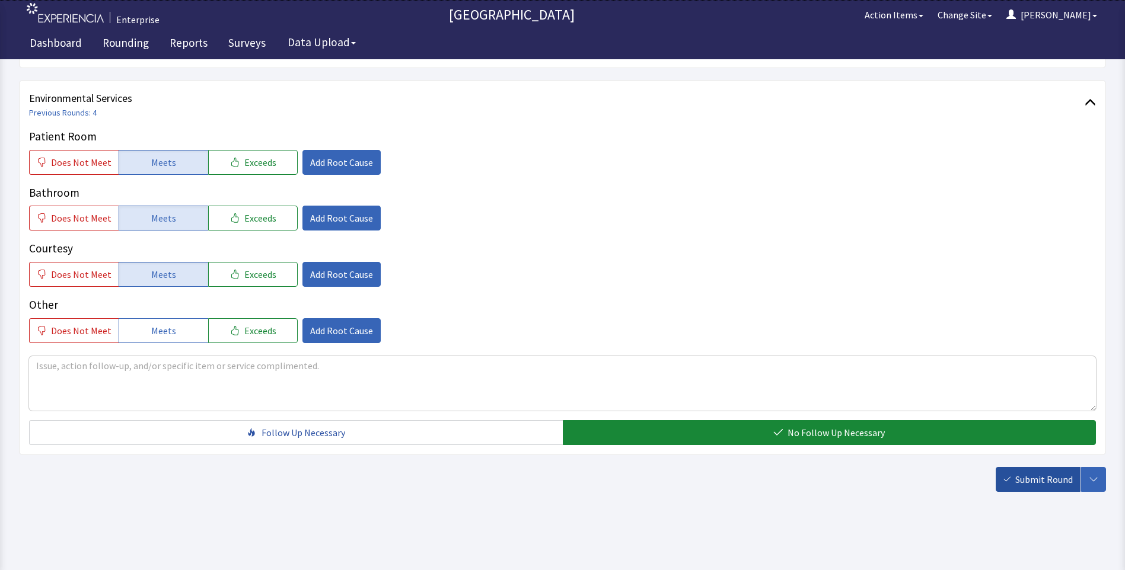
click at [1050, 482] on span "Submit Round" at bounding box center [1044, 480] width 58 height 14
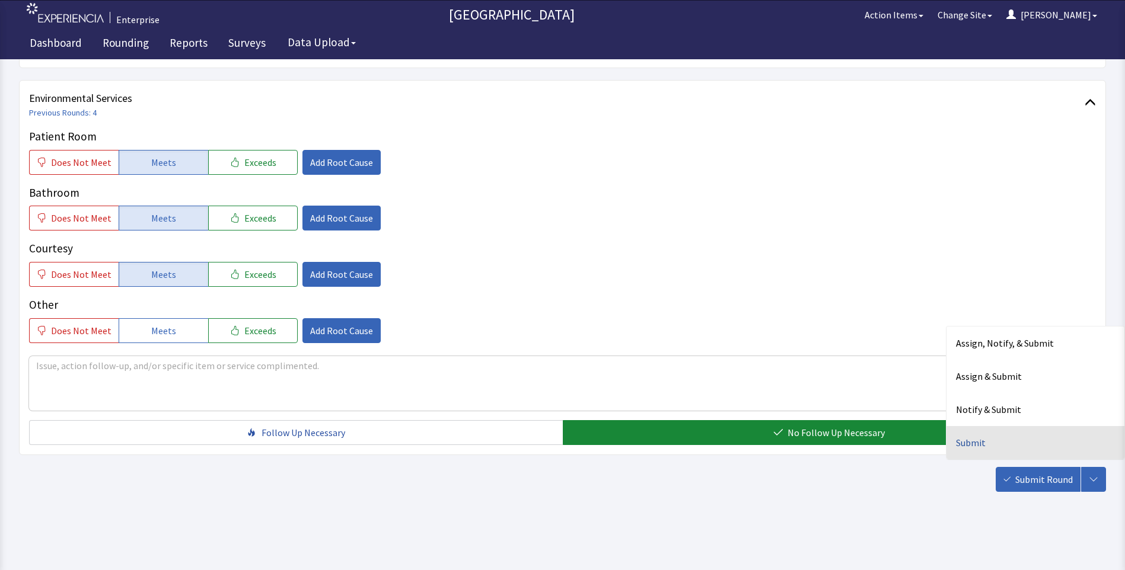
click at [980, 440] on div "Submit" at bounding box center [1035, 442] width 178 height 33
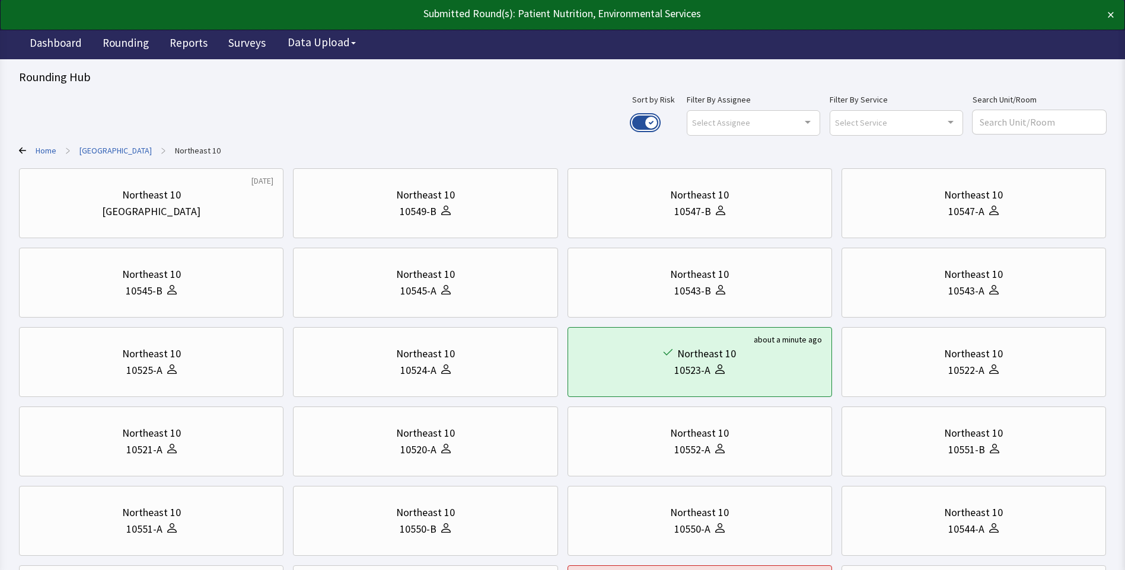
click at [658, 121] on button "Use setting" at bounding box center [645, 123] width 26 height 14
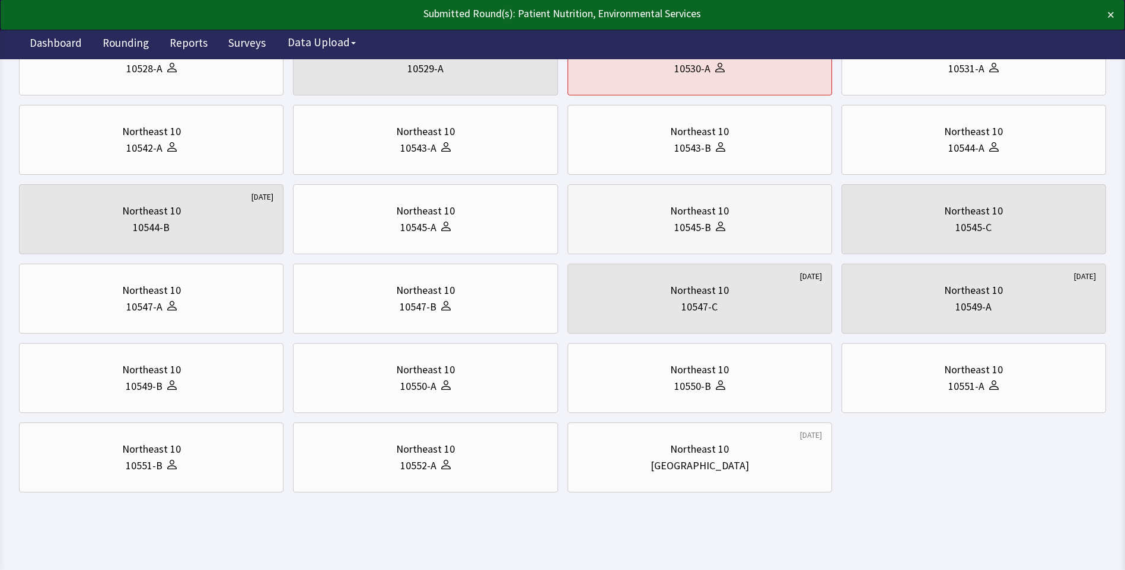
scroll to position [302, 0]
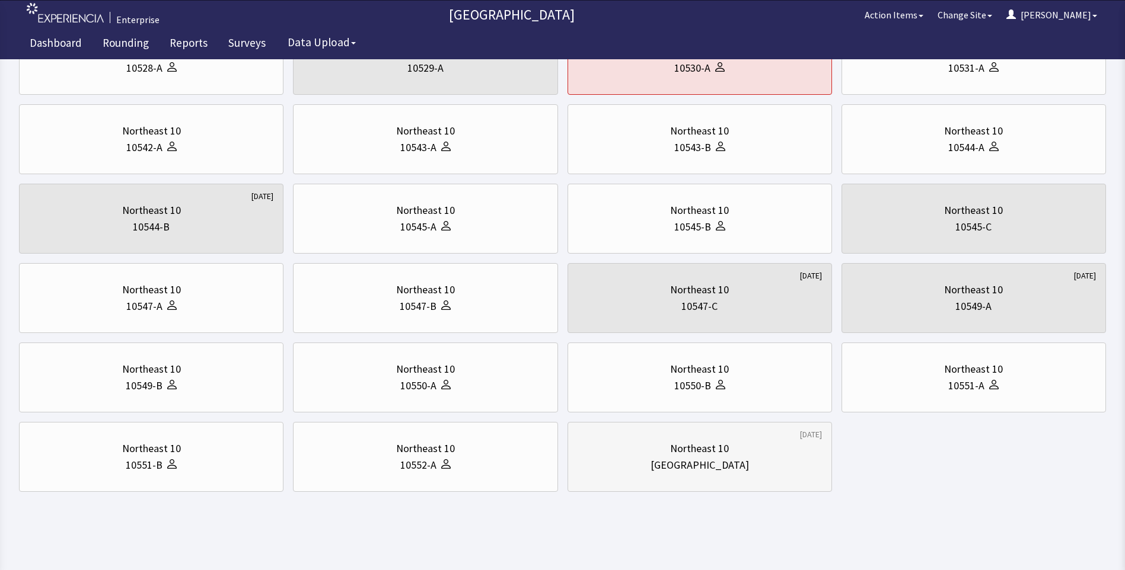
click at [656, 460] on div "[GEOGRAPHIC_DATA]" at bounding box center [700, 465] width 244 height 17
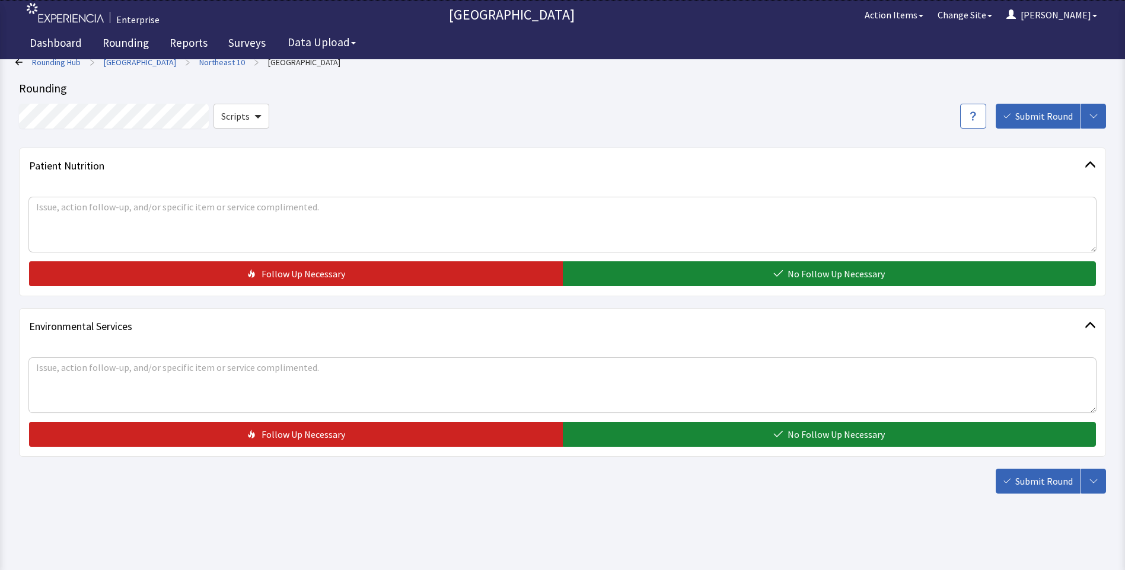
scroll to position [12, 0]
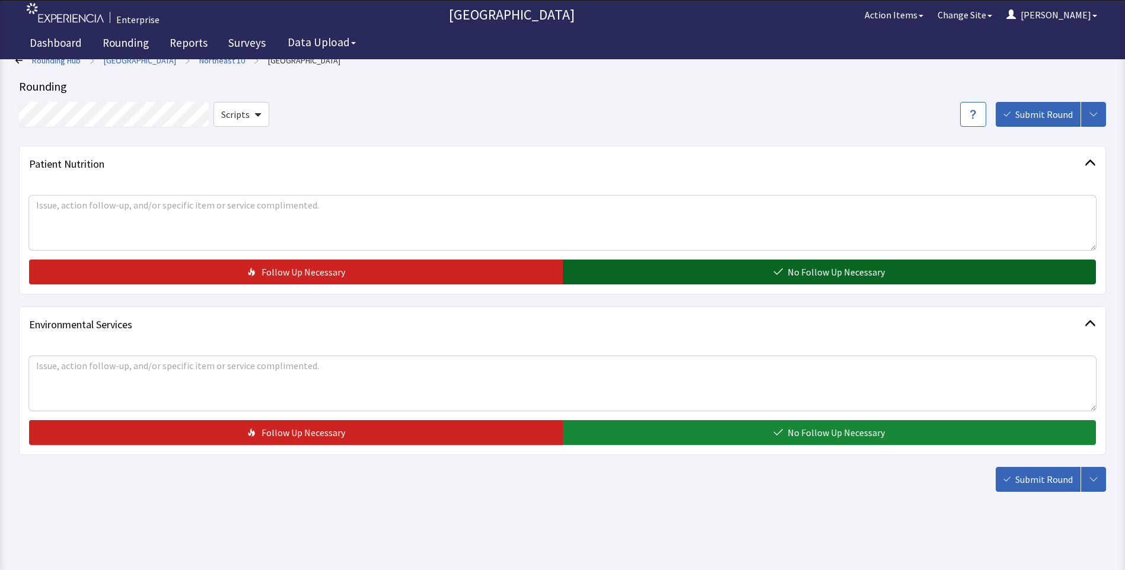
click at [740, 276] on button "No Follow Up Necessary" at bounding box center [830, 272] width 534 height 25
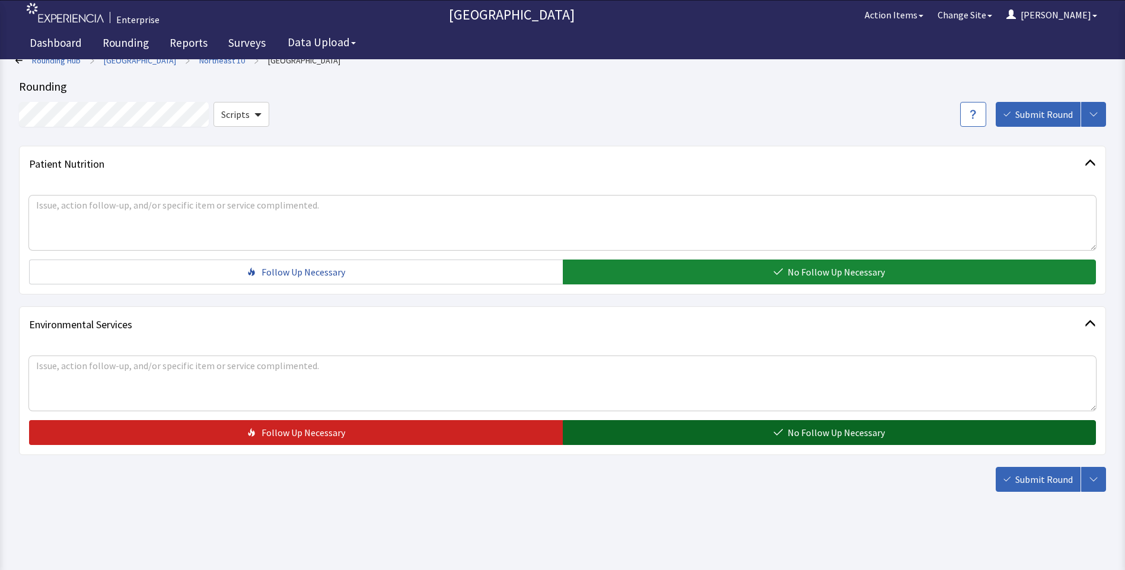
click at [746, 442] on button "No Follow Up Necessary" at bounding box center [830, 432] width 534 height 25
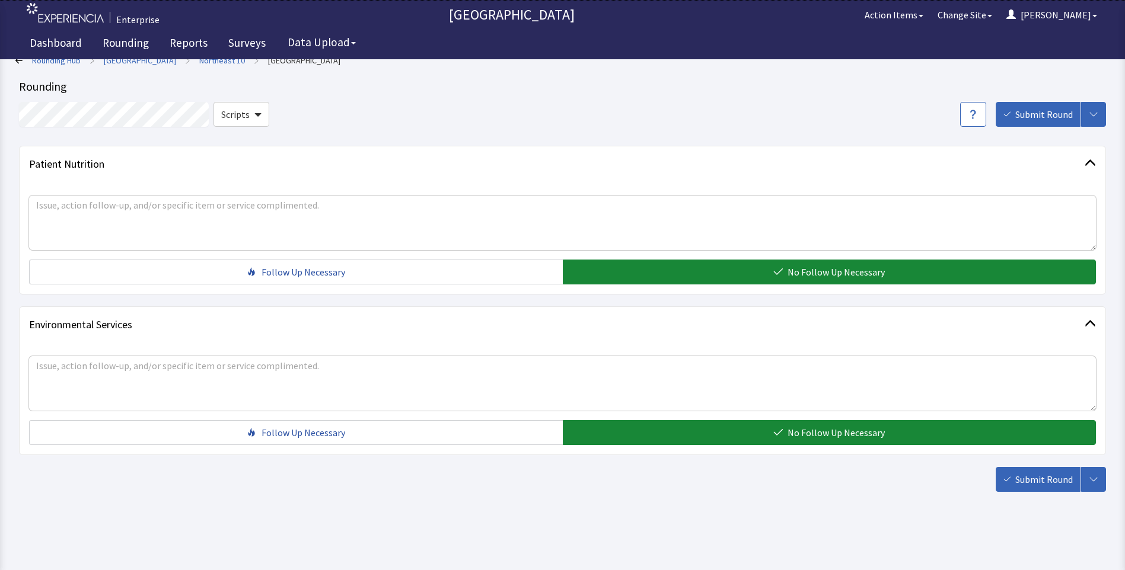
click at [1053, 483] on span "Submit Round" at bounding box center [1044, 480] width 58 height 14
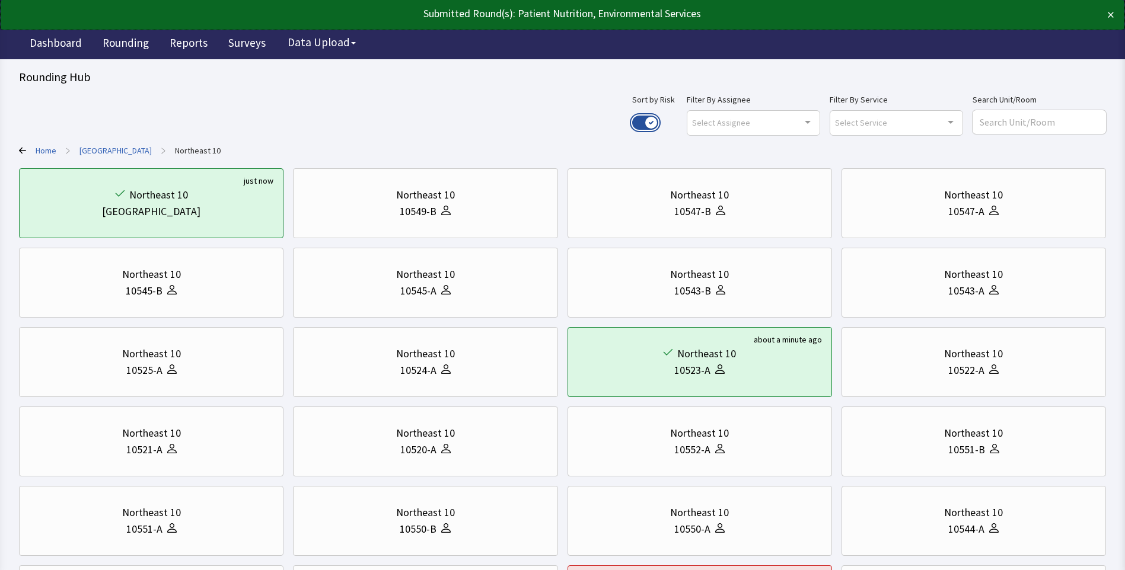
click at [658, 120] on button "Use setting" at bounding box center [645, 123] width 26 height 14
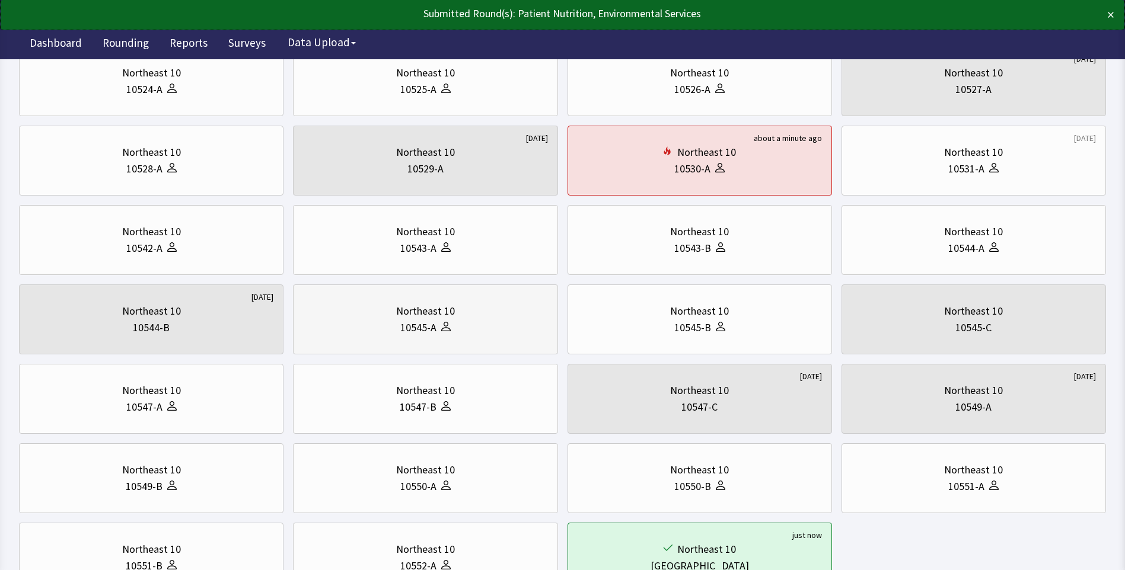
scroll to position [237, 0]
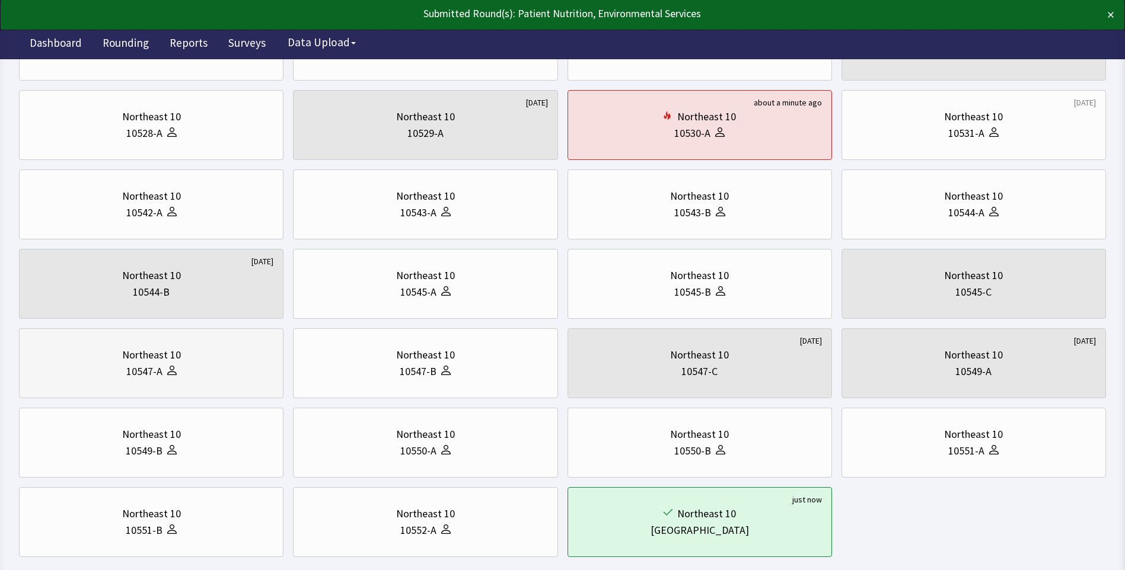
click at [201, 375] on div "10547-A" at bounding box center [151, 372] width 244 height 17
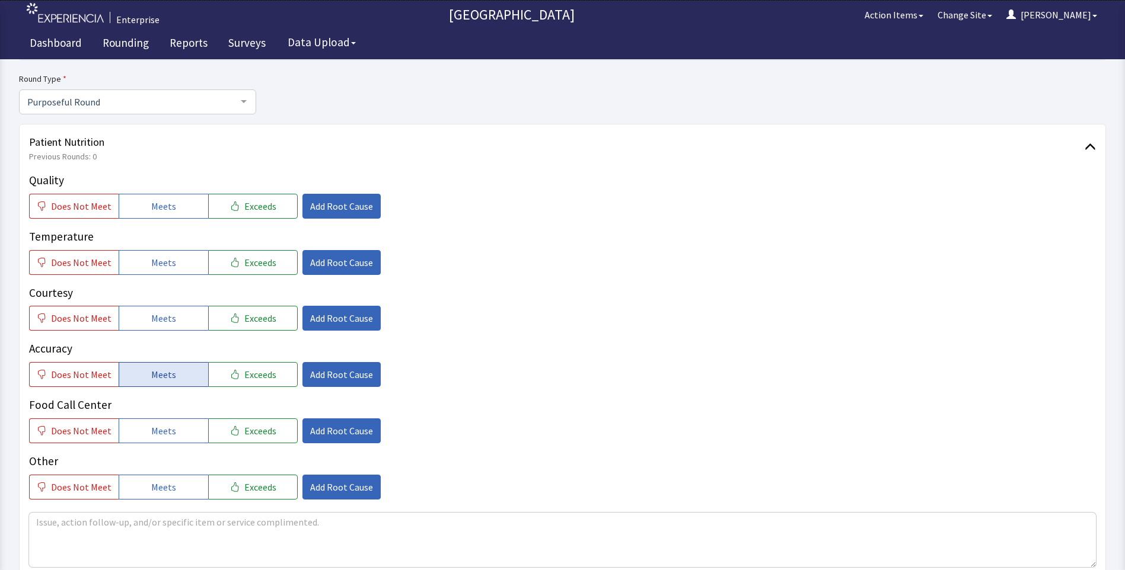
scroll to position [119, 0]
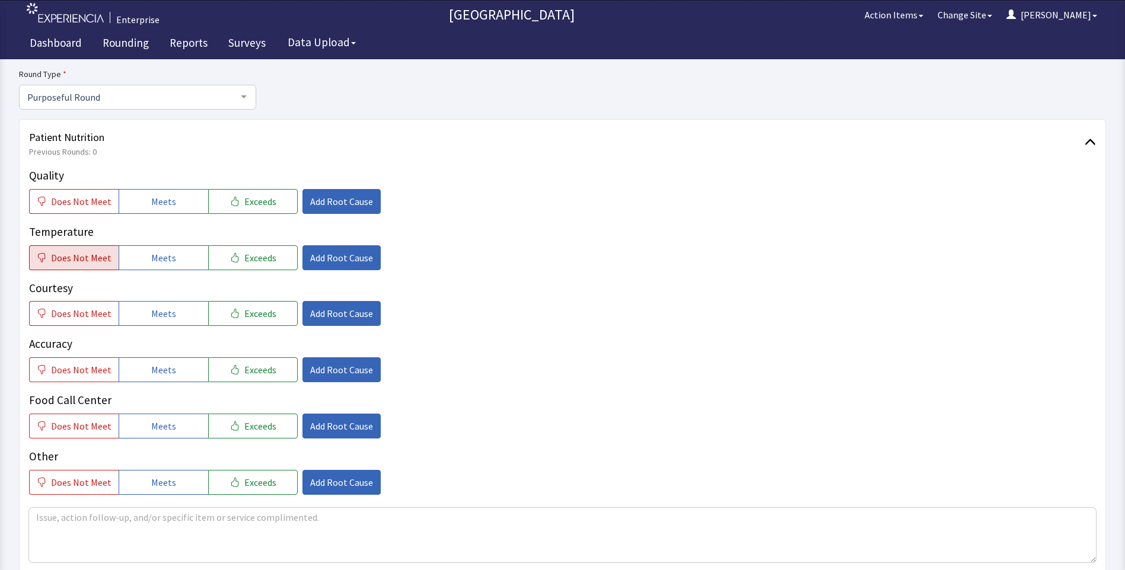
click at [67, 257] on span "Does Not Meet" at bounding box center [81, 258] width 60 height 14
click at [106, 206] on span "Does Not Meet" at bounding box center [81, 202] width 60 height 14
click at [313, 200] on span "Add Root Cause" at bounding box center [341, 202] width 63 height 14
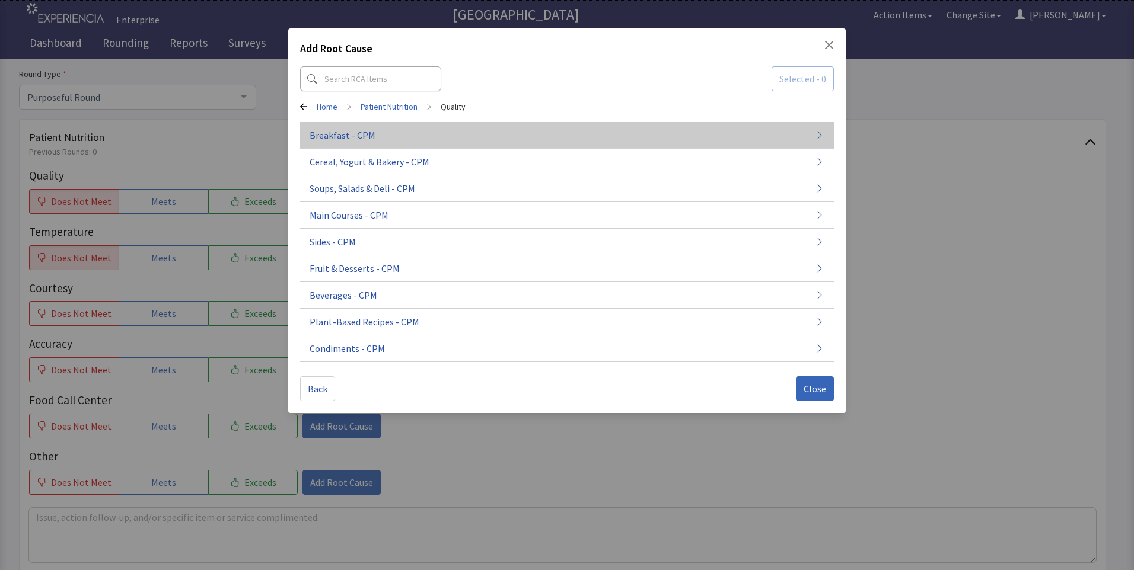
click at [461, 146] on button "Breakfast - CPM" at bounding box center [567, 135] width 534 height 27
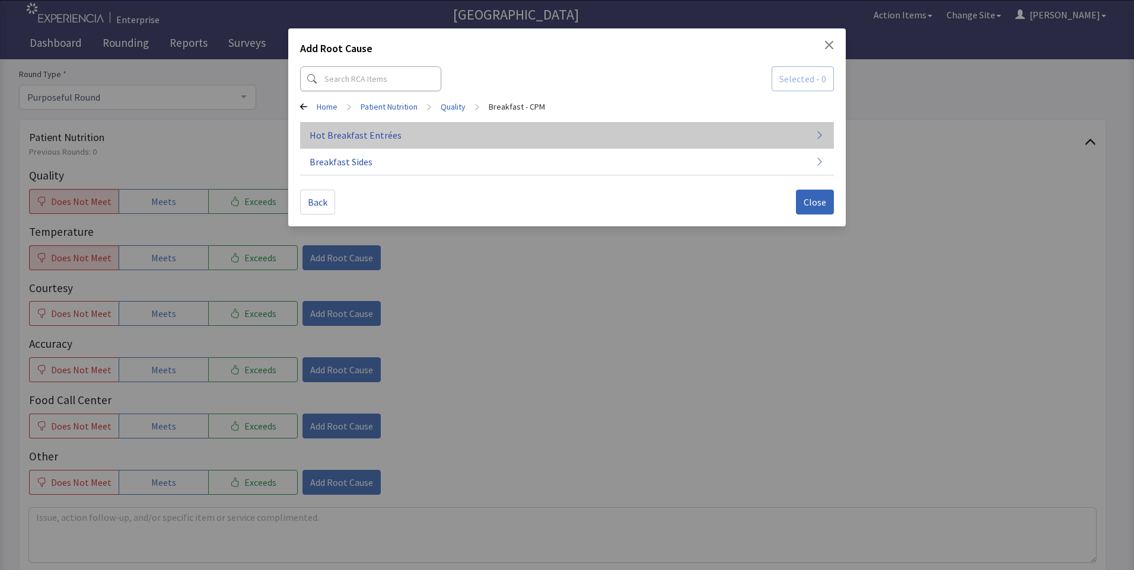
click at [487, 141] on button "Hot Breakfast Entrées" at bounding box center [567, 135] width 534 height 27
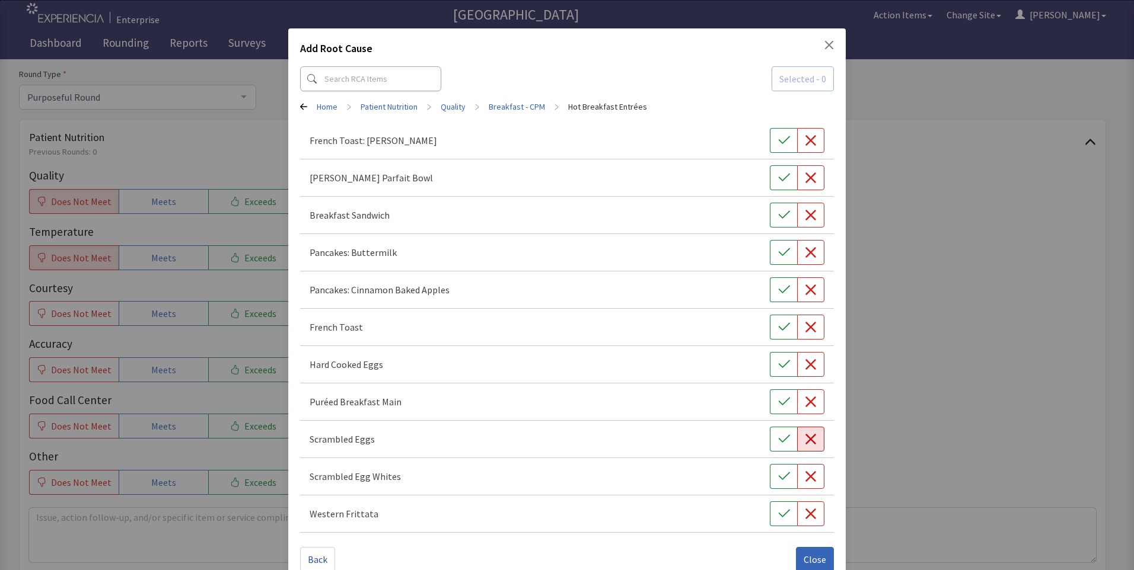
click at [806, 442] on icon "button" at bounding box center [810, 439] width 11 height 11
click at [796, 556] on button "Close" at bounding box center [815, 559] width 38 height 25
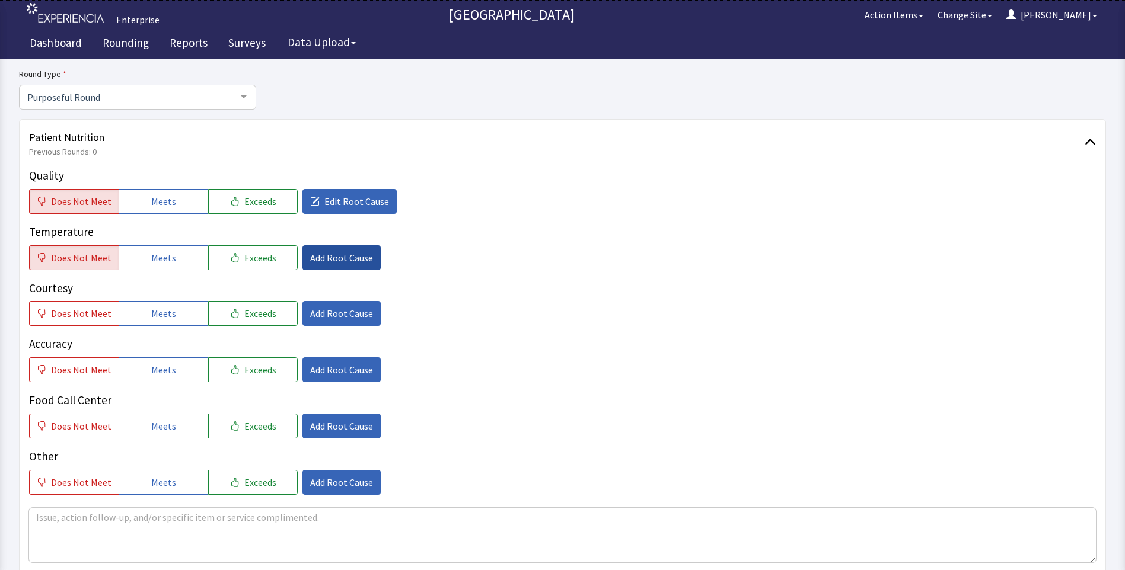
click at [334, 269] on button "Add Root Cause" at bounding box center [341, 258] width 78 height 25
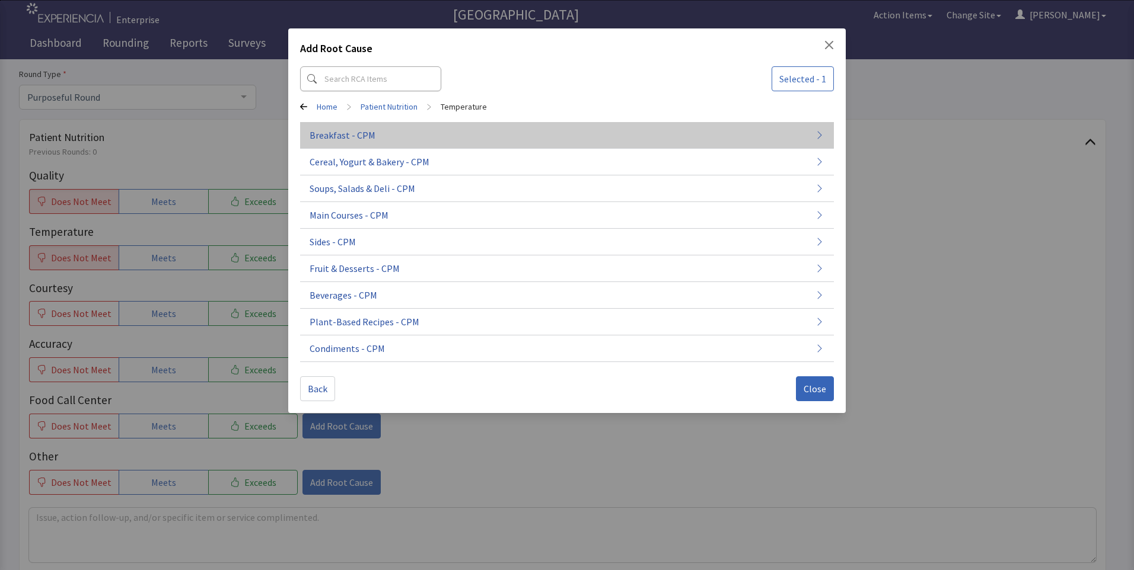
click at [411, 146] on button "Breakfast - CPM" at bounding box center [567, 135] width 534 height 27
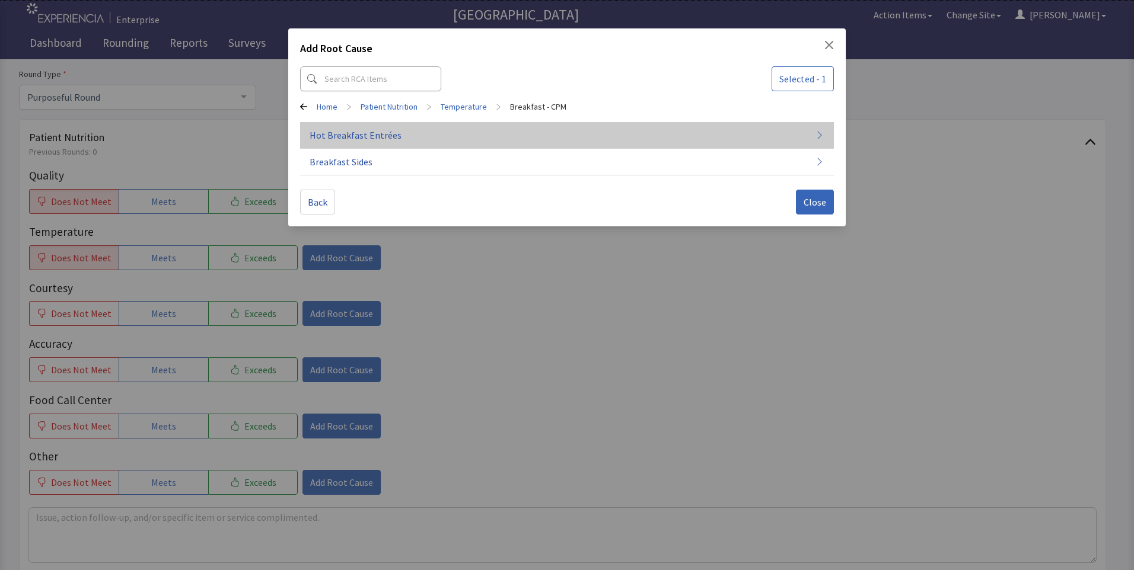
click at [429, 140] on button "Hot Breakfast Entrées" at bounding box center [567, 135] width 534 height 27
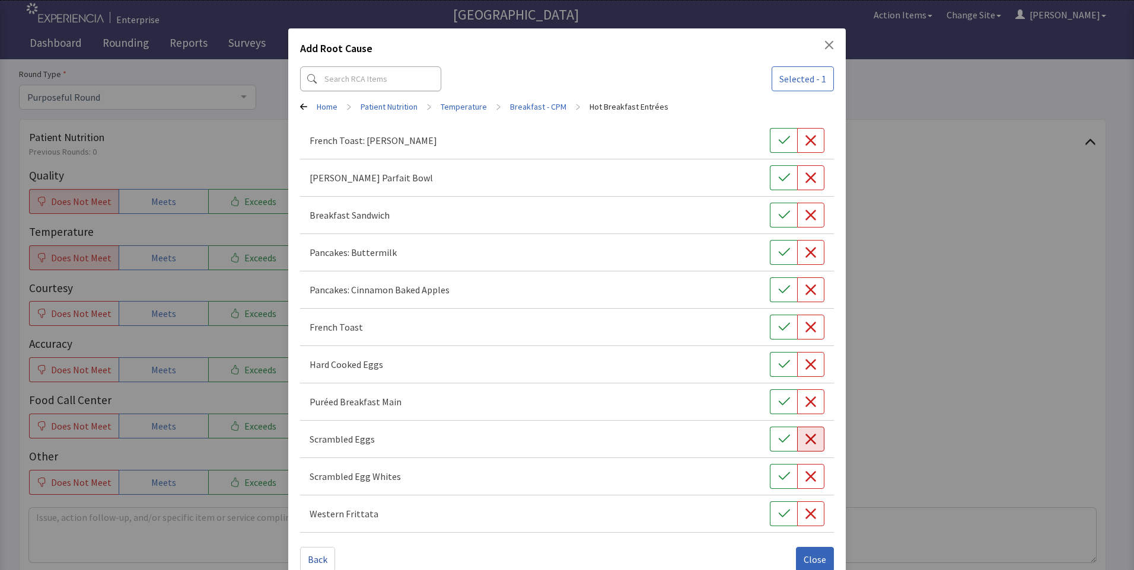
click at [811, 441] on button "button" at bounding box center [810, 439] width 27 height 25
click at [817, 552] on button "Close" at bounding box center [815, 559] width 38 height 25
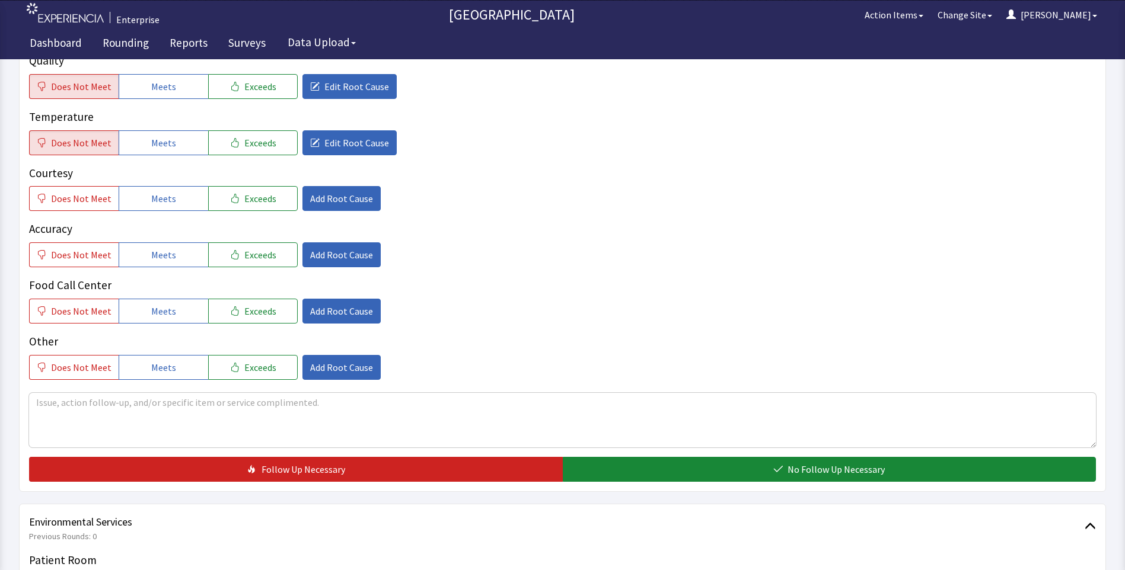
scroll to position [237, 0]
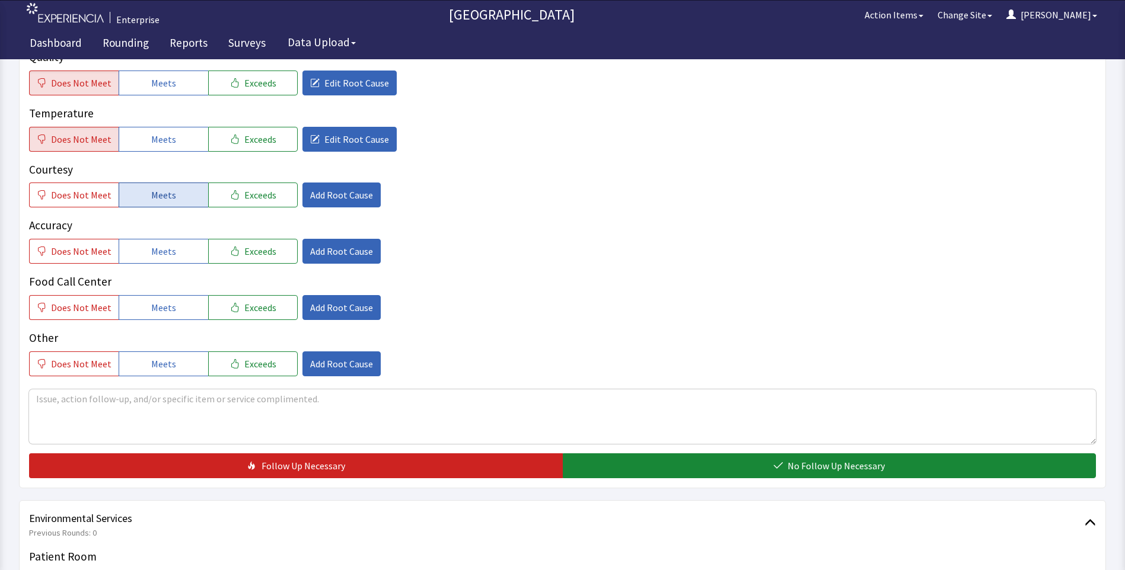
click at [160, 197] on span "Meets" at bounding box center [163, 195] width 25 height 14
drag, startPoint x: 159, startPoint y: 237, endPoint x: 159, endPoint y: 254, distance: 16.6
click at [159, 239] on div "Accuracy Does Not Meet Meets Exceeds Add Root Cause" at bounding box center [562, 240] width 1067 height 47
click at [157, 247] on span "Meets" at bounding box center [163, 251] width 25 height 14
click at [154, 304] on span "Meets" at bounding box center [163, 308] width 25 height 14
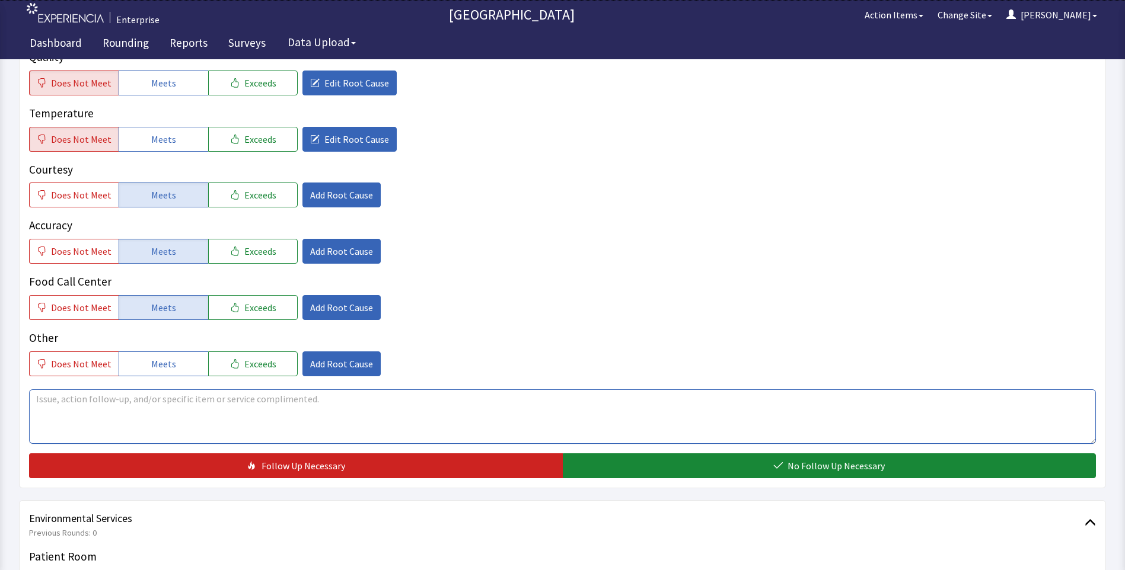
click at [56, 403] on textarea at bounding box center [562, 417] width 1067 height 55
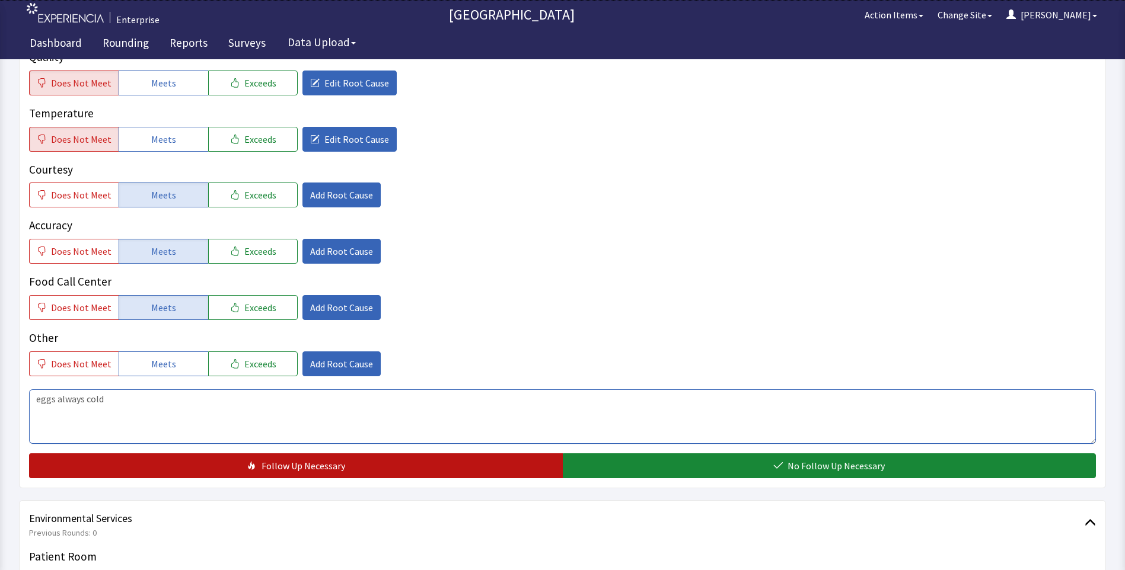
type textarea "eggs always cold"
click at [167, 466] on button "Follow Up Necessary" at bounding box center [296, 466] width 534 height 25
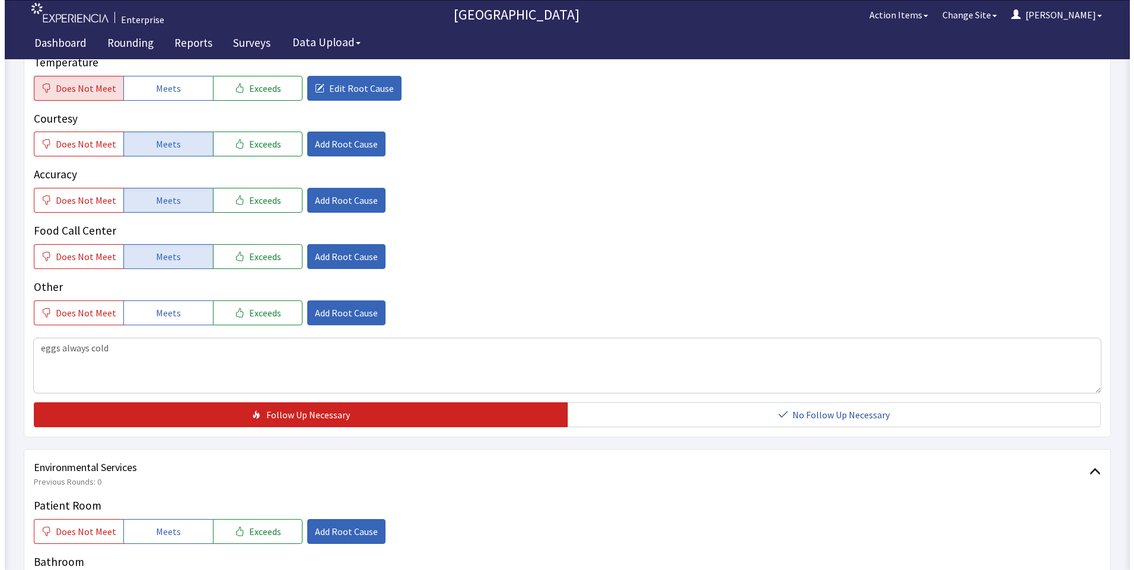
scroll to position [415, 0]
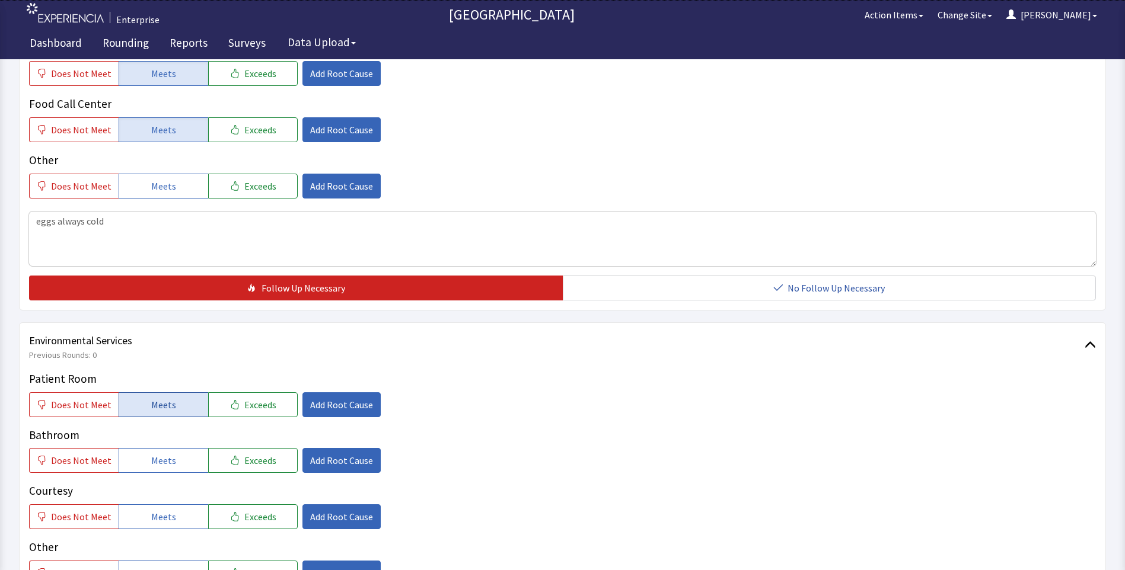
drag, startPoint x: 163, startPoint y: 406, endPoint x: 158, endPoint y: 414, distance: 9.6
click at [163, 407] on span "Meets" at bounding box center [163, 405] width 25 height 14
click at [145, 467] on button "Meets" at bounding box center [164, 460] width 90 height 25
click at [157, 521] on span "Meets" at bounding box center [163, 517] width 25 height 14
click at [310, 410] on span "Add Root Cause" at bounding box center [341, 405] width 63 height 14
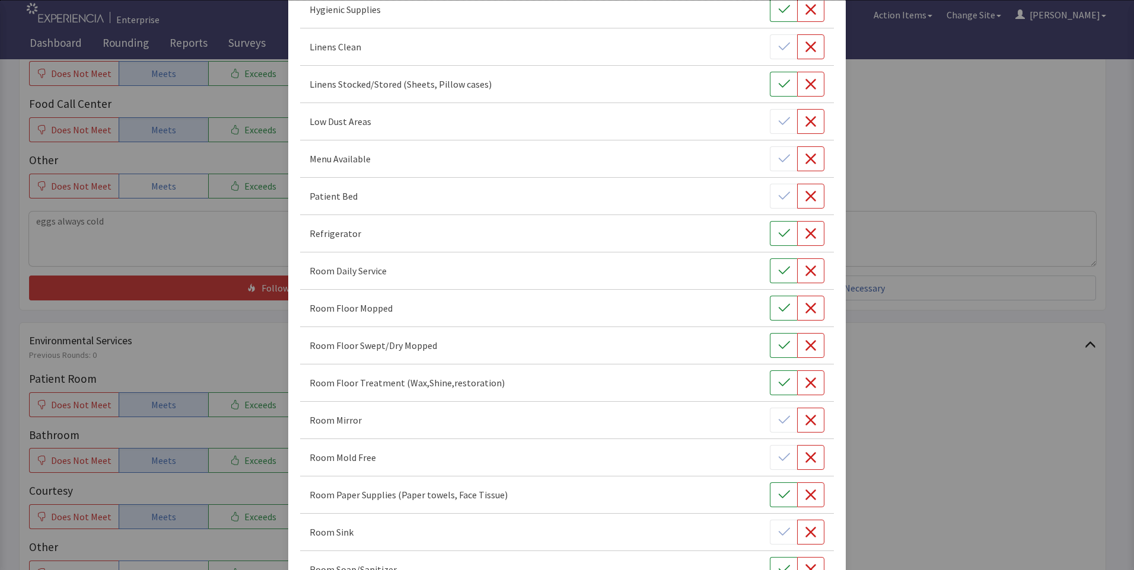
scroll to position [296, 0]
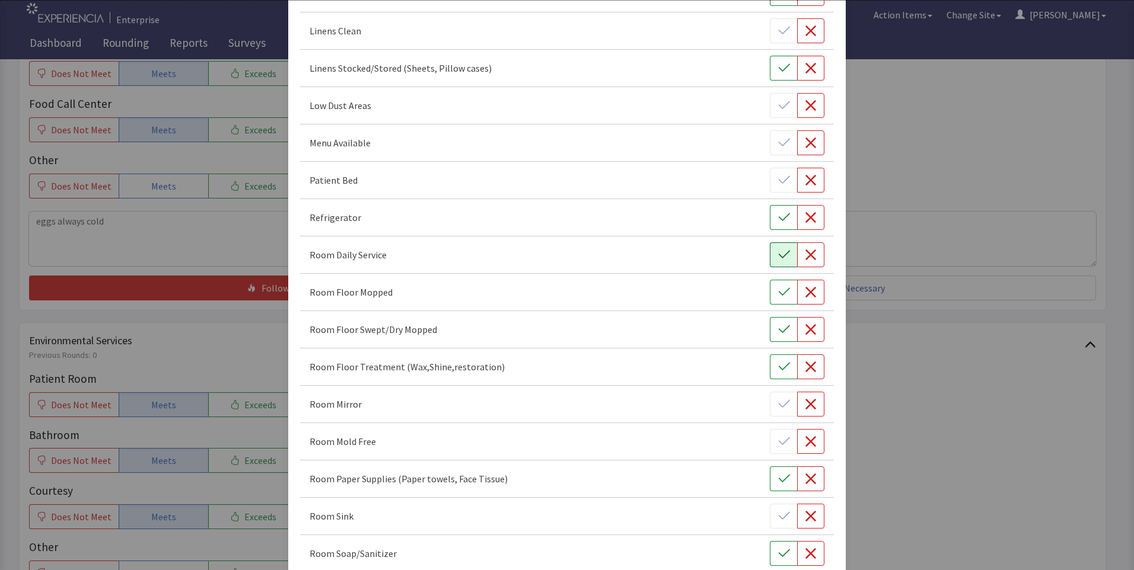
click at [770, 263] on button "button" at bounding box center [783, 255] width 27 height 25
click at [770, 294] on button "button" at bounding box center [783, 292] width 27 height 25
click at [774, 343] on div "Room Floor Swept/Dry Mopped" at bounding box center [567, 329] width 534 height 37
click at [781, 382] on div "Room Floor Treatment (Wax,Shine,restoration)" at bounding box center [567, 367] width 534 height 37
click at [778, 329] on icon "button" at bounding box center [784, 330] width 12 height 12
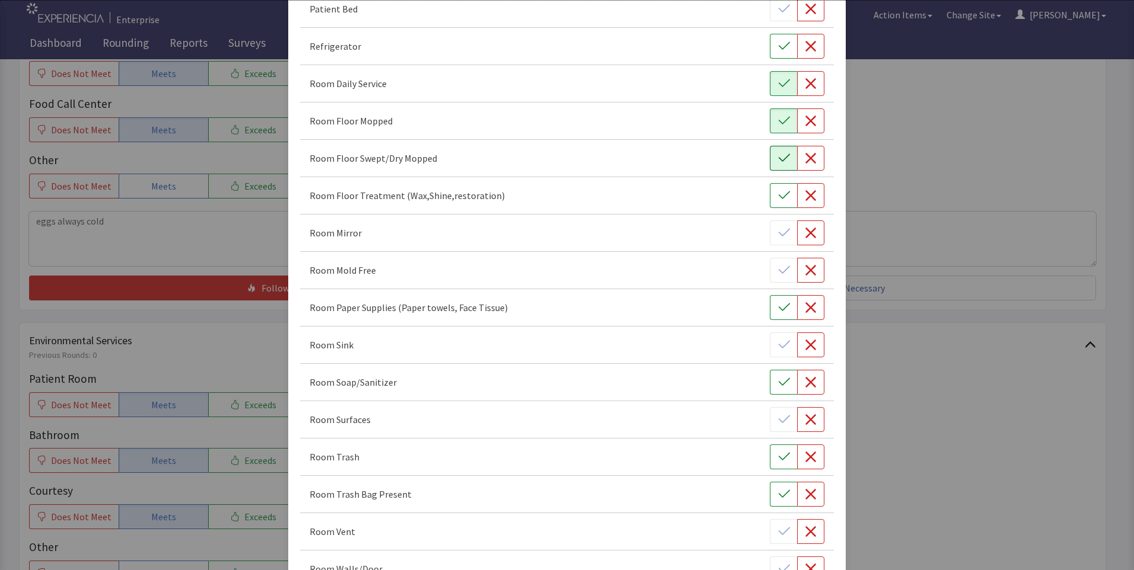
scroll to position [474, 0]
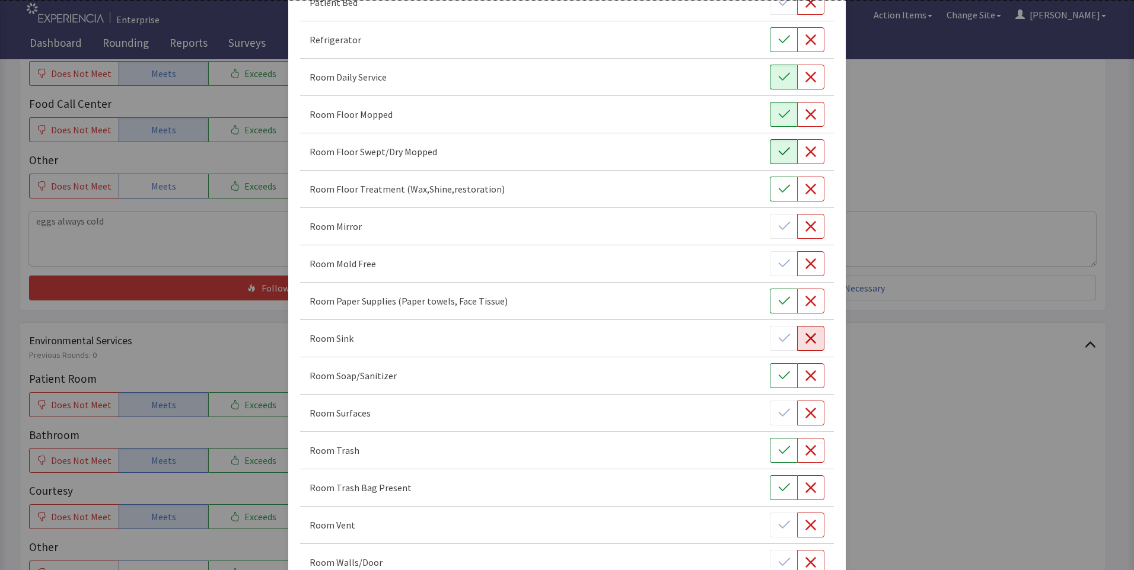
click at [811, 337] on button "button" at bounding box center [810, 338] width 27 height 25
click at [778, 456] on icon "button" at bounding box center [784, 451] width 12 height 12
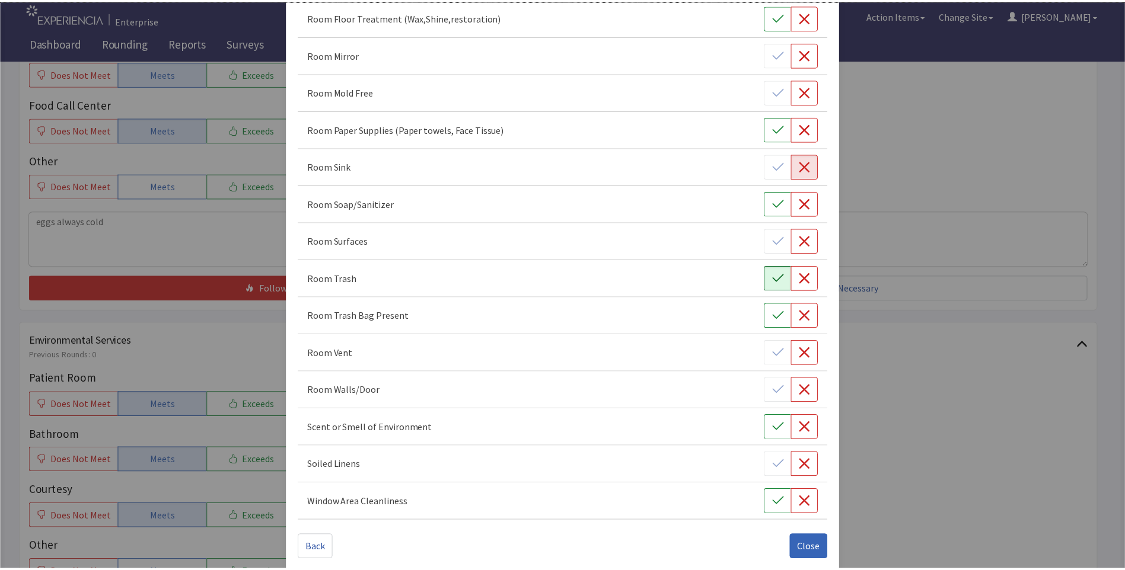
scroll to position [658, 0]
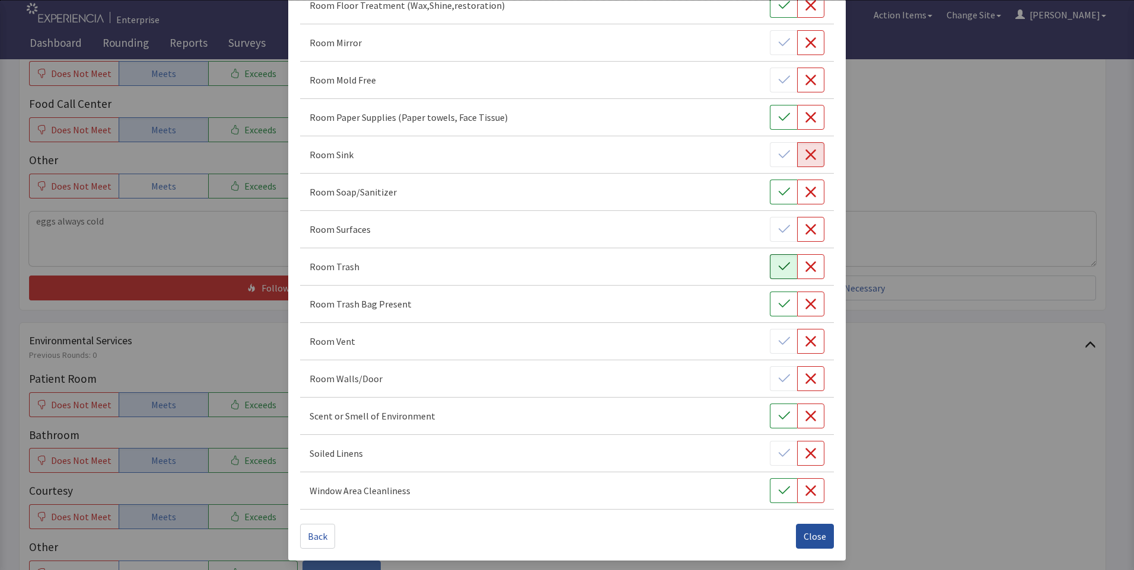
drag, startPoint x: 806, startPoint y: 538, endPoint x: 796, endPoint y: 537, distance: 9.5
click at [805, 538] on span "Close" at bounding box center [815, 537] width 23 height 14
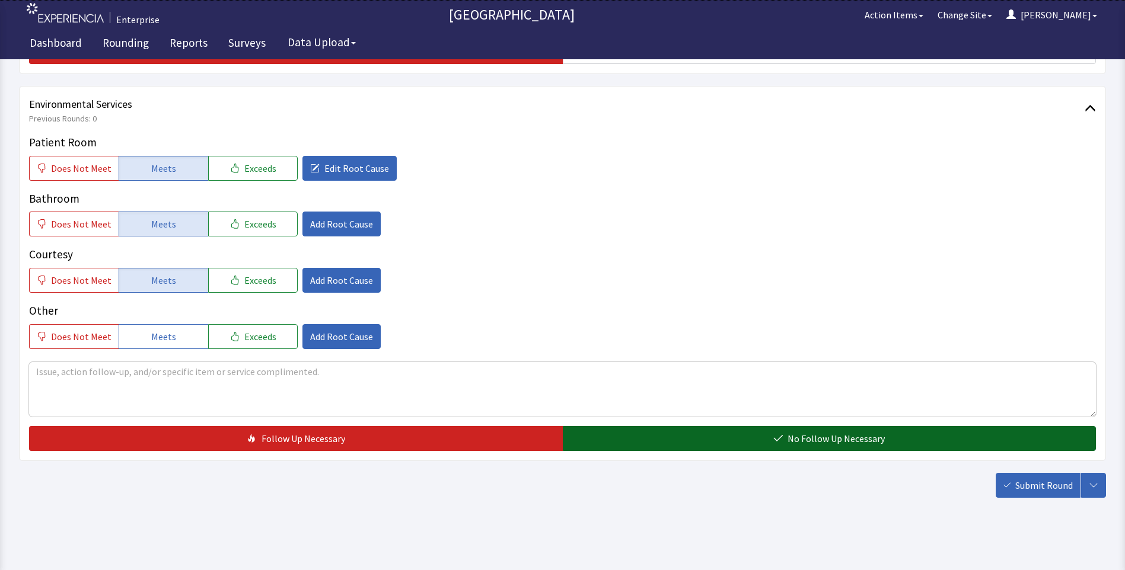
scroll to position [652, 0]
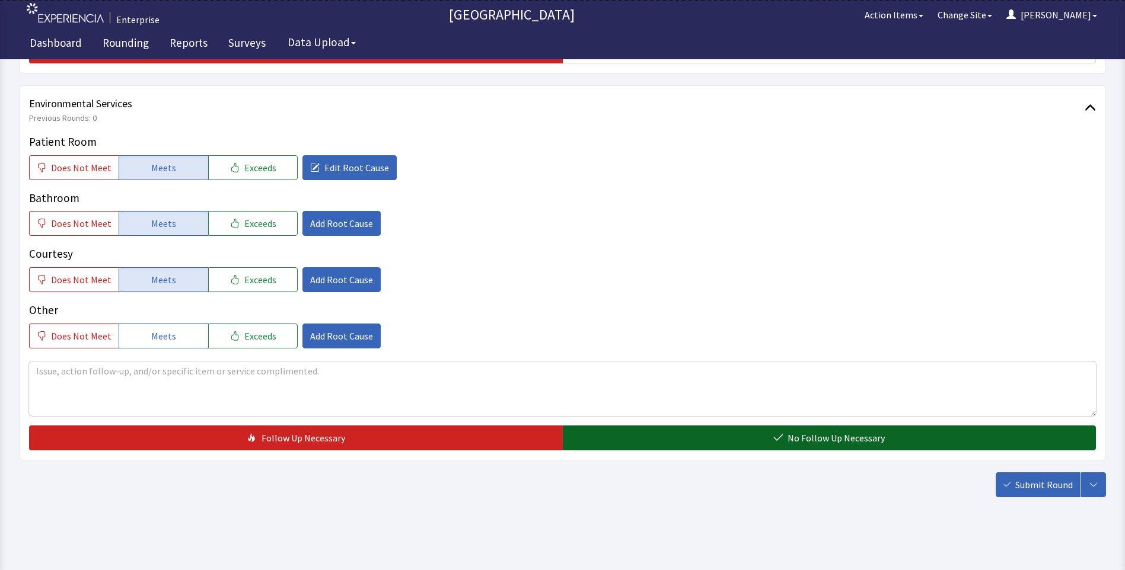
click at [690, 436] on button "No Follow Up Necessary" at bounding box center [830, 438] width 534 height 25
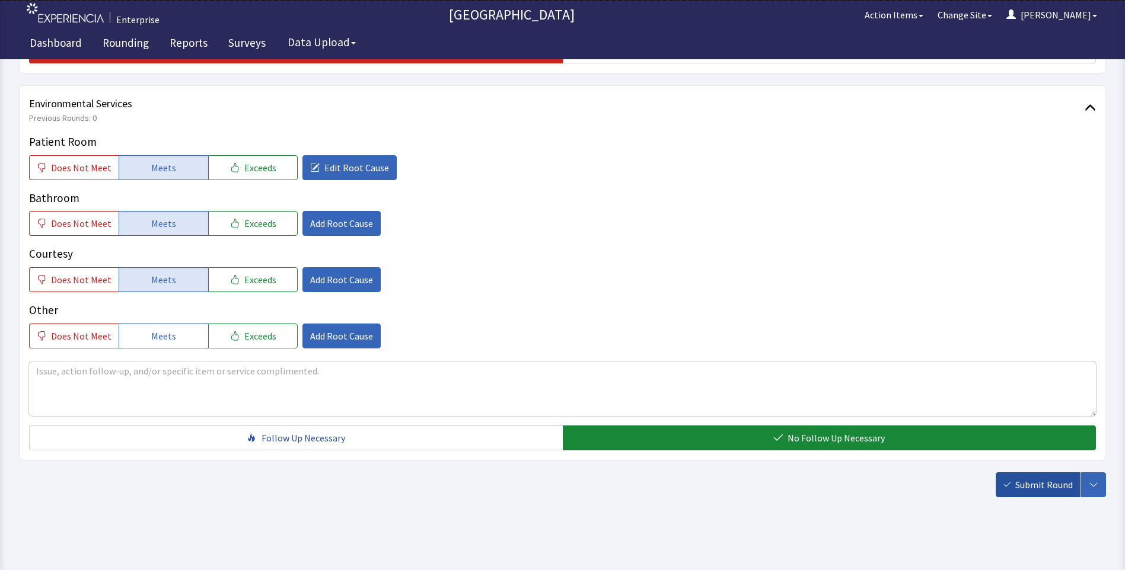
click at [1035, 487] on span "Submit Round" at bounding box center [1044, 485] width 58 height 14
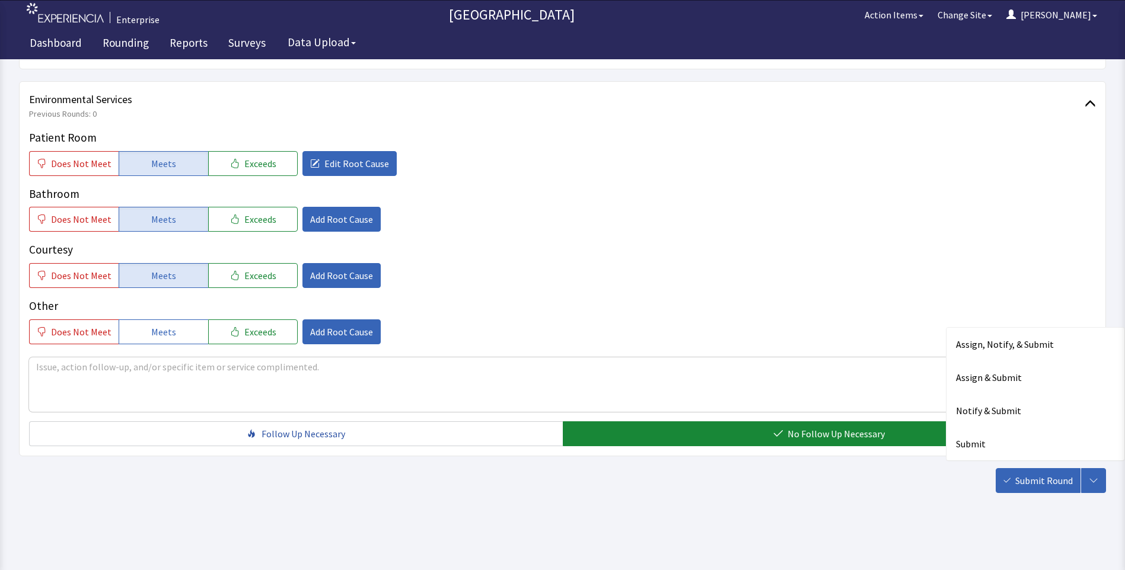
scroll to position [658, 0]
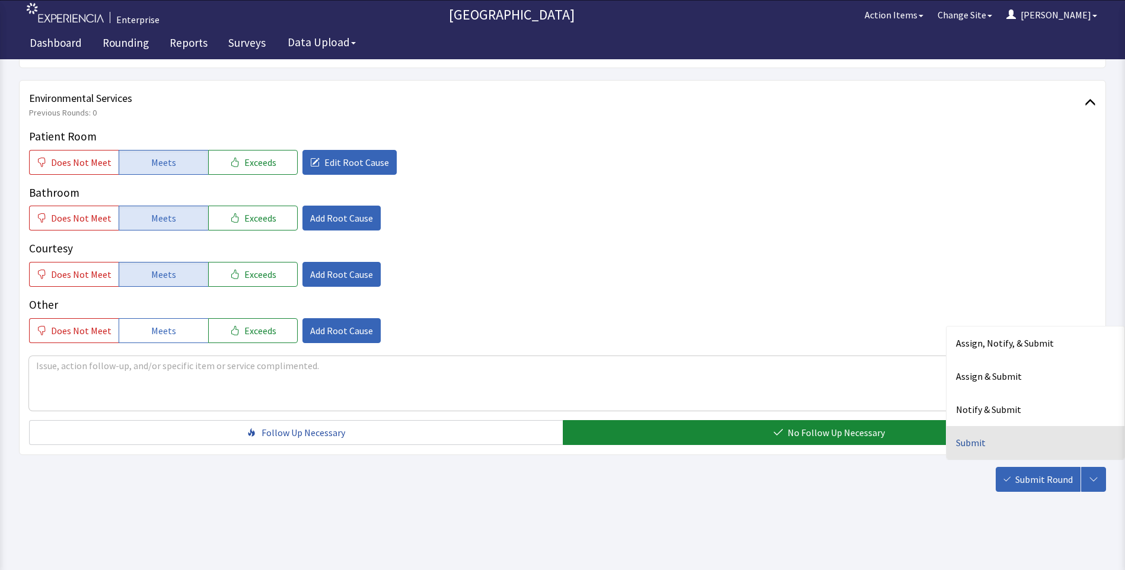
click at [977, 434] on div "Submit" at bounding box center [1035, 442] width 178 height 33
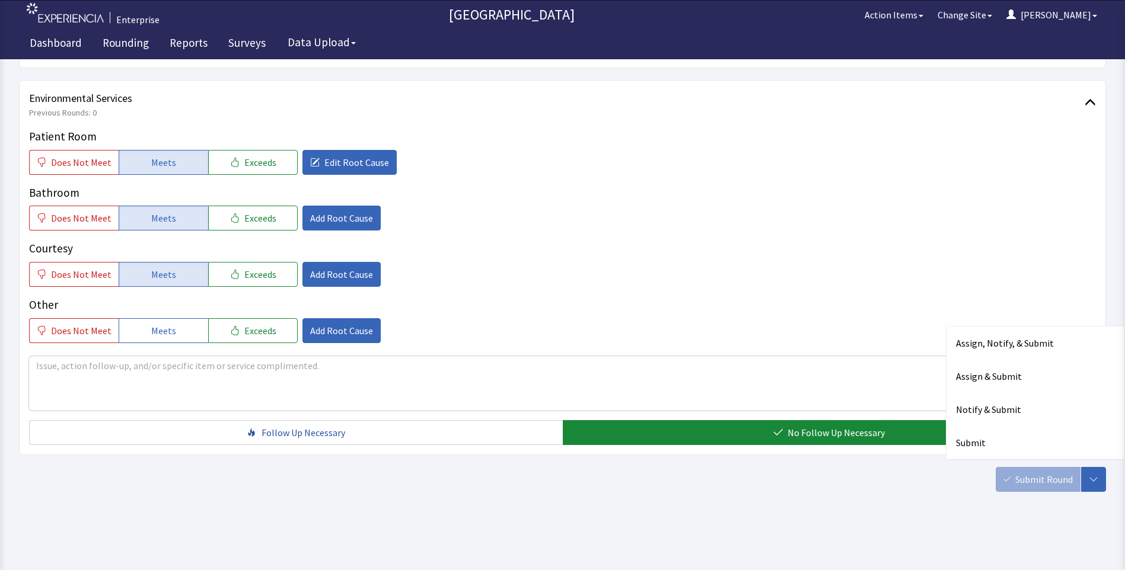
drag, startPoint x: 977, startPoint y: 434, endPoint x: 1037, endPoint y: 482, distance: 76.9
click at [1037, 482] on div "Submit Round Assign, Notify, & Submit Assign & Submit Notify & Submit Submit" at bounding box center [1051, 479] width 110 height 25
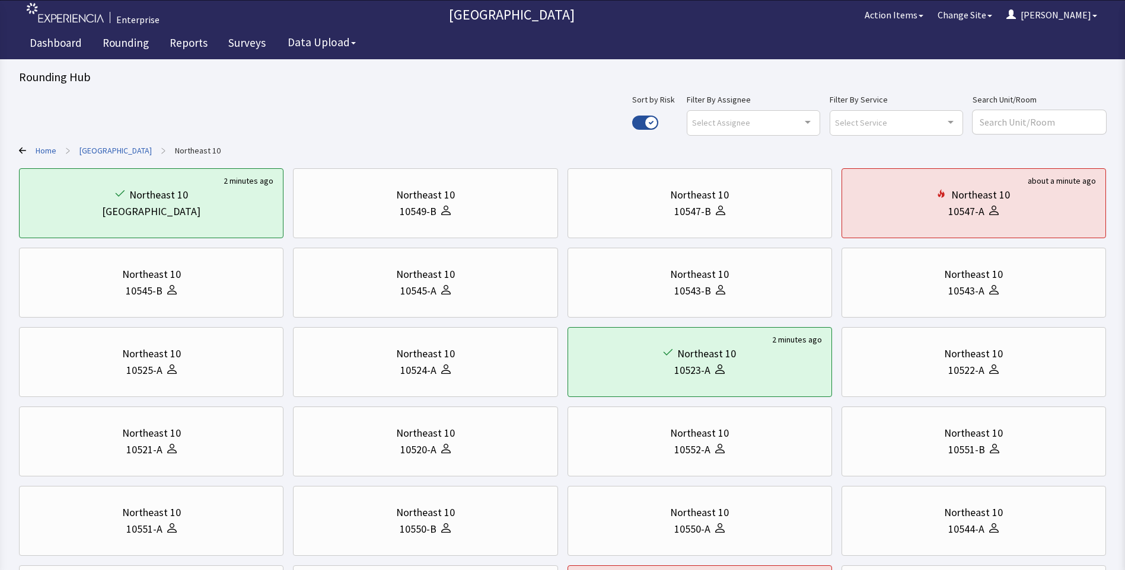
click at [103, 154] on link "[GEOGRAPHIC_DATA]" at bounding box center [115, 151] width 72 height 12
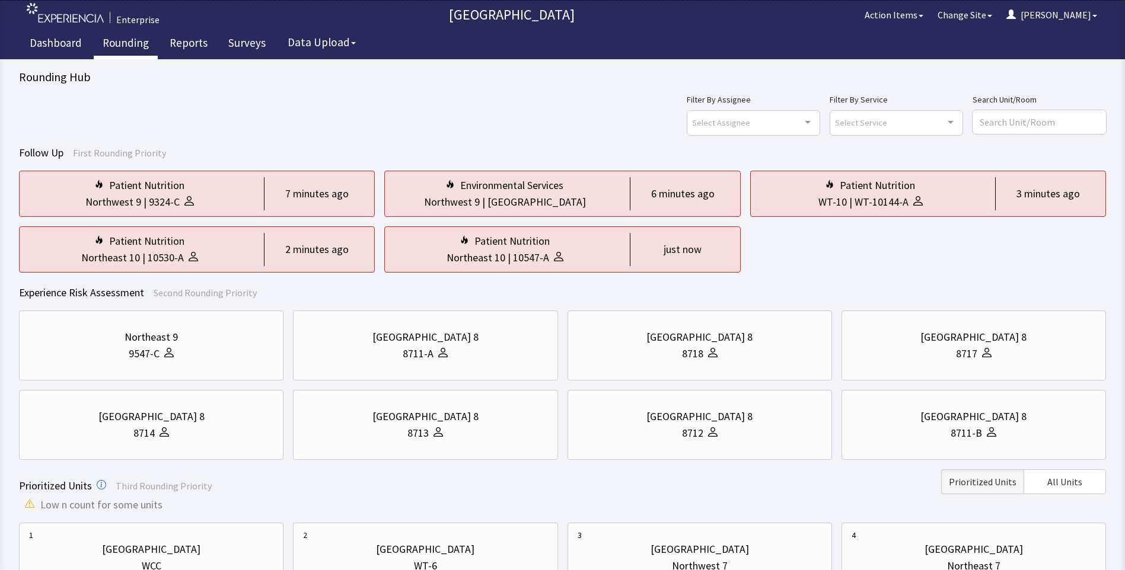
click at [117, 47] on link "Rounding" at bounding box center [126, 45] width 64 height 30
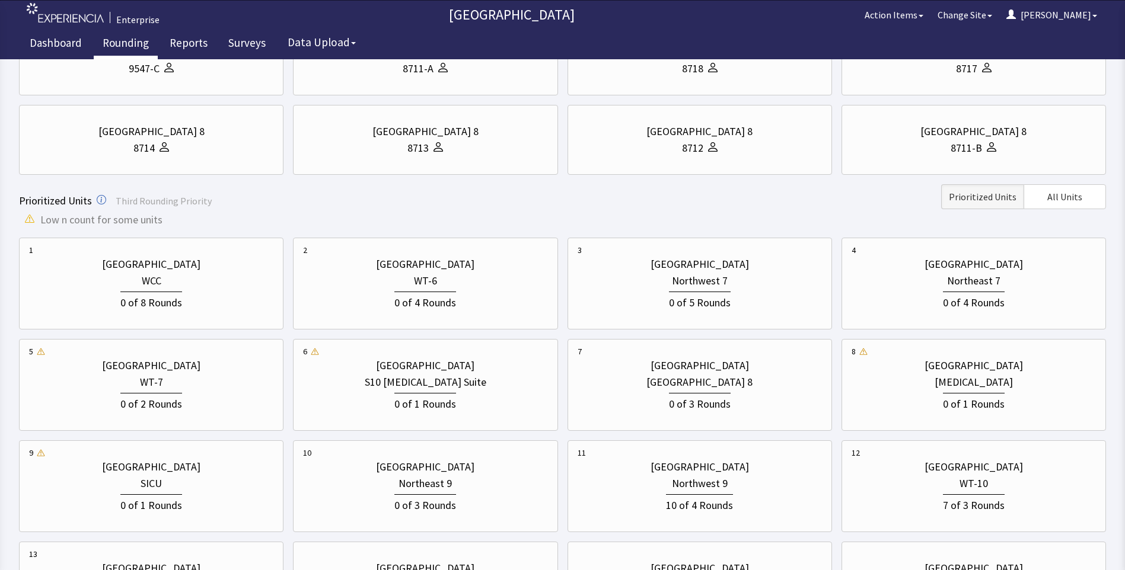
scroll to position [296, 0]
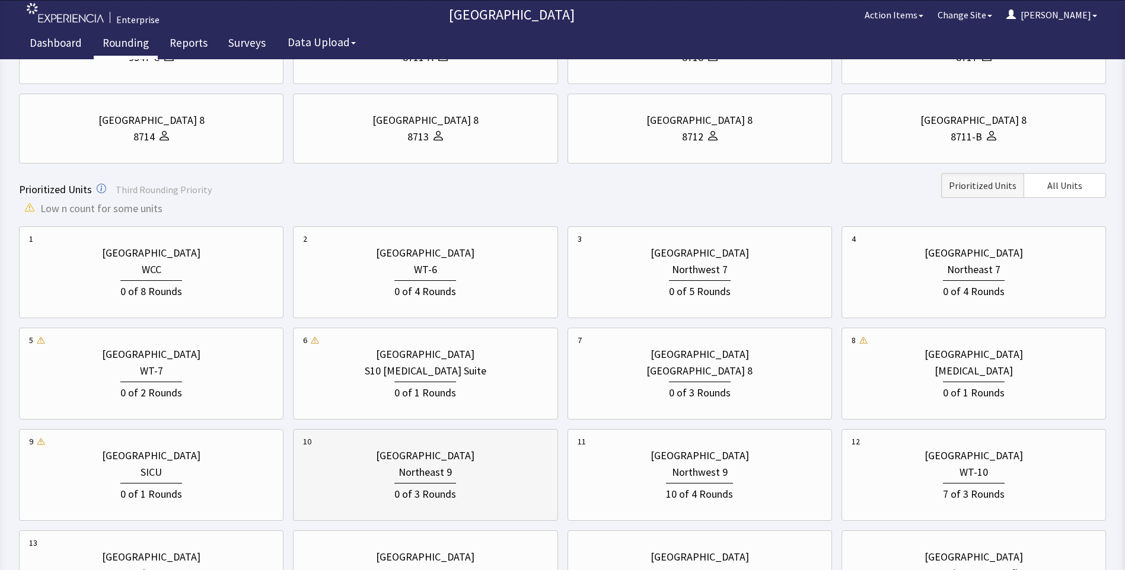
click at [432, 476] on div "Northeast 9" at bounding box center [424, 472] width 53 height 17
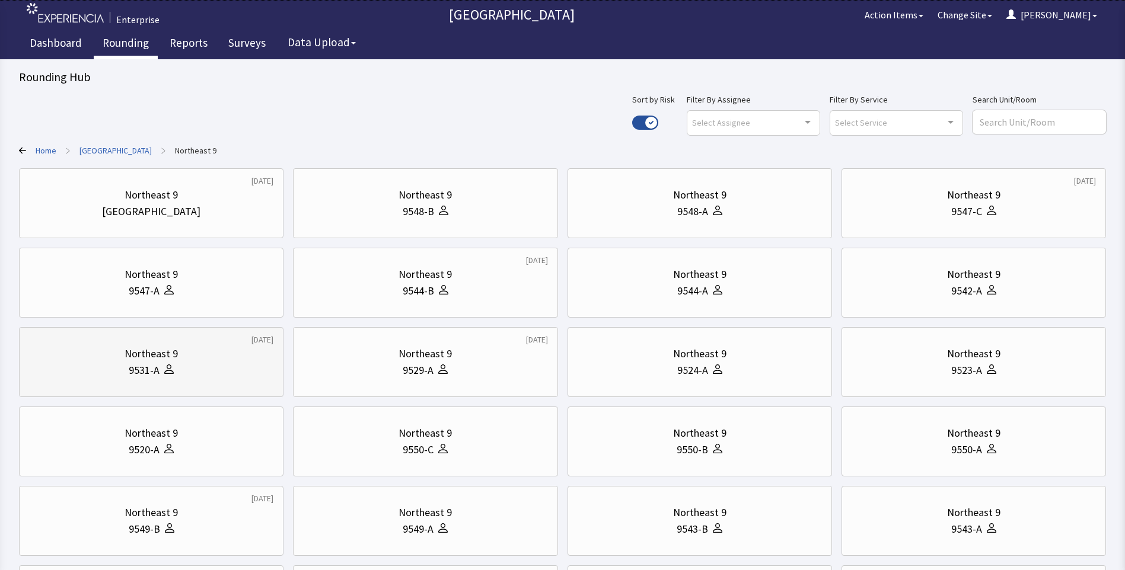
click at [196, 361] on div "Northeast 9" at bounding box center [151, 354] width 244 height 17
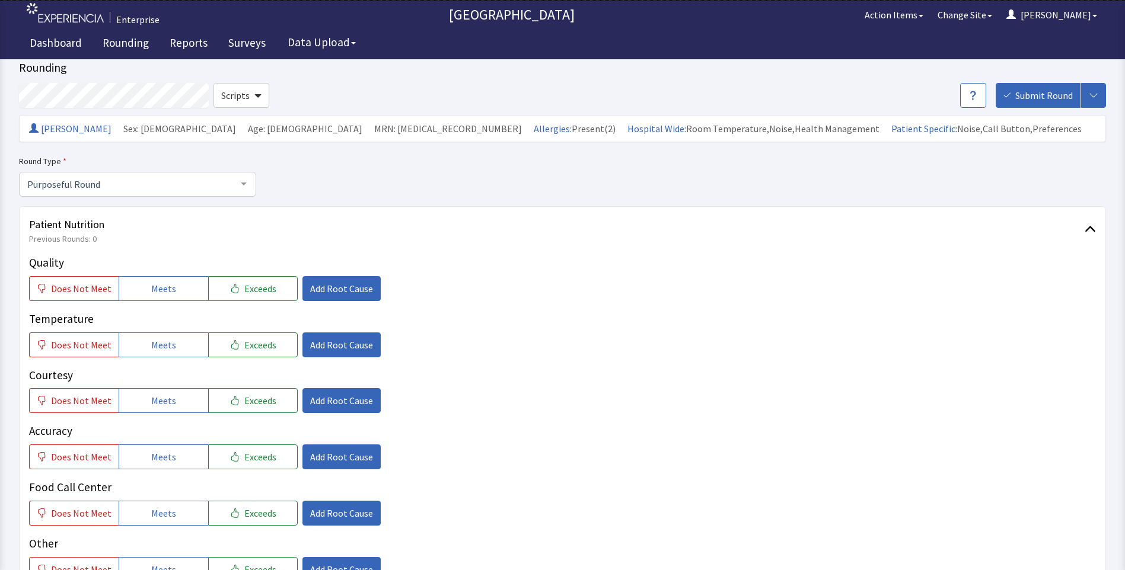
scroll to position [119, 0]
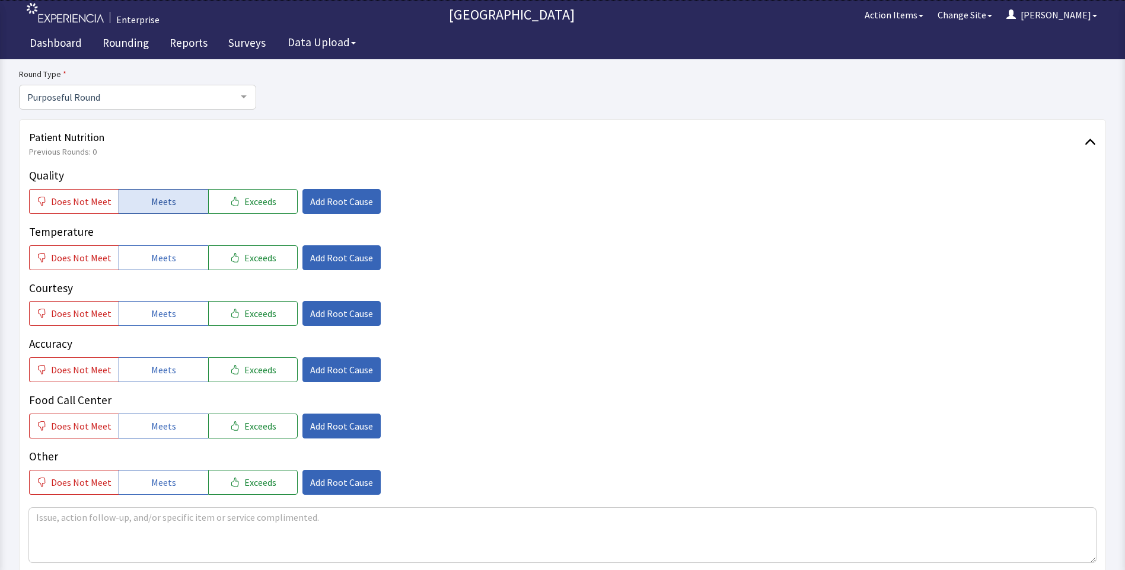
click at [159, 201] on span "Meets" at bounding box center [163, 202] width 25 height 14
click at [168, 262] on span "Meets" at bounding box center [163, 258] width 25 height 14
click at [158, 301] on button "Meets" at bounding box center [164, 313] width 90 height 25
drag, startPoint x: 157, startPoint y: 366, endPoint x: 164, endPoint y: 396, distance: 29.8
click at [157, 368] on span "Meets" at bounding box center [163, 370] width 25 height 14
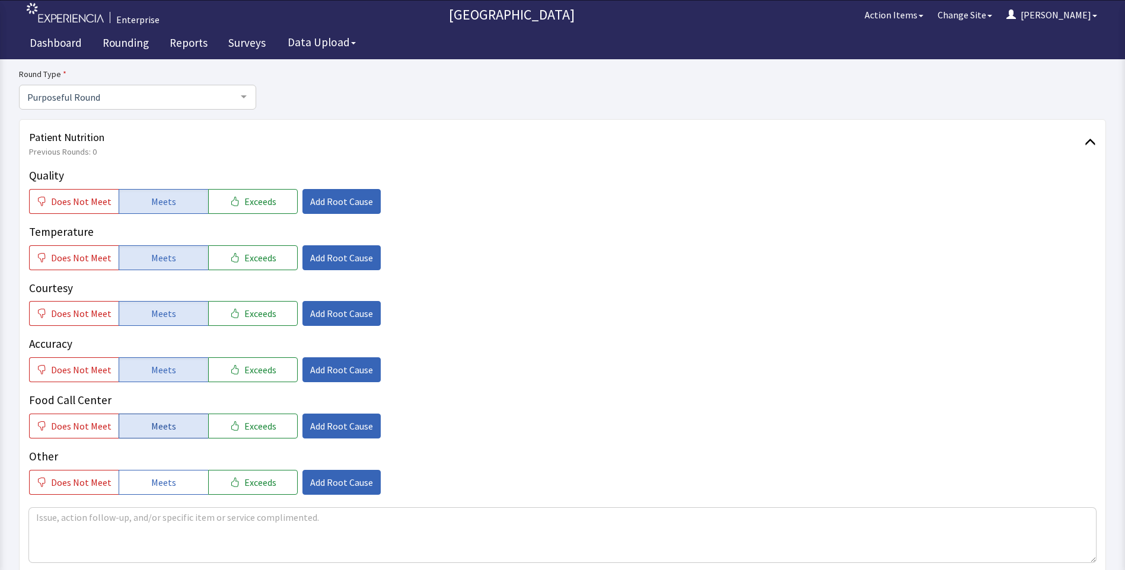
click at [169, 421] on span "Meets" at bounding box center [163, 426] width 25 height 14
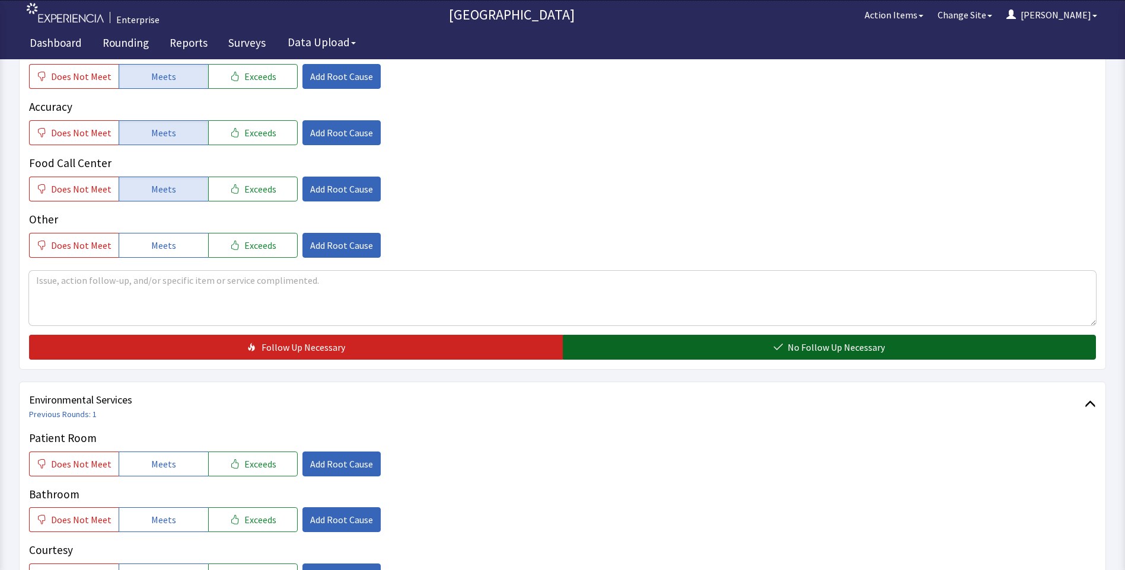
drag, startPoint x: 609, startPoint y: 347, endPoint x: 573, endPoint y: 353, distance: 36.0
click at [610, 347] on button "No Follow Up Necessary" at bounding box center [830, 347] width 534 height 25
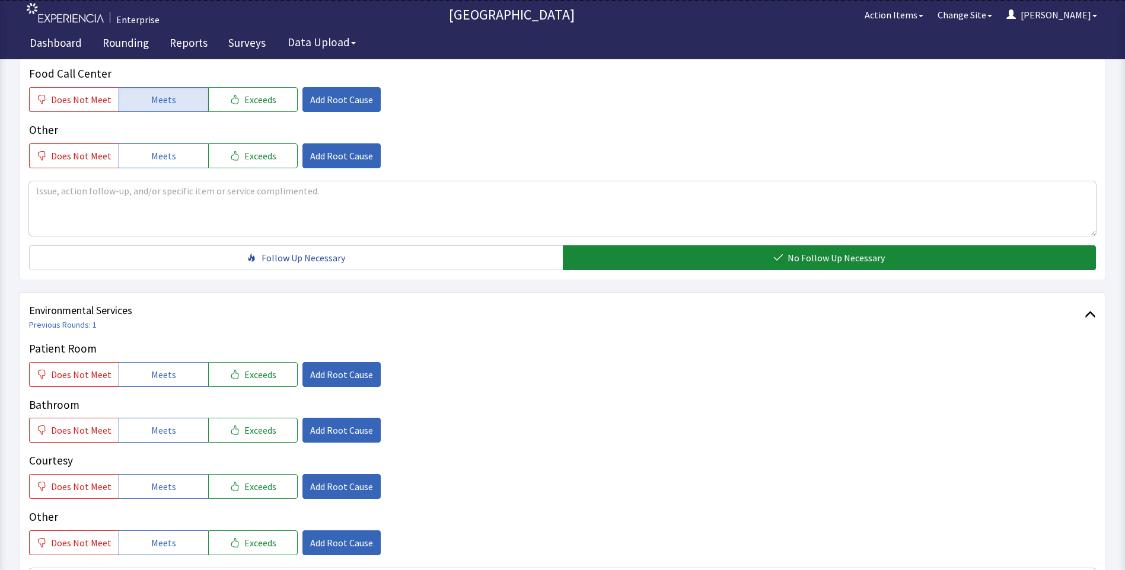
scroll to position [534, 0]
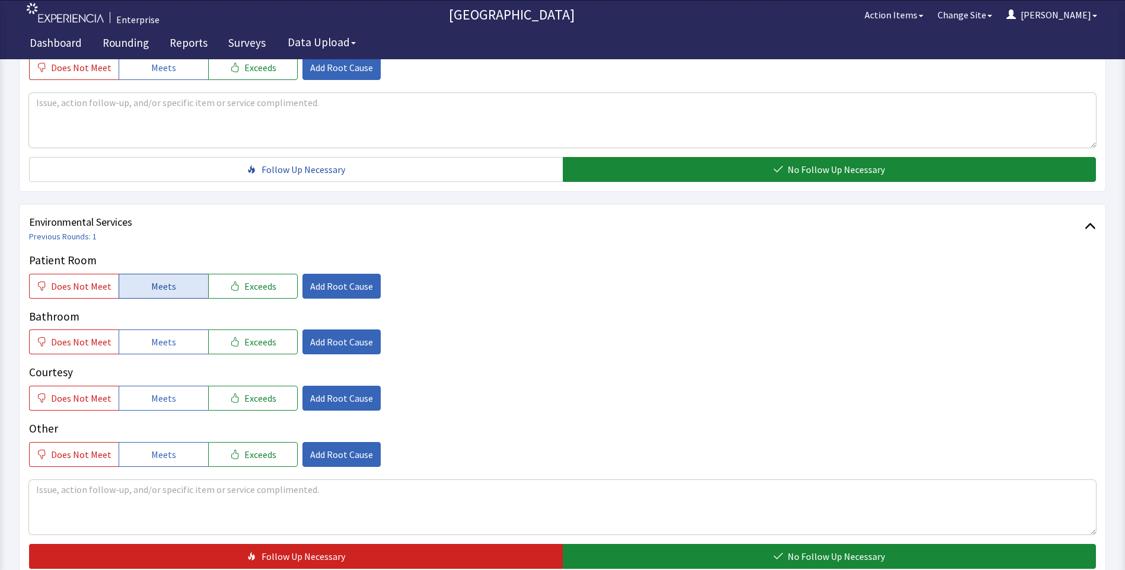
click at [125, 288] on button "Meets" at bounding box center [164, 286] width 90 height 25
drag, startPoint x: 145, startPoint y: 332, endPoint x: 147, endPoint y: 359, distance: 27.4
click at [146, 336] on button "Meets" at bounding box center [164, 342] width 90 height 25
click at [146, 396] on button "Meets" at bounding box center [164, 398] width 90 height 25
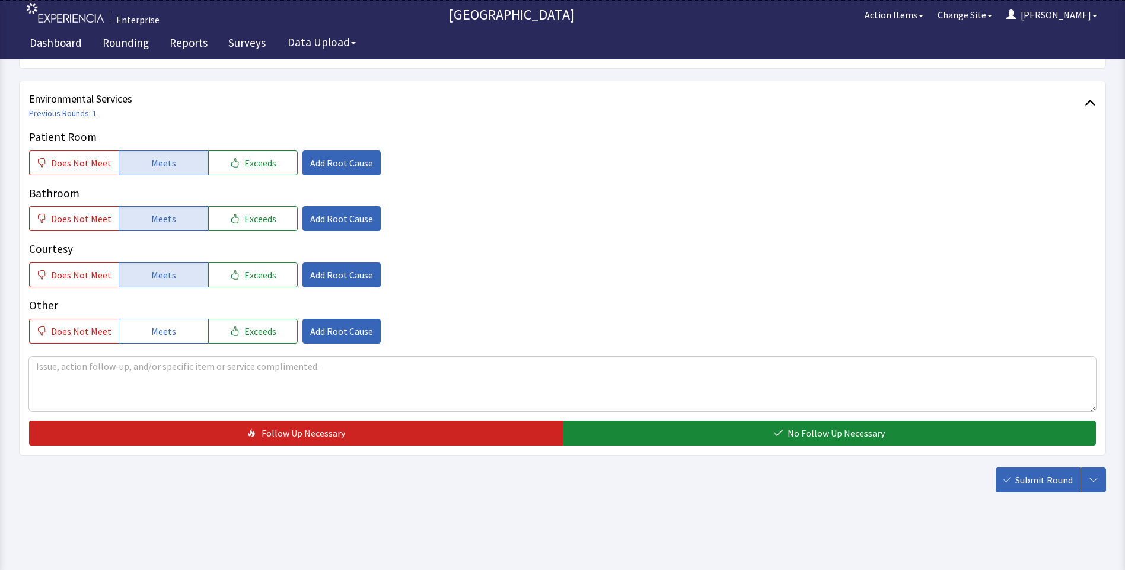
scroll to position [658, 0]
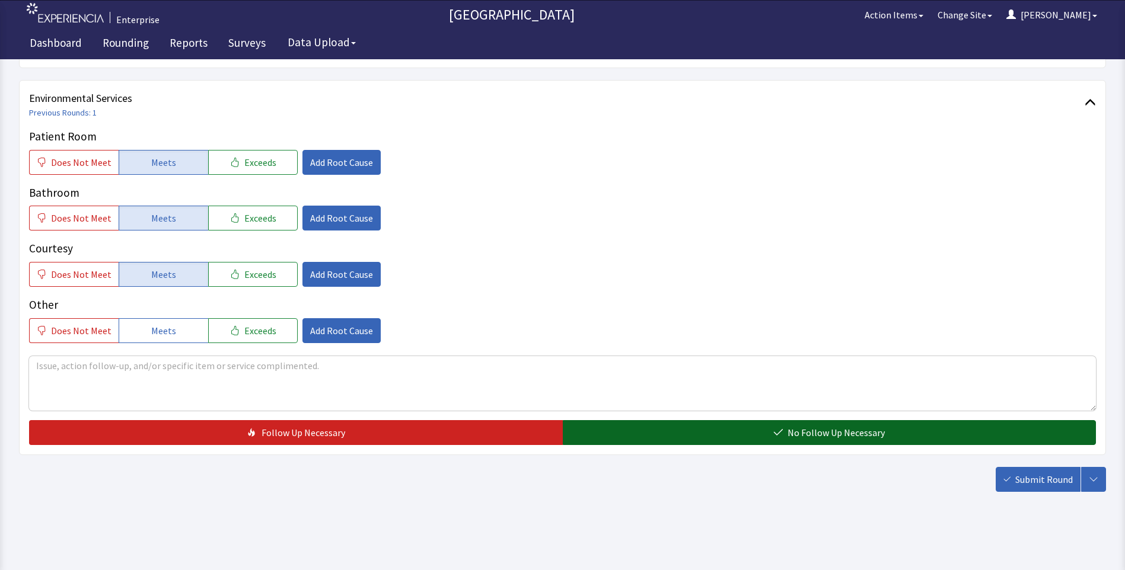
drag, startPoint x: 617, startPoint y: 436, endPoint x: 647, endPoint y: 442, distance: 30.4
click at [618, 436] on button "No Follow Up Necessary" at bounding box center [830, 432] width 534 height 25
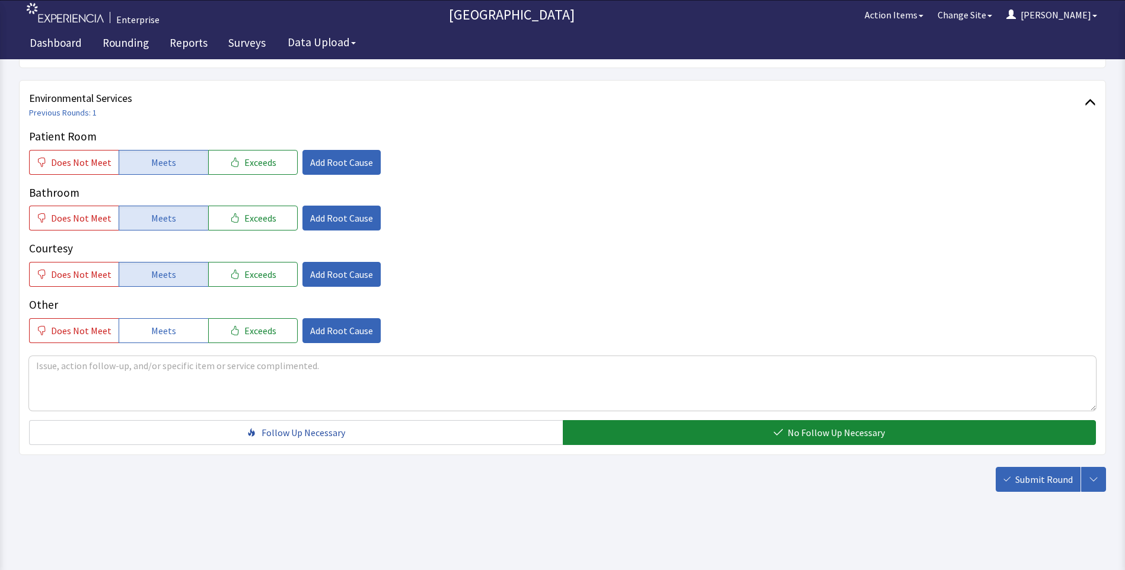
click at [1032, 479] on span "Submit Round" at bounding box center [1044, 480] width 58 height 14
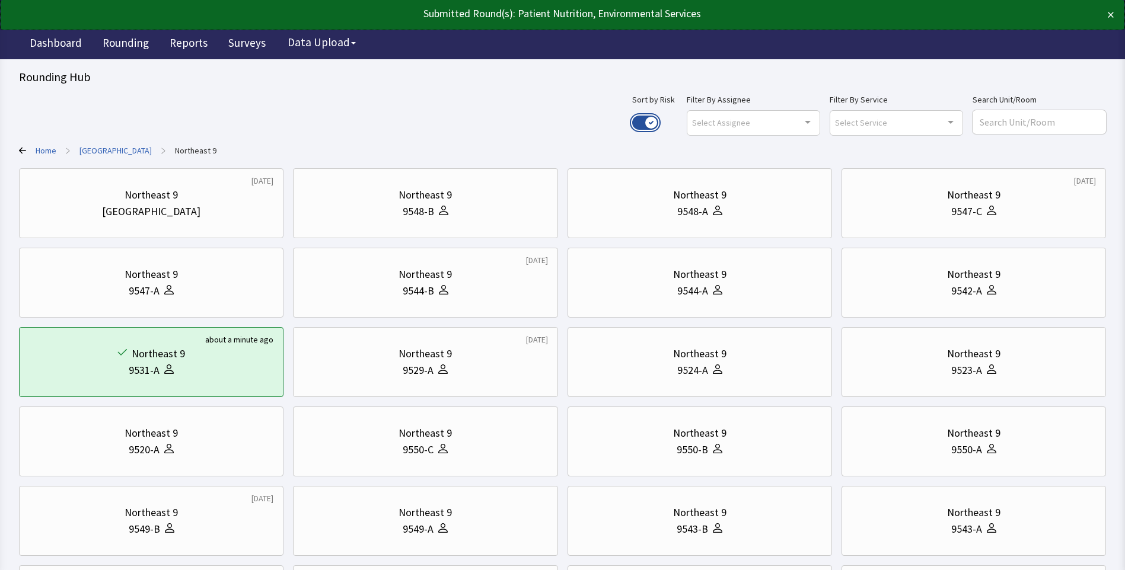
click at [658, 119] on button "Use setting" at bounding box center [645, 123] width 26 height 14
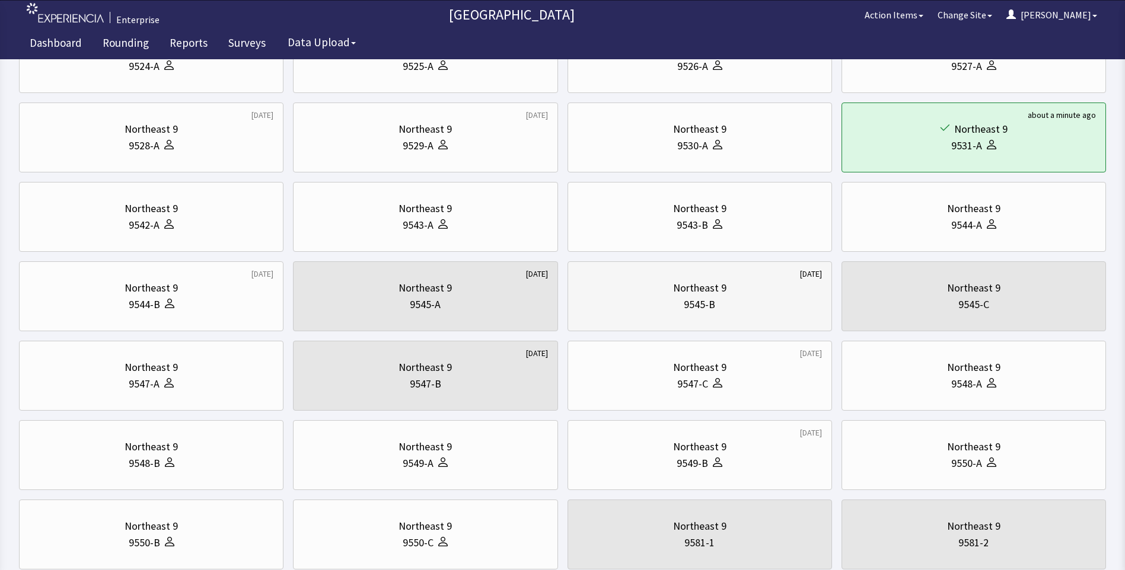
scroll to position [296, 0]
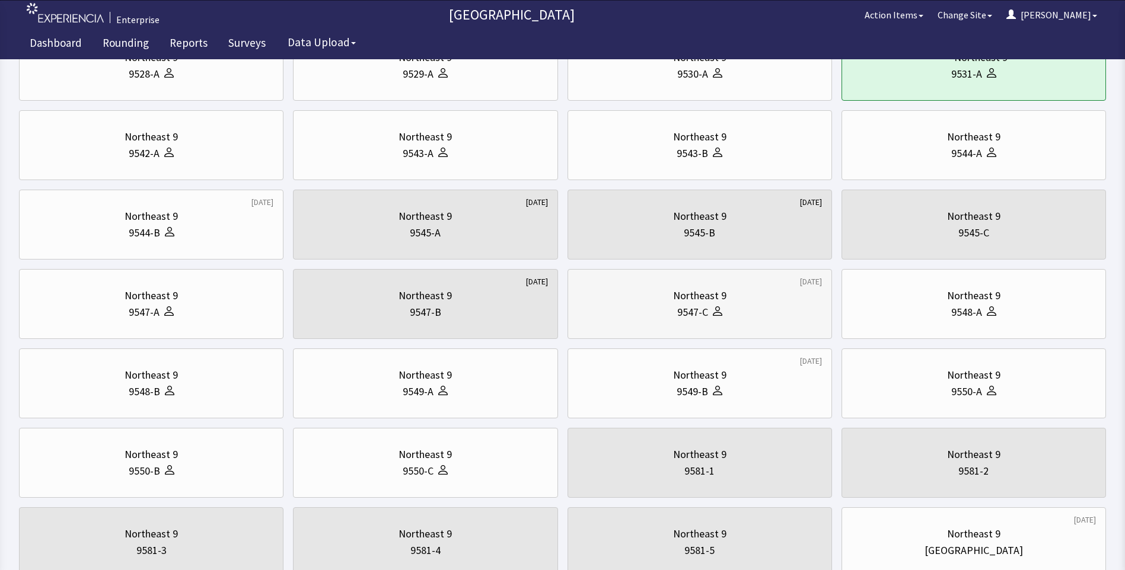
click at [779, 317] on div "9547-C" at bounding box center [700, 312] width 244 height 17
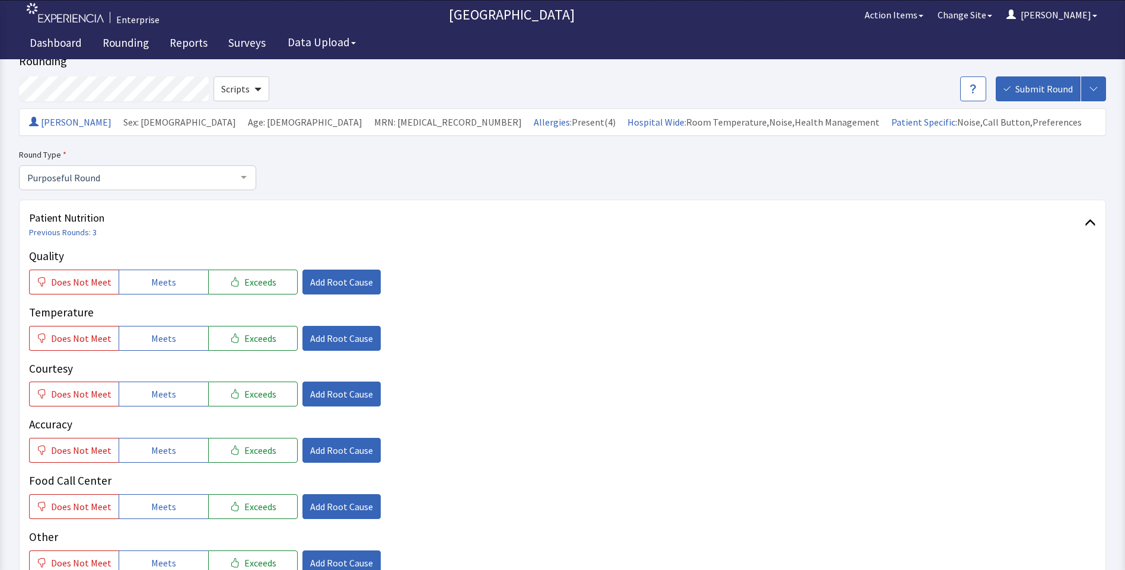
scroll to position [119, 0]
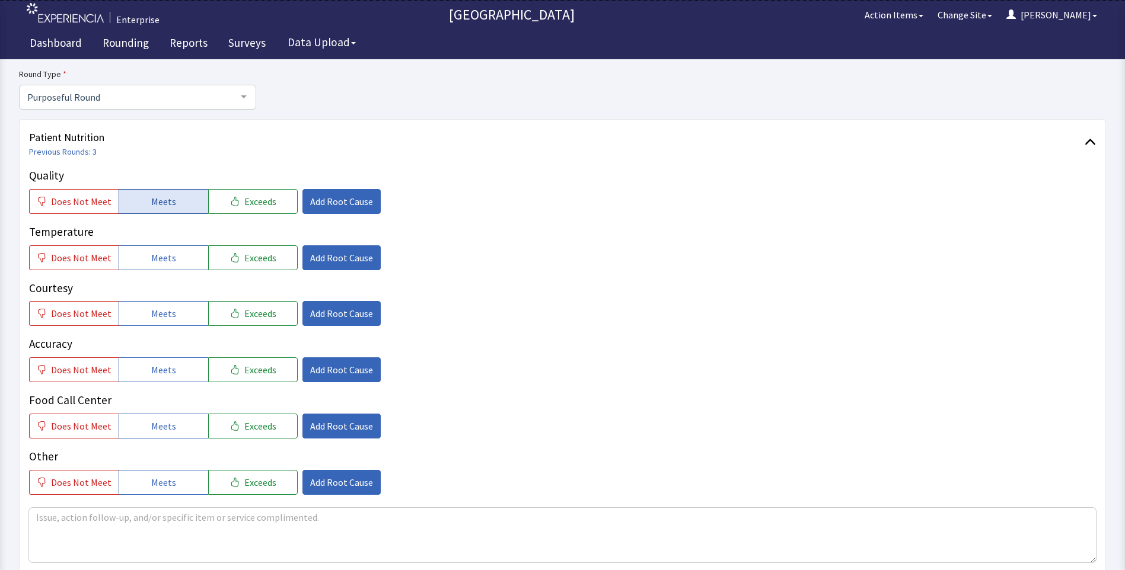
click at [172, 202] on button "Meets" at bounding box center [164, 201] width 90 height 25
click at [176, 257] on button "Meets" at bounding box center [164, 258] width 90 height 25
click at [164, 313] on span "Meets" at bounding box center [163, 314] width 25 height 14
click at [160, 364] on button "Meets" at bounding box center [164, 370] width 90 height 25
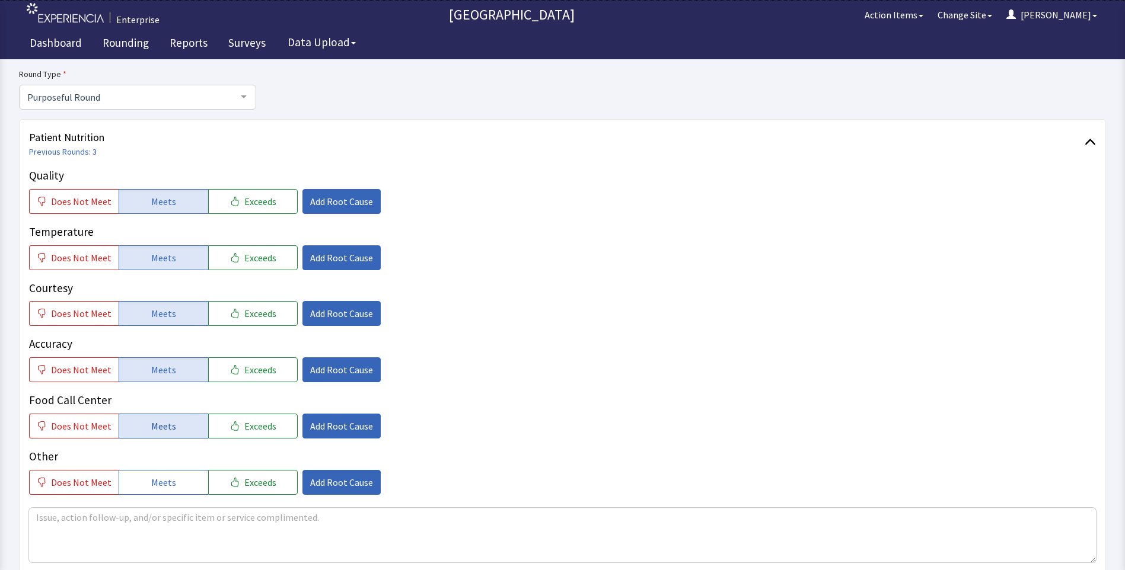
click at [160, 421] on span "Meets" at bounding box center [163, 426] width 25 height 14
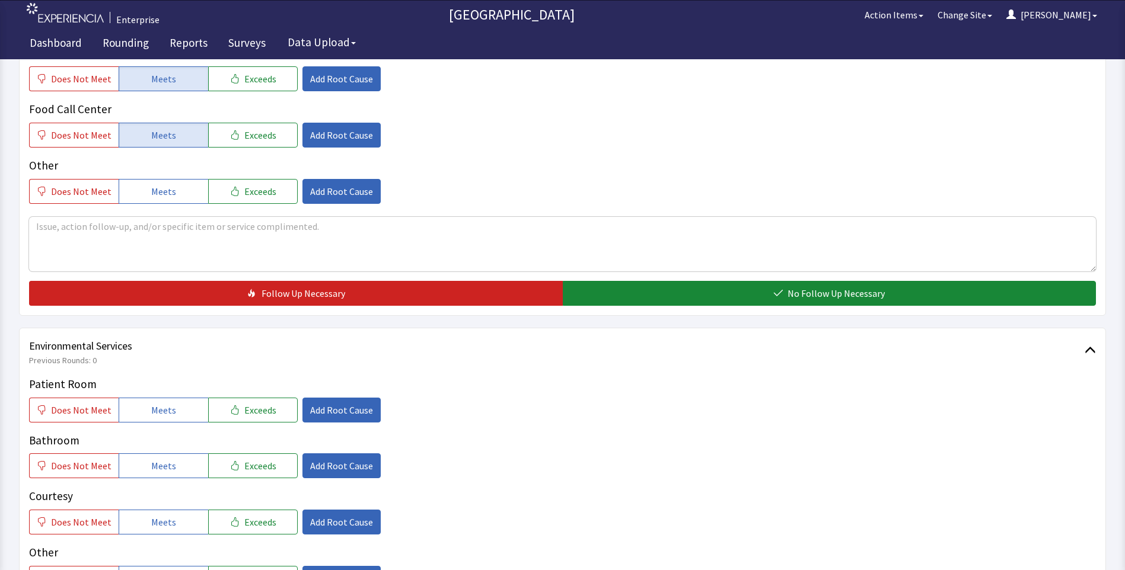
scroll to position [415, 0]
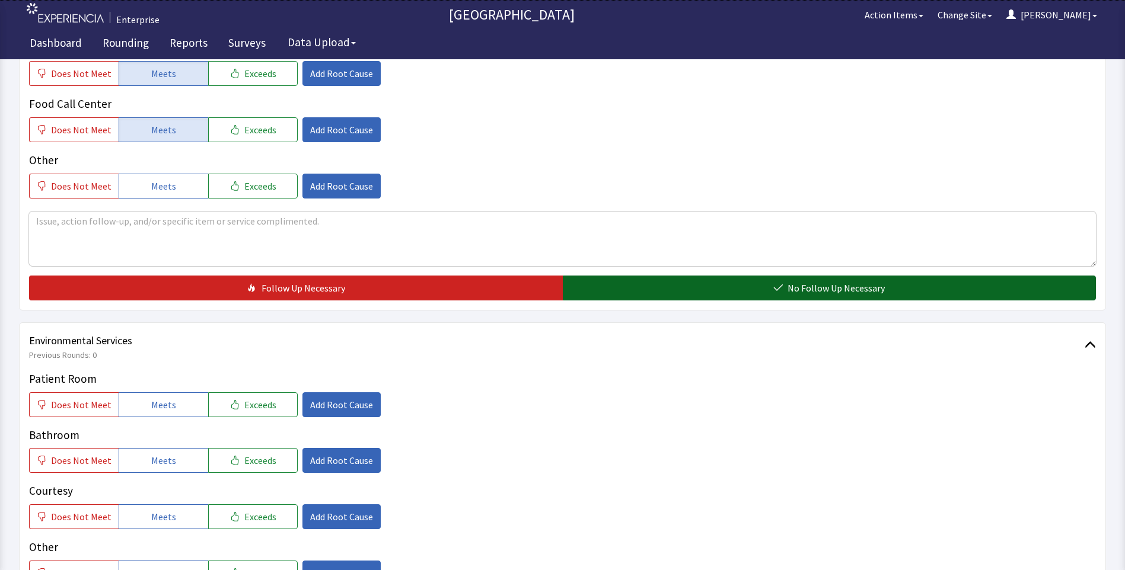
click at [585, 298] on button "No Follow Up Necessary" at bounding box center [830, 288] width 534 height 25
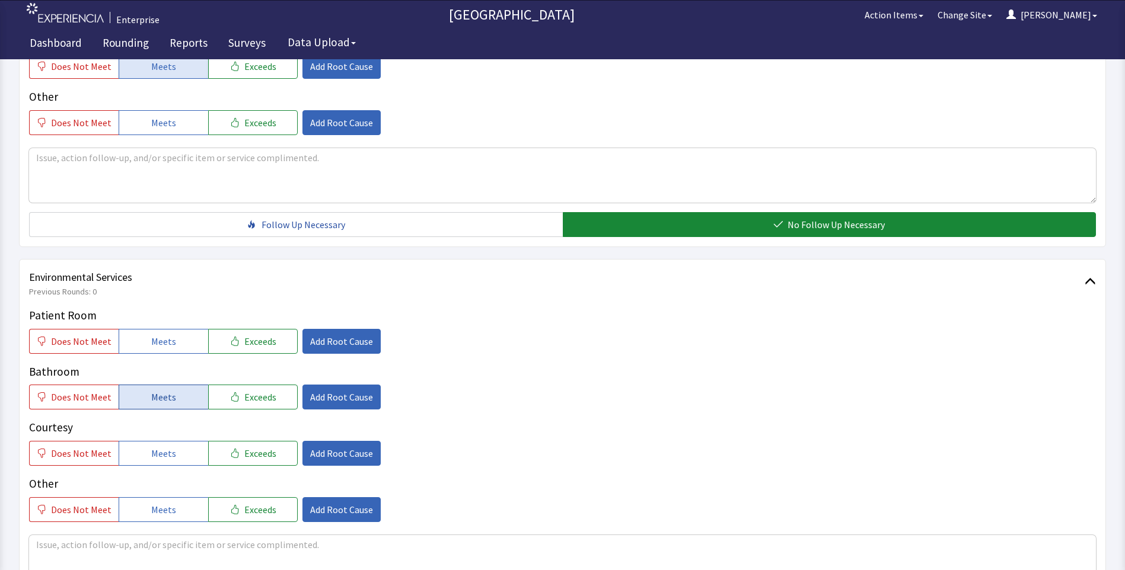
scroll to position [593, 0]
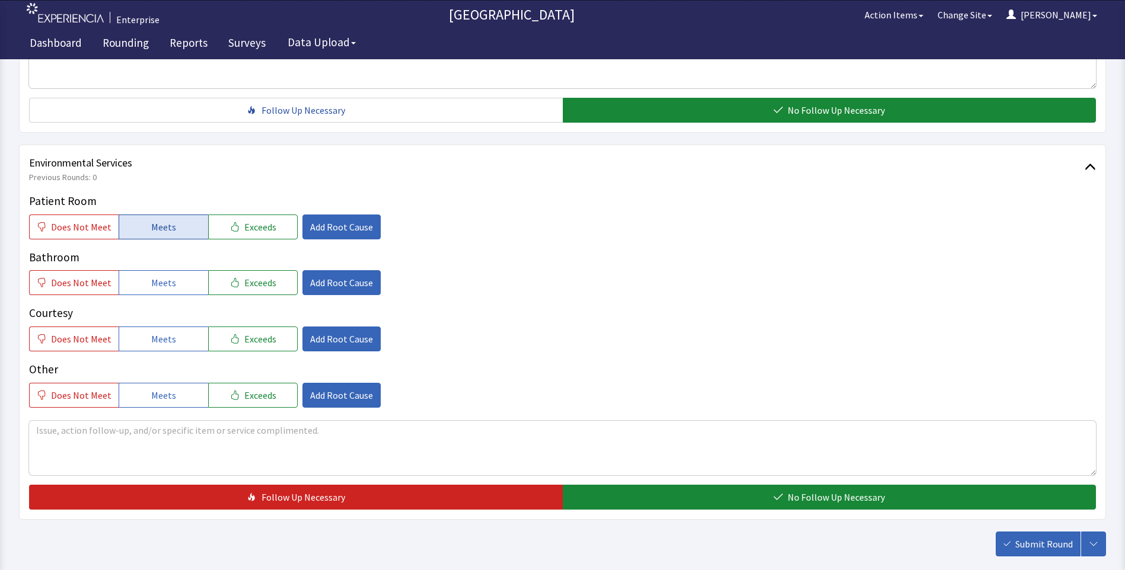
drag, startPoint x: 159, startPoint y: 225, endPoint x: 160, endPoint y: 269, distance: 43.9
click at [159, 227] on span "Meets" at bounding box center [163, 227] width 25 height 14
click at [160, 295] on button "Meets" at bounding box center [164, 282] width 90 height 25
drag, startPoint x: 154, startPoint y: 338, endPoint x: 231, endPoint y: 365, distance: 81.8
click at [157, 341] on span "Meets" at bounding box center [163, 339] width 25 height 14
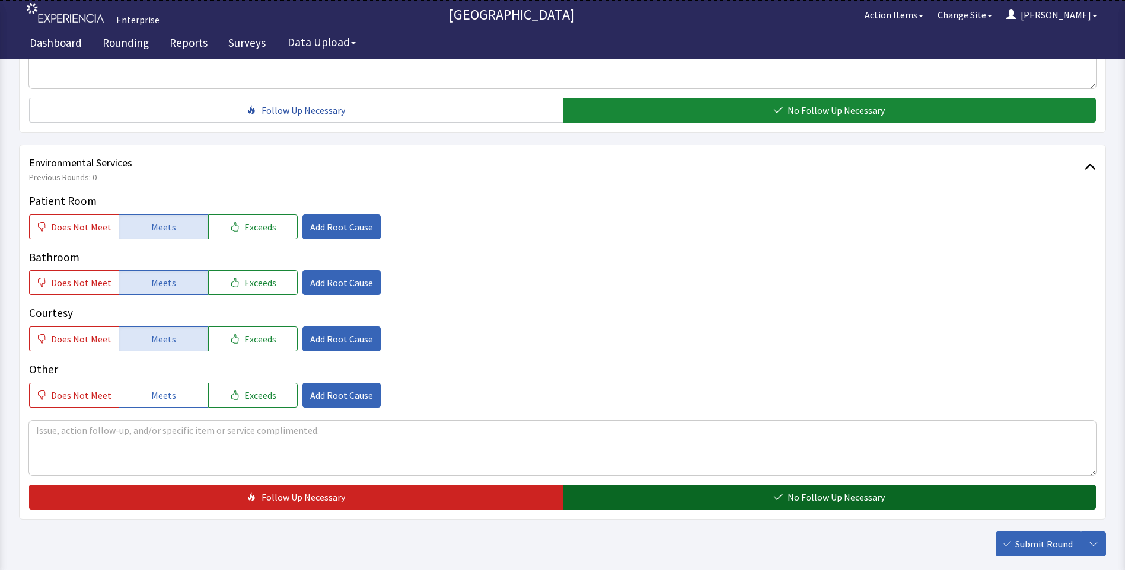
drag, startPoint x: 624, startPoint y: 503, endPoint x: 817, endPoint y: 513, distance: 193.0
click at [628, 503] on button "No Follow Up Necessary" at bounding box center [830, 497] width 534 height 25
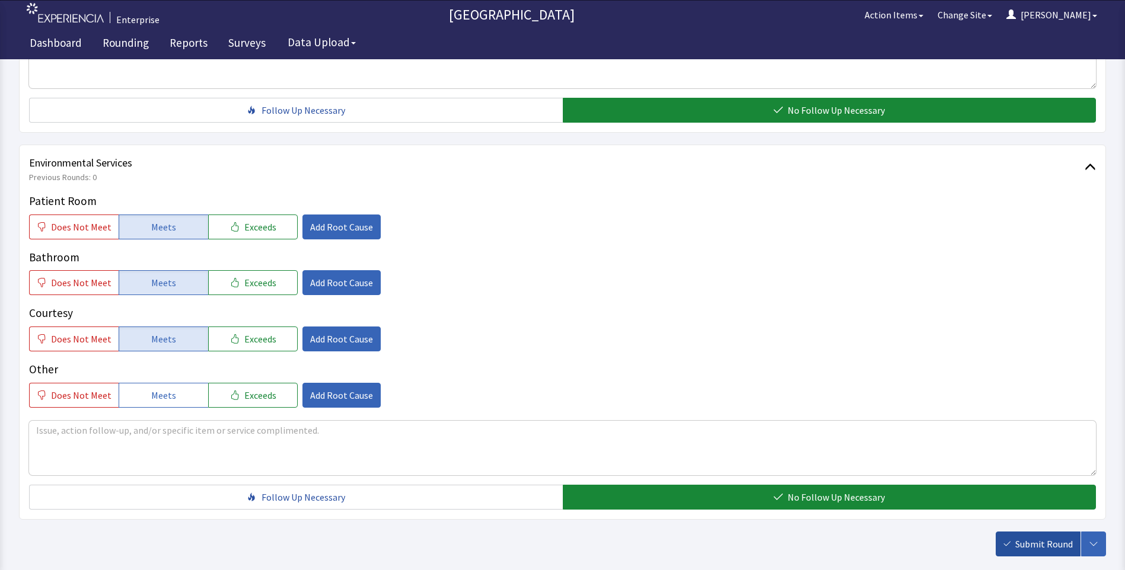
click at [1034, 543] on span "Submit Round" at bounding box center [1044, 544] width 58 height 14
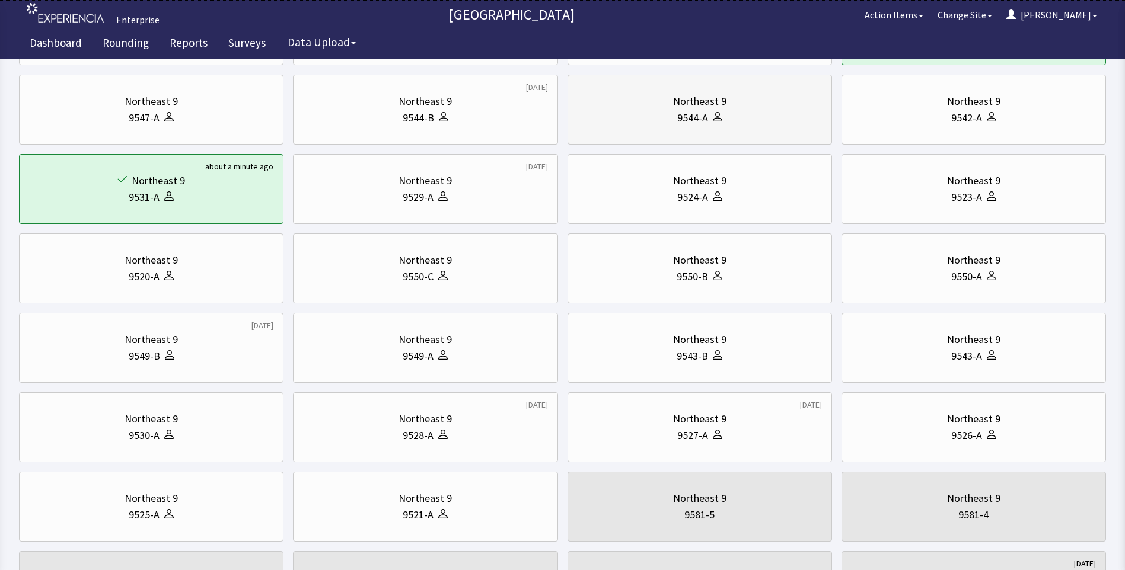
scroll to position [178, 0]
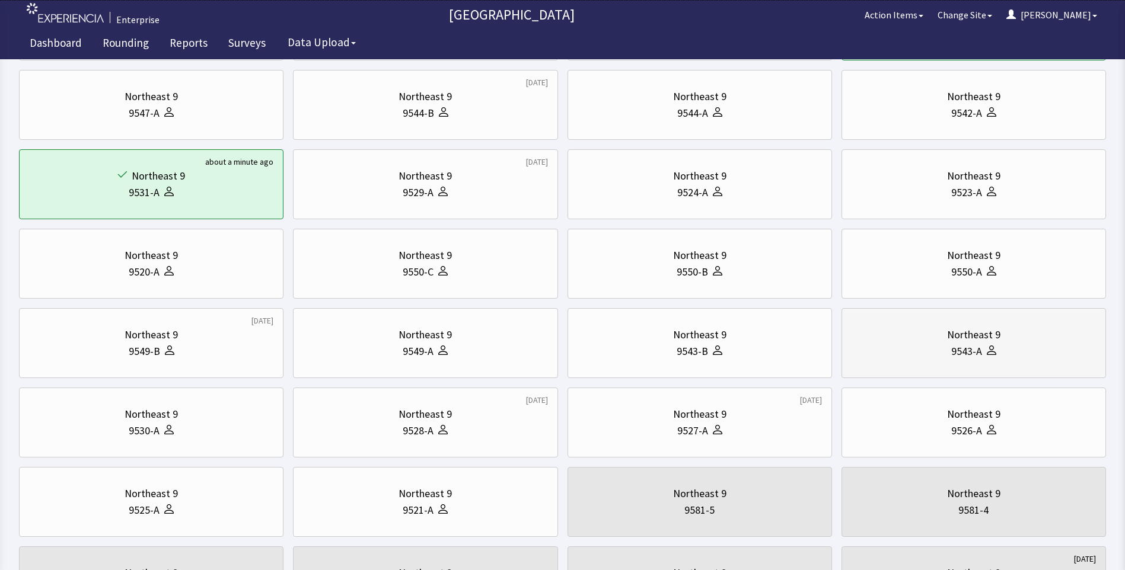
click at [926, 346] on div "9543-A" at bounding box center [974, 351] width 244 height 17
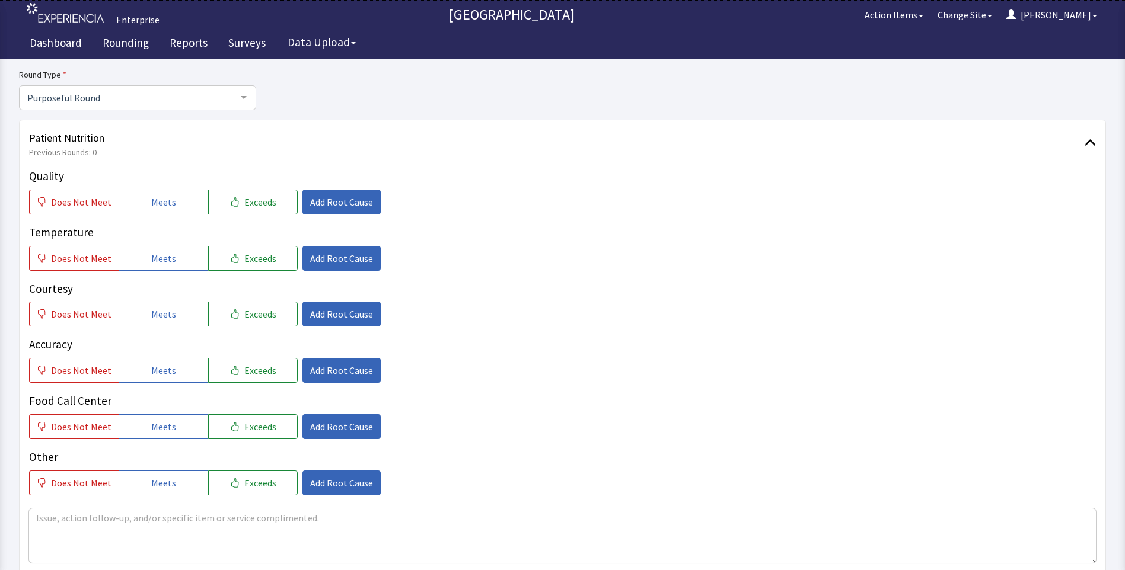
scroll to position [119, 0]
drag, startPoint x: 141, startPoint y: 208, endPoint x: 153, endPoint y: 244, distance: 38.1
click at [141, 210] on button "Meets" at bounding box center [164, 201] width 90 height 25
drag, startPoint x: 158, startPoint y: 260, endPoint x: 158, endPoint y: 299, distance: 39.7
click at [158, 264] on span "Meets" at bounding box center [163, 258] width 25 height 14
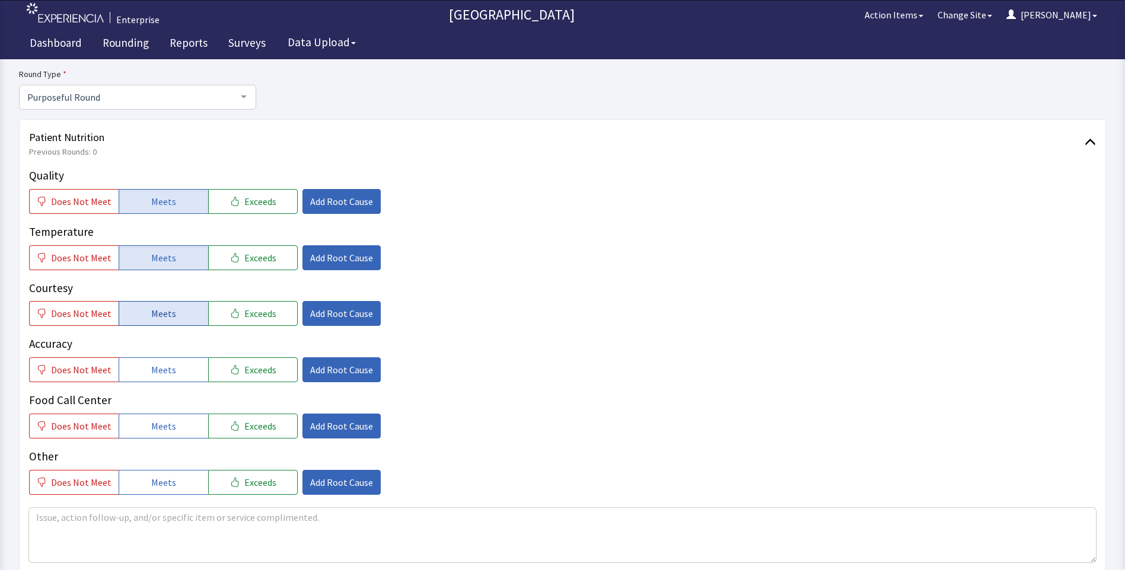
drag, startPoint x: 158, startPoint y: 314, endPoint x: 158, endPoint y: 321, distance: 7.7
click at [158, 318] on span "Meets" at bounding box center [163, 314] width 25 height 14
drag, startPoint x: 158, startPoint y: 364, endPoint x: 158, endPoint y: 394, distance: 29.7
click at [158, 372] on span "Meets" at bounding box center [163, 370] width 25 height 14
drag, startPoint x: 151, startPoint y: 421, endPoint x: 159, endPoint y: 420, distance: 8.3
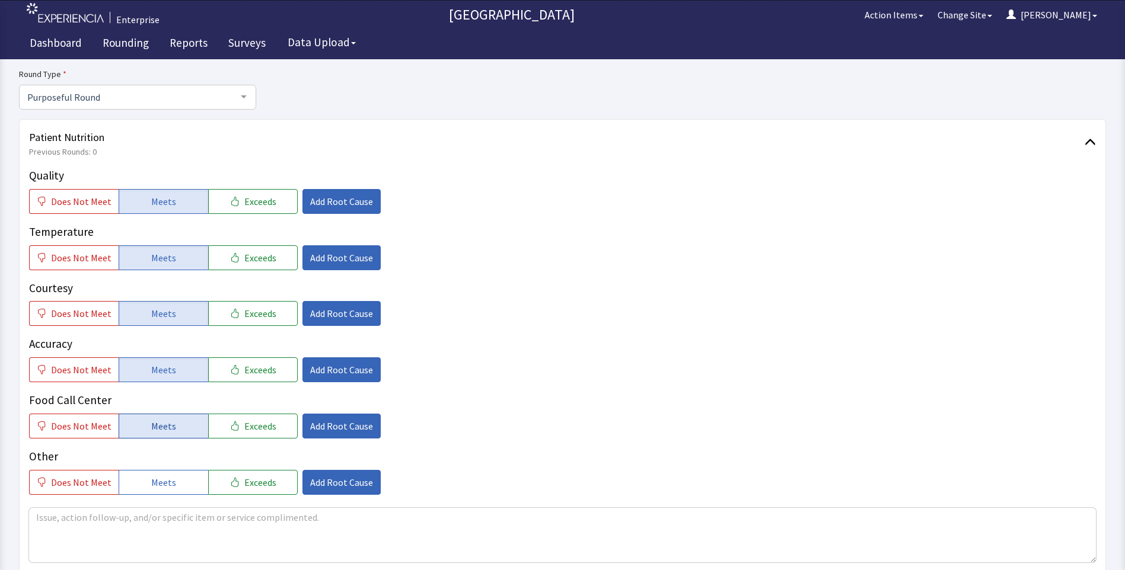
click at [152, 422] on span "Meets" at bounding box center [163, 426] width 25 height 14
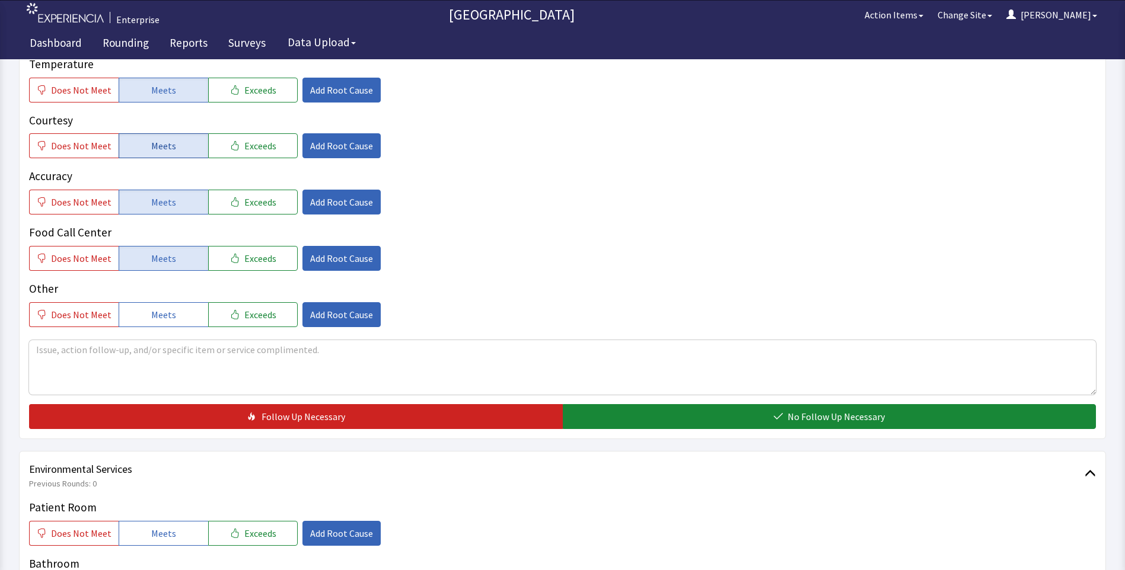
scroll to position [296, 0]
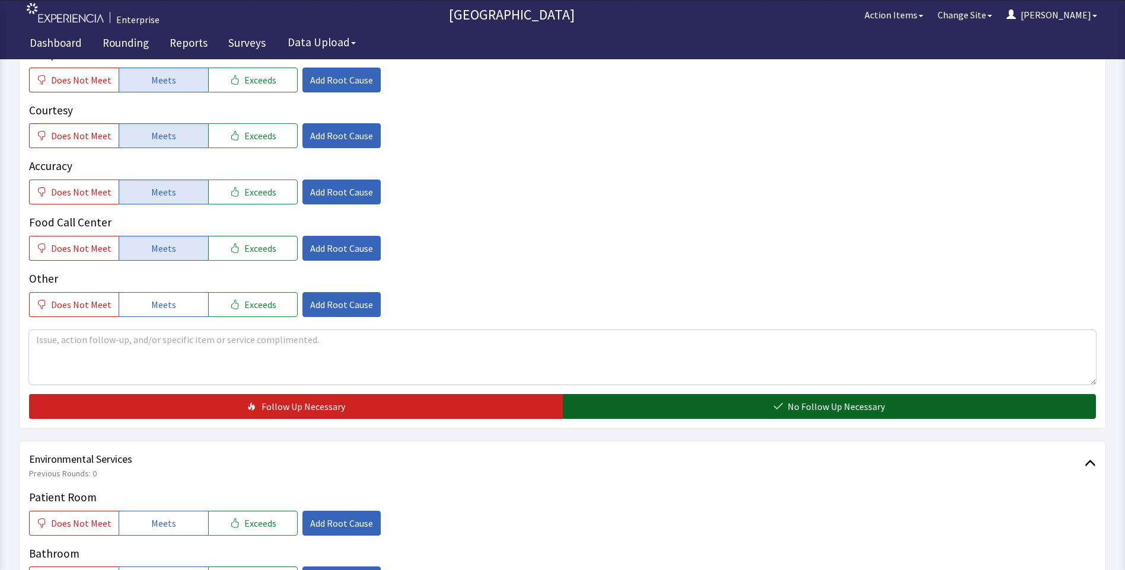
click at [579, 410] on button "No Follow Up Necessary" at bounding box center [830, 406] width 534 height 25
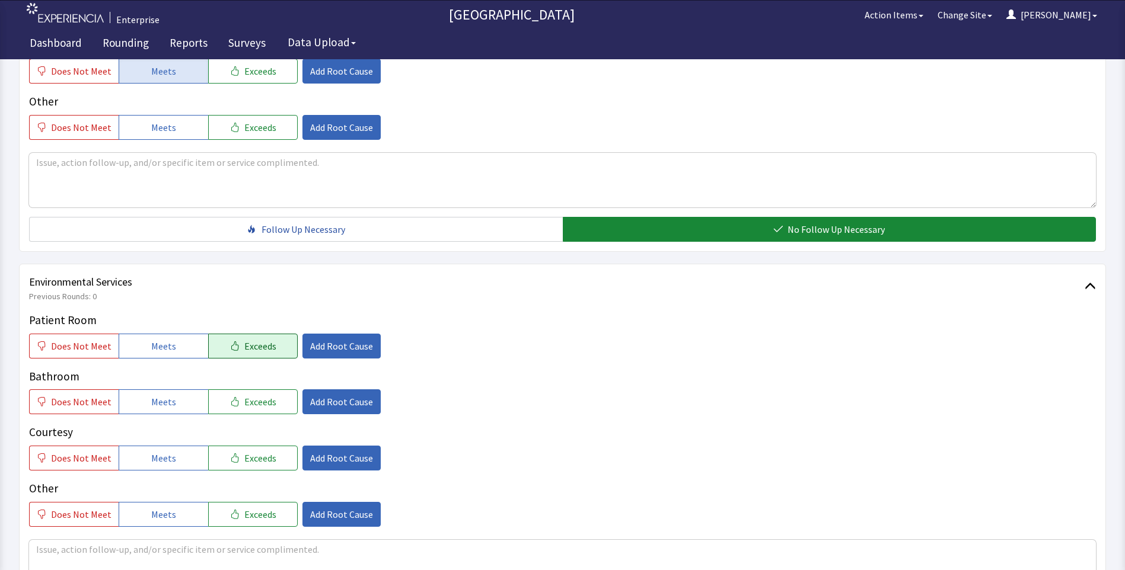
scroll to position [474, 0]
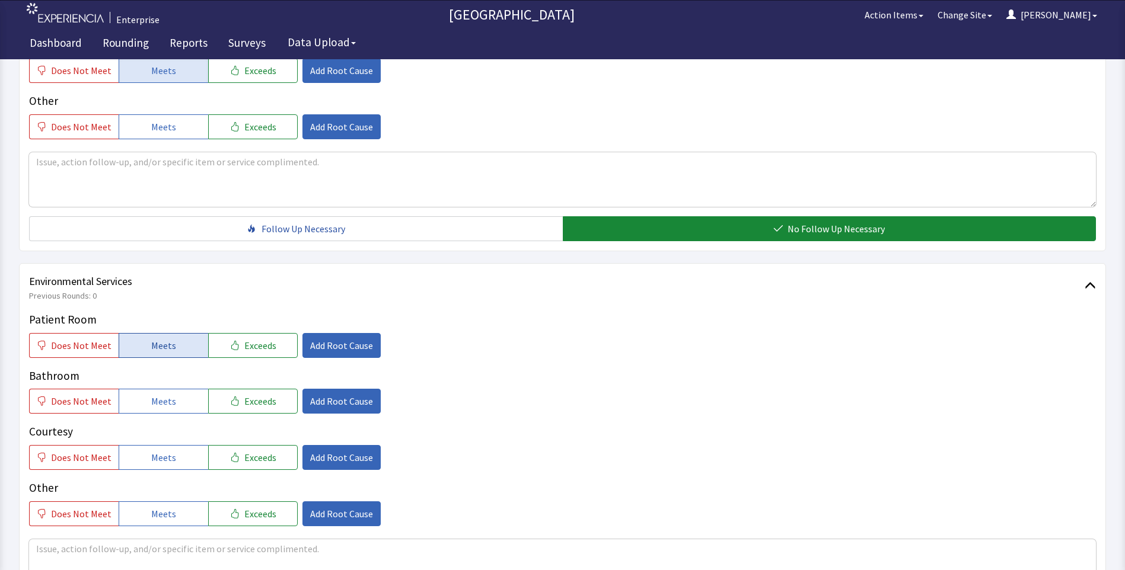
click at [153, 346] on span "Meets" at bounding box center [163, 346] width 25 height 14
drag, startPoint x: 153, startPoint y: 398, endPoint x: 157, endPoint y: 422, distance: 23.4
click at [154, 403] on span "Meets" at bounding box center [163, 401] width 25 height 14
drag, startPoint x: 151, startPoint y: 452, endPoint x: 196, endPoint y: 417, distance: 56.7
click at [153, 452] on span "Meets" at bounding box center [163, 458] width 25 height 14
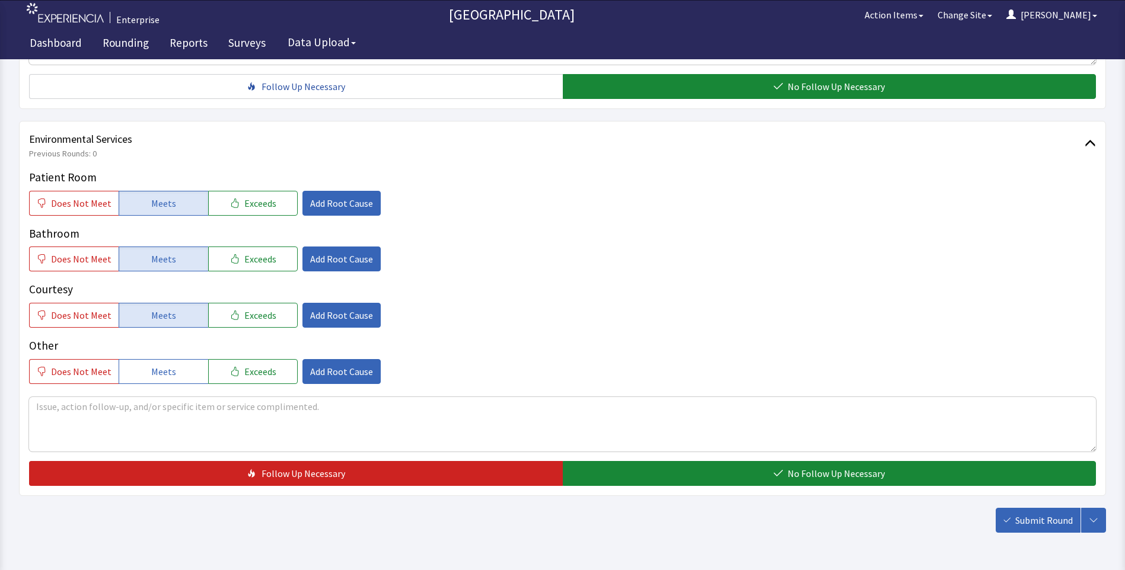
scroll to position [652, 0]
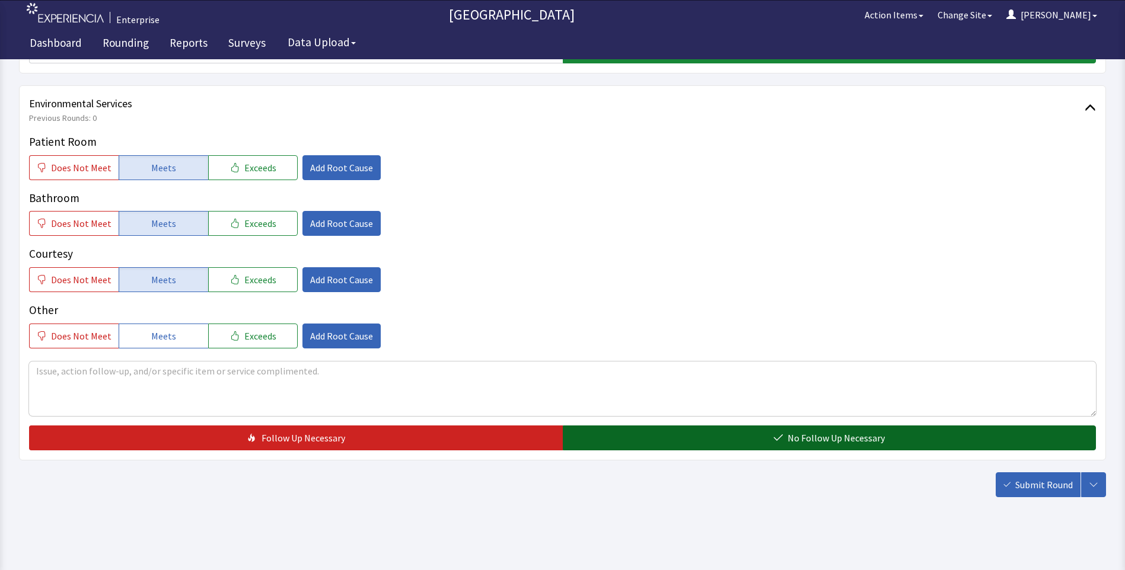
click at [718, 447] on button "No Follow Up Necessary" at bounding box center [830, 438] width 534 height 25
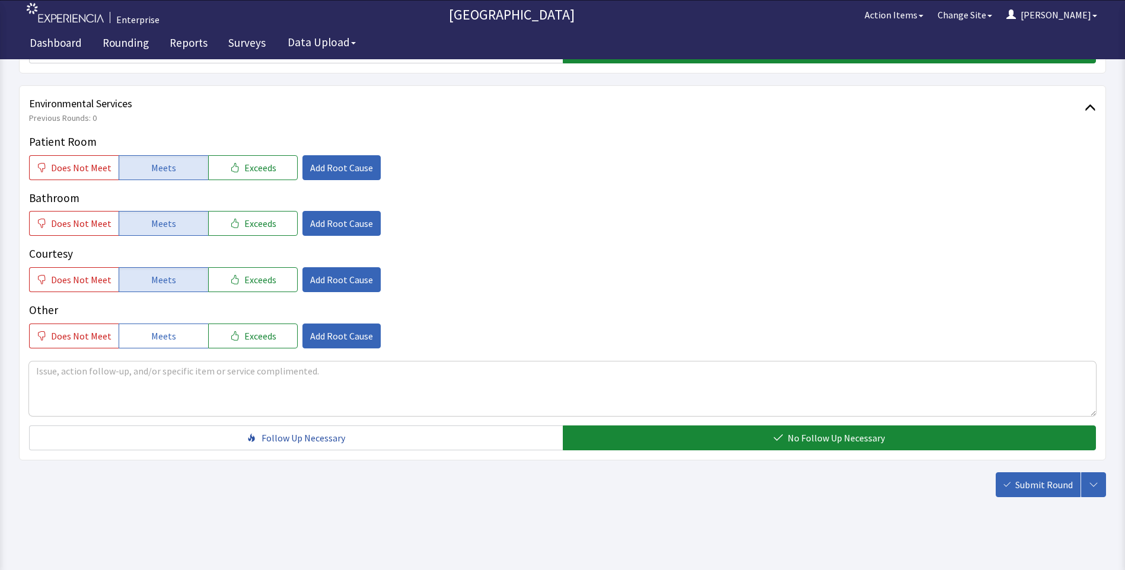
drag, startPoint x: 1044, startPoint y: 490, endPoint x: 1030, endPoint y: 484, distance: 14.6
click at [1044, 490] on span "Submit Round" at bounding box center [1044, 485] width 58 height 14
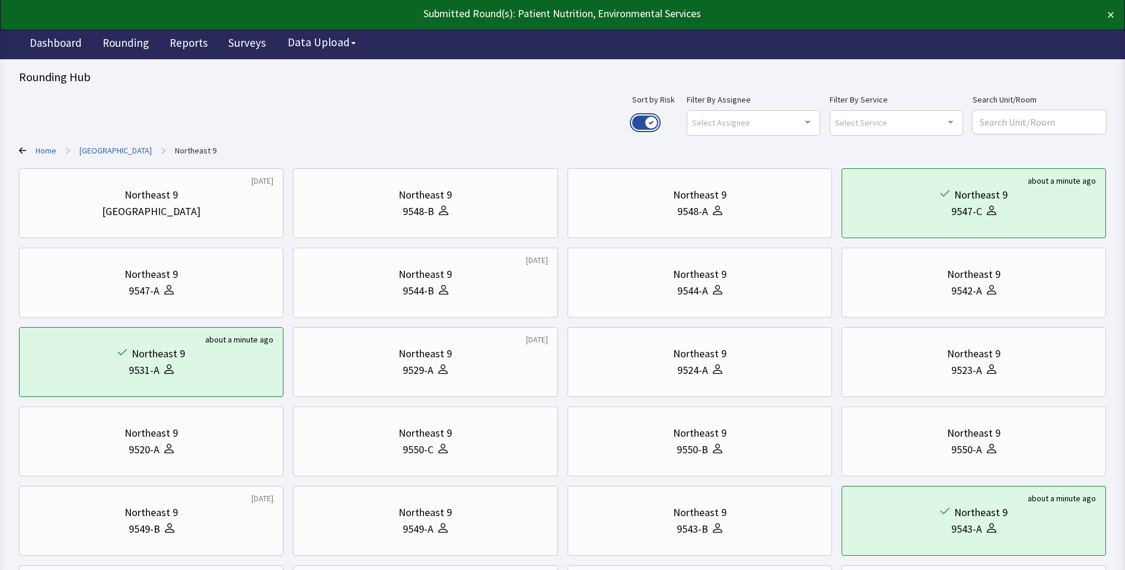
click at [658, 123] on button "Use setting" at bounding box center [645, 123] width 26 height 14
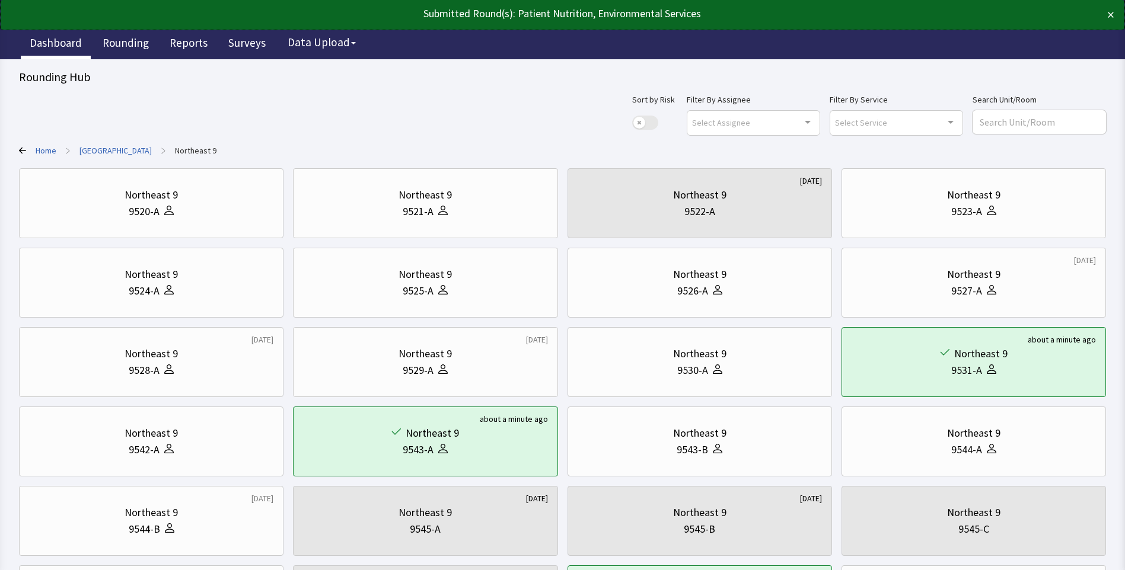
click at [55, 43] on link "Dashboard" at bounding box center [56, 45] width 70 height 30
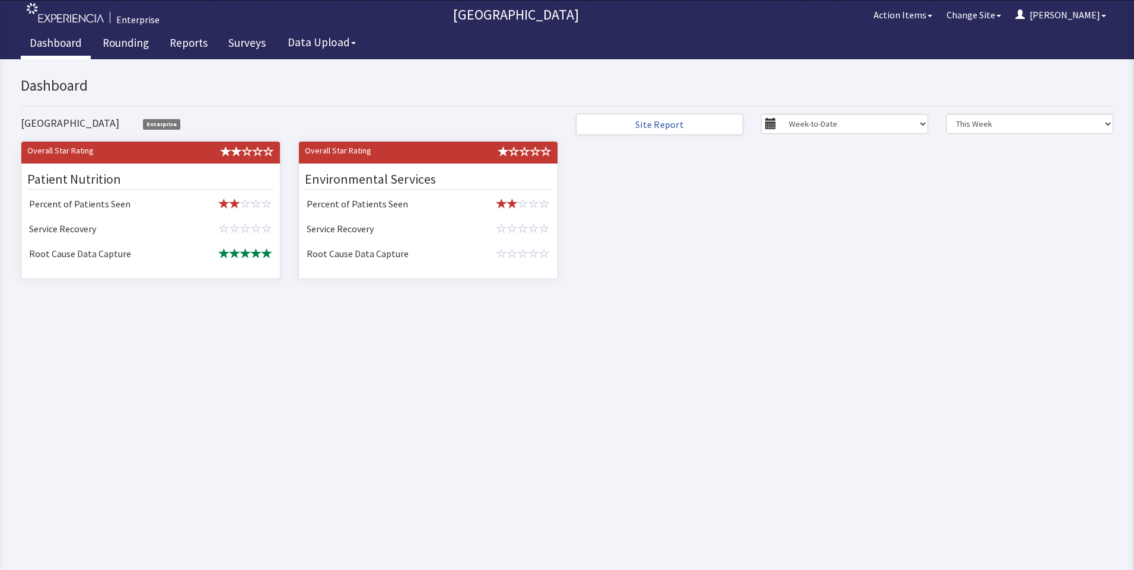
drag, startPoint x: 782, startPoint y: 318, endPoint x: 774, endPoint y: 319, distance: 8.3
click at [781, 318] on body "x Upgrade to Experiencia Close Send Inquiry Dashboard Bridgeport Hospital Enter…" at bounding box center [567, 190] width 1134 height 262
click at [187, 40] on link "Reports" at bounding box center [189, 45] width 56 height 30
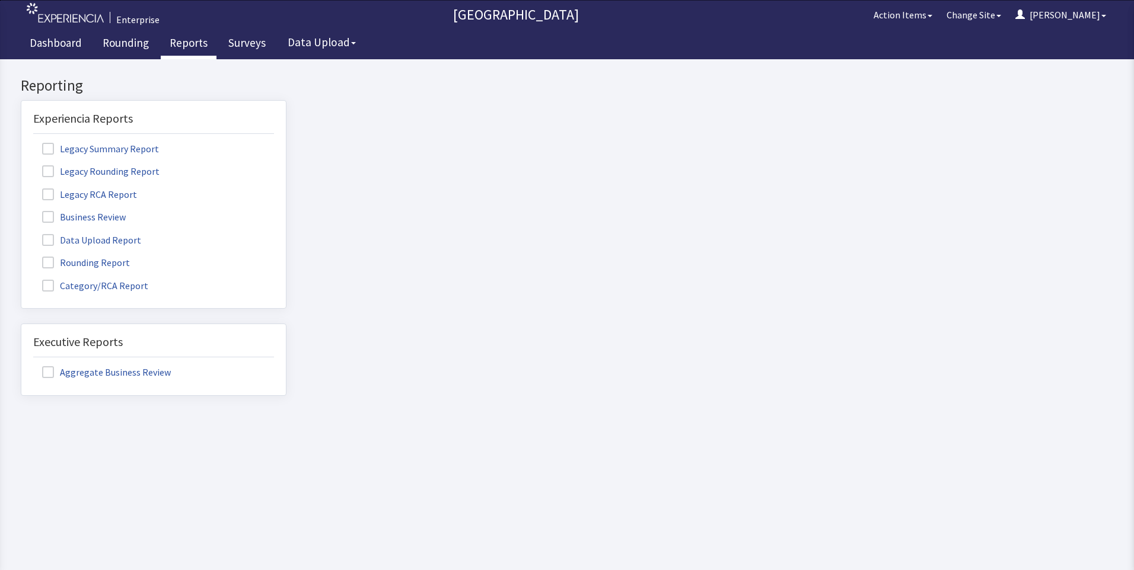
click at [104, 263] on label "Rounding Report" at bounding box center [87, 261] width 109 height 15
click at [21, 256] on input "Rounding Report" at bounding box center [21, 256] width 0 height 0
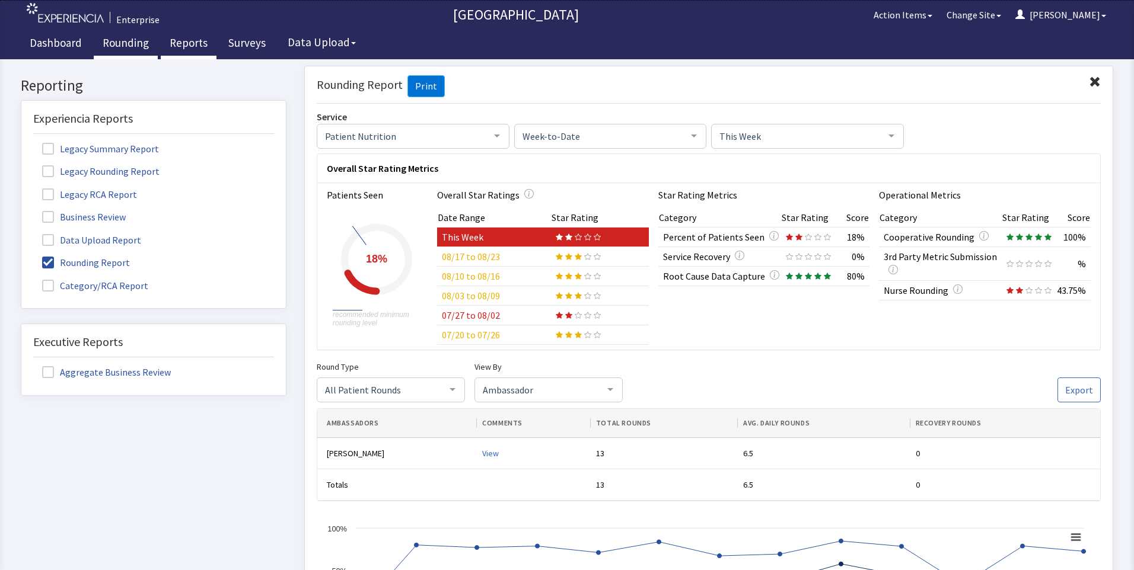
click at [118, 43] on link "Rounding" at bounding box center [126, 45] width 64 height 30
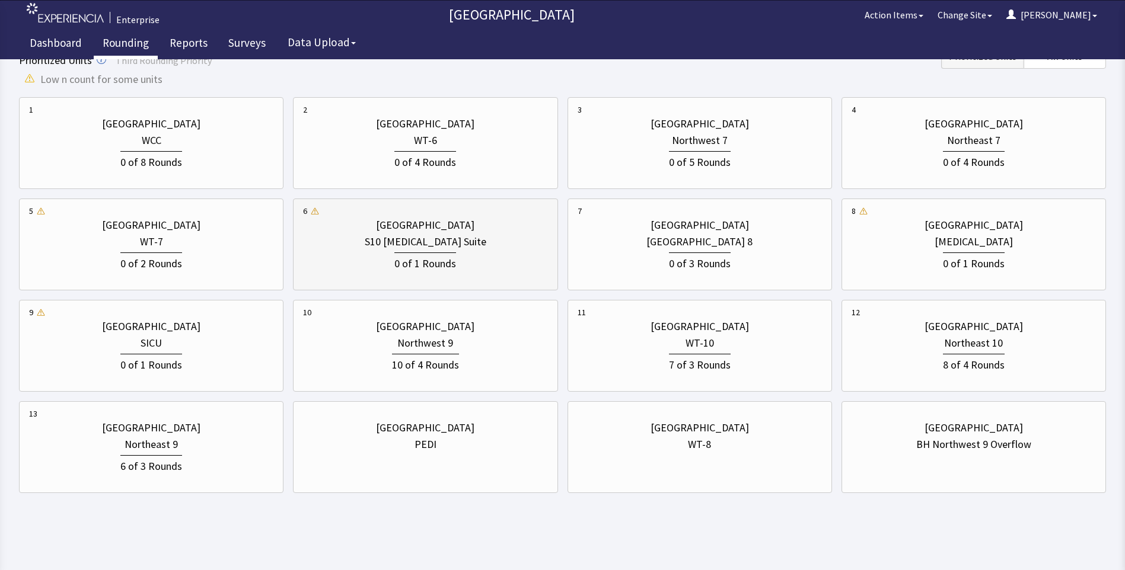
scroll to position [427, 0]
click at [210, 416] on div "[GEOGRAPHIC_DATA] Northeast 9 6 of 3 Rounds" at bounding box center [151, 446] width 244 height 79
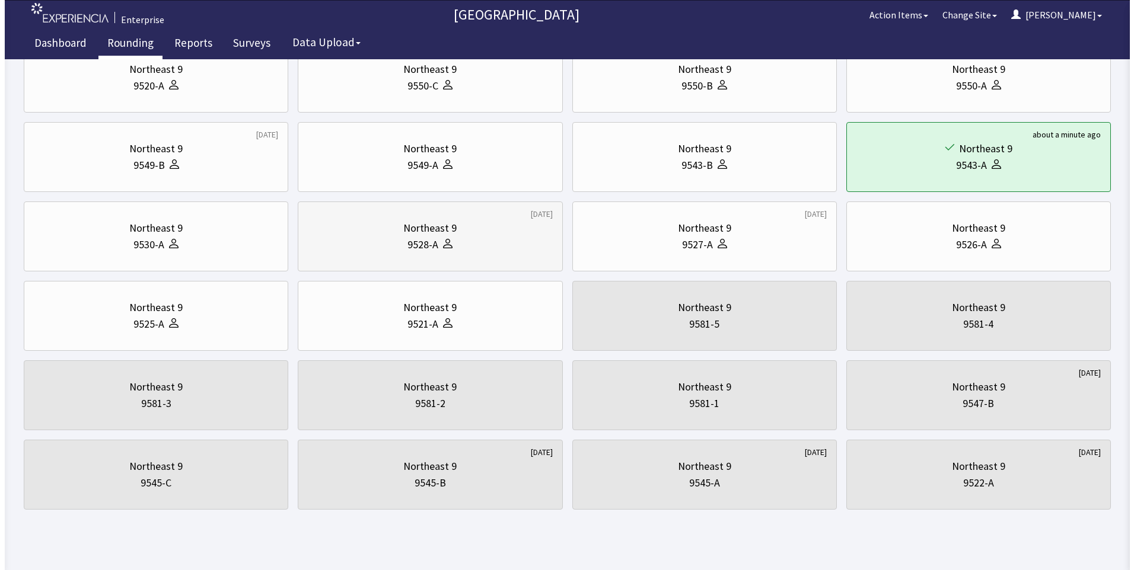
scroll to position [382, 0]
